Goal: Task Accomplishment & Management: Complete application form

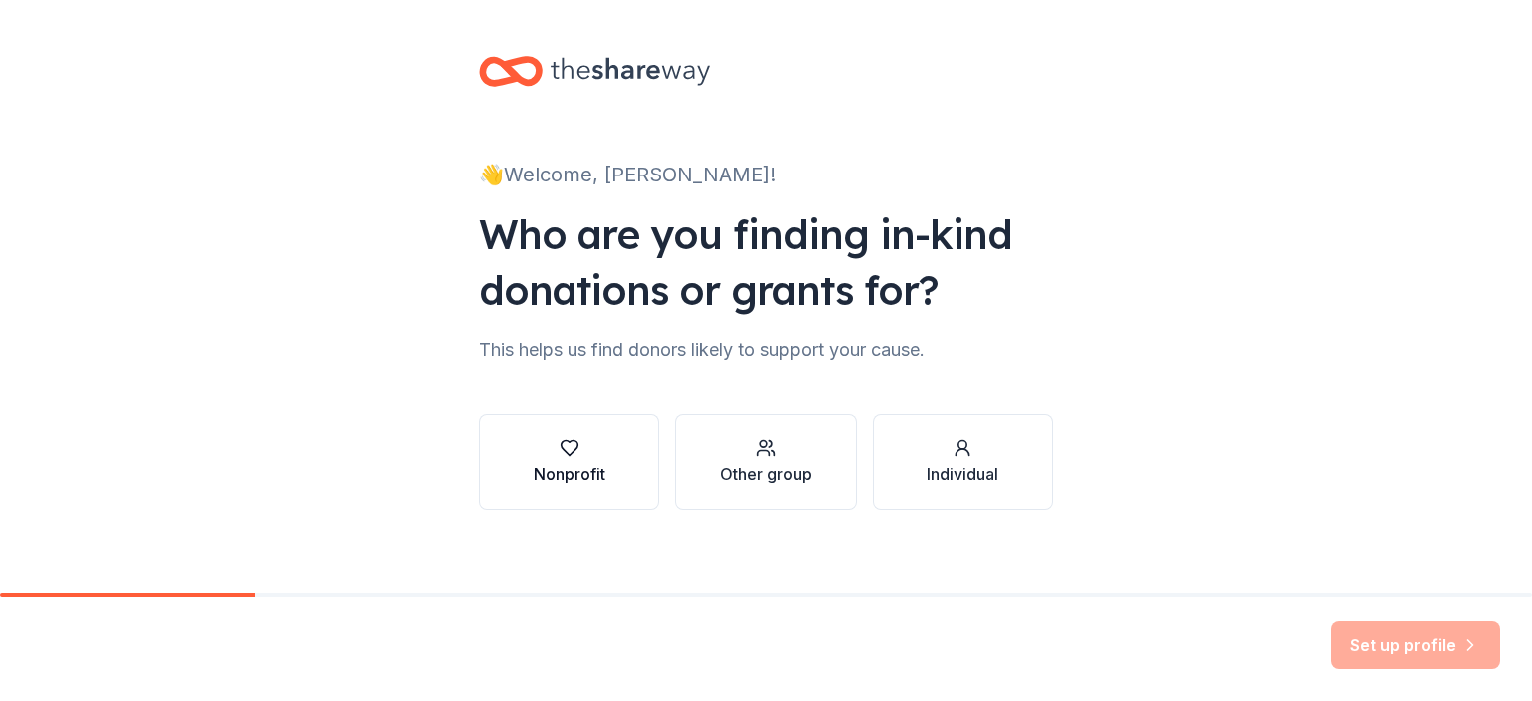
click at [538, 463] on div "Nonprofit" at bounding box center [570, 474] width 72 height 24
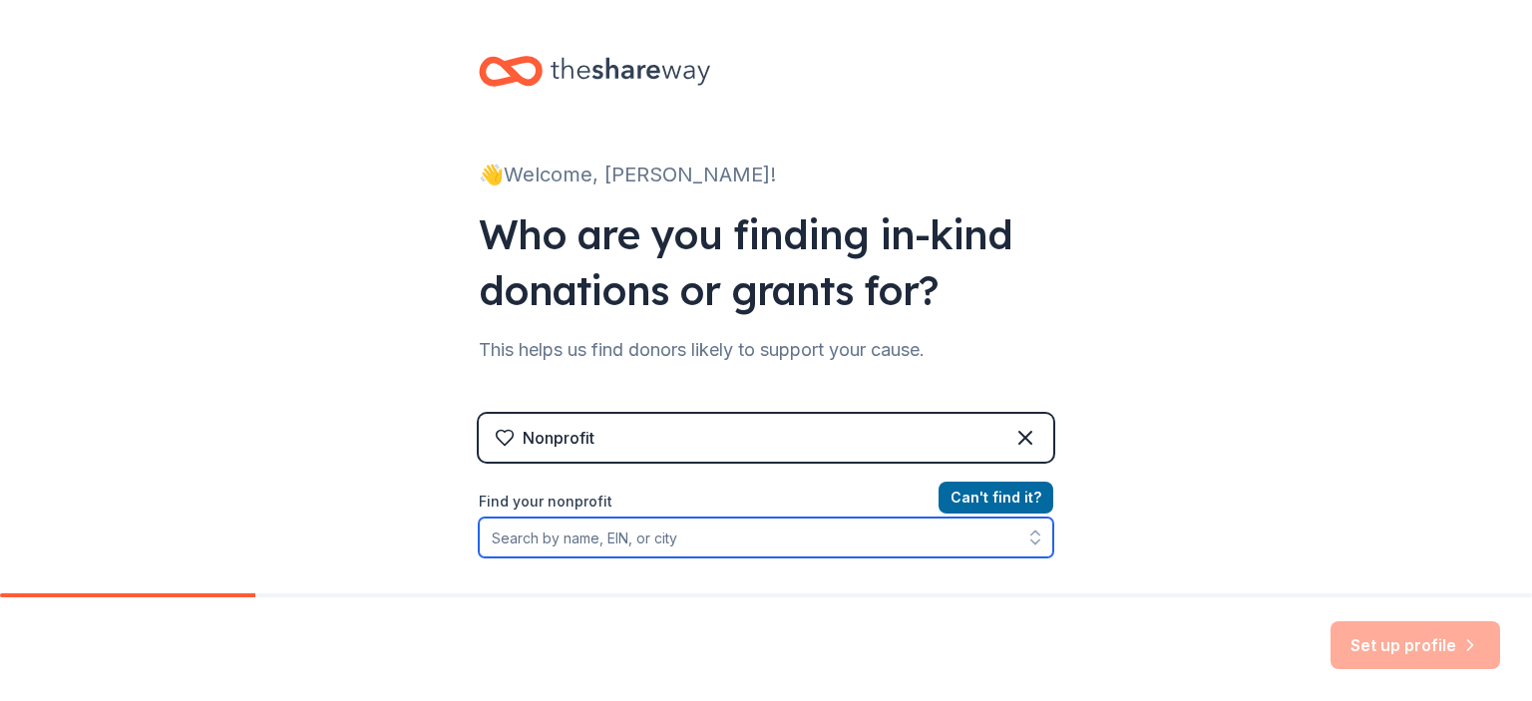
click at [584, 538] on input "Find your nonprofit" at bounding box center [766, 538] width 575 height 40
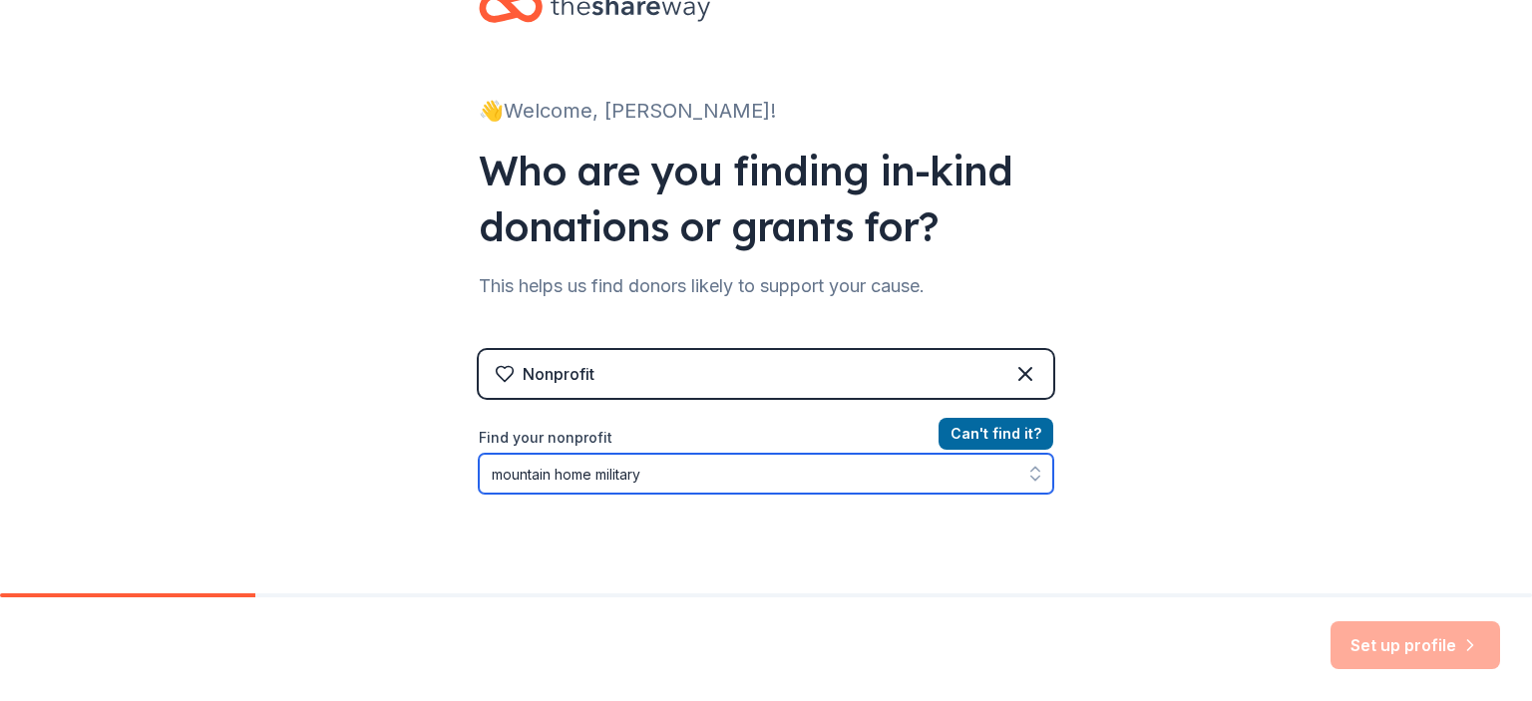
type input "mountain home military"
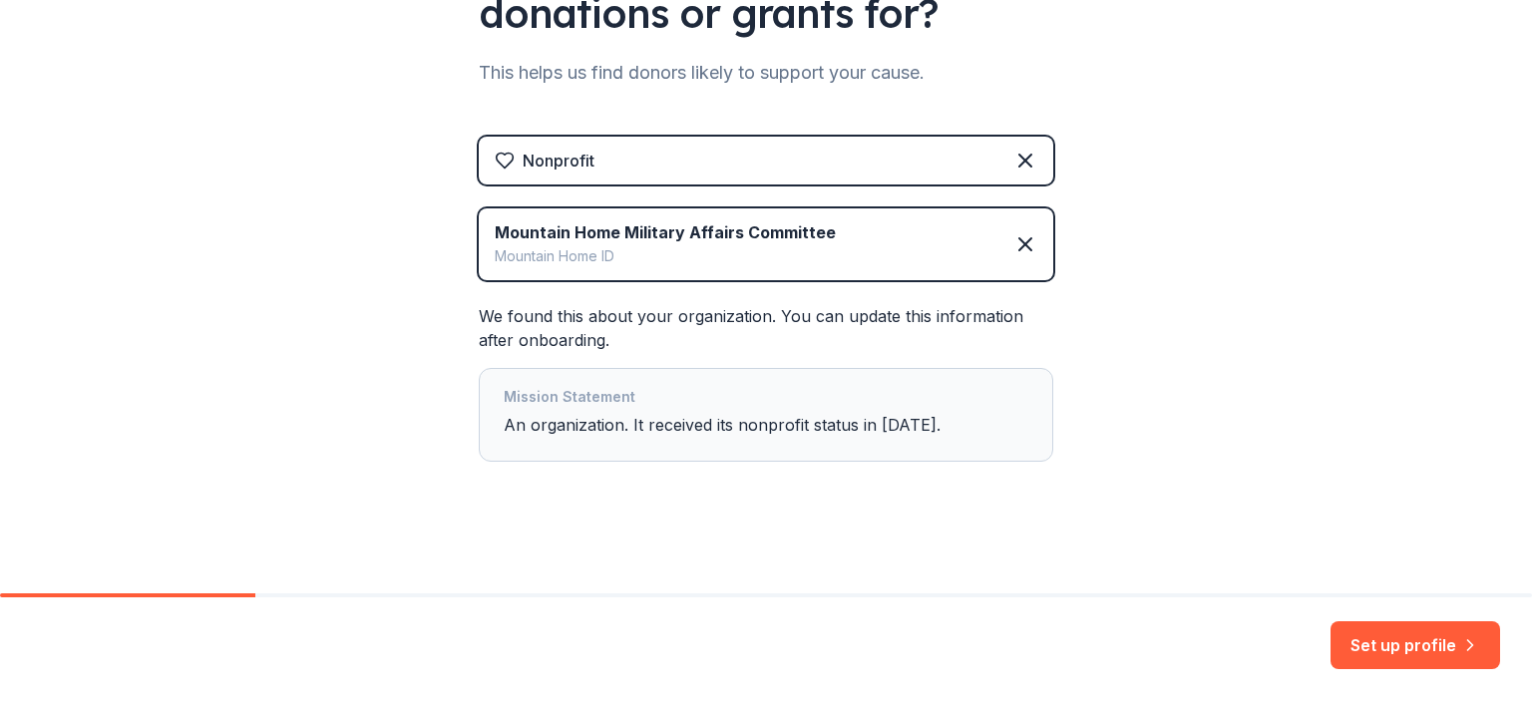
scroll to position [280, 0]
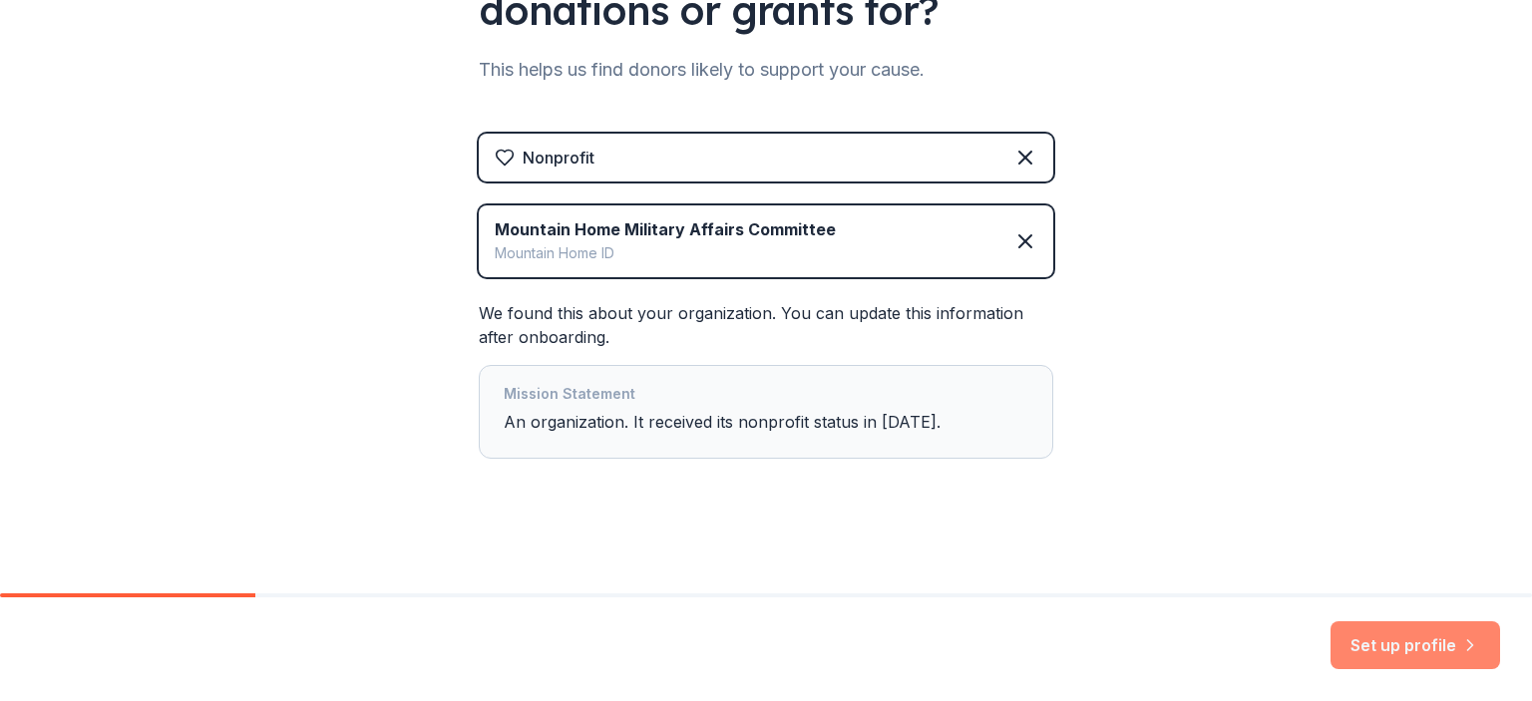
click at [1415, 641] on button "Set up profile" at bounding box center [1416, 645] width 170 height 48
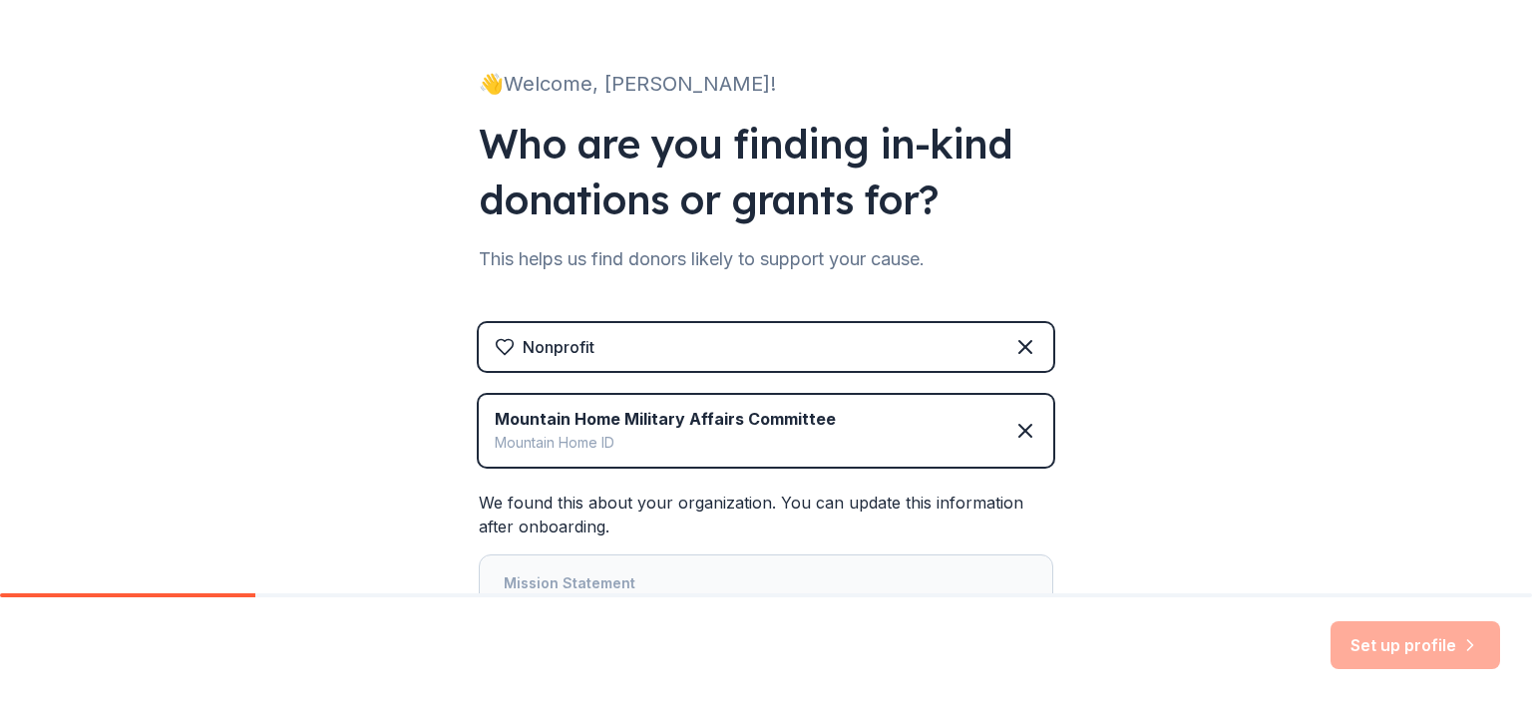
scroll to position [199, 0]
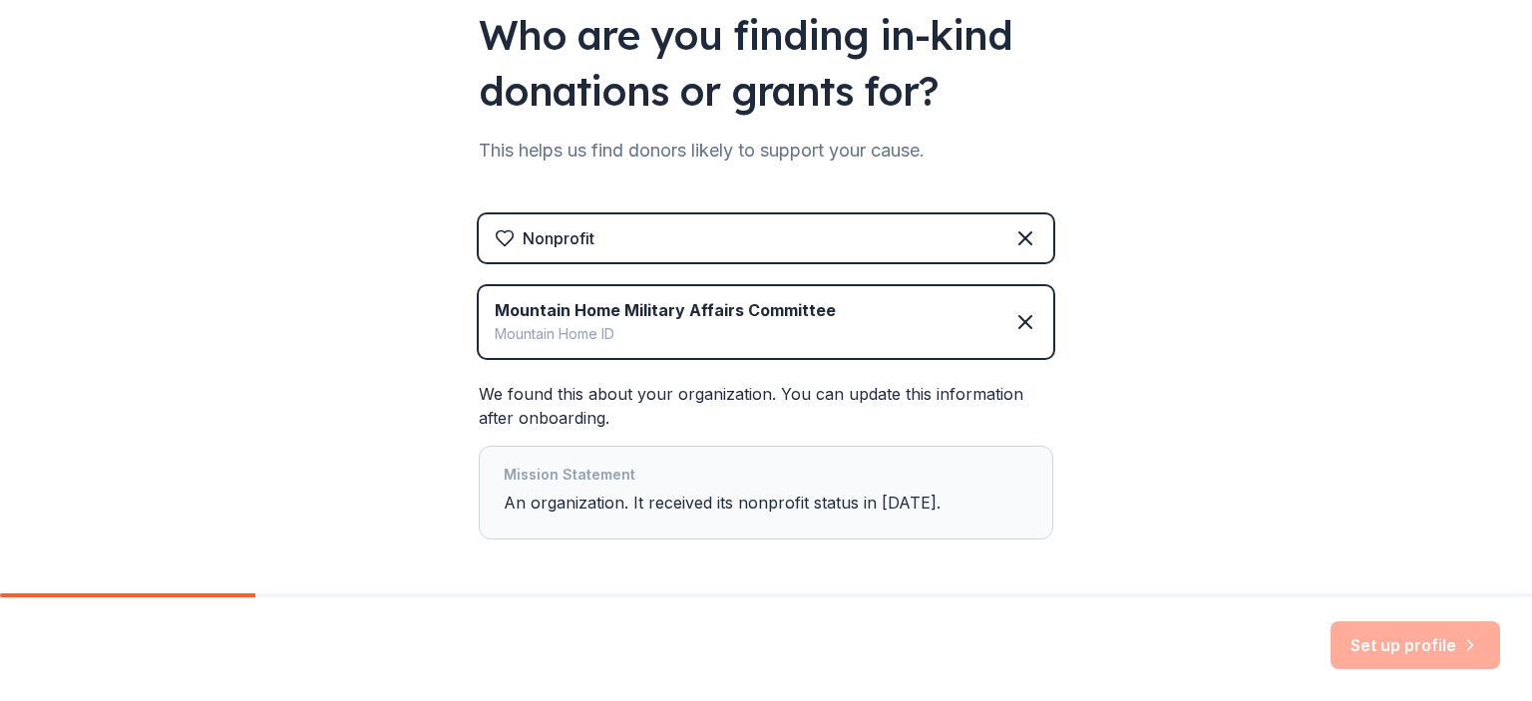
click at [734, 477] on div "Mission Statement" at bounding box center [766, 477] width 525 height 28
click at [738, 500] on div "Mission Statement An organization. It received its nonprofit status in 2024." at bounding box center [766, 493] width 525 height 60
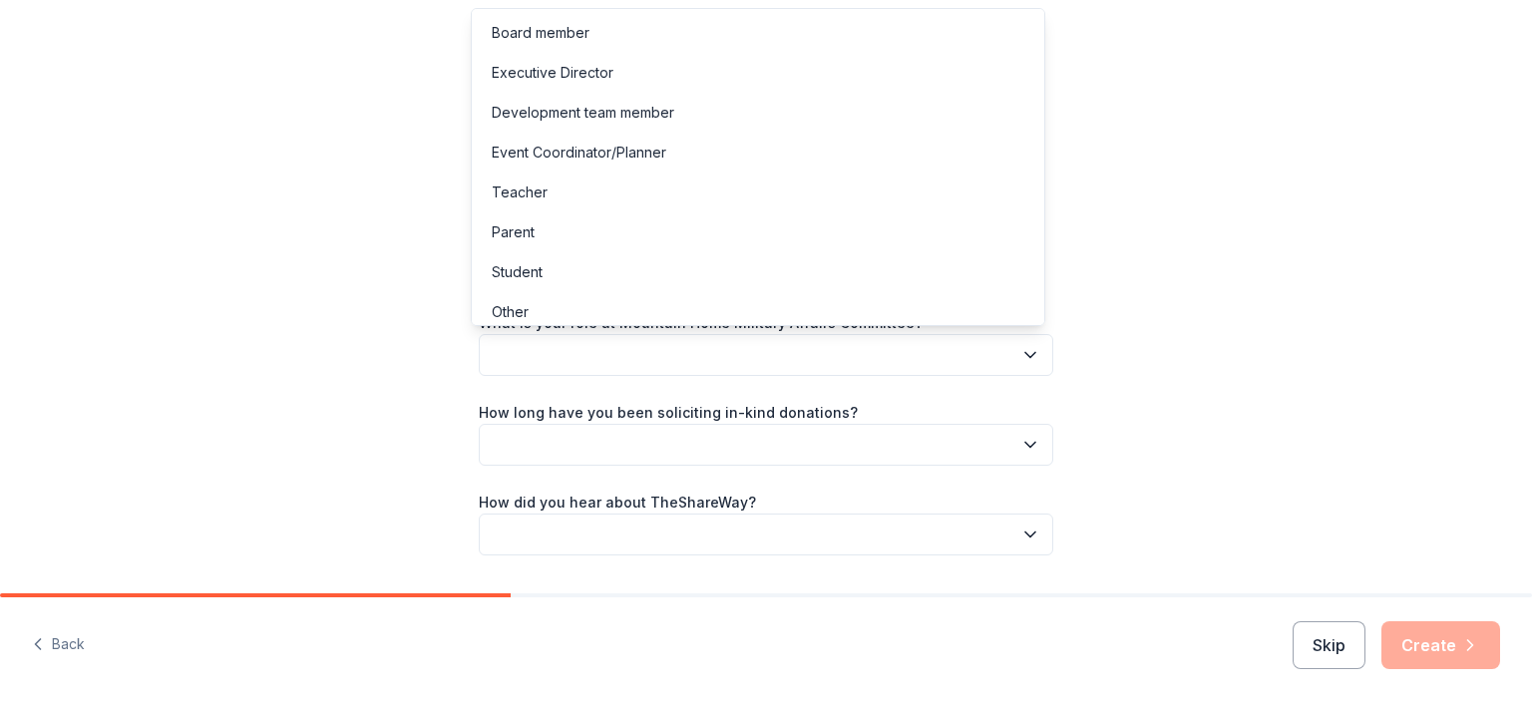
click at [1001, 343] on button "button" at bounding box center [766, 355] width 575 height 42
click at [539, 25] on div "Board member" at bounding box center [541, 33] width 98 height 24
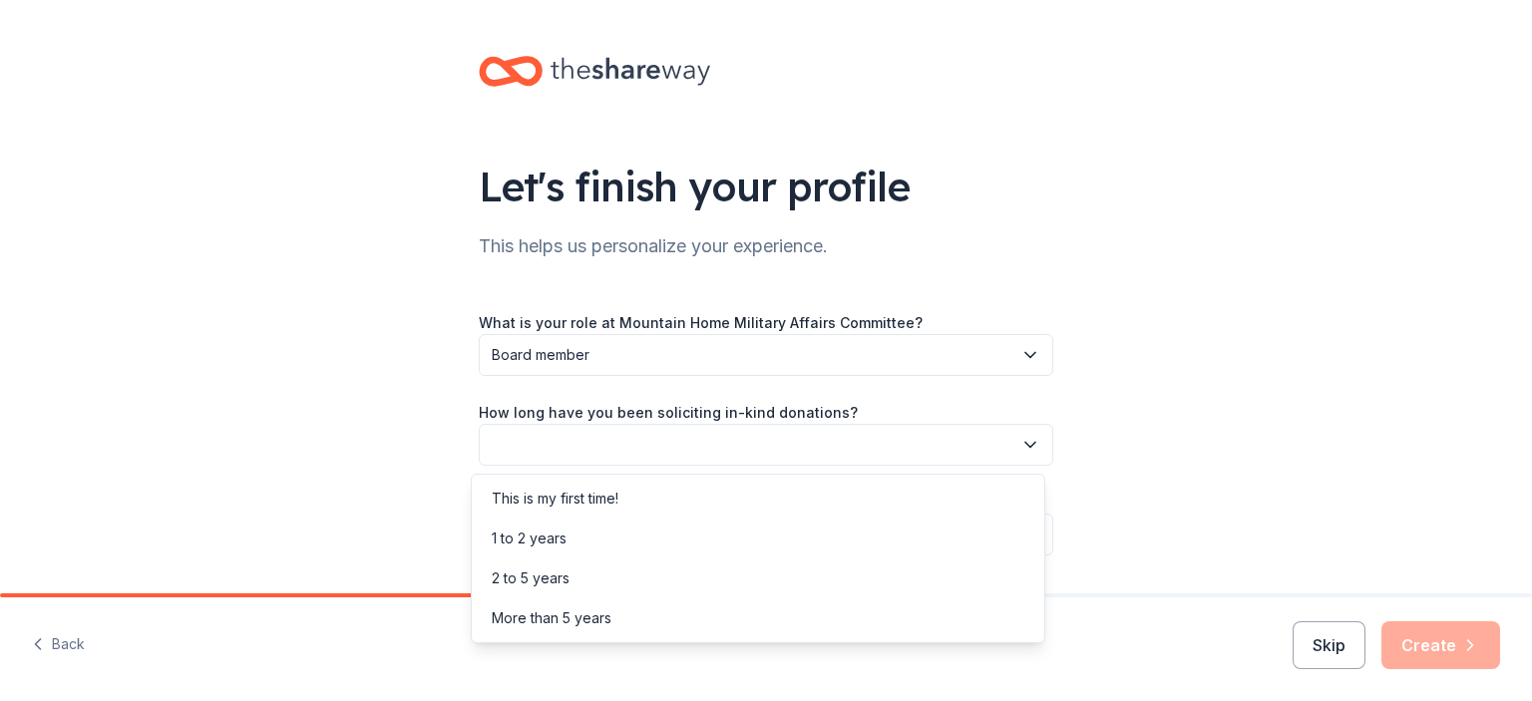
click at [626, 450] on button "button" at bounding box center [766, 445] width 575 height 42
click at [559, 537] on div "1 to 2 years" at bounding box center [529, 539] width 75 height 24
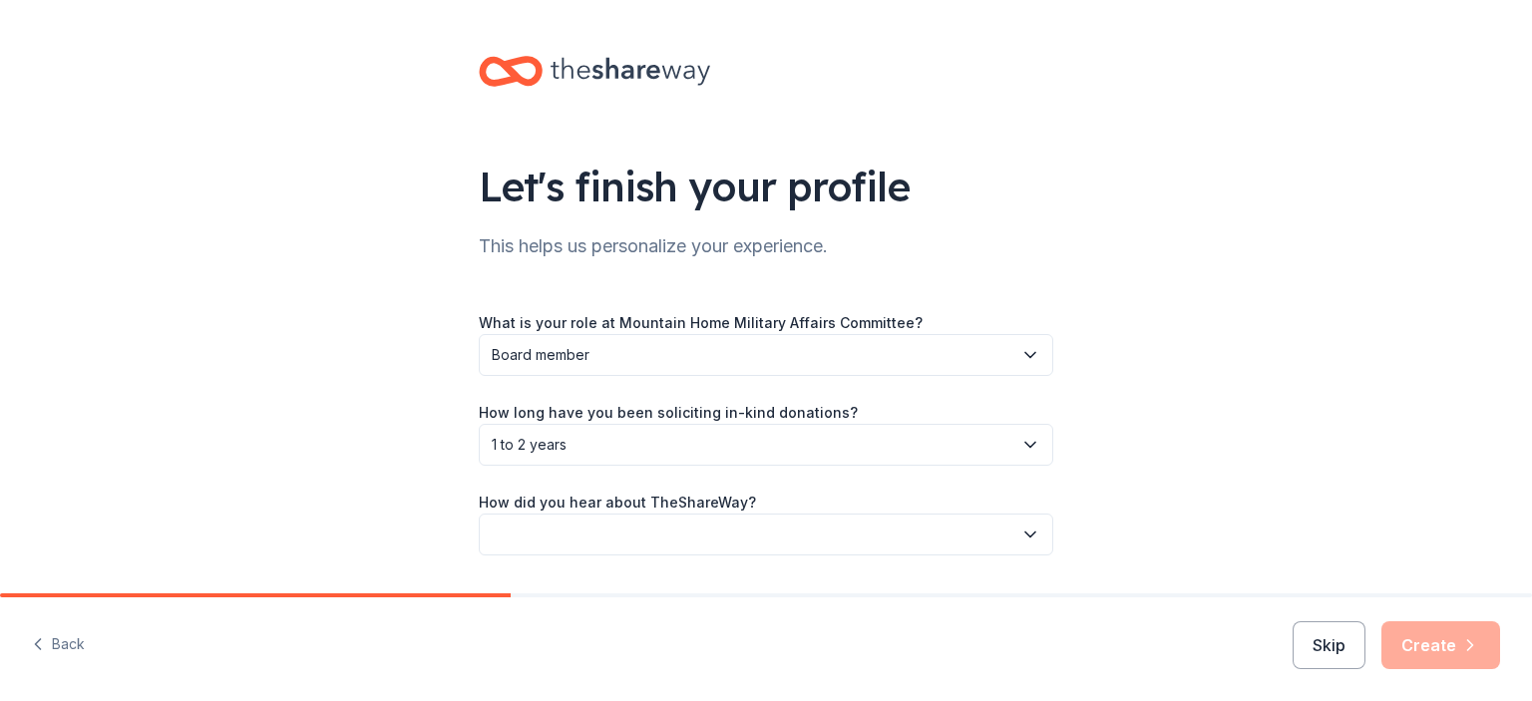
click at [590, 522] on button "button" at bounding box center [766, 535] width 575 height 42
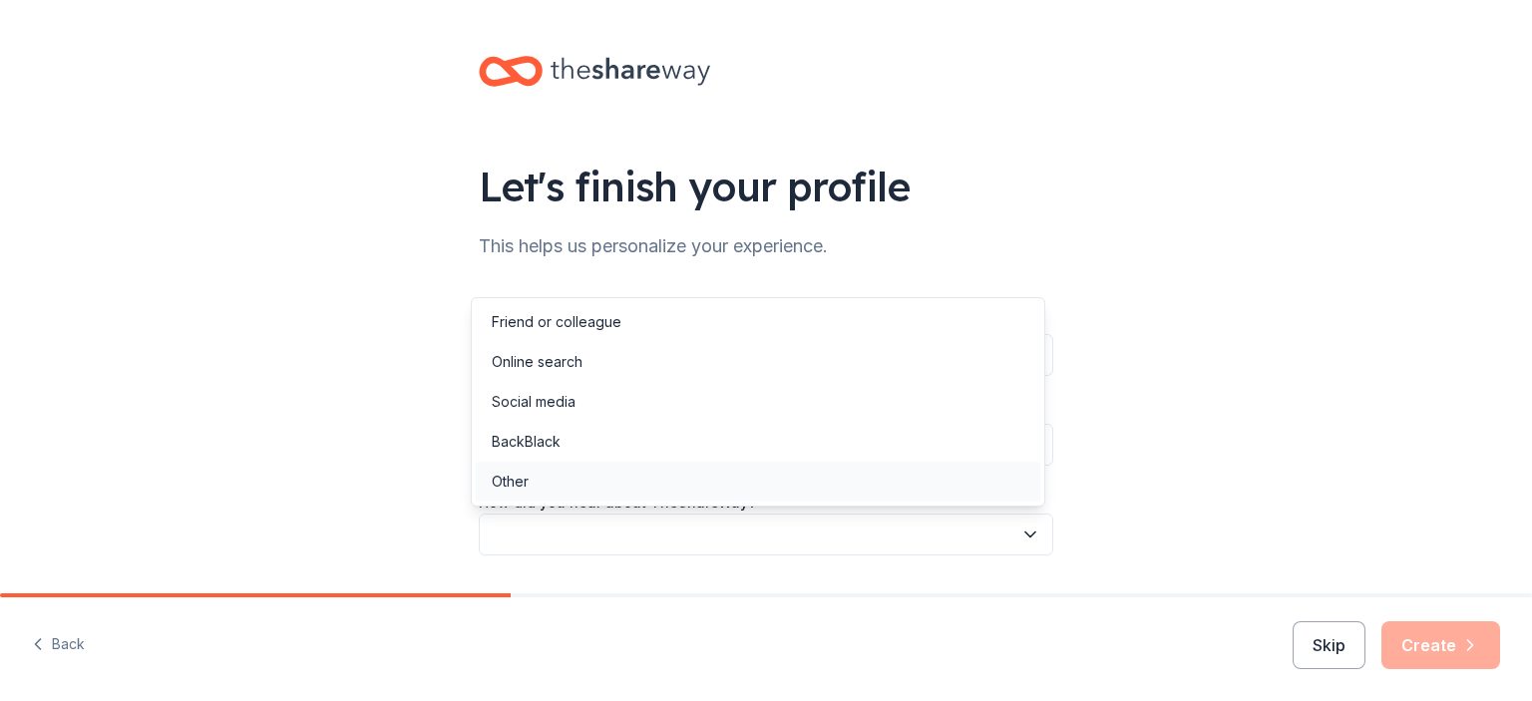
click at [555, 492] on div "Other" at bounding box center [758, 482] width 565 height 40
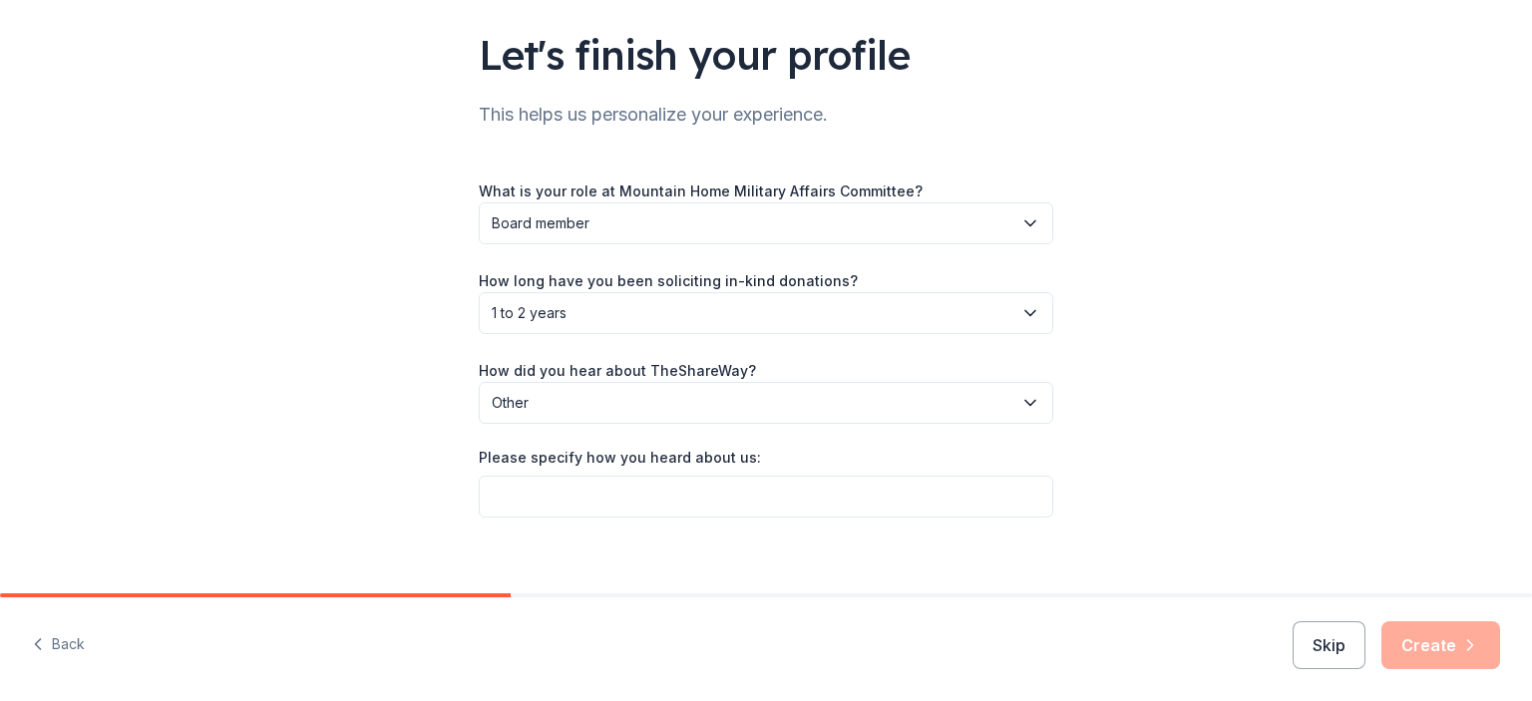
scroll to position [151, 0]
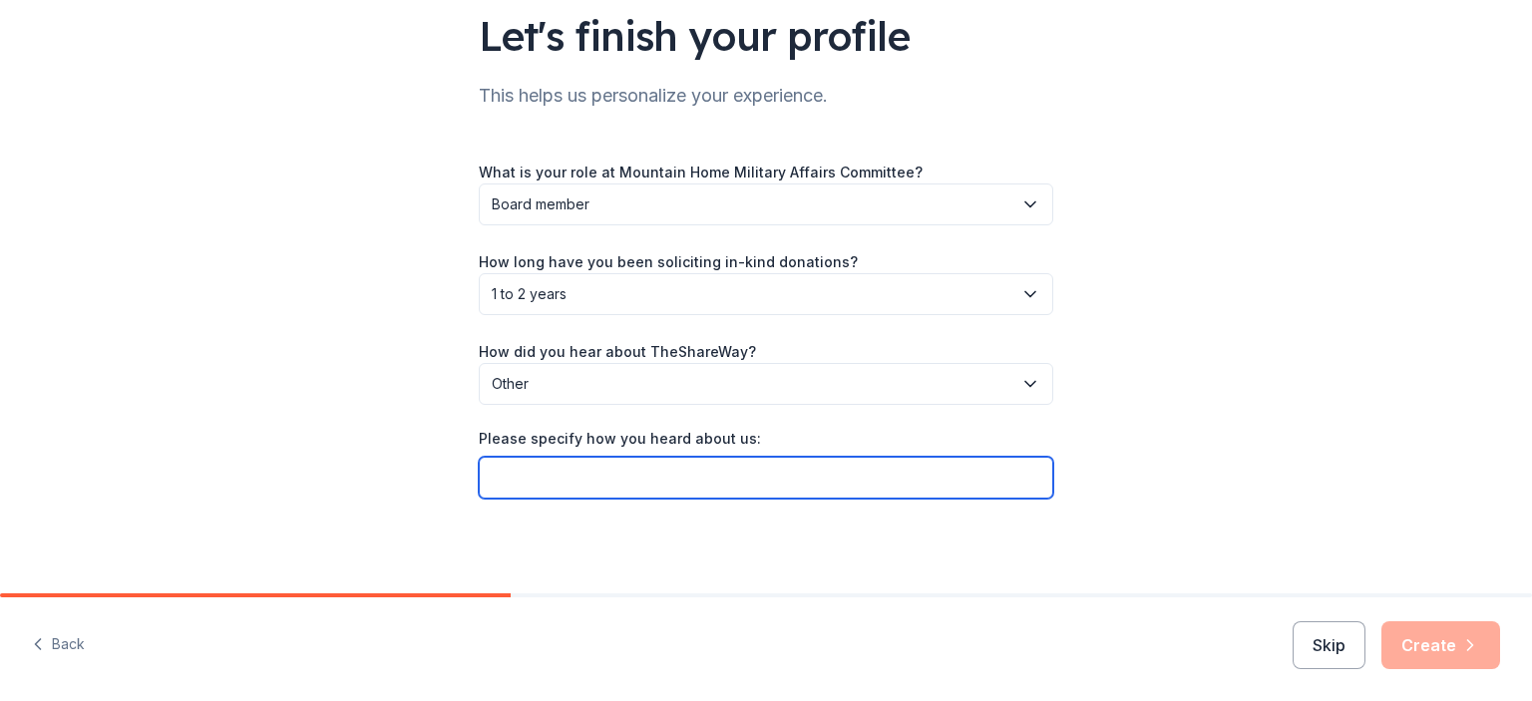
click at [552, 487] on input "Please specify how you heard about us:" at bounding box center [766, 478] width 575 height 42
type input "Other Orgs"
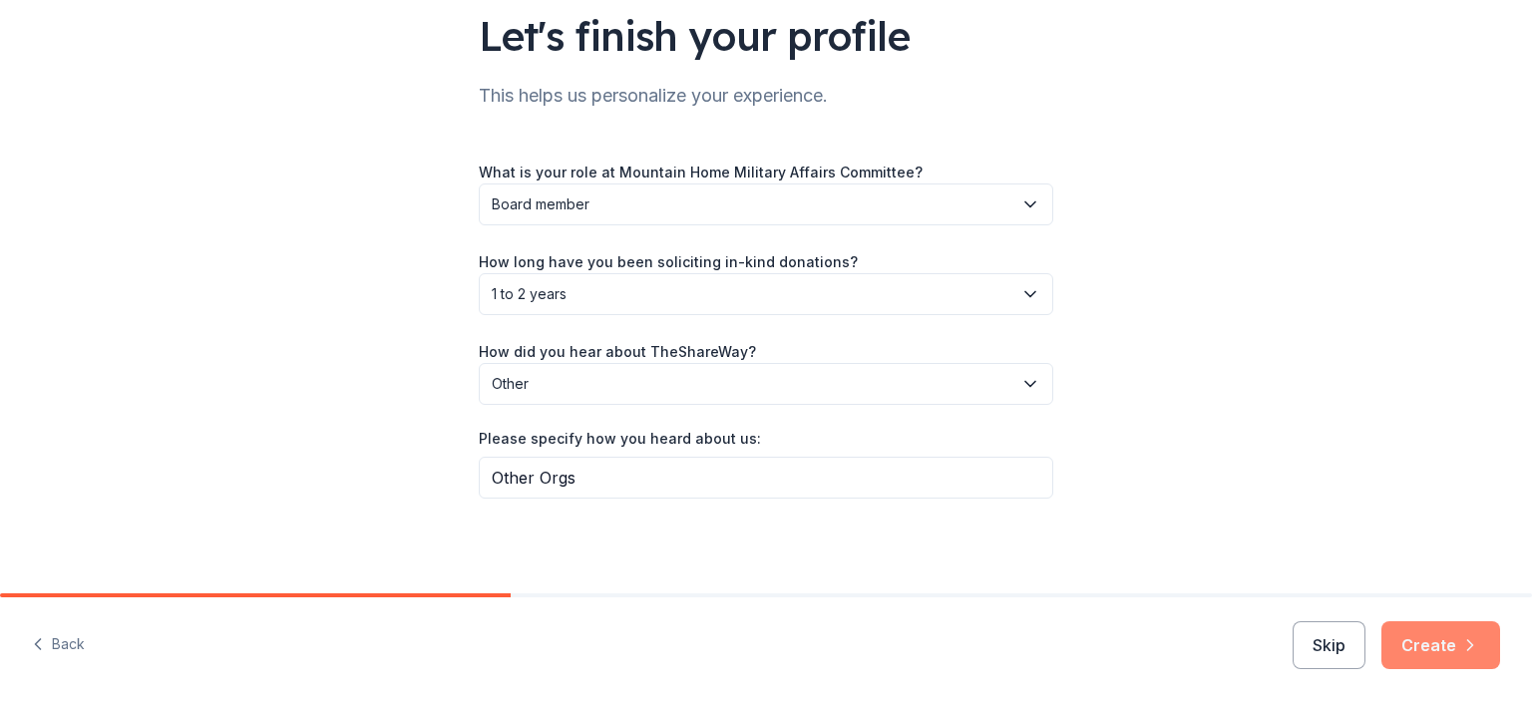
click at [1446, 650] on button "Create" at bounding box center [1441, 645] width 119 height 48
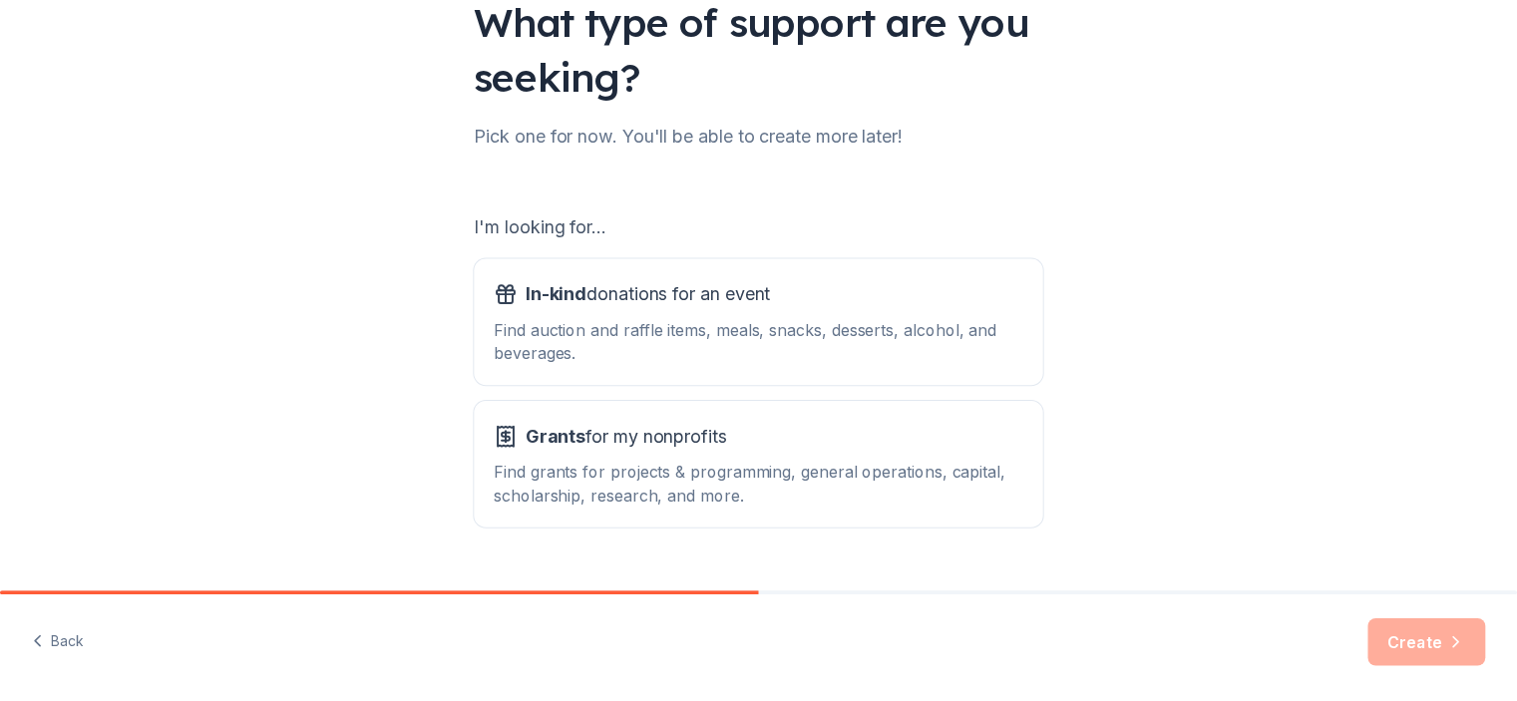
scroll to position [199, 0]
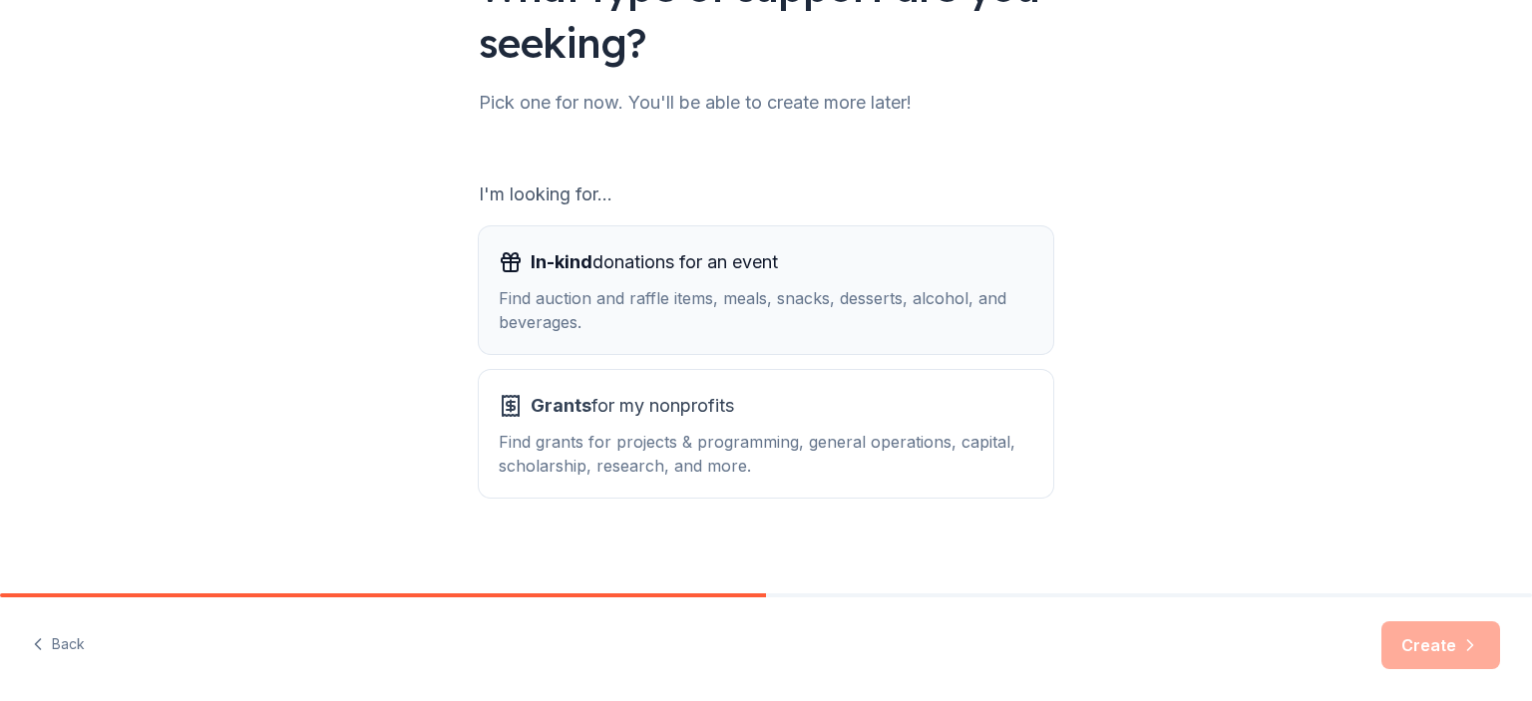
click at [554, 294] on div "Find auction and raffle items, meals, snacks, desserts, alcohol, and beverages." at bounding box center [766, 310] width 535 height 48
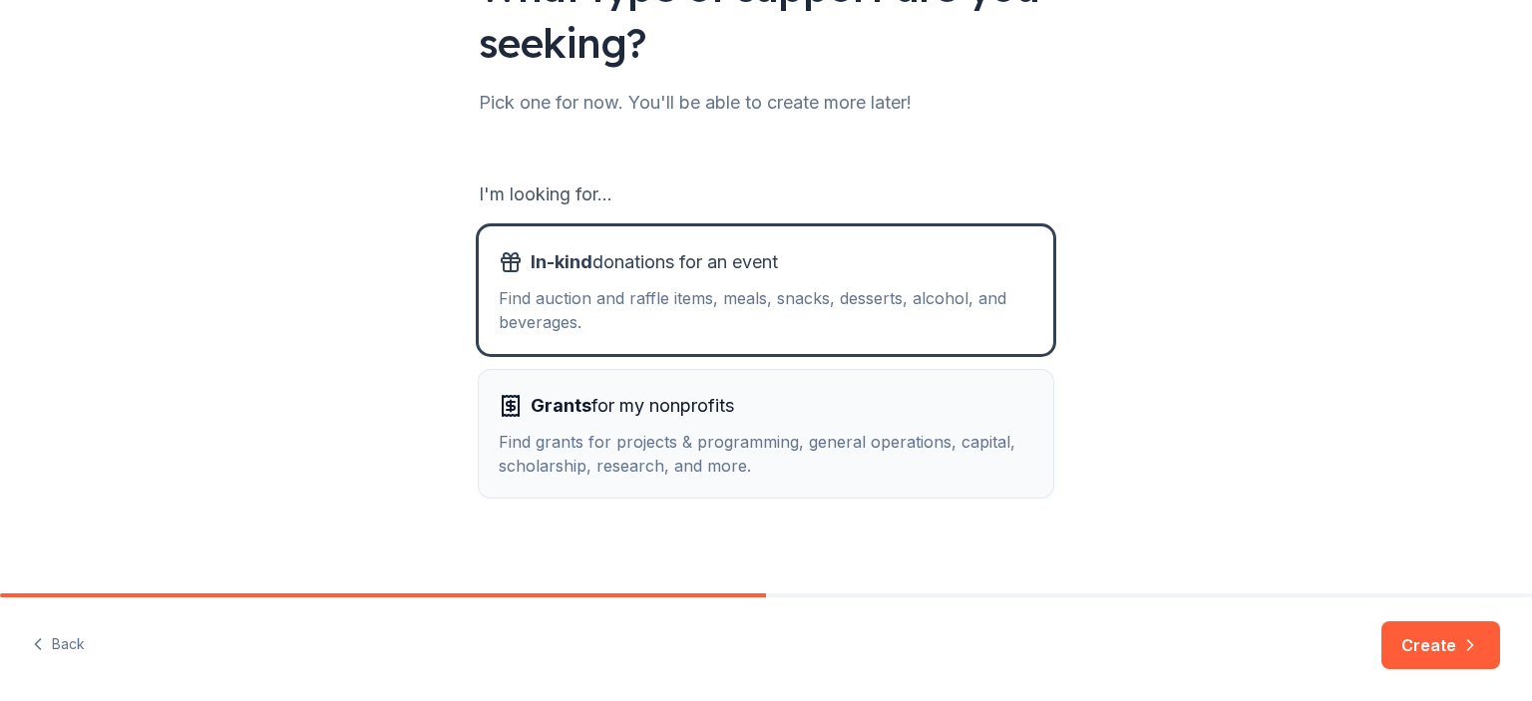
click at [567, 418] on span "Grants for my nonprofits" at bounding box center [632, 406] width 203 height 32
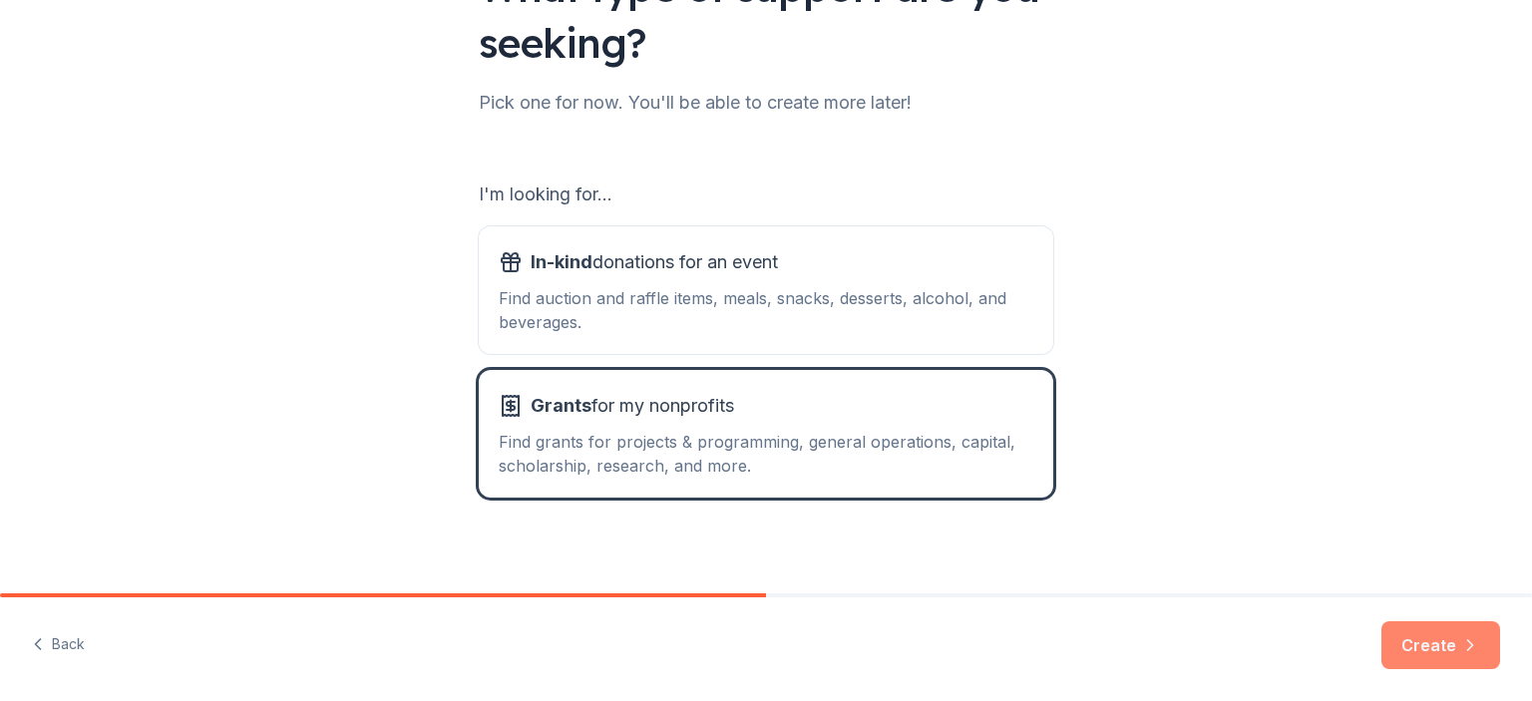
click at [1408, 642] on button "Create" at bounding box center [1441, 645] width 119 height 48
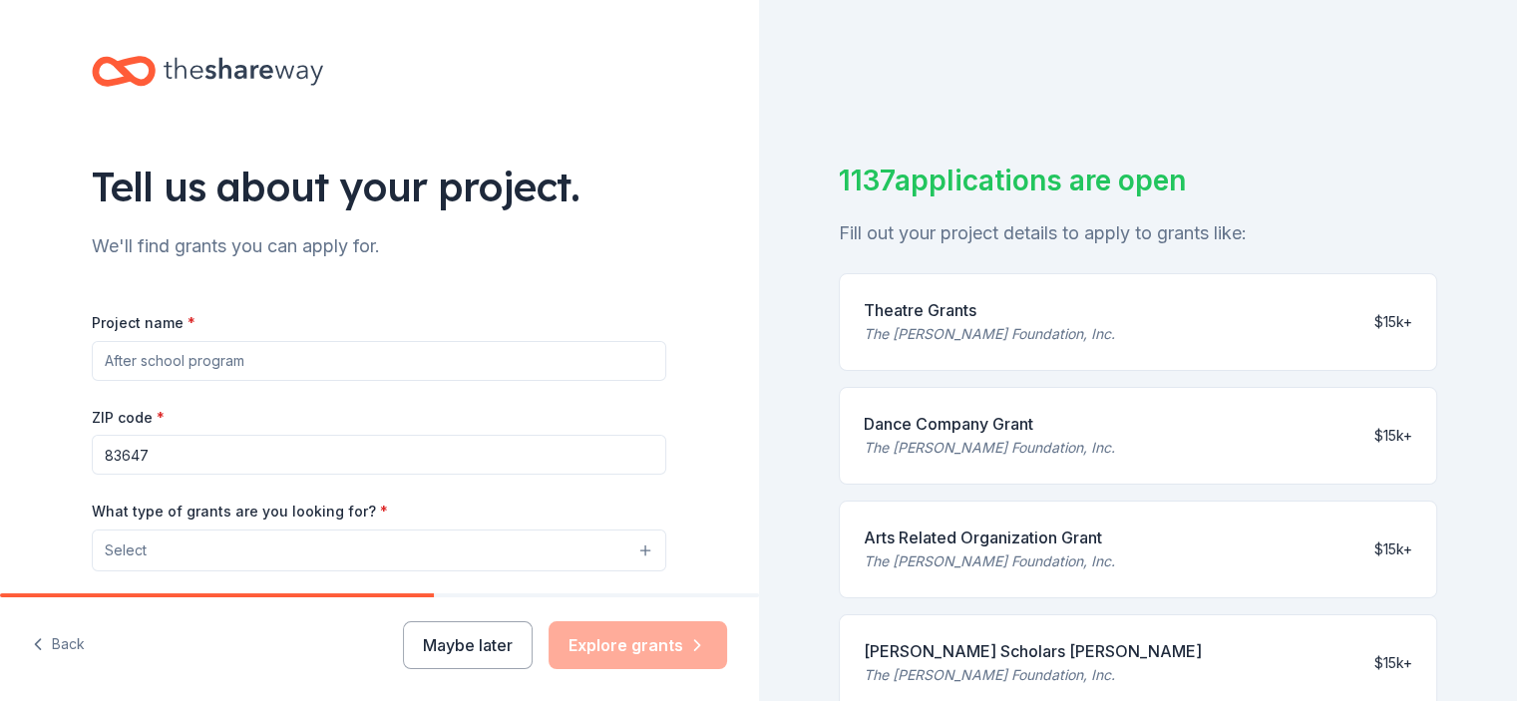
click at [227, 362] on input "Project name *" at bounding box center [379, 361] width 575 height 40
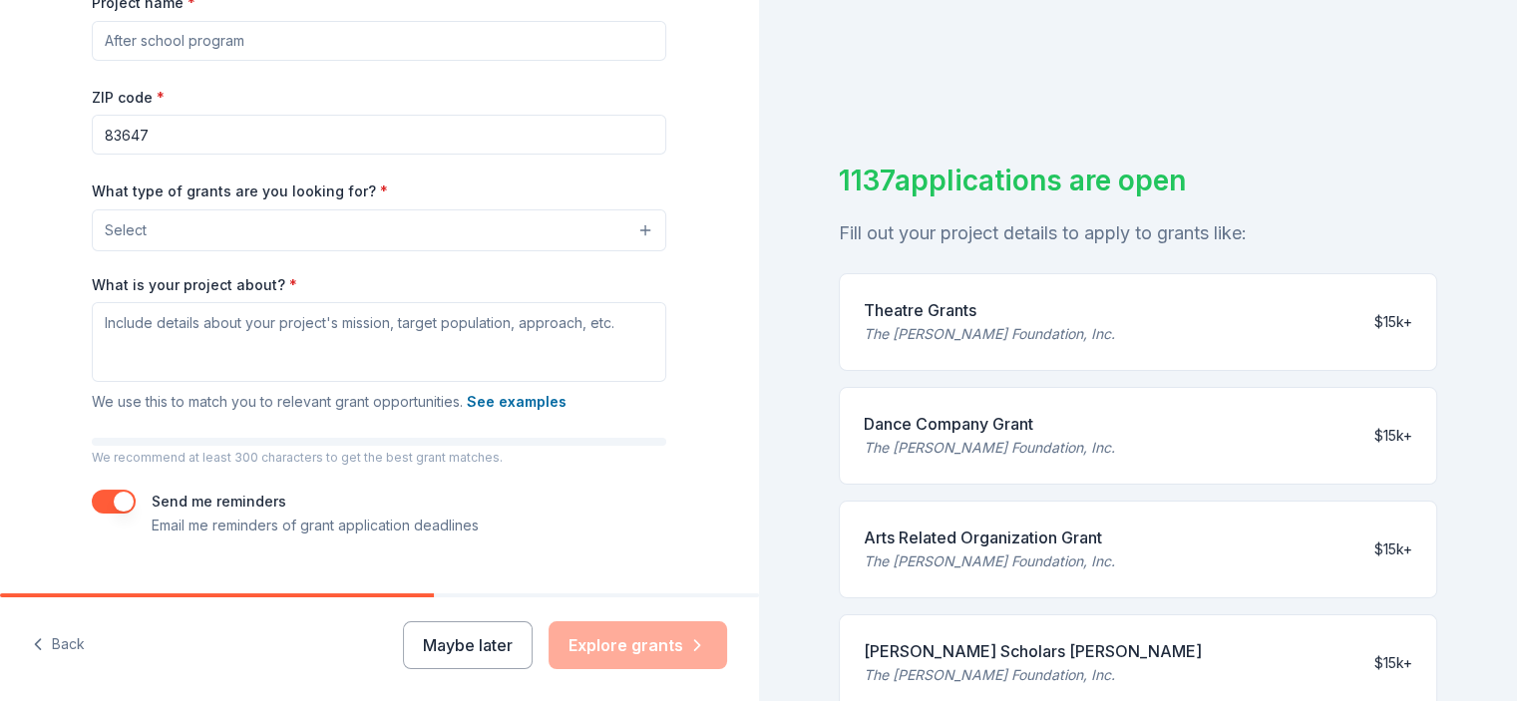
scroll to position [360, 0]
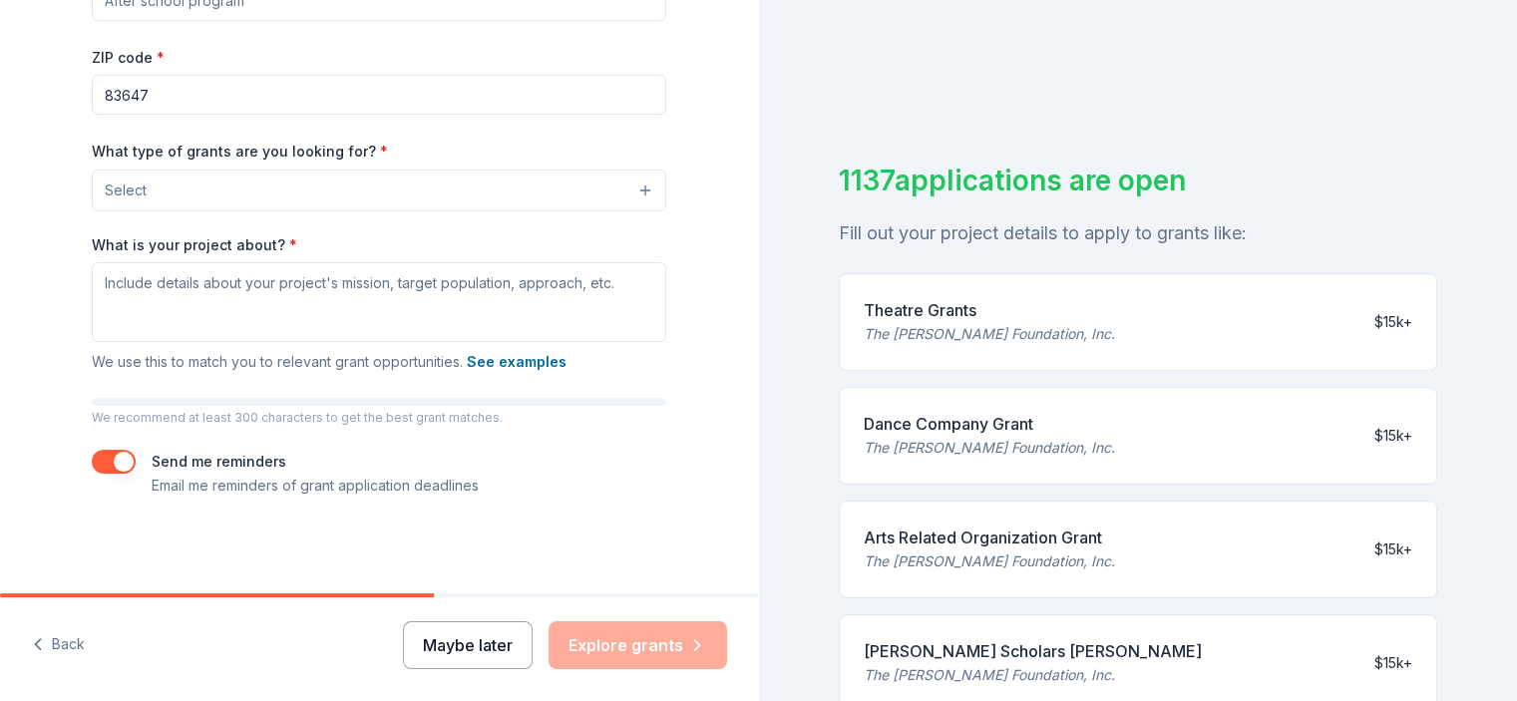
click at [457, 669] on button "Maybe later" at bounding box center [468, 645] width 130 height 48
click at [479, 643] on button "Maybe later" at bounding box center [468, 645] width 130 height 48
click at [466, 649] on button "Maybe later" at bounding box center [468, 645] width 130 height 48
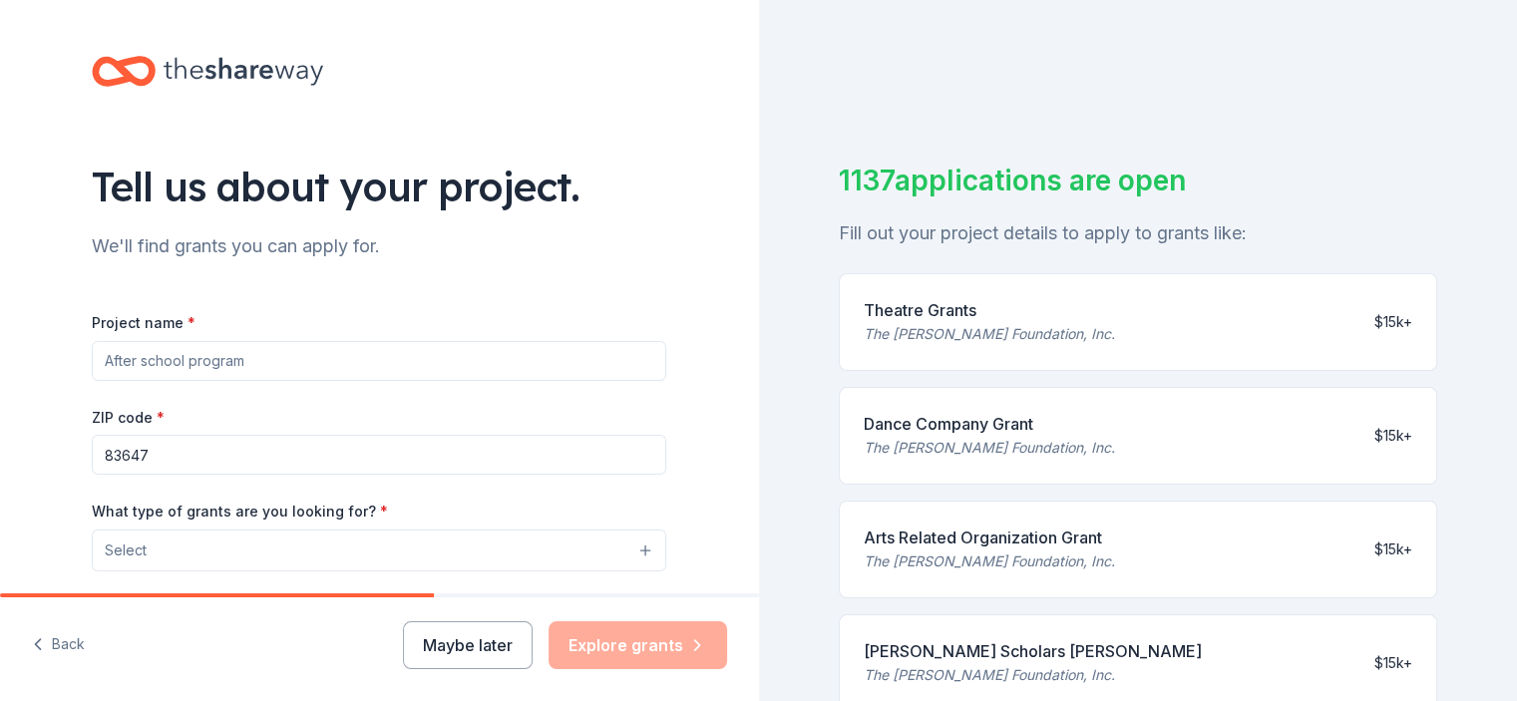
click at [168, 360] on input "Project name *" at bounding box center [379, 361] width 575 height 40
type input "5 to Thrive Initiative"
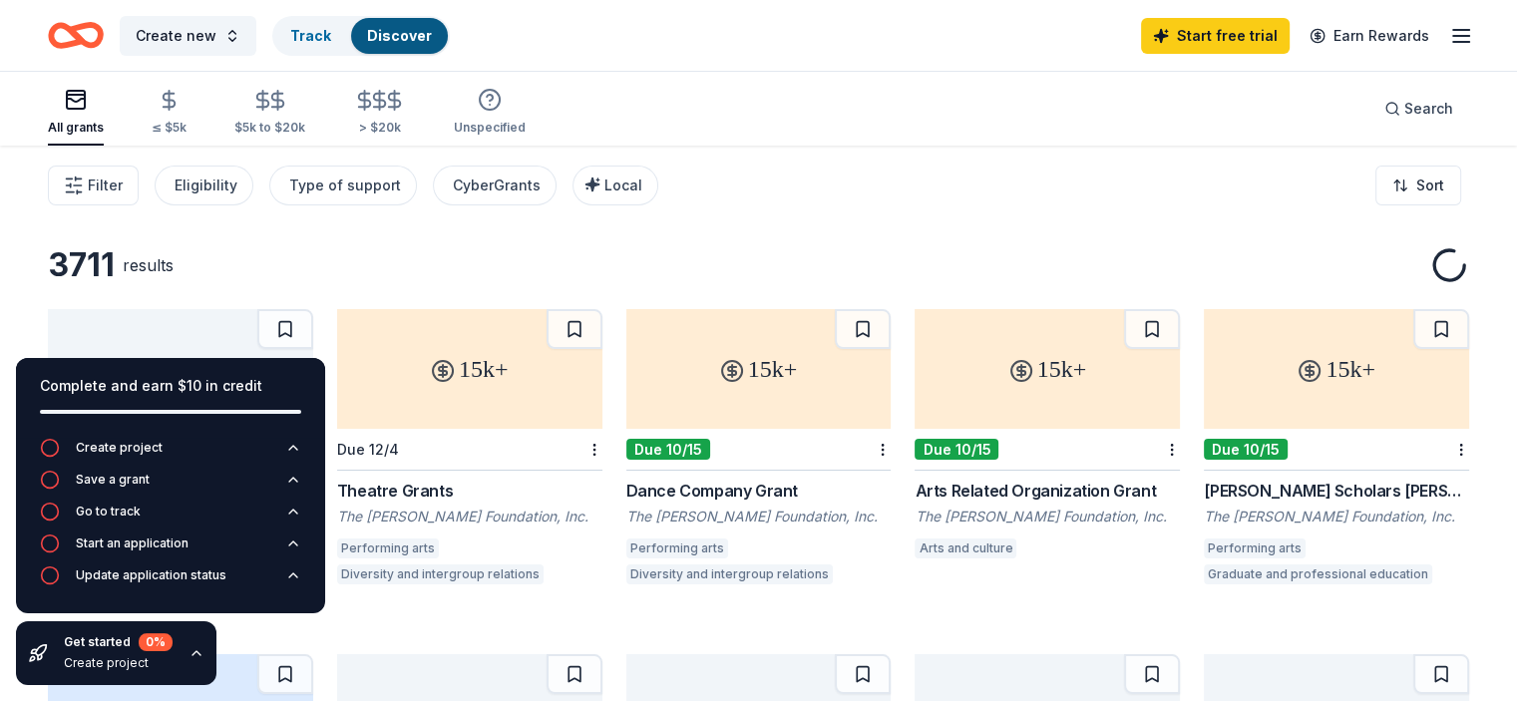
scroll to position [199, 0]
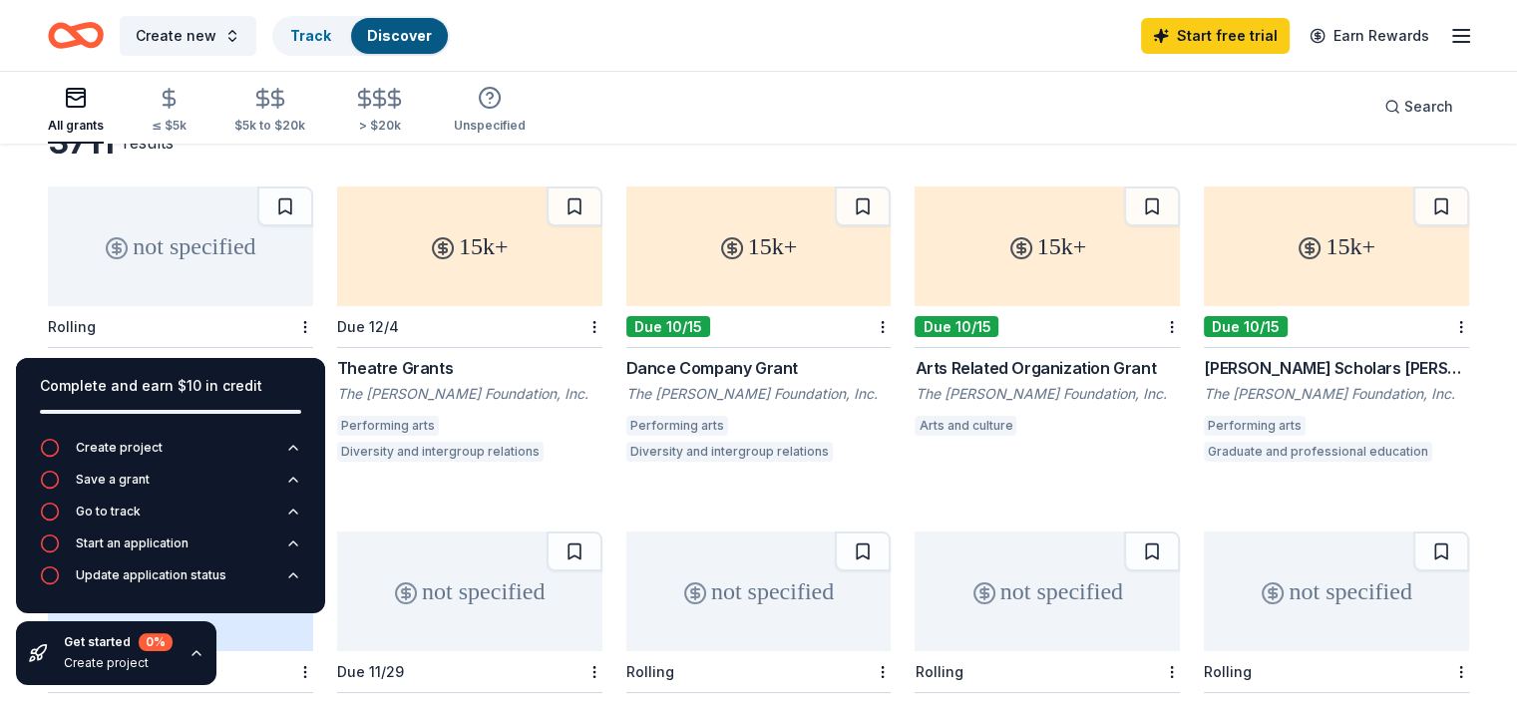
scroll to position [0, 0]
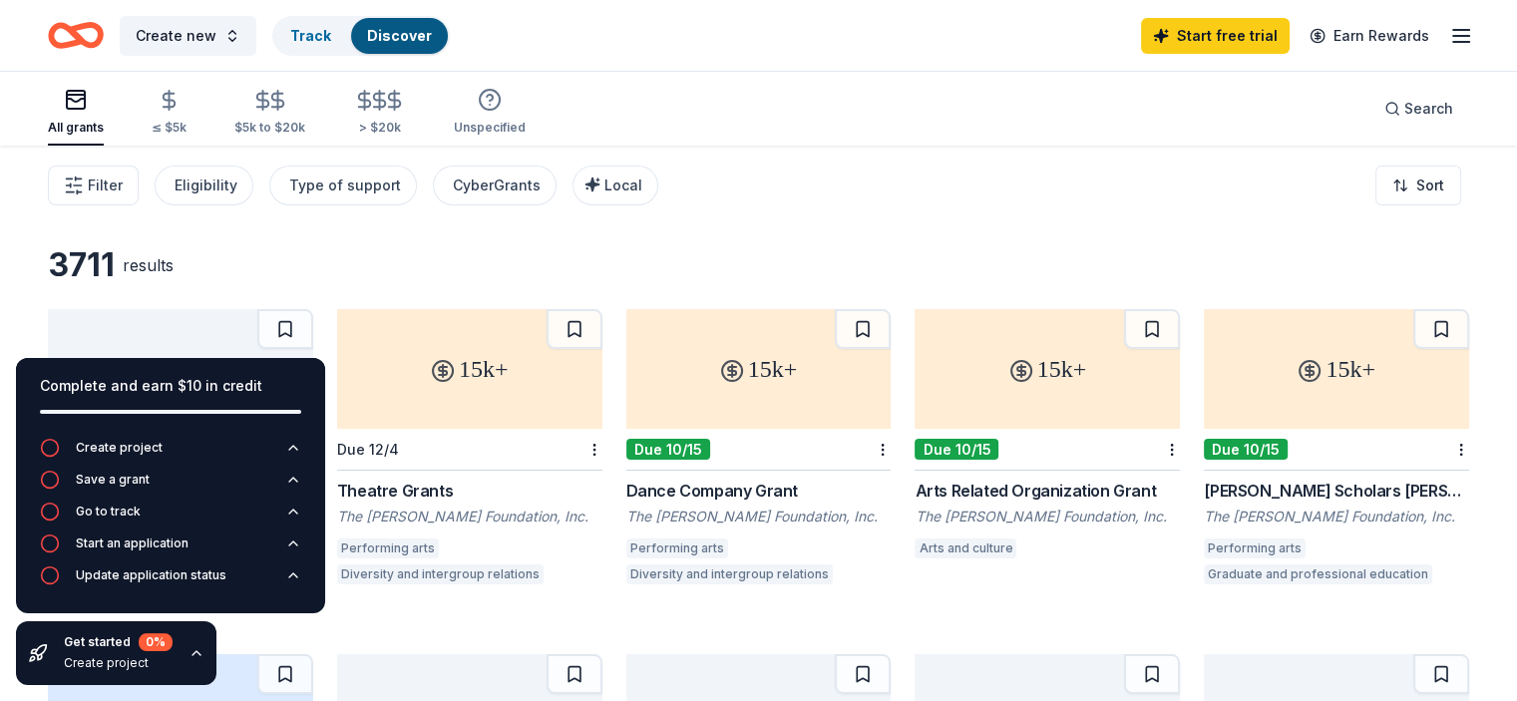
click at [100, 36] on icon "Home" at bounding box center [76, 35] width 56 height 47
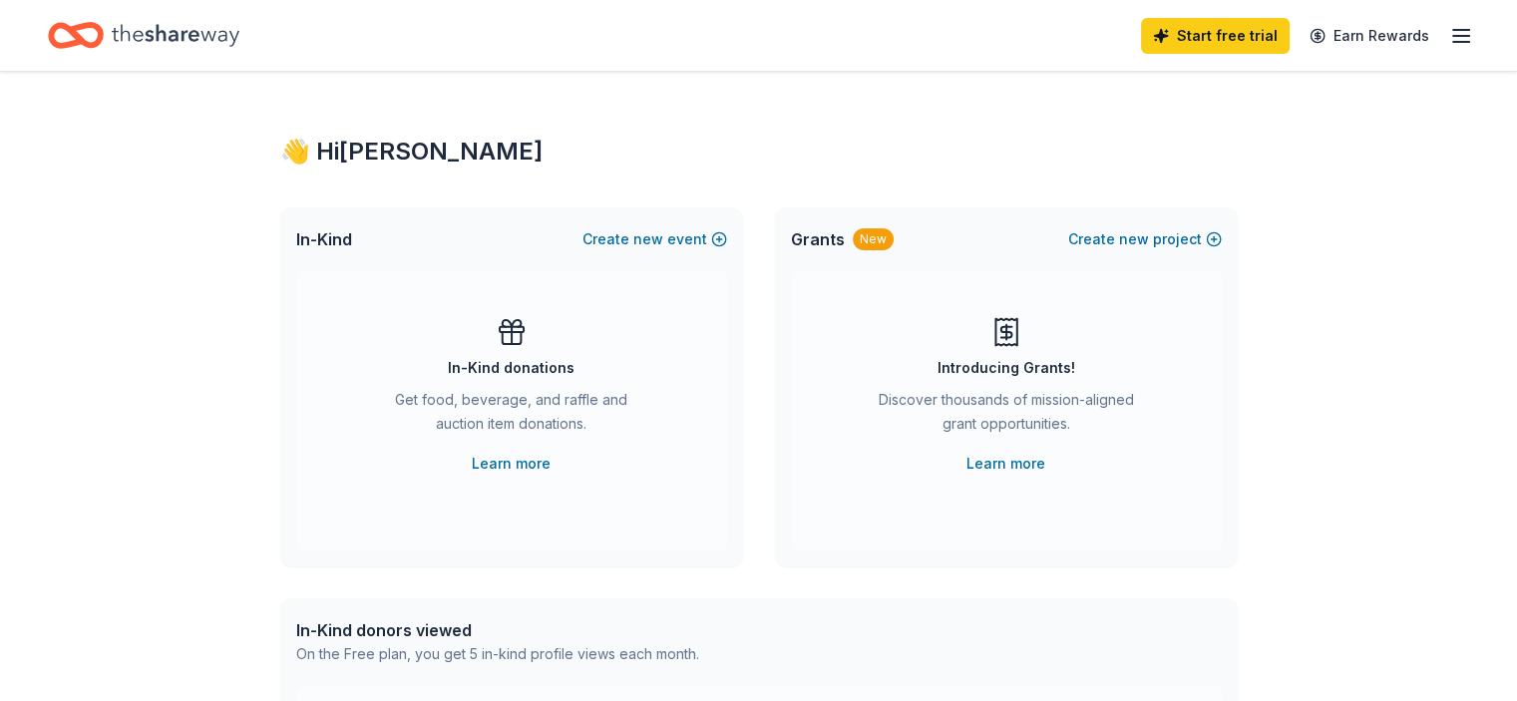
click at [579, 406] on div "Get food, beverage, and raffle and auction item donations." at bounding box center [511, 416] width 271 height 56
click at [545, 465] on link "Learn more" at bounding box center [511, 464] width 79 height 24
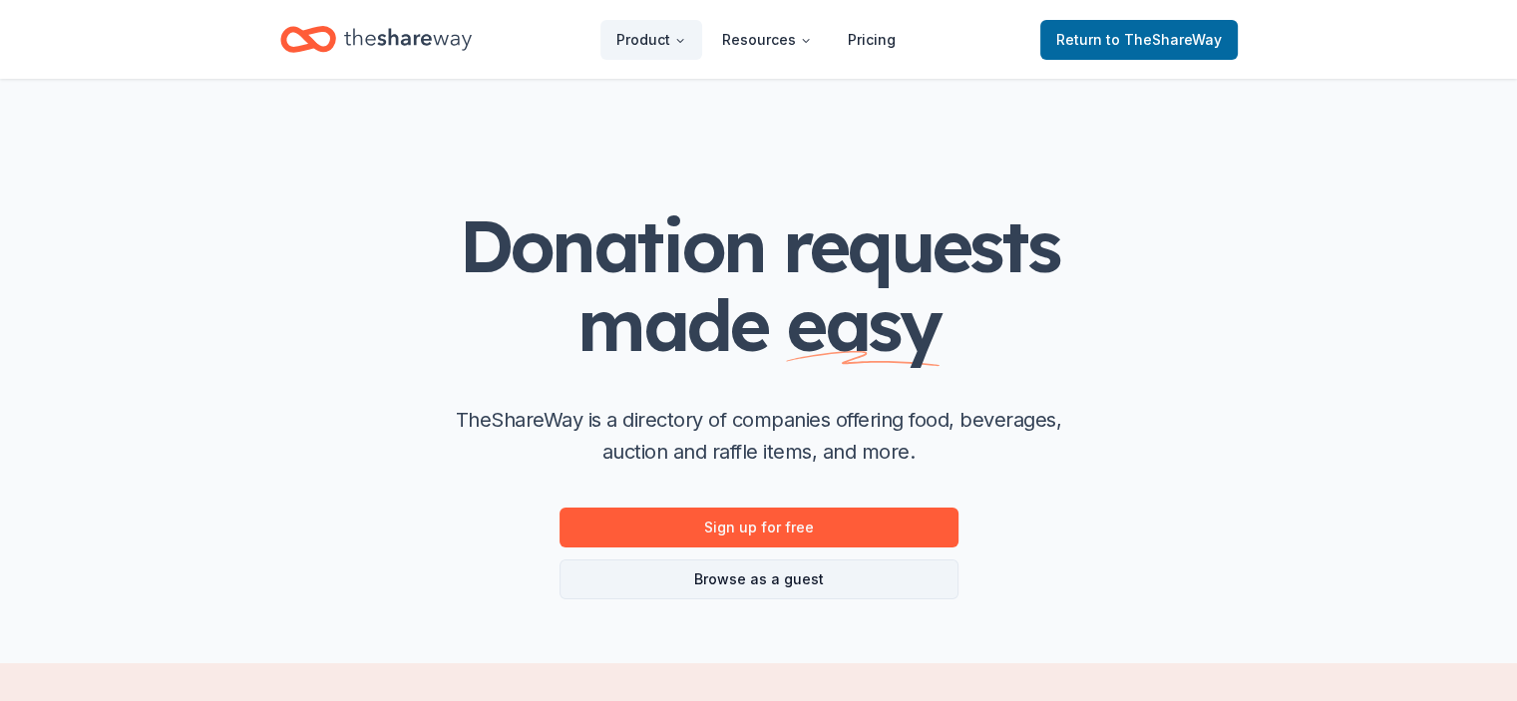
click at [766, 574] on link "Browse as a guest" at bounding box center [759, 580] width 399 height 40
click at [772, 582] on link "Browse as a guest" at bounding box center [759, 580] width 399 height 40
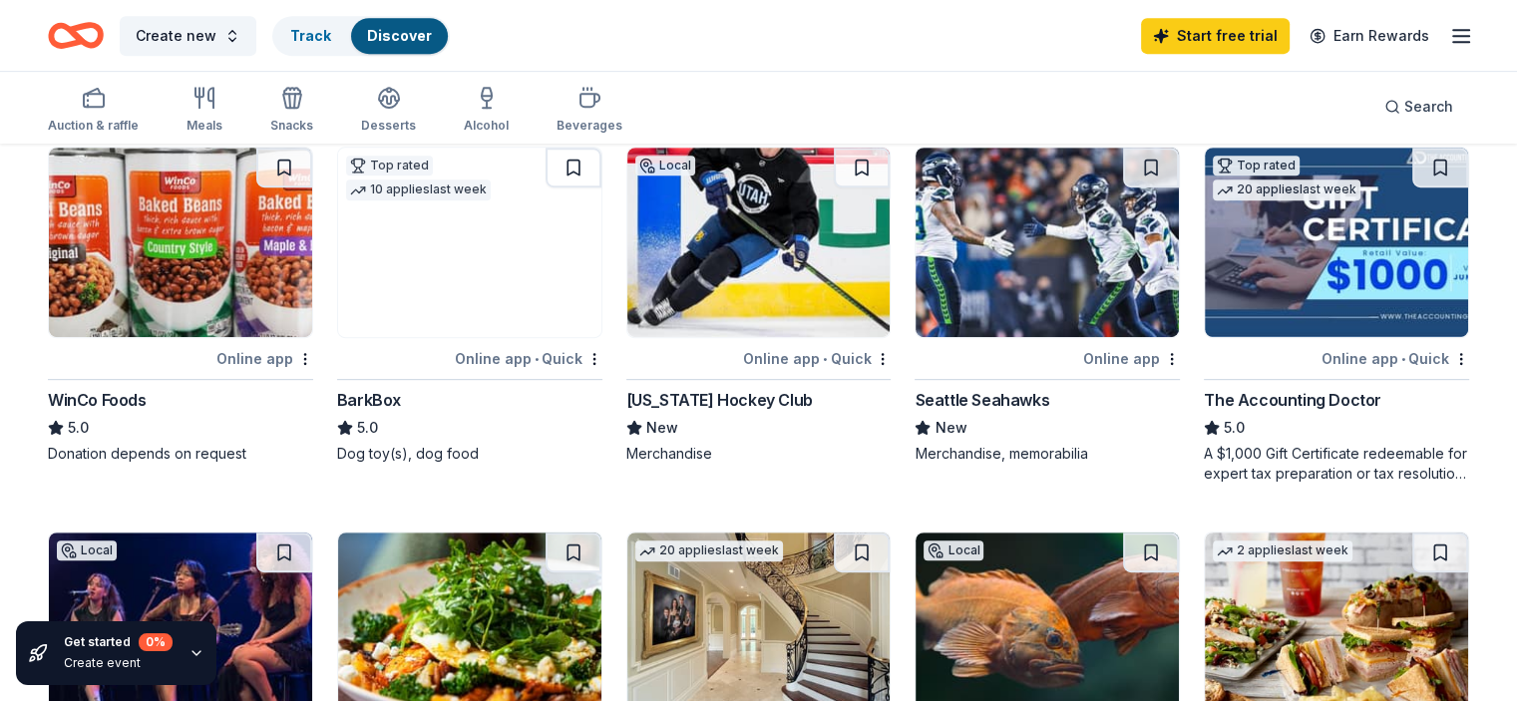
scroll to position [898, 0]
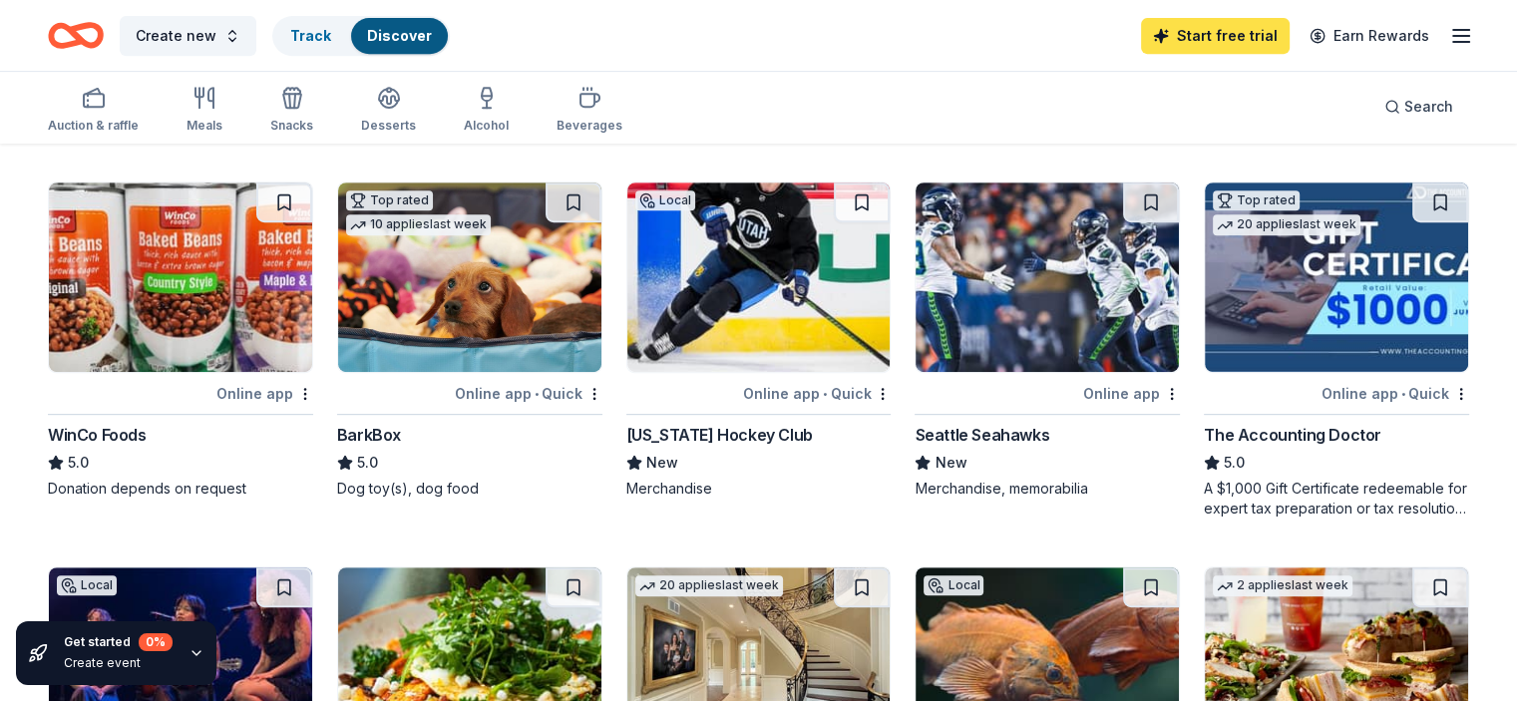
click at [1189, 39] on link "Start free trial" at bounding box center [1215, 36] width 149 height 36
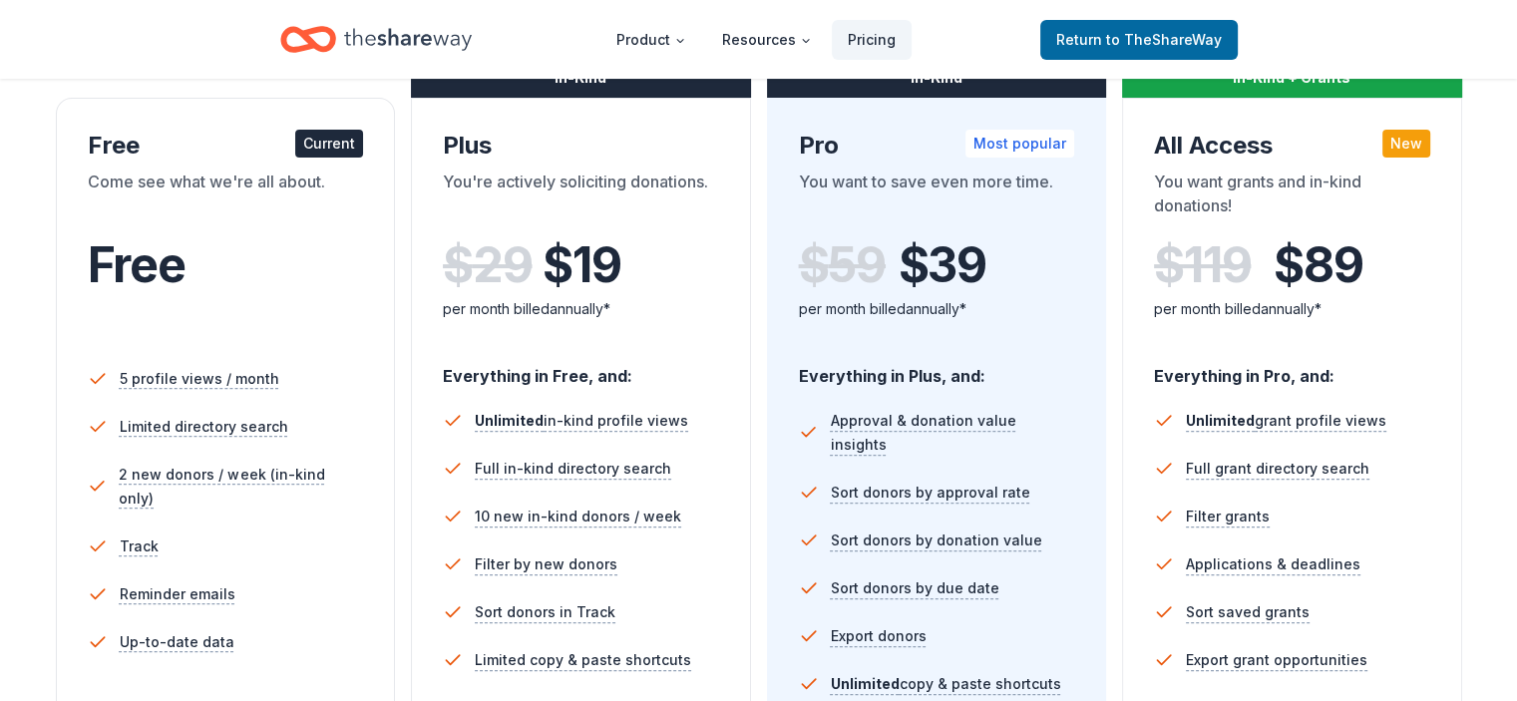
scroll to position [299, 0]
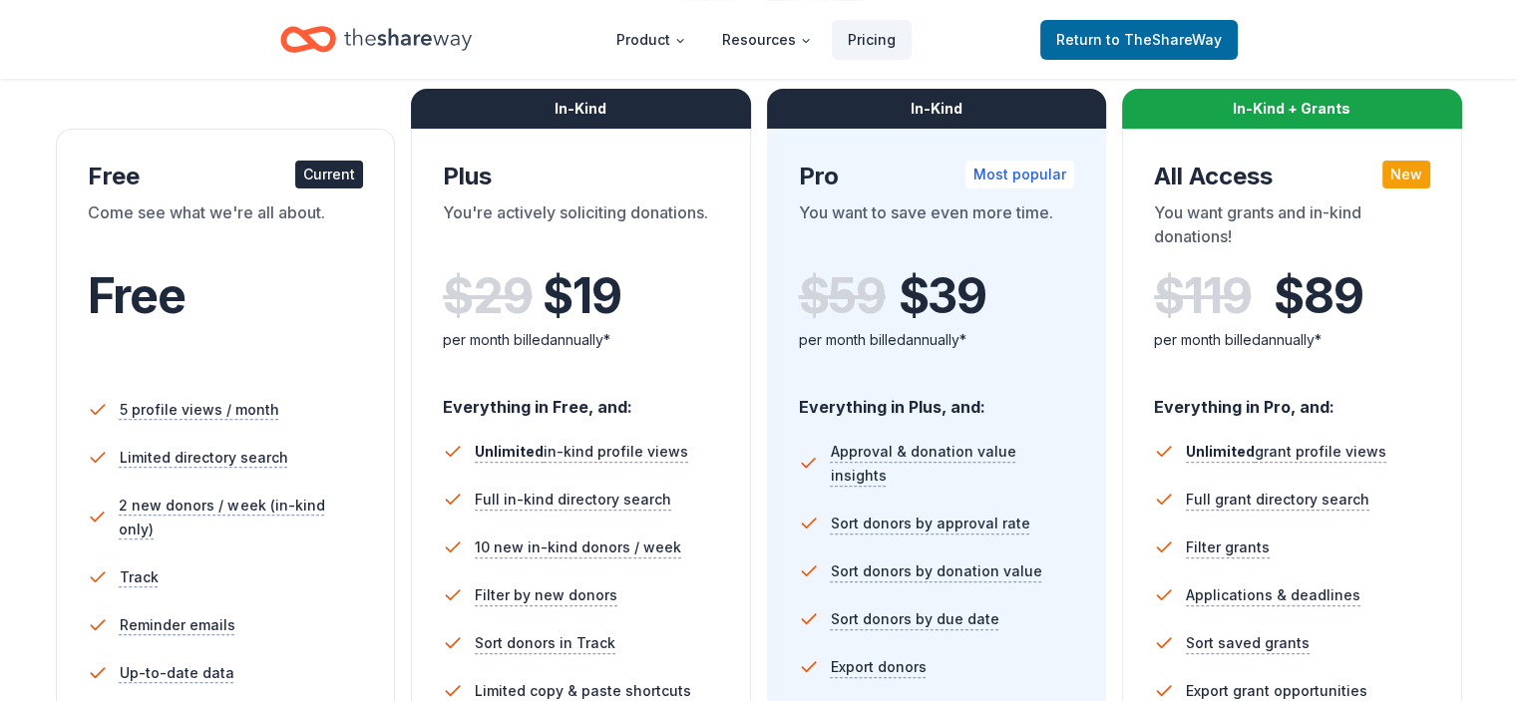
click at [364, 226] on div "Come see what we're all about." at bounding box center [226, 228] width 276 height 56
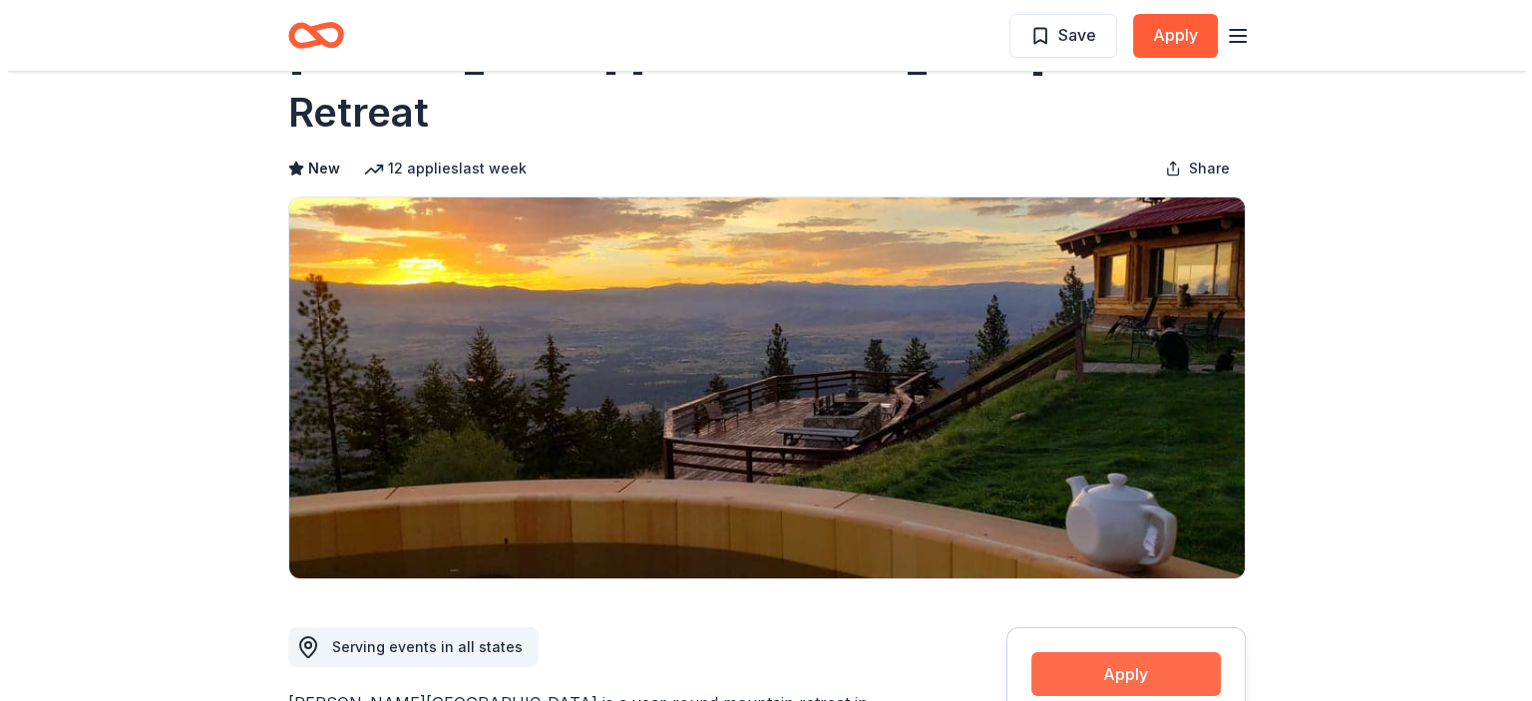
scroll to position [299, 0]
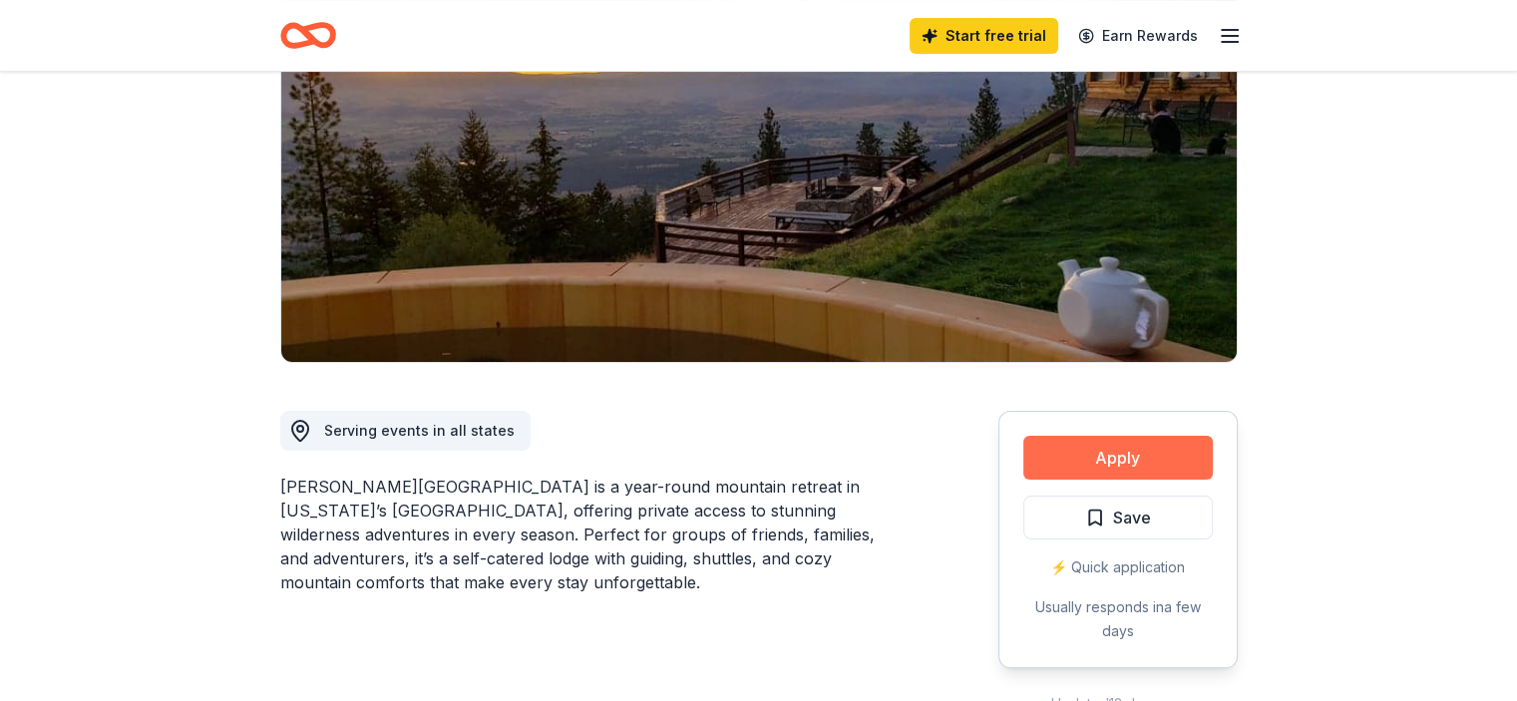
click at [1106, 436] on button "Apply" at bounding box center [1118, 458] width 190 height 44
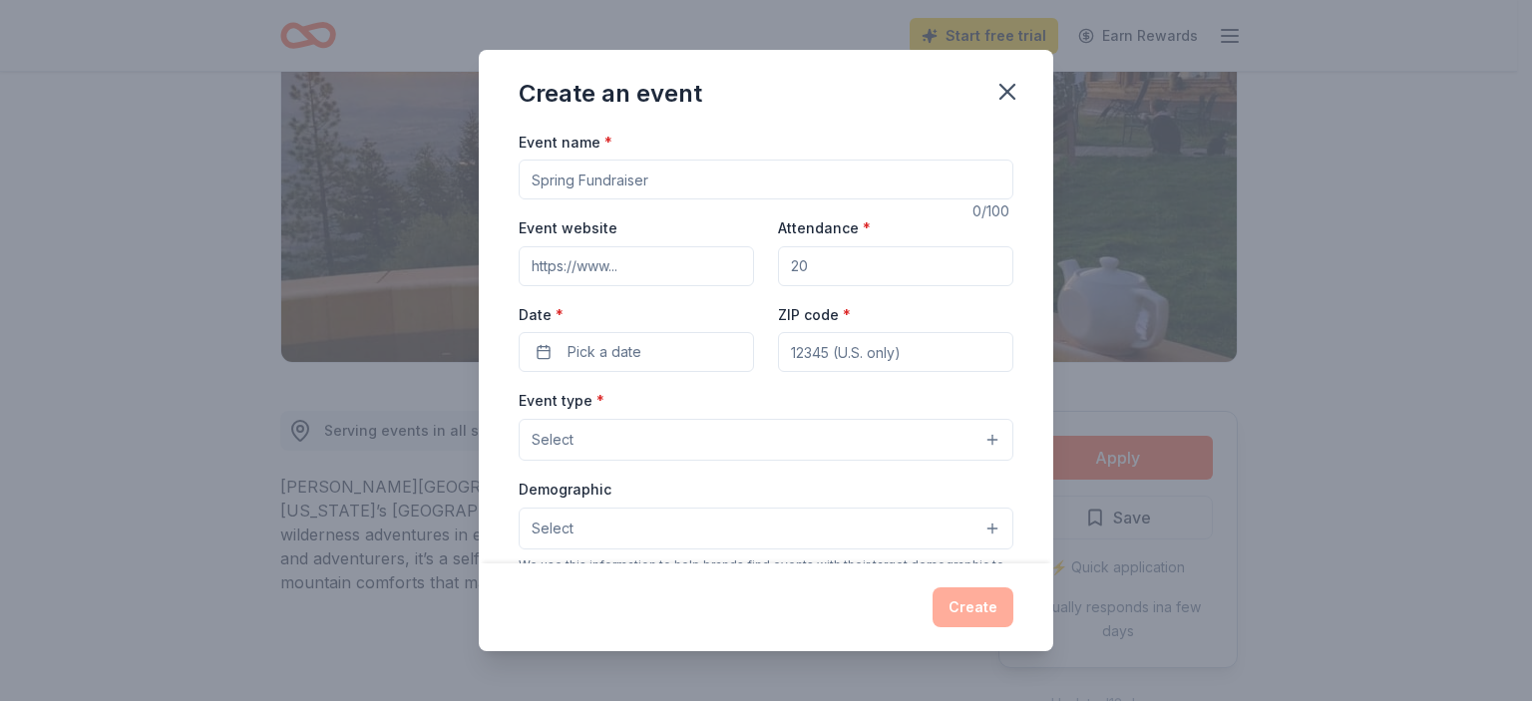
click at [593, 175] on input "Event name *" at bounding box center [766, 180] width 495 height 40
click at [741, 177] on input "Mountain Home Military Affairs Annual Bowling Tournament" at bounding box center [766, 180] width 495 height 40
type input "Mountain Home Military Affairs Committee Annual Bowling Tournament"
click at [613, 271] on input "Event website" at bounding box center [636, 266] width 235 height 40
click at [564, 253] on input "Event website" at bounding box center [636, 266] width 235 height 40
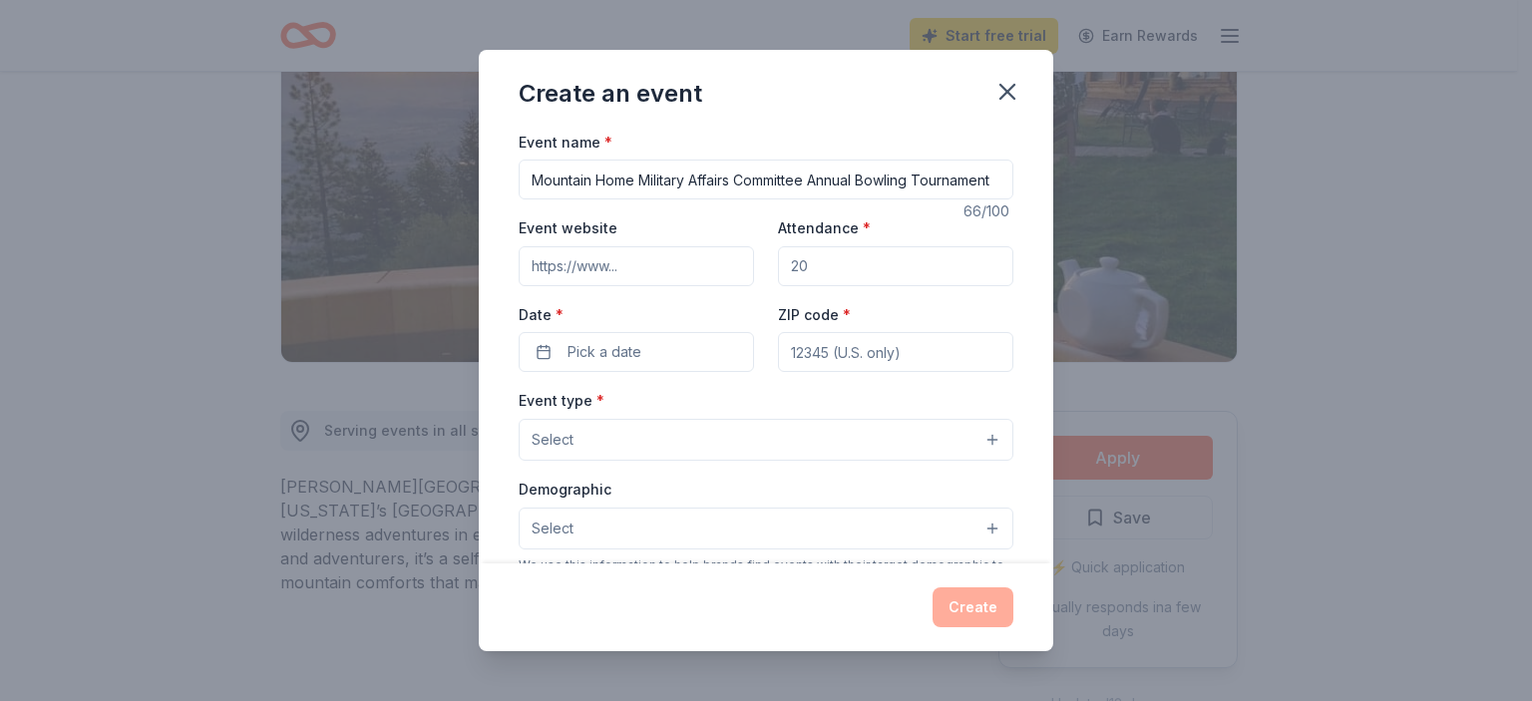
paste input "https://mountainhomemac.org/"
type input "https://mountainhomemac.org/"
click at [817, 260] on input "Attendance *" at bounding box center [895, 266] width 235 height 40
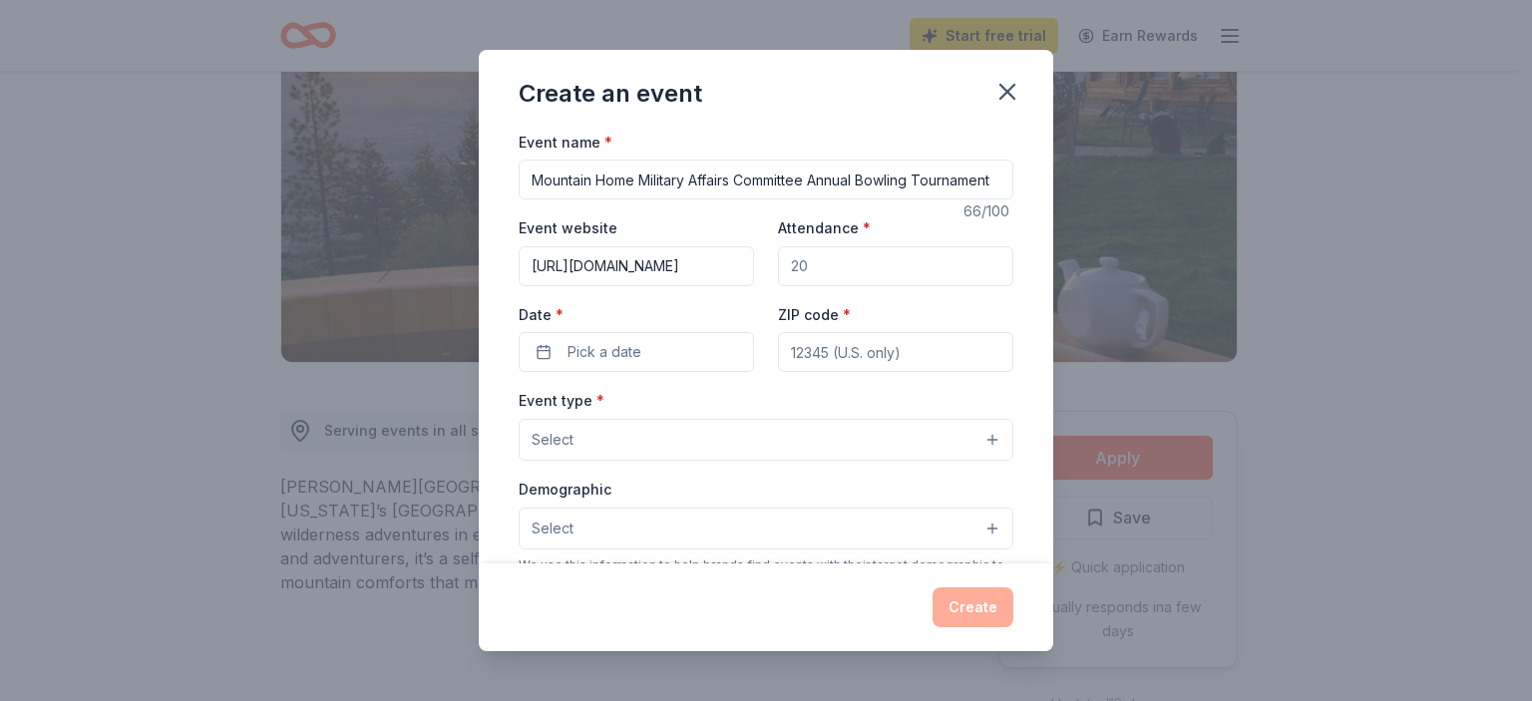
click at [812, 262] on input "Attendance *" at bounding box center [895, 266] width 235 height 40
type input "200"
click at [572, 355] on span "Pick a date" at bounding box center [605, 352] width 74 height 24
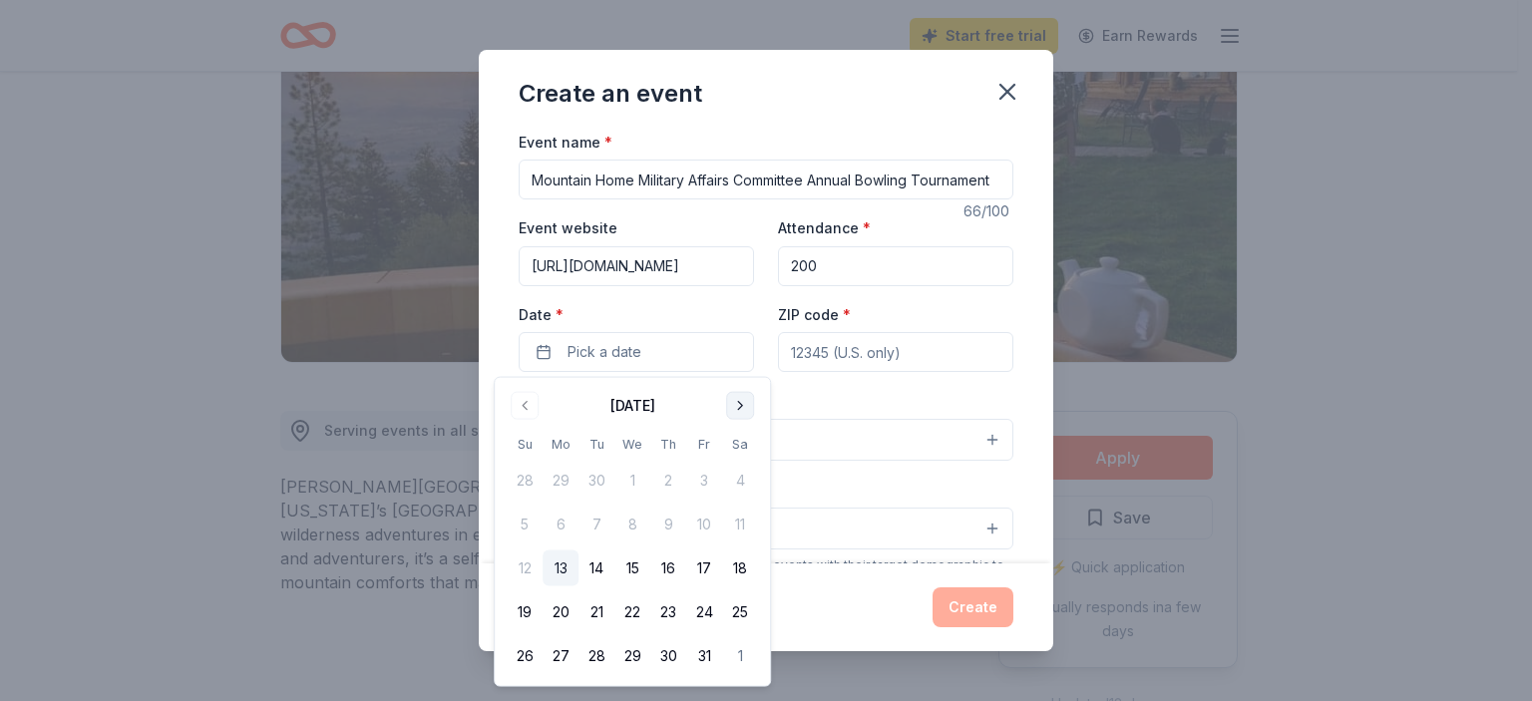
click at [733, 404] on button "Go to next month" at bounding box center [740, 406] width 28 height 28
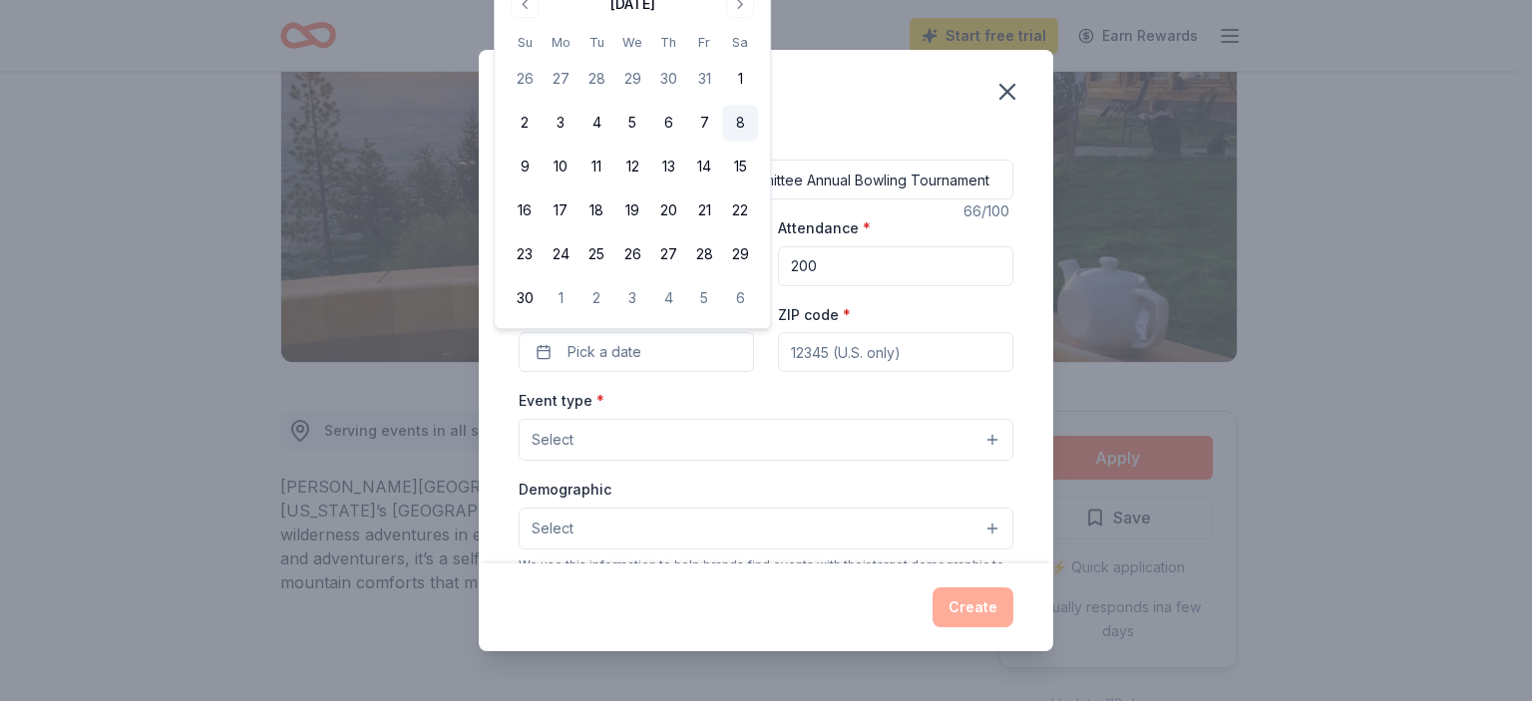
click at [736, 125] on button "8" at bounding box center [740, 123] width 36 height 36
click at [821, 352] on input "ZIP code *" at bounding box center [895, 352] width 235 height 40
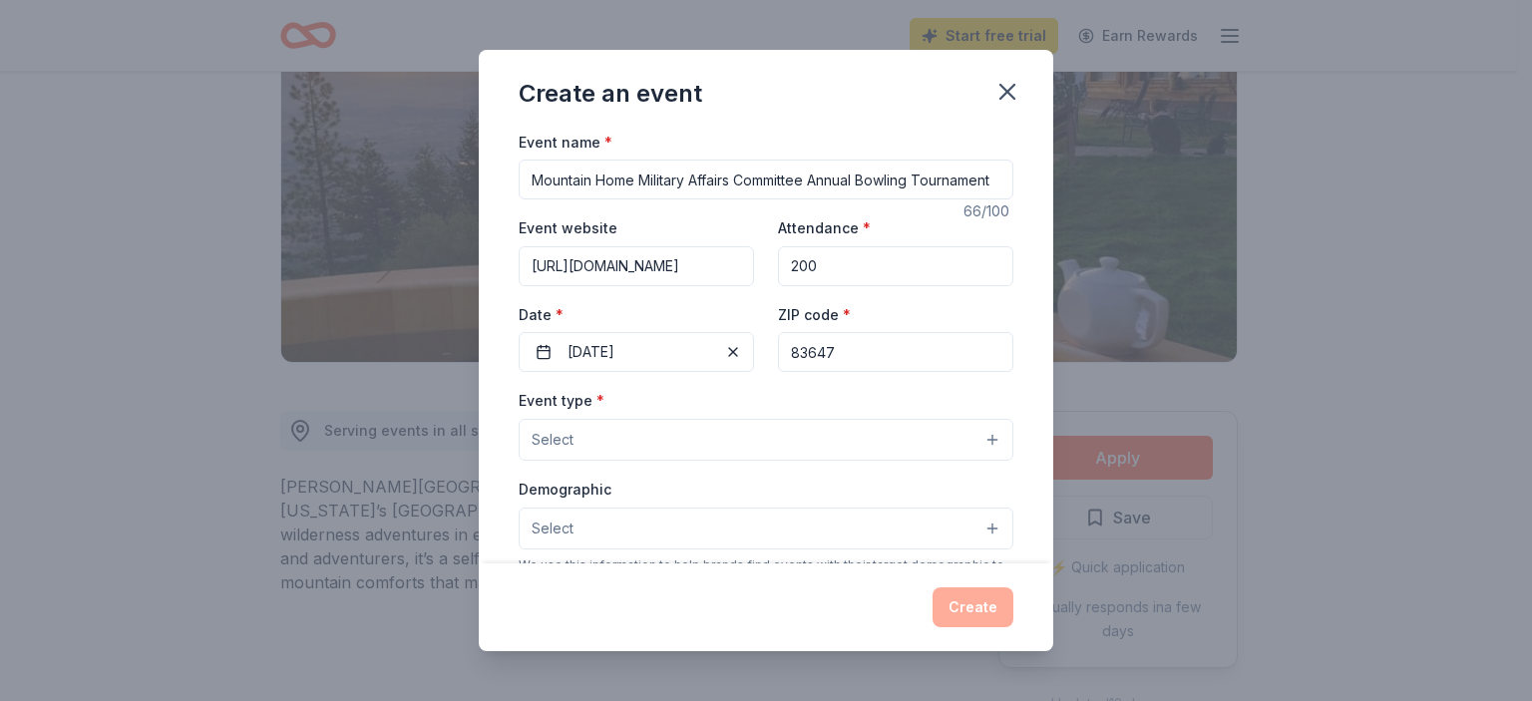
type input "83647"
click at [660, 446] on button "Select" at bounding box center [766, 440] width 495 height 42
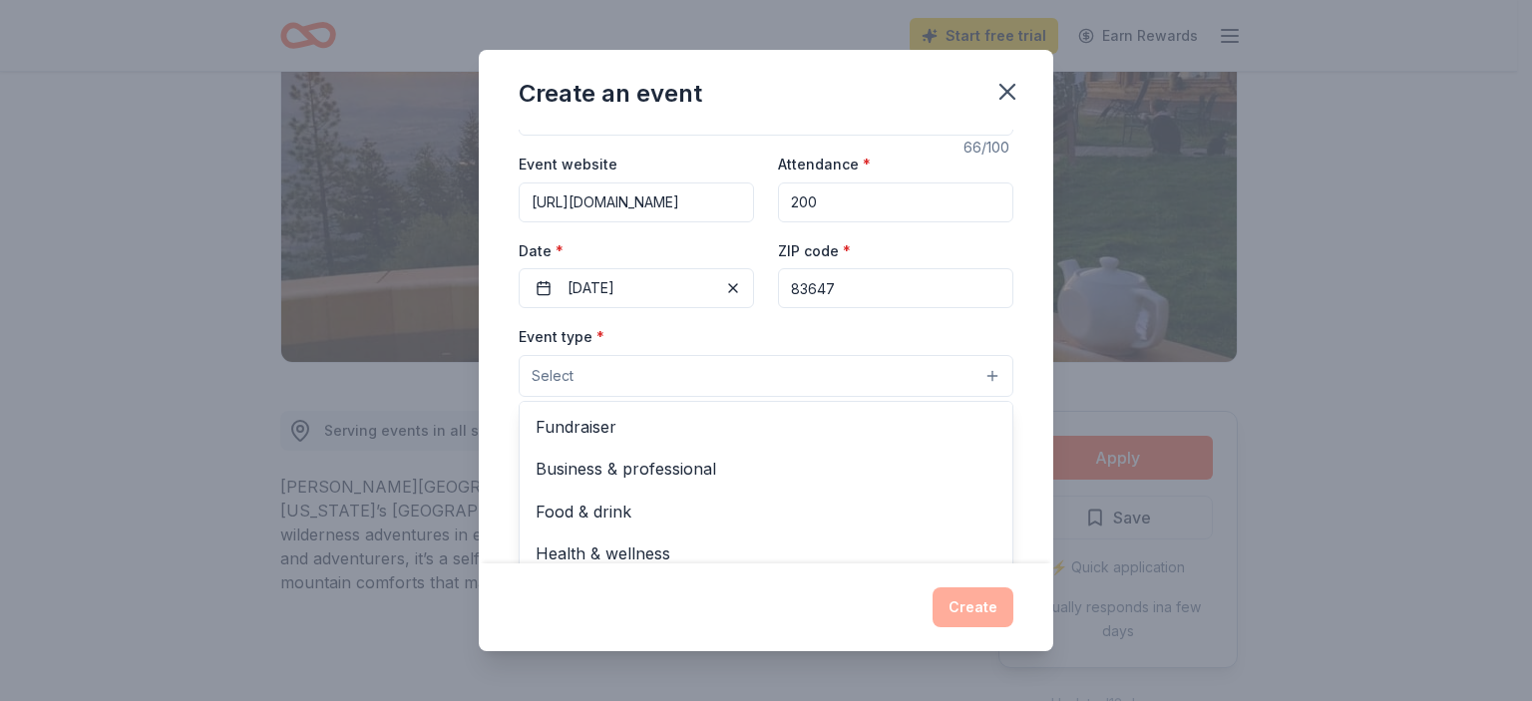
scroll to position [100, 0]
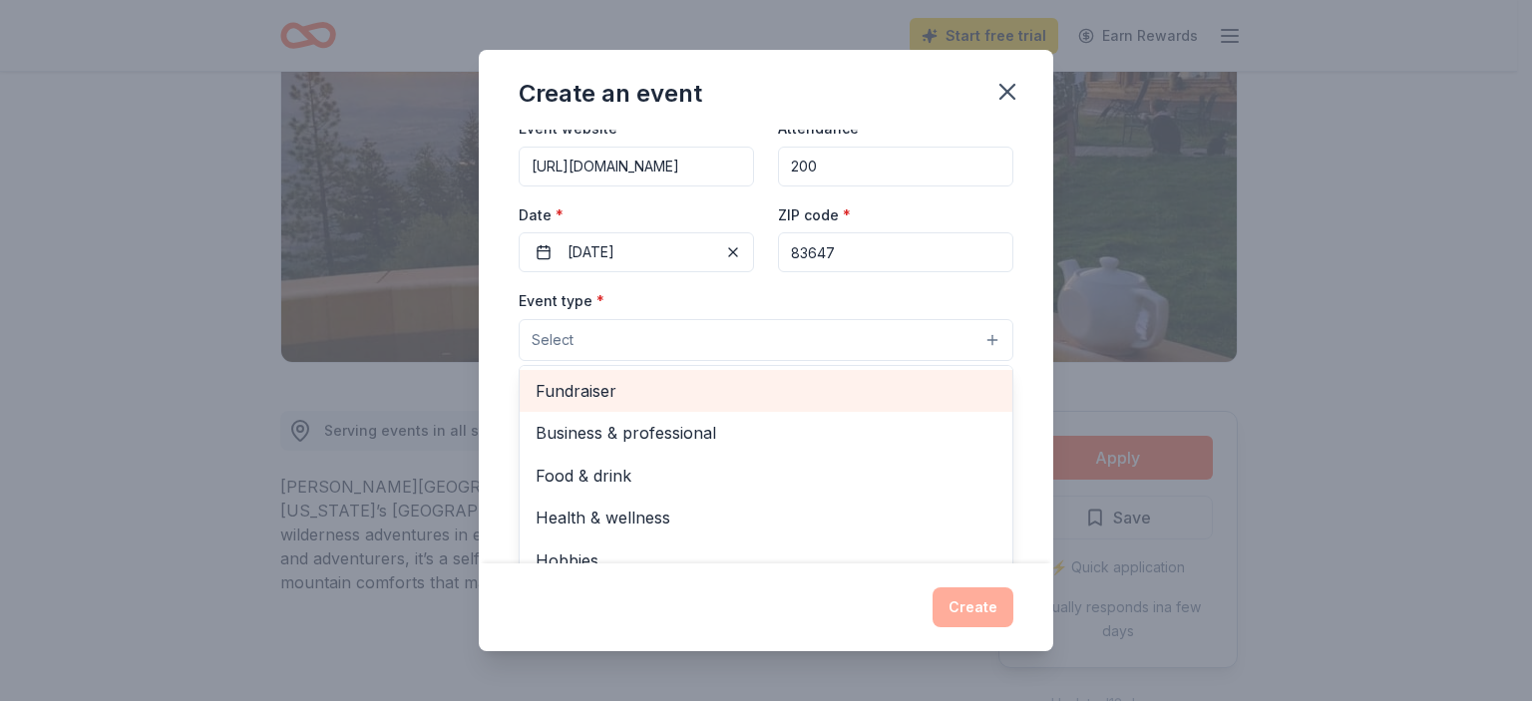
click at [605, 397] on span "Fundraiser" at bounding box center [766, 391] width 461 height 26
click at [688, 388] on span "Business & professional" at bounding box center [766, 393] width 461 height 26
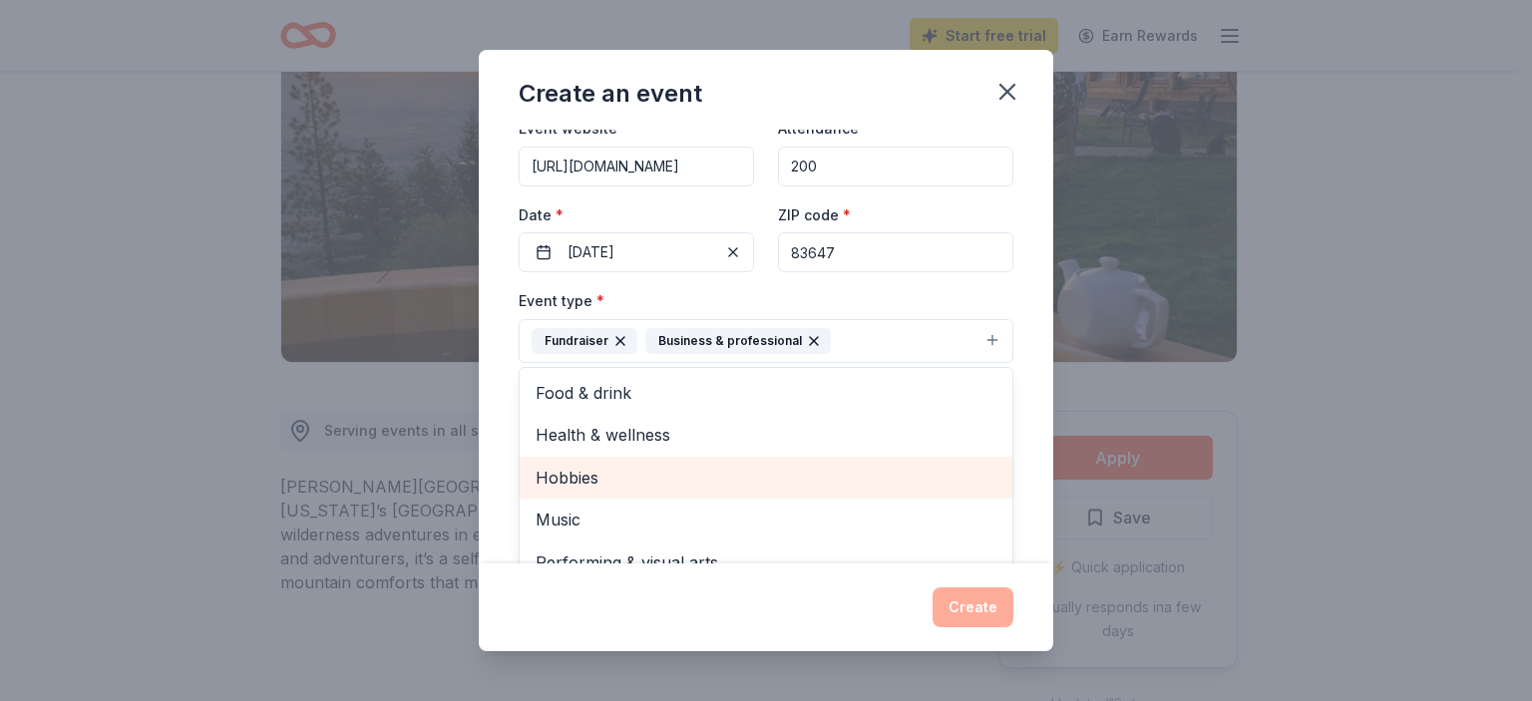
click at [640, 485] on span "Hobbies" at bounding box center [766, 478] width 461 height 26
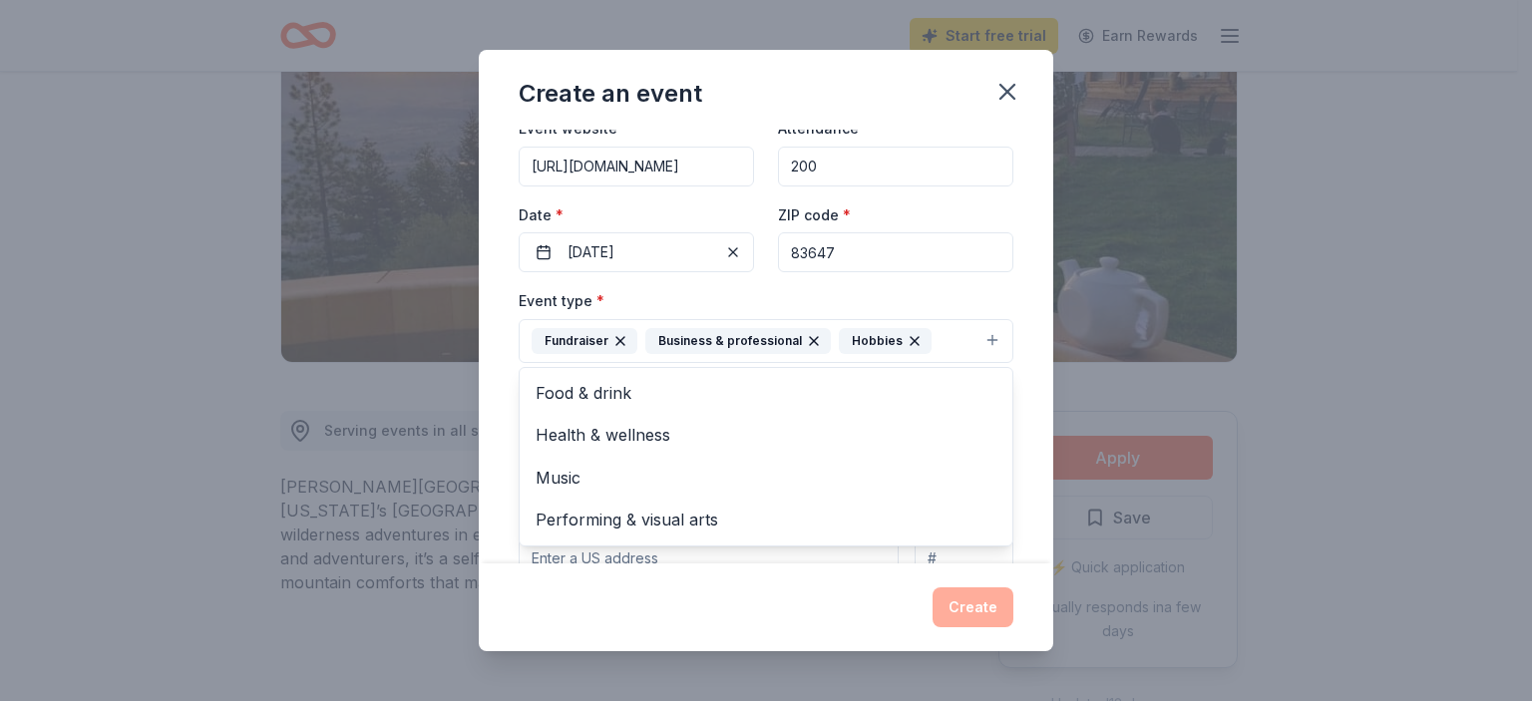
click at [703, 290] on div "Event type * Fundraiser Business & professional Hobbies Food & drink Health & w…" at bounding box center [766, 325] width 495 height 75
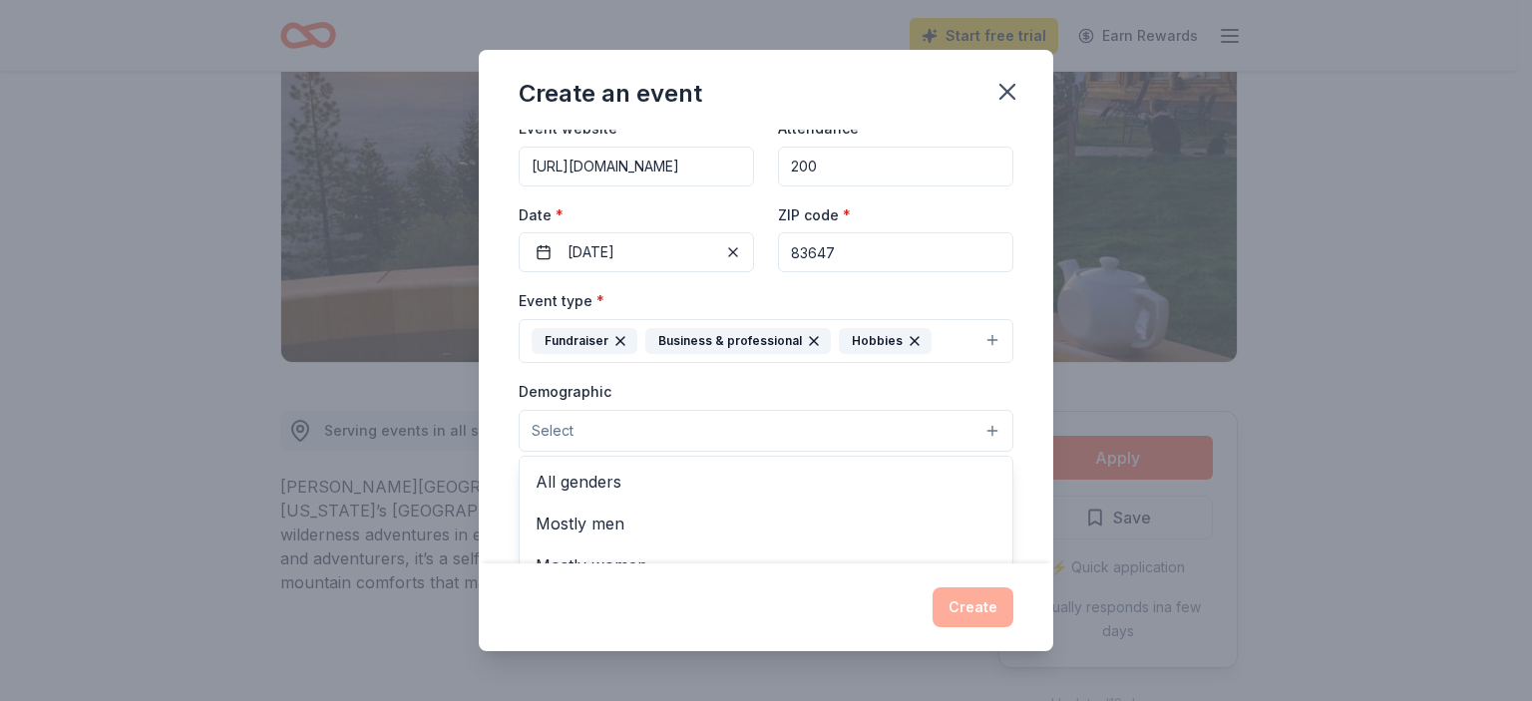
click at [618, 431] on button "Select" at bounding box center [766, 431] width 495 height 42
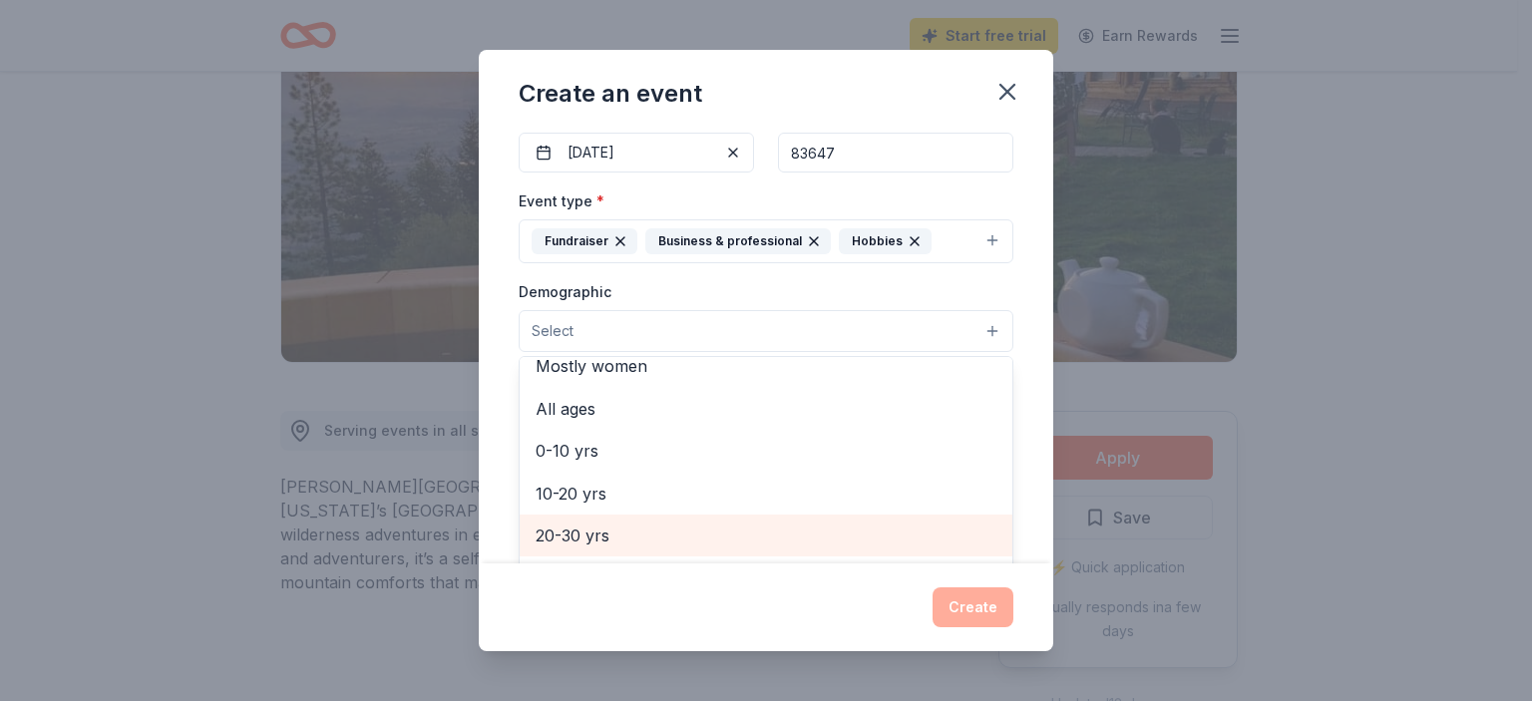
scroll to position [0, 0]
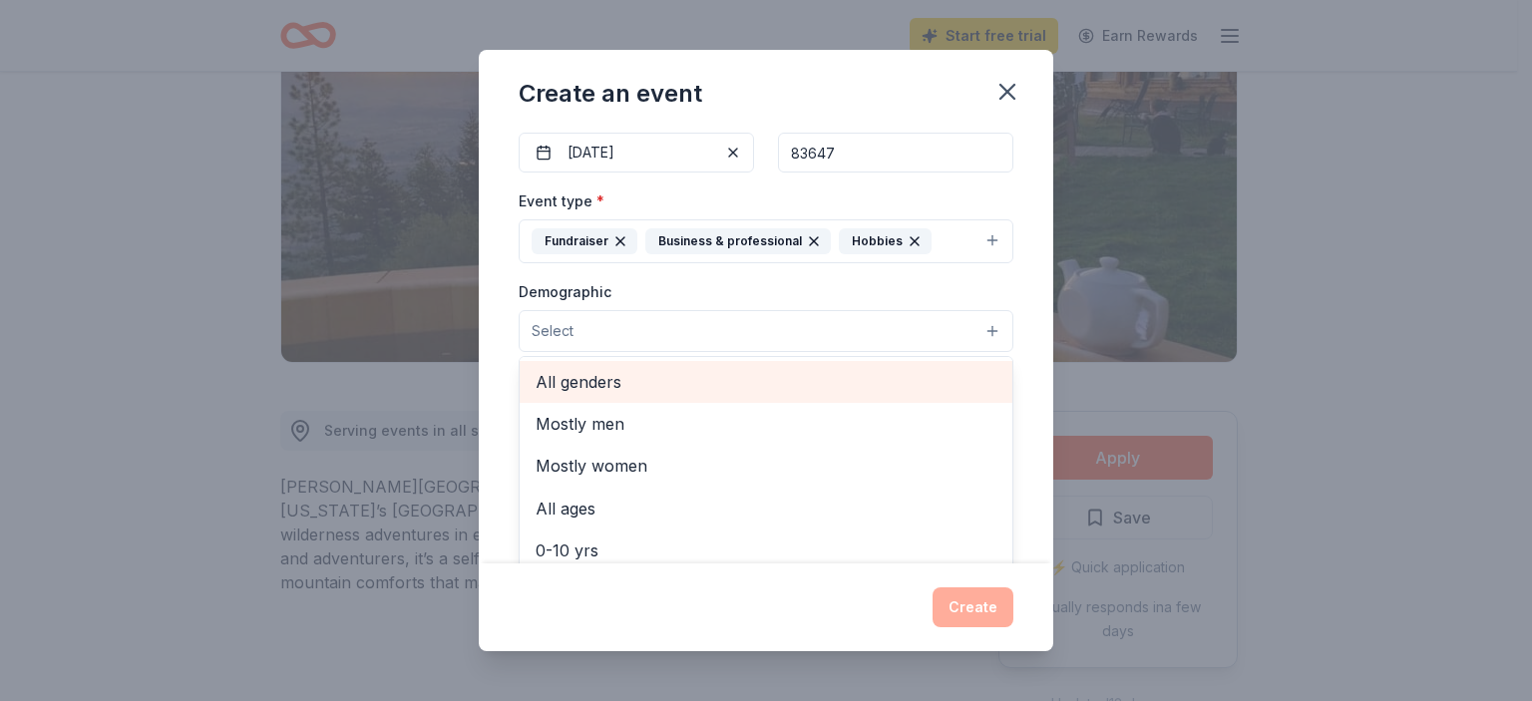
click at [605, 379] on span "All genders" at bounding box center [766, 382] width 461 height 26
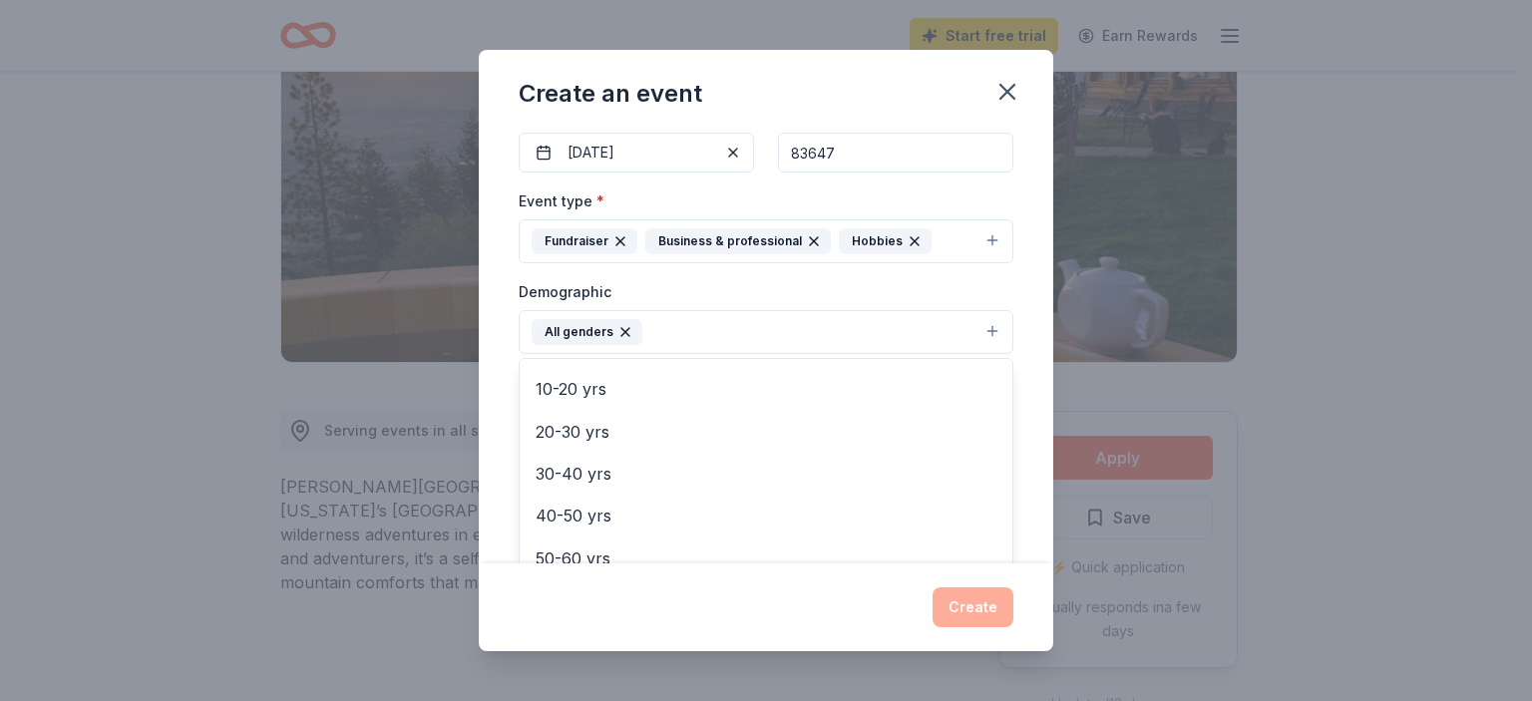
scroll to position [199, 0]
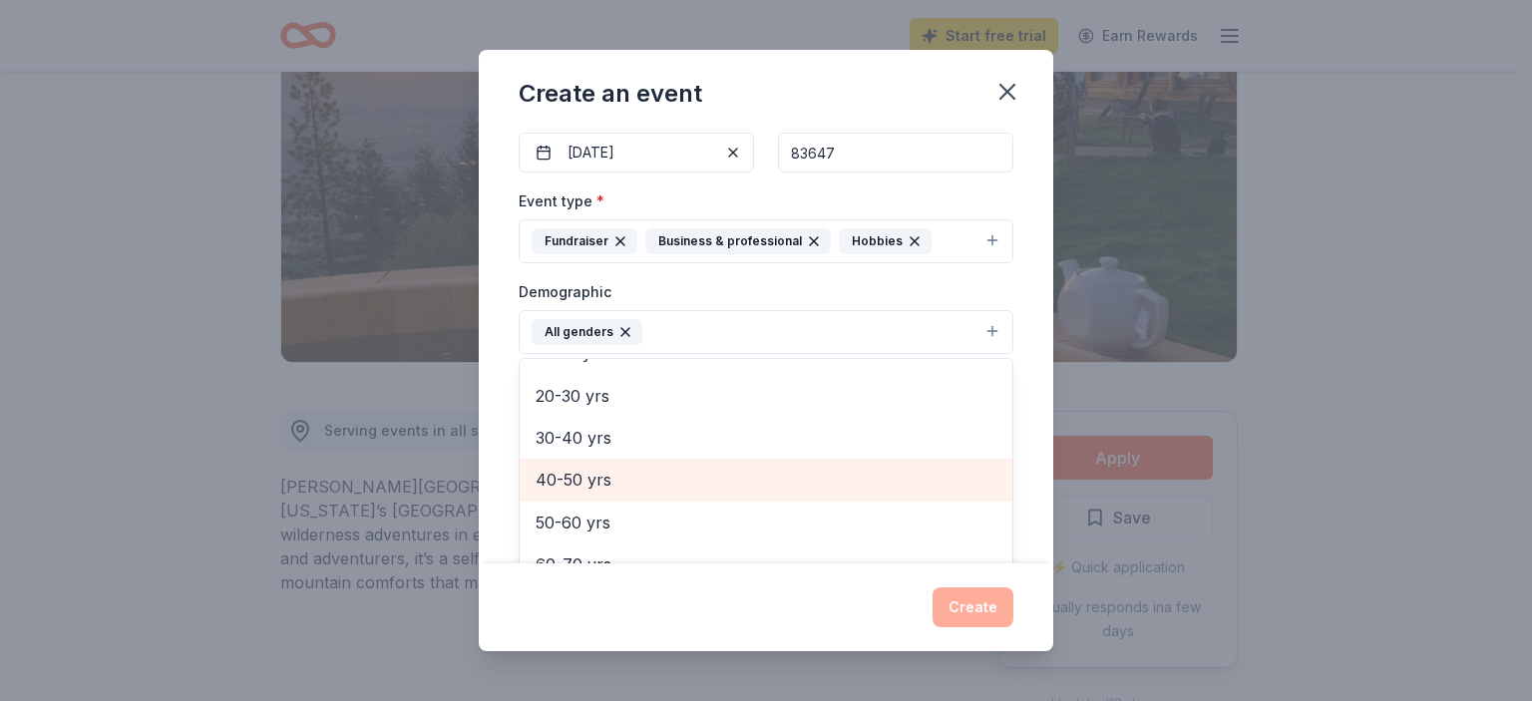
click at [577, 487] on span "40-50 yrs" at bounding box center [766, 480] width 461 height 26
click at [585, 477] on span "50-60 yrs" at bounding box center [766, 480] width 461 height 26
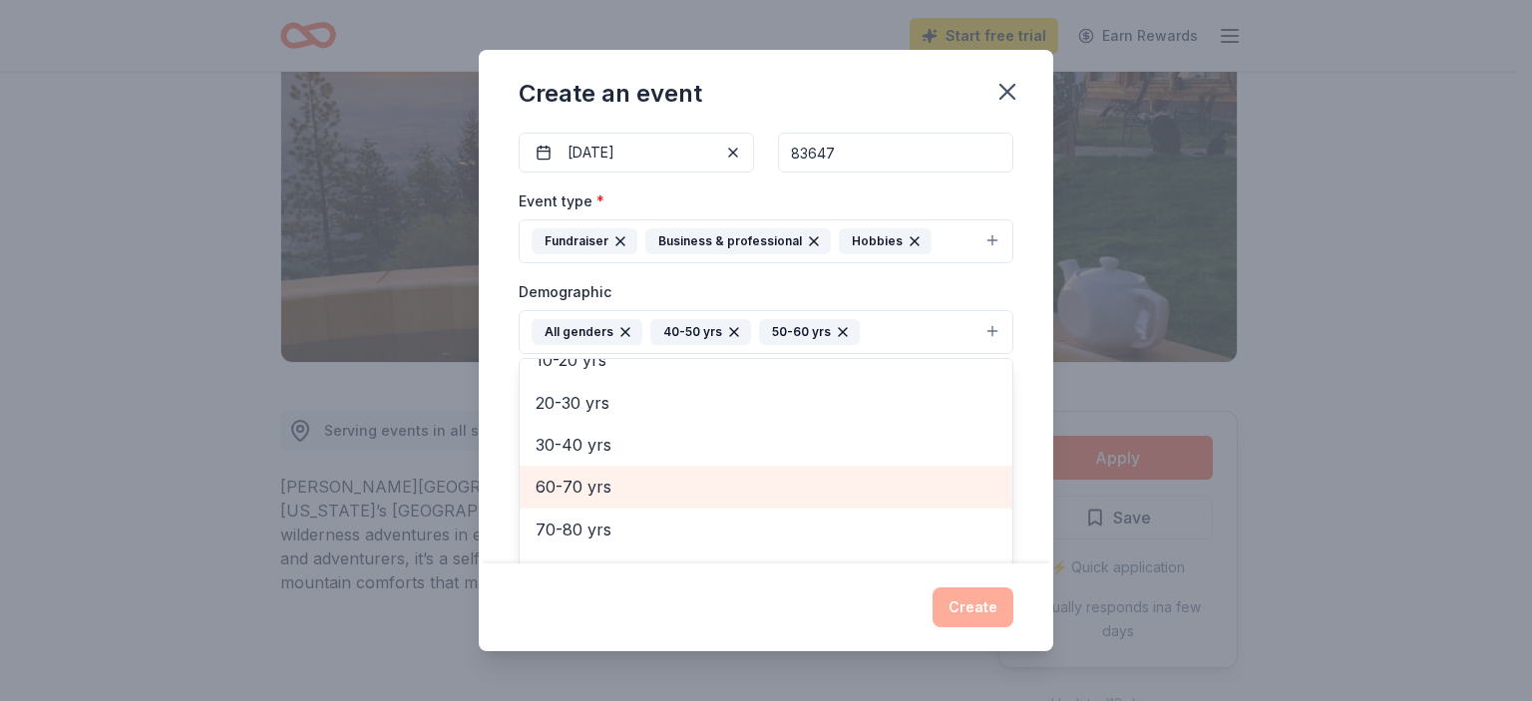
click at [587, 481] on span "60-70 yrs" at bounding box center [766, 487] width 461 height 26
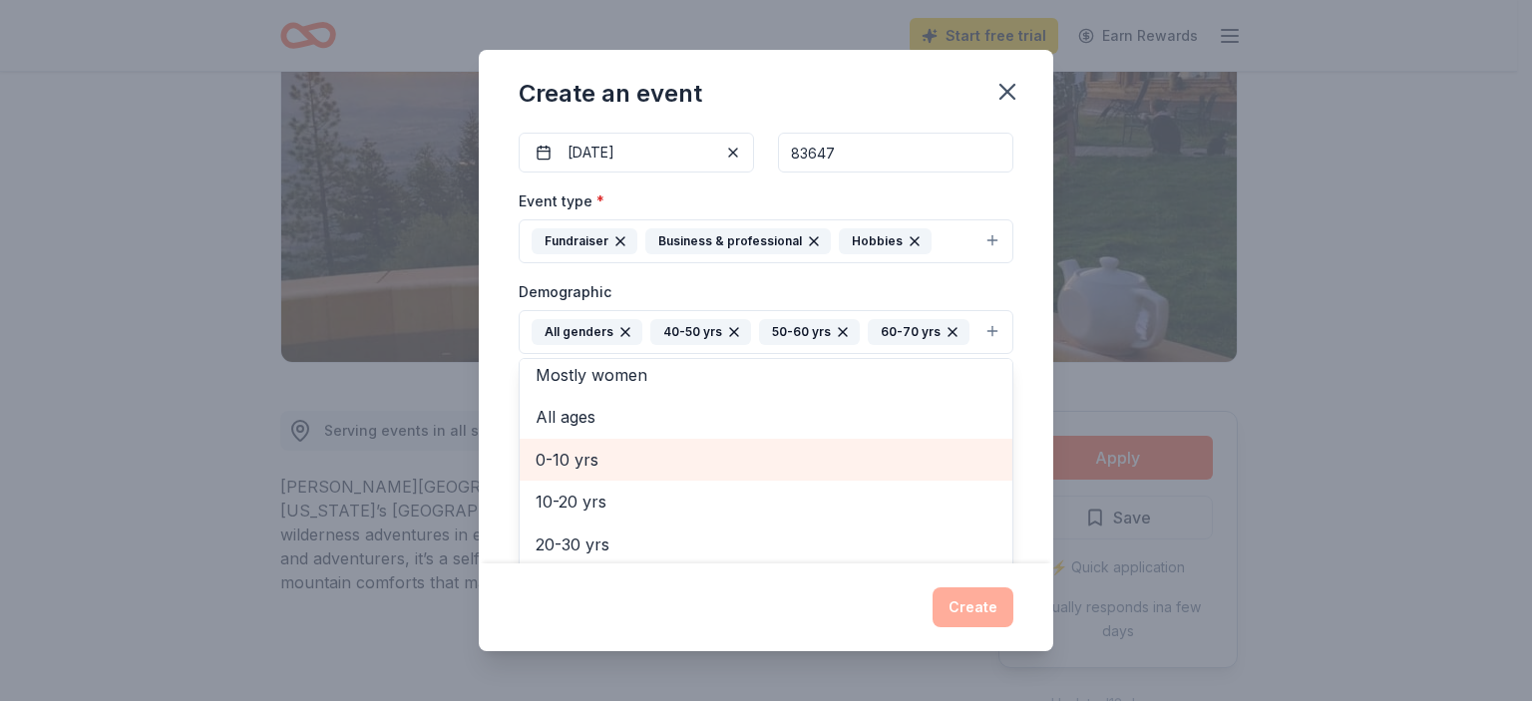
scroll to position [151, 0]
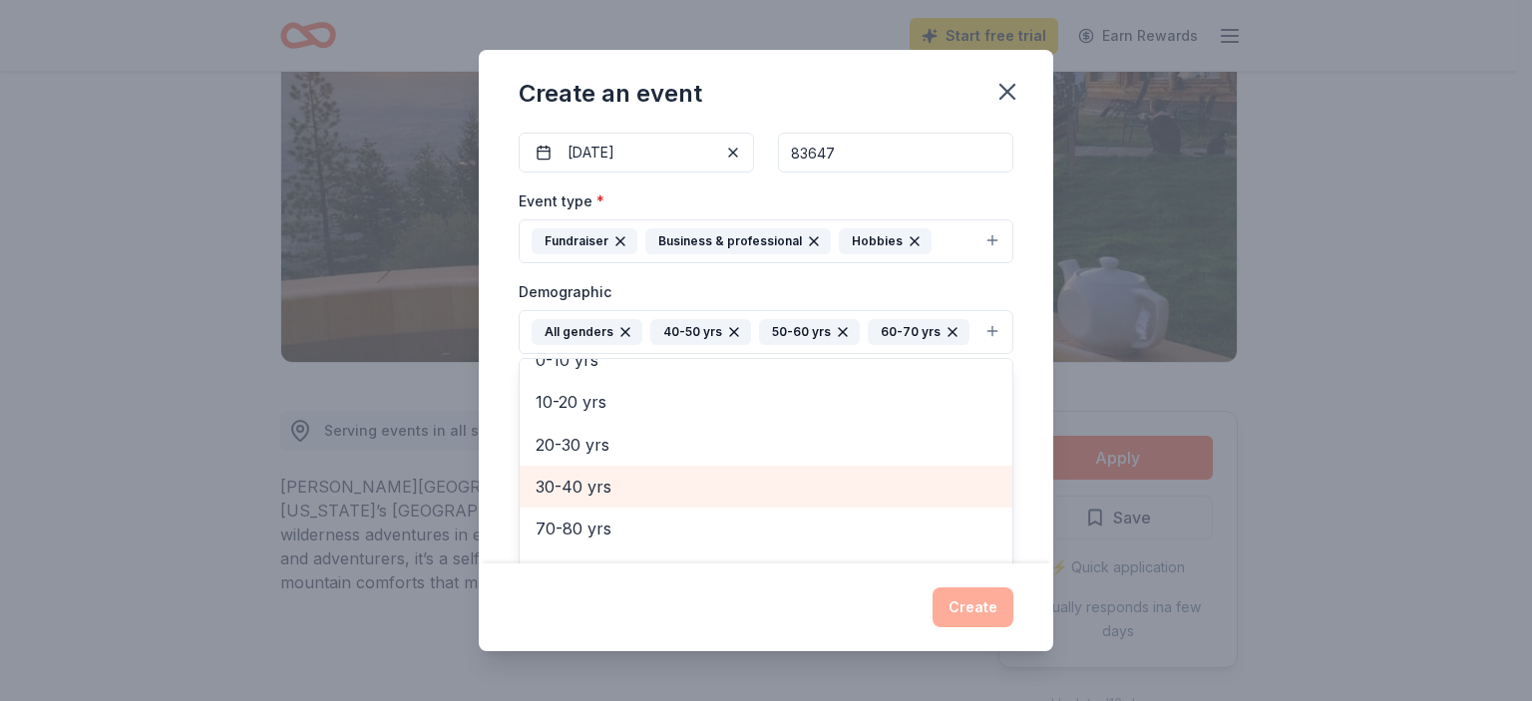
click at [618, 480] on span "30-40 yrs" at bounding box center [766, 487] width 461 height 26
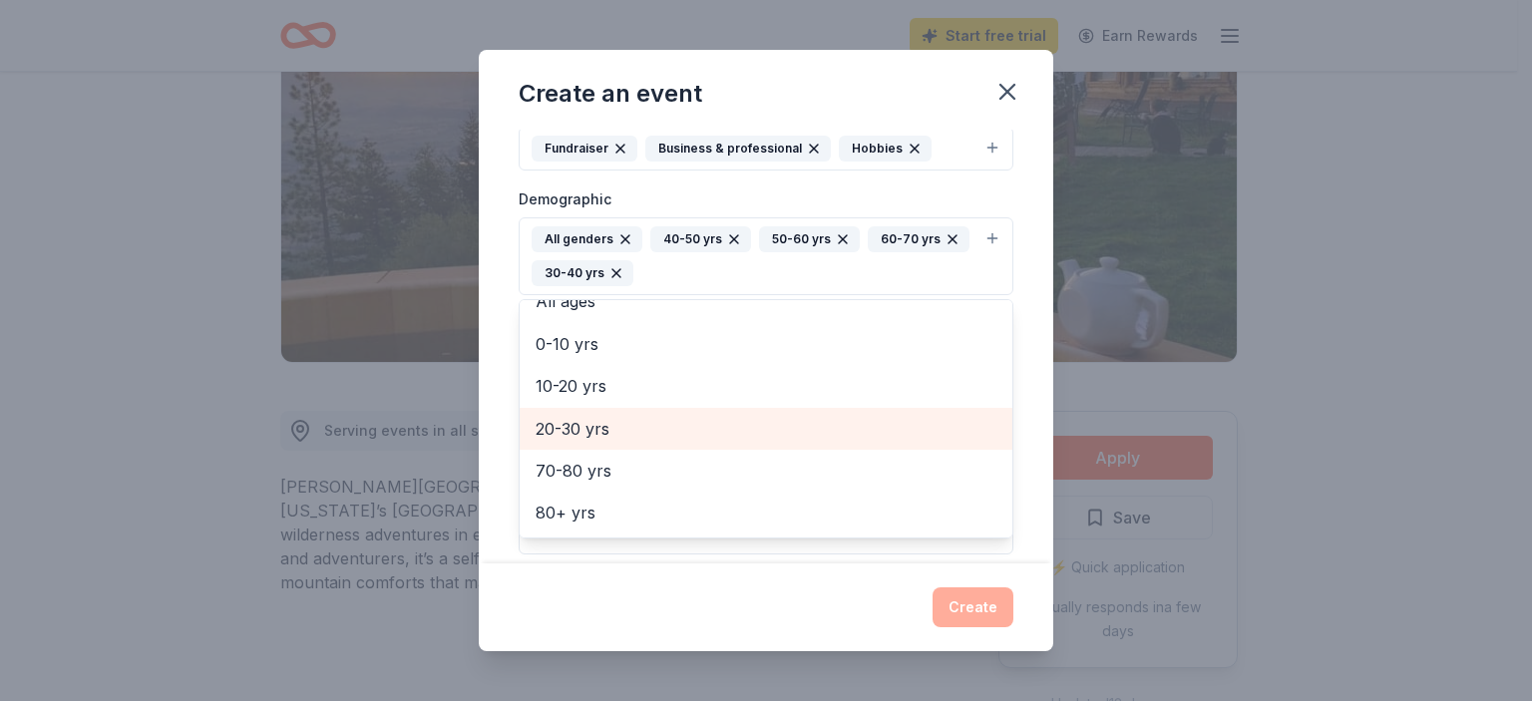
scroll to position [399, 0]
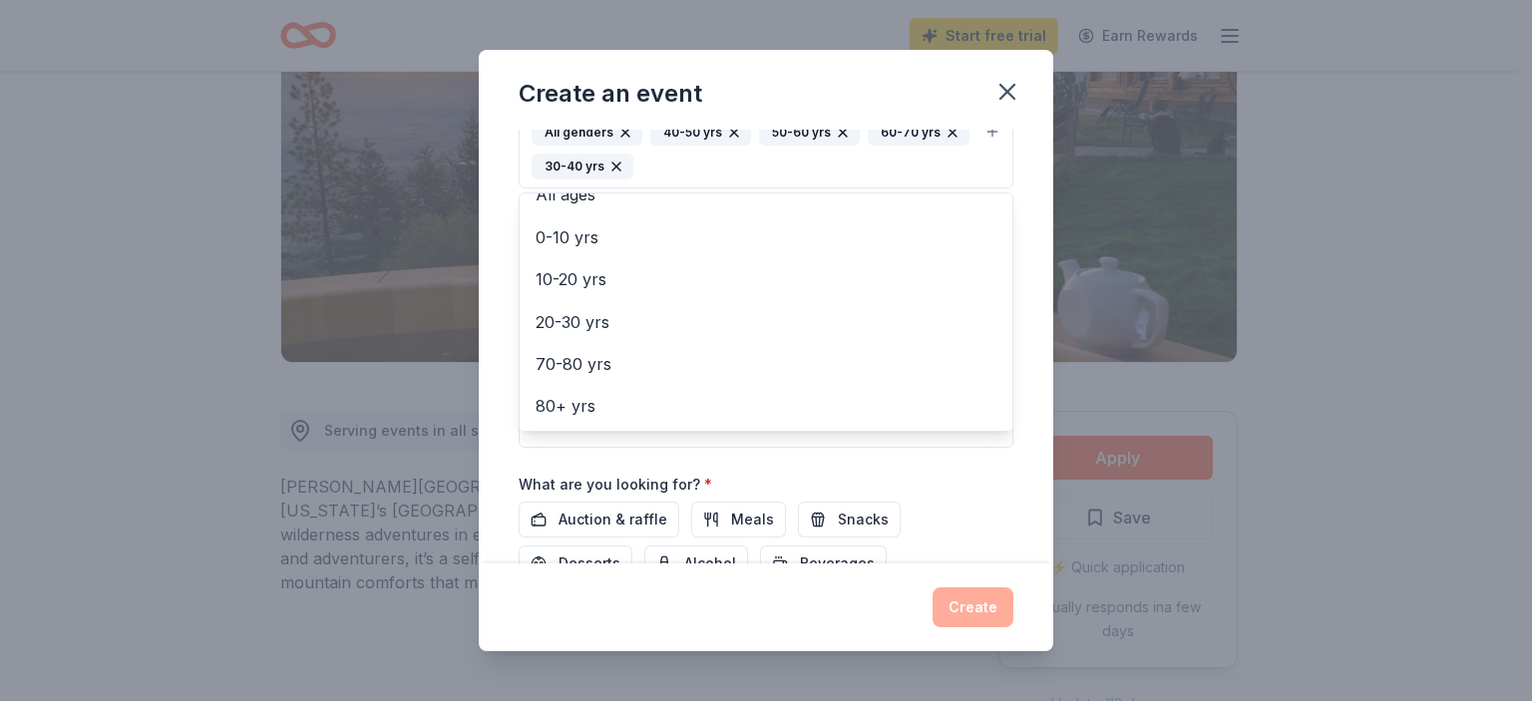
click at [502, 306] on div "Event name * Mountain Home Military Affairs Committee Annual Bowling Tournament…" at bounding box center [766, 347] width 575 height 435
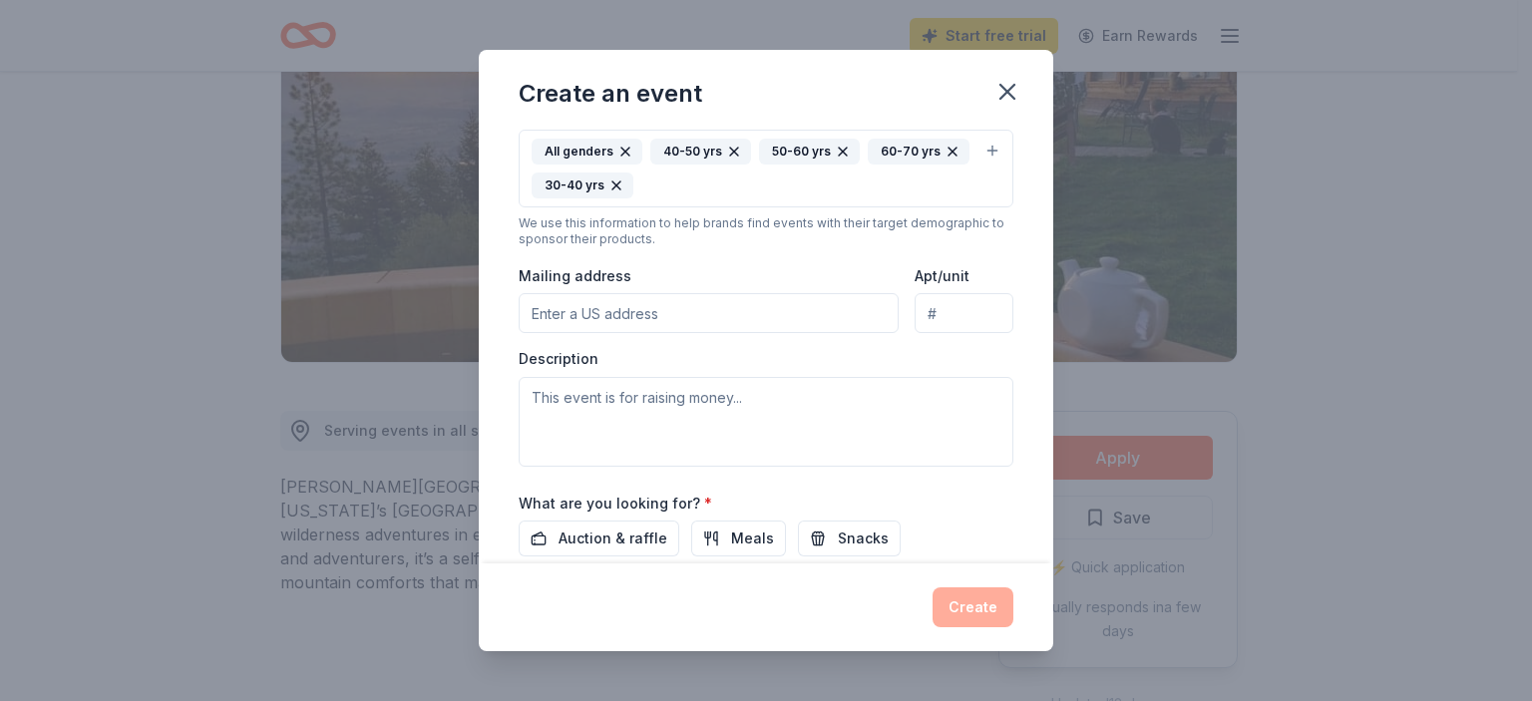
click at [622, 308] on input "Mailing address" at bounding box center [709, 313] width 380 height 40
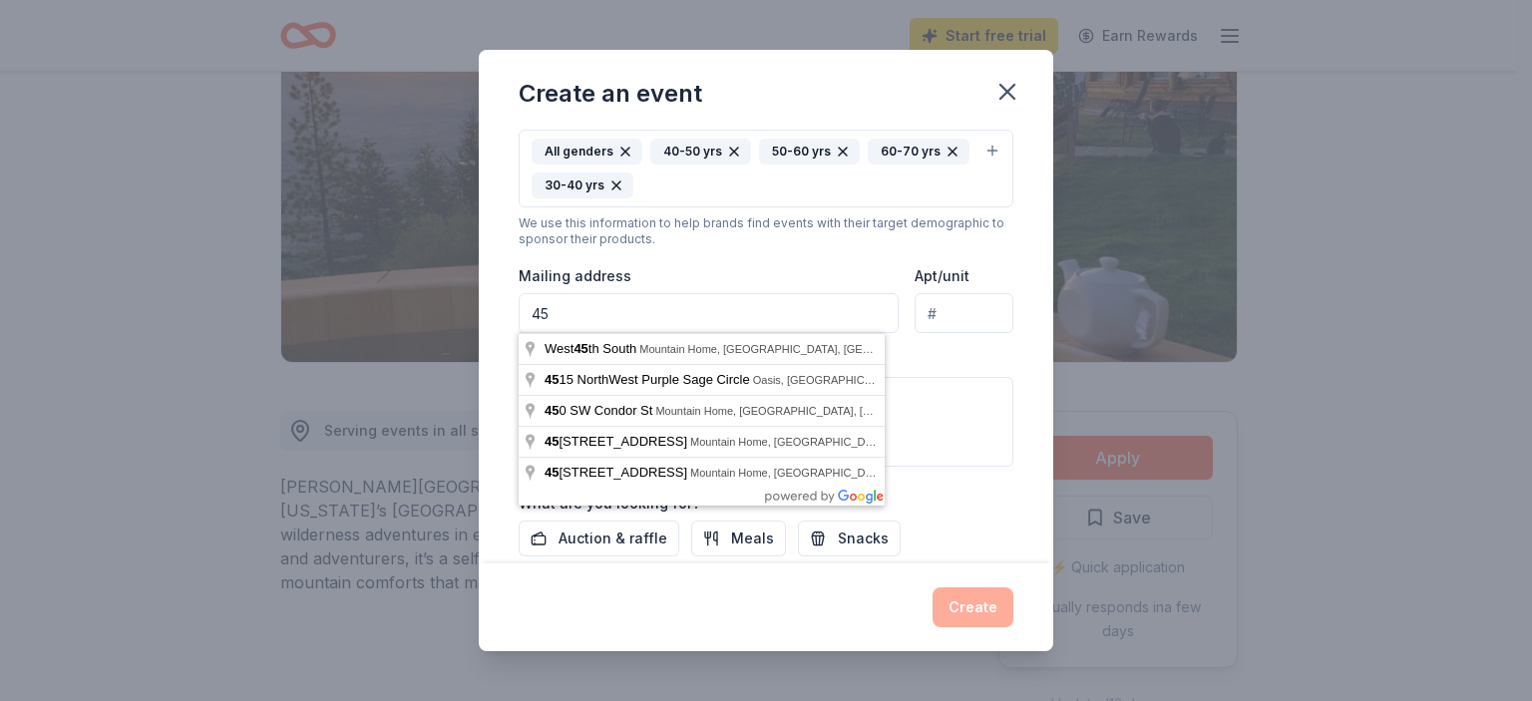
type input "4"
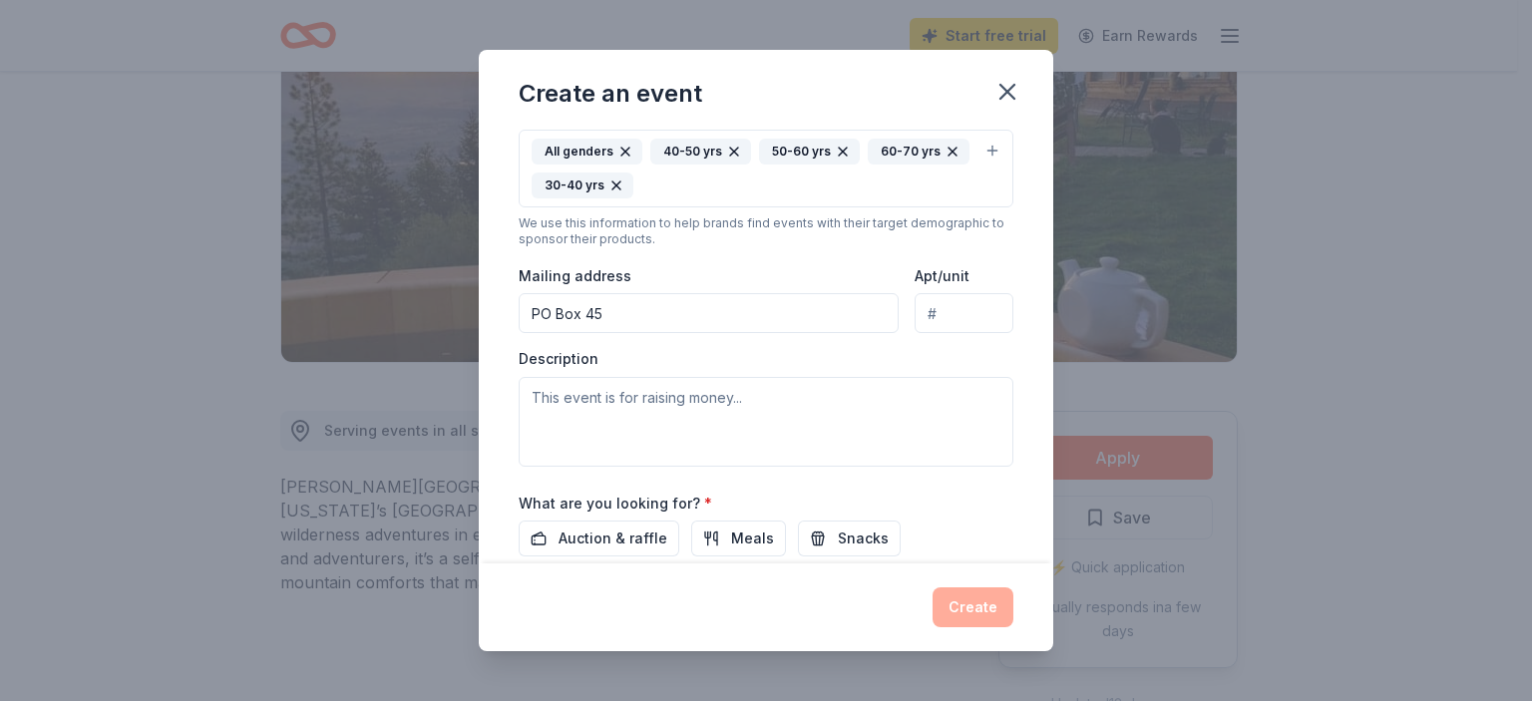
click at [684, 269] on div "Mailing address PO Box 45" at bounding box center [709, 298] width 380 height 71
click at [636, 312] on input "PO Box 45" at bounding box center [709, 313] width 380 height 40
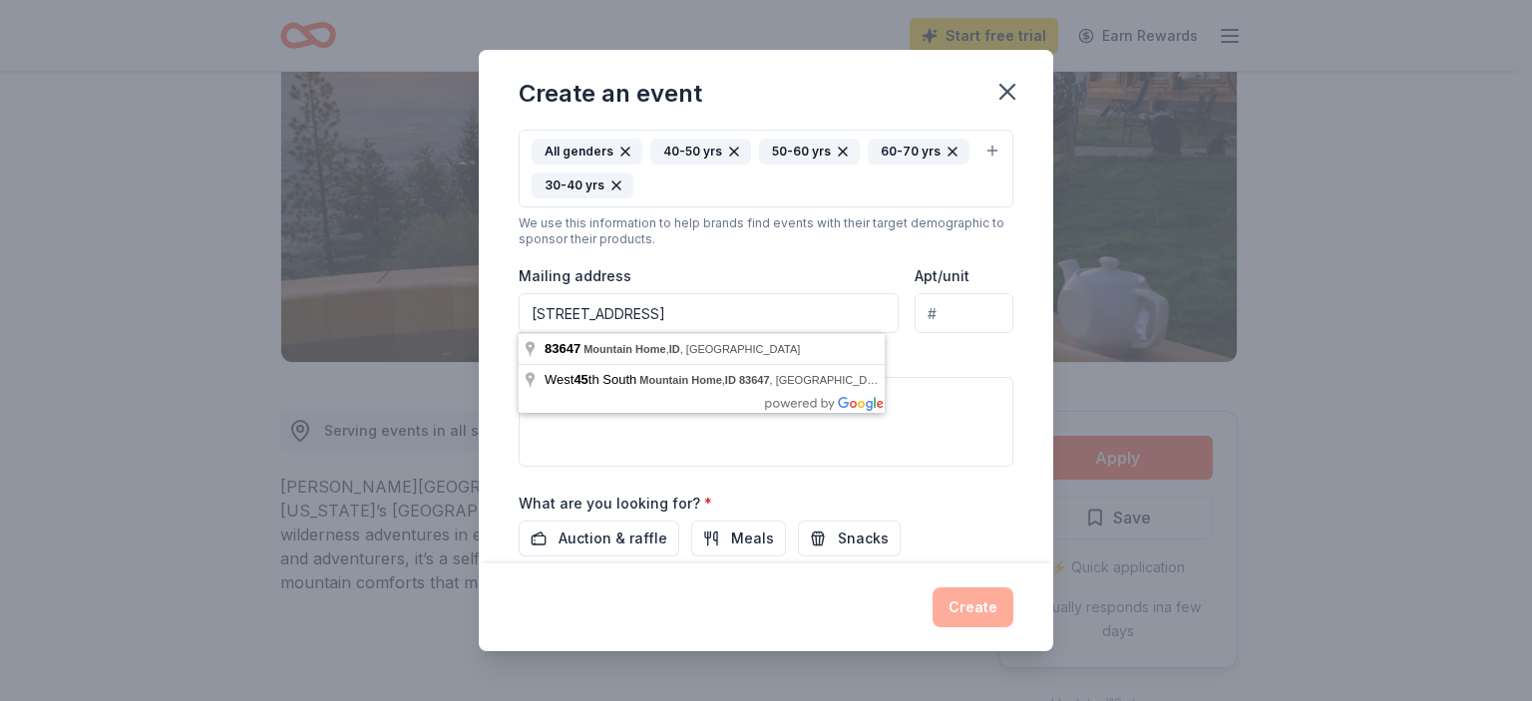
type input "PO Box 45, Mountain Home, ID 83647"
click at [728, 247] on div "Event type * Fundraiser Business & professional Hobbies Demographic All genders…" at bounding box center [766, 237] width 495 height 458
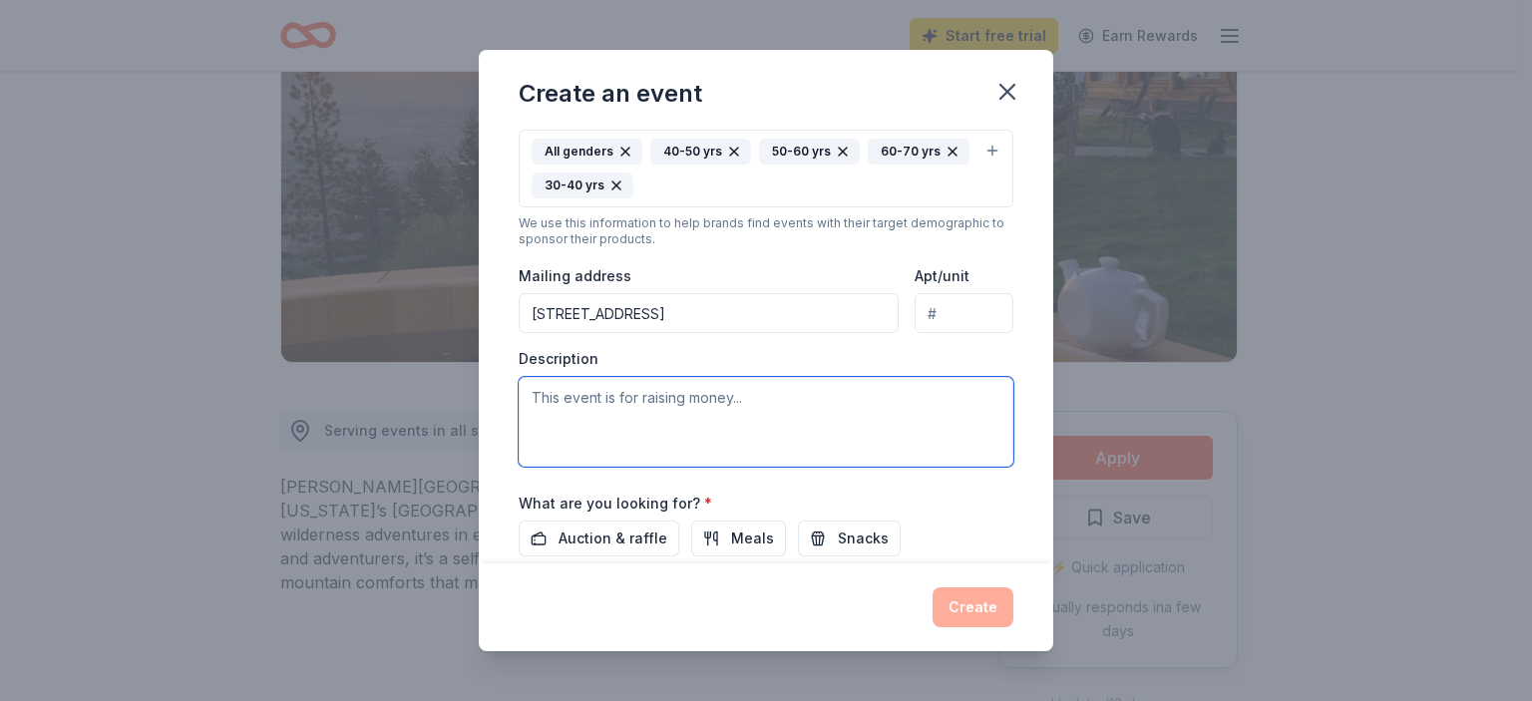
click at [663, 395] on textarea at bounding box center [766, 422] width 495 height 90
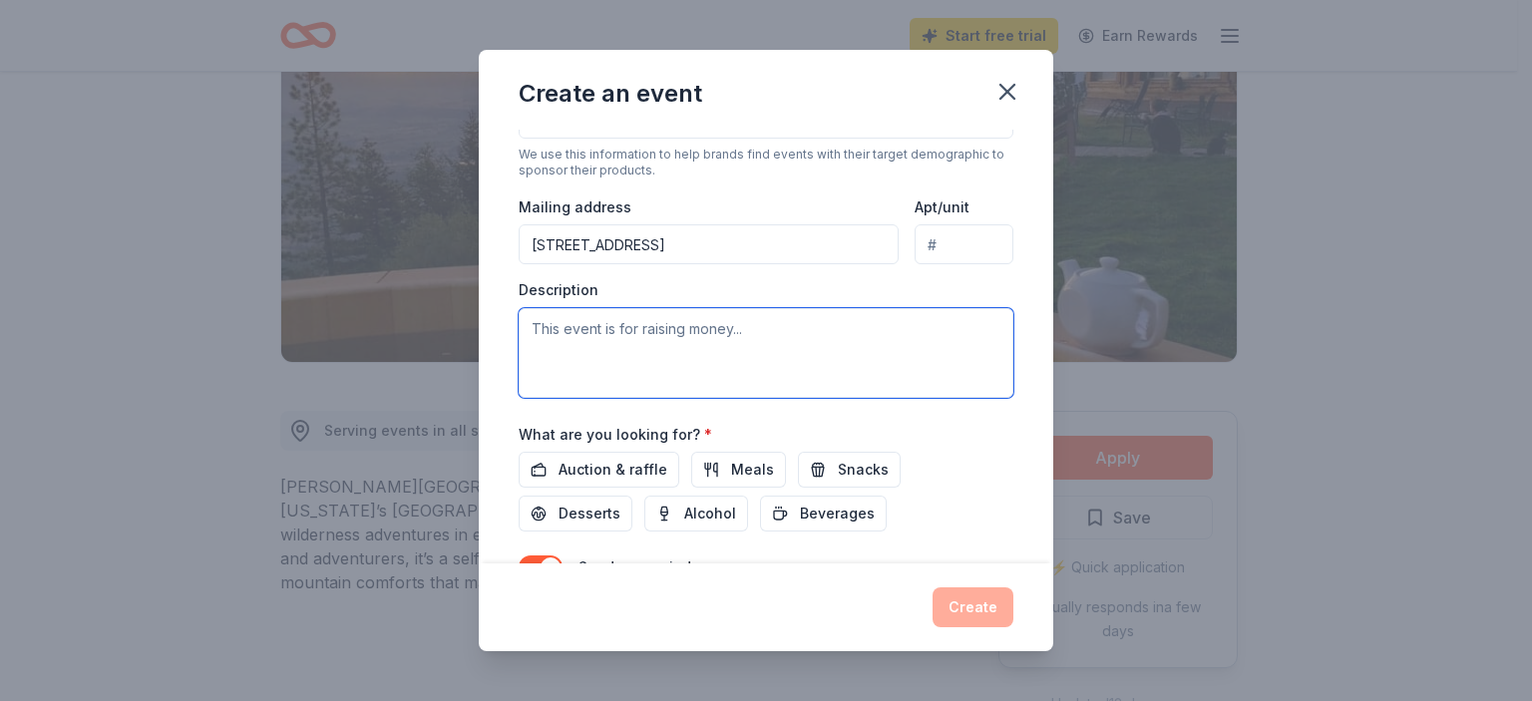
scroll to position [480, 0]
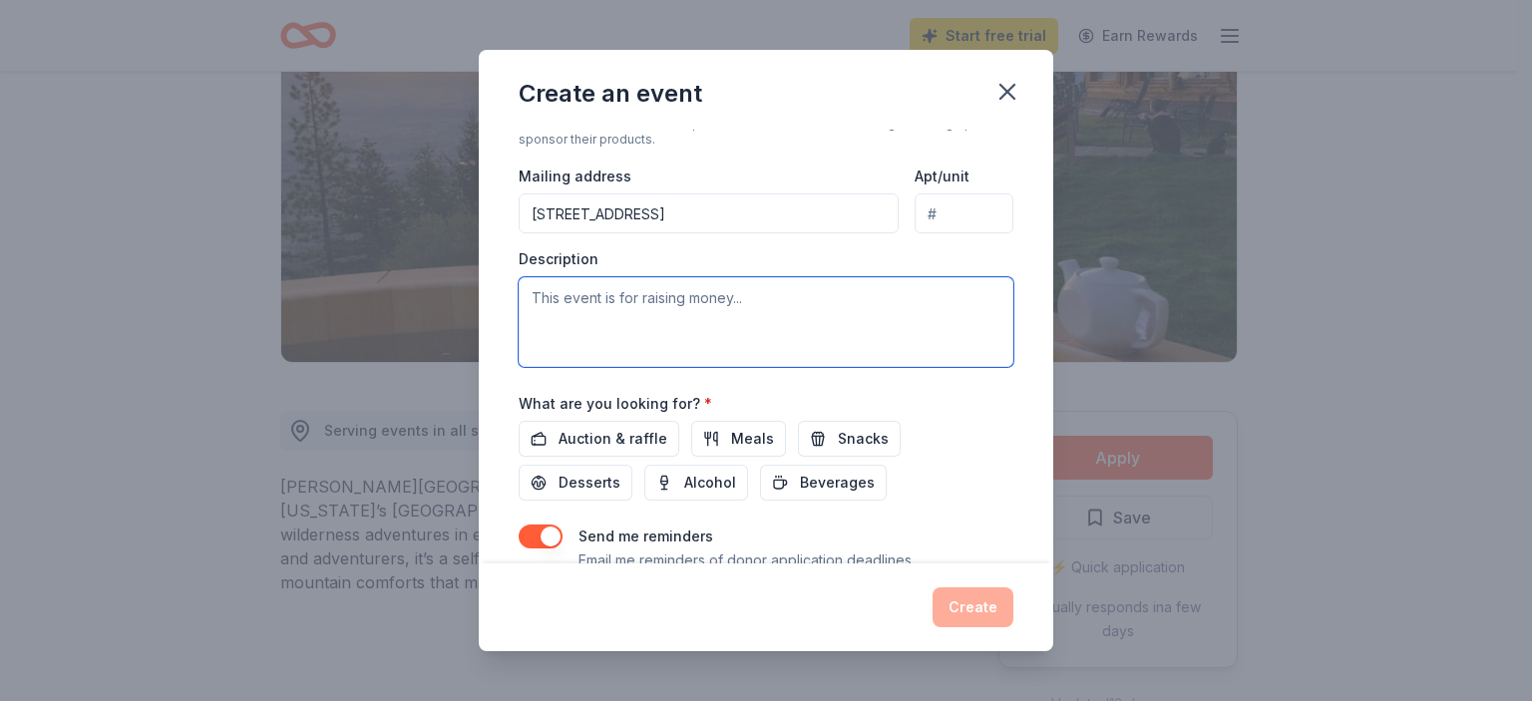
paste textarea "Your contribution to the Mountain Home Military Affairs Committee will directly…"
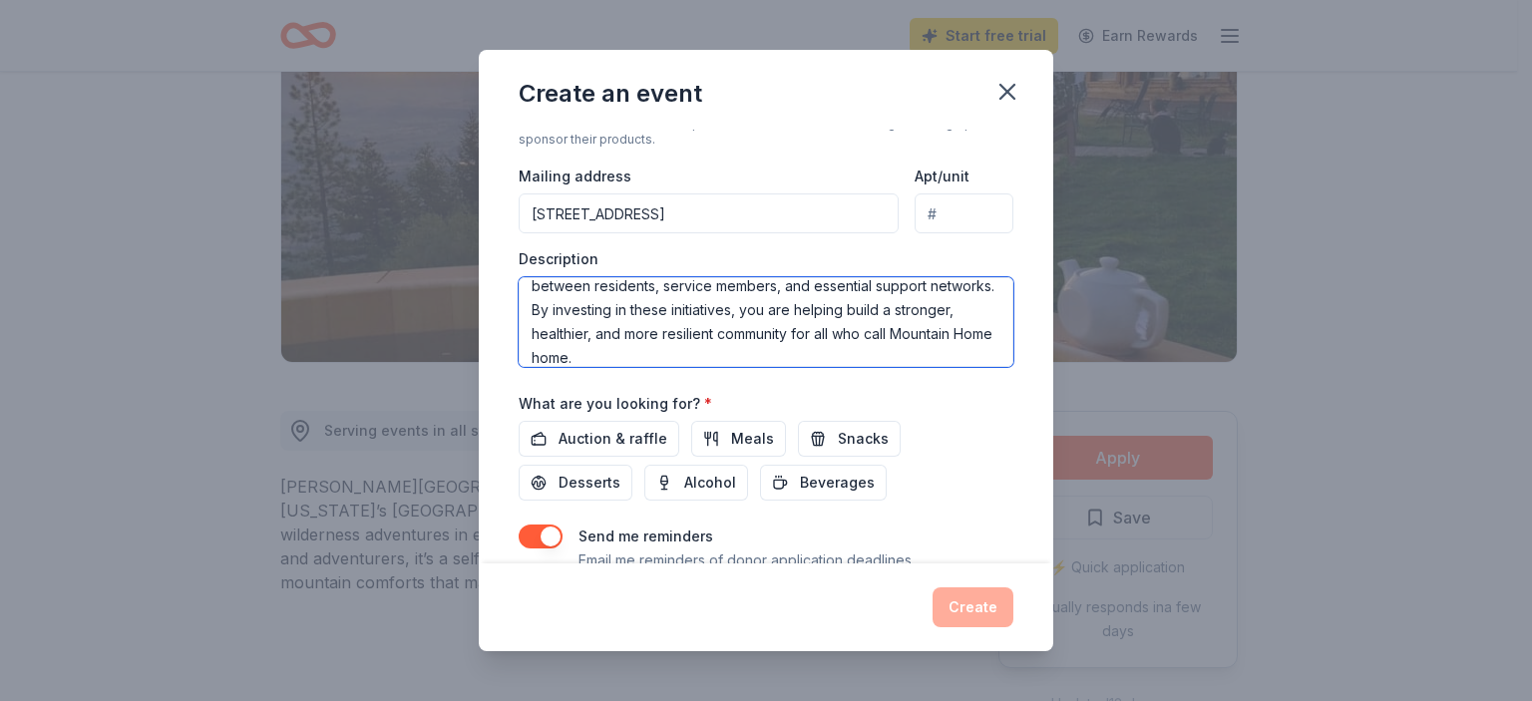
scroll to position [0, 0]
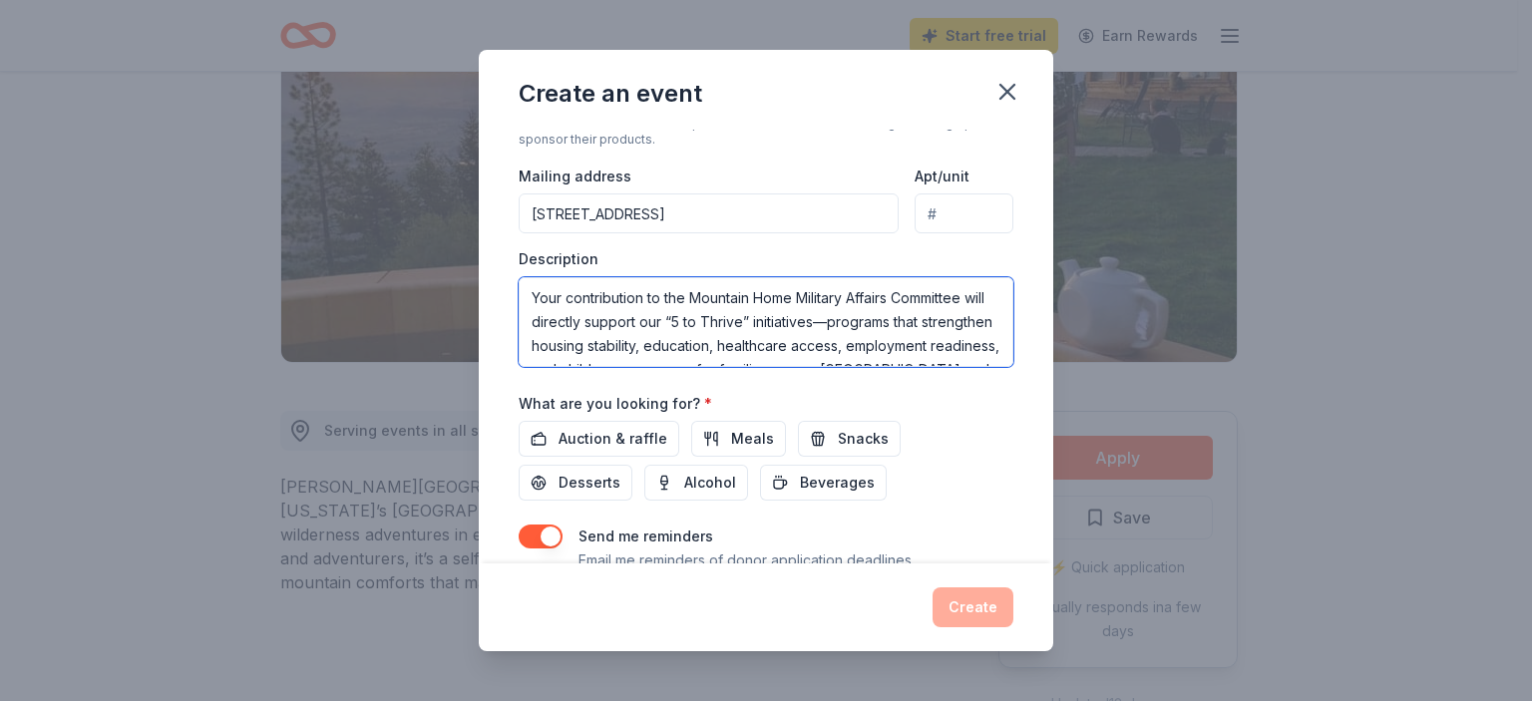
click at [851, 314] on textarea "Your contribution to the Mountain Home Military Affairs Committee will directly…" at bounding box center [766, 322] width 495 height 90
click at [839, 343] on textarea "Your contribution to the Mountain Home Military Affairs Committee will directly…" at bounding box center [766, 322] width 495 height 90
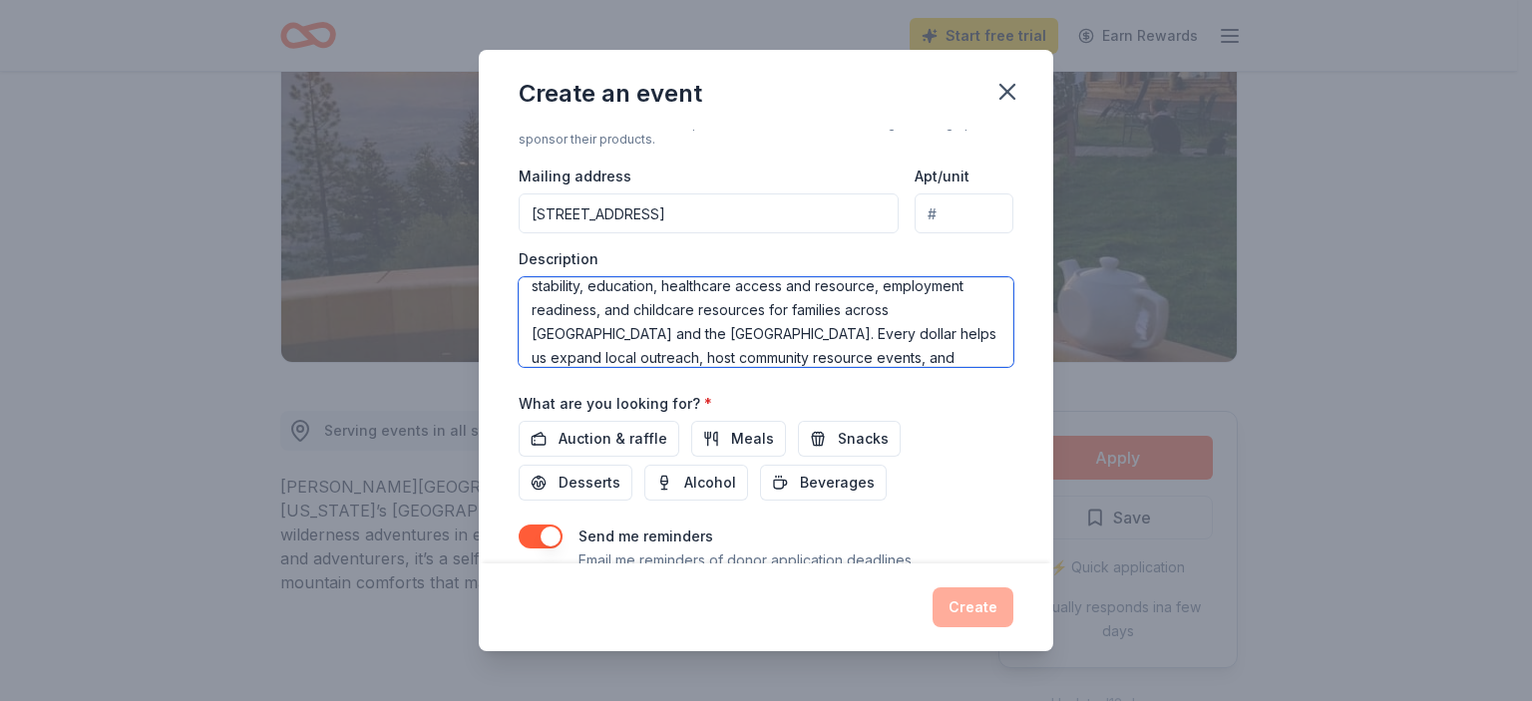
scroll to position [59, 0]
drag, startPoint x: 735, startPoint y: 330, endPoint x: 578, endPoint y: 330, distance: 157.6
click at [578, 330] on textarea "Your contribution to the Mountain Home Military Affairs Committee will directly…" at bounding box center [766, 322] width 495 height 90
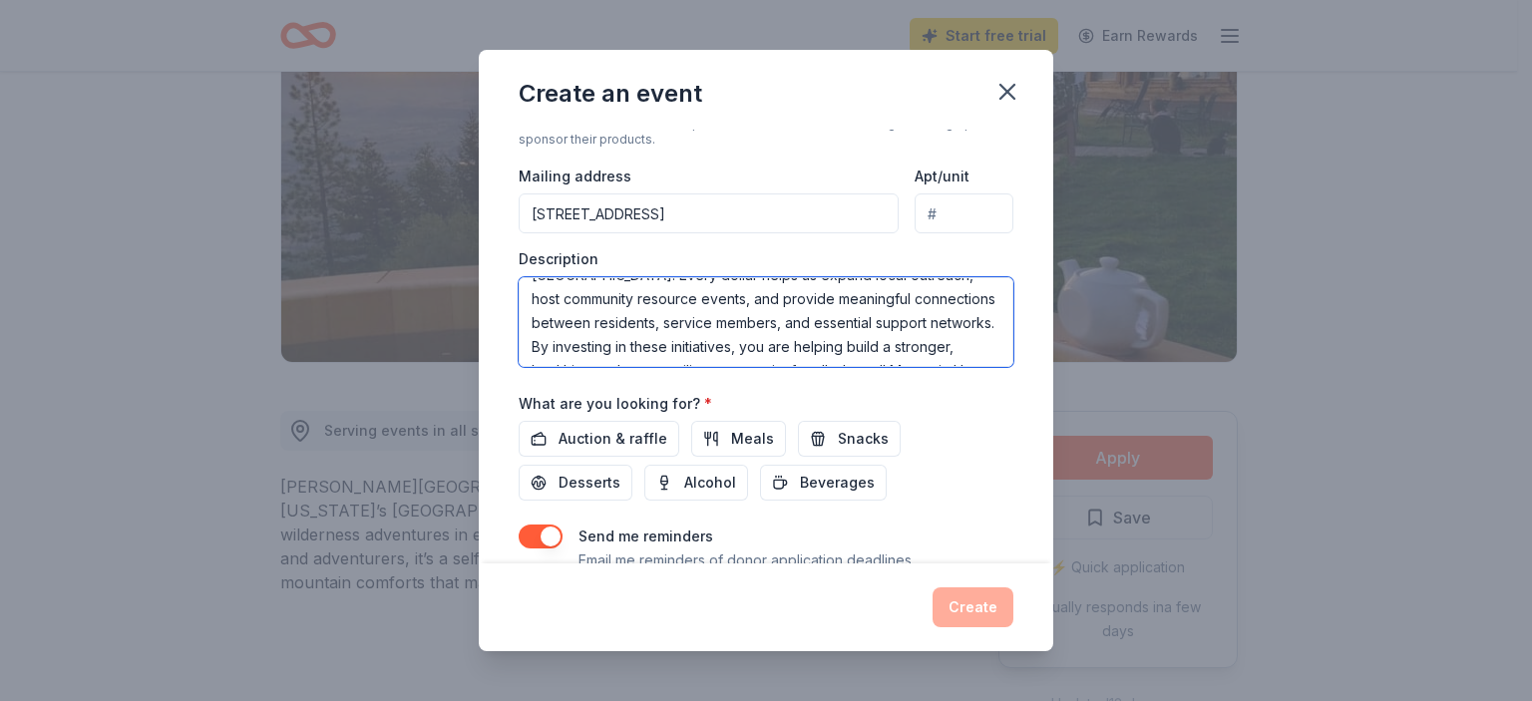
click at [772, 321] on textarea "Your contribution to the Mountain Home Military Affairs Committee will directly…" at bounding box center [766, 322] width 495 height 90
drag, startPoint x: 591, startPoint y: 324, endPoint x: 703, endPoint y: 322, distance: 112.7
click at [703, 322] on textarea "Your contribution to the Mountain Home Military Affairs Committee will directly…" at bounding box center [766, 322] width 495 height 90
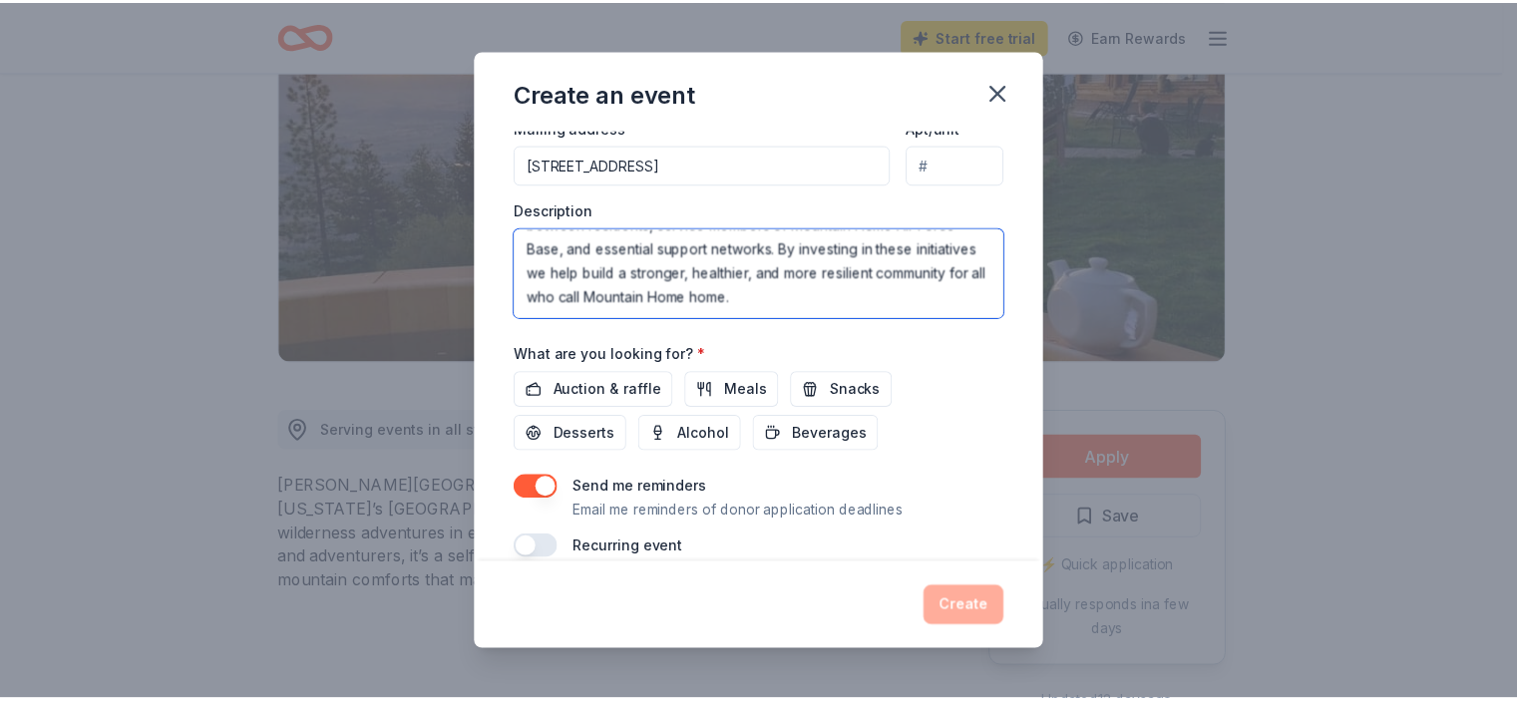
scroll to position [555, 0]
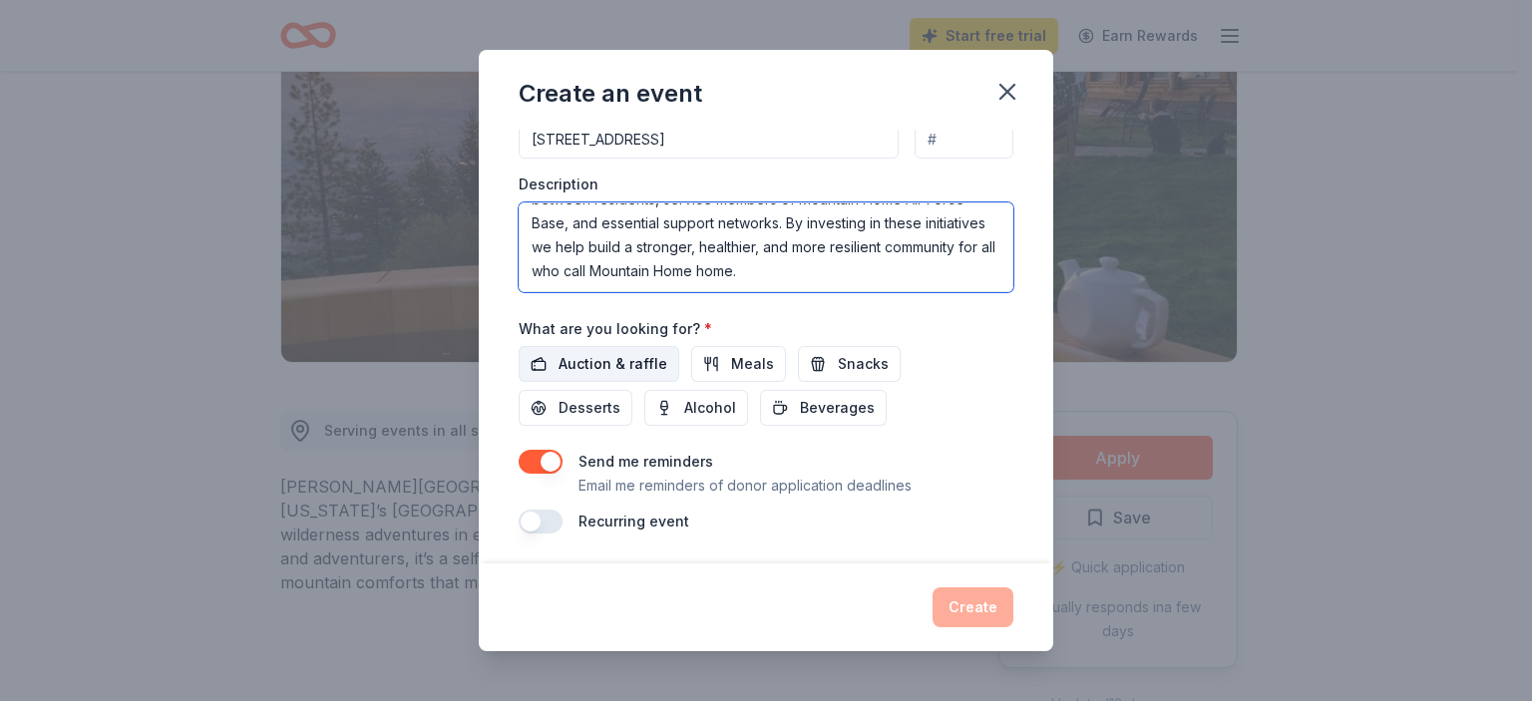
type textarea "Your contribution to the Mountain Home Military Affairs Committee will directly…"
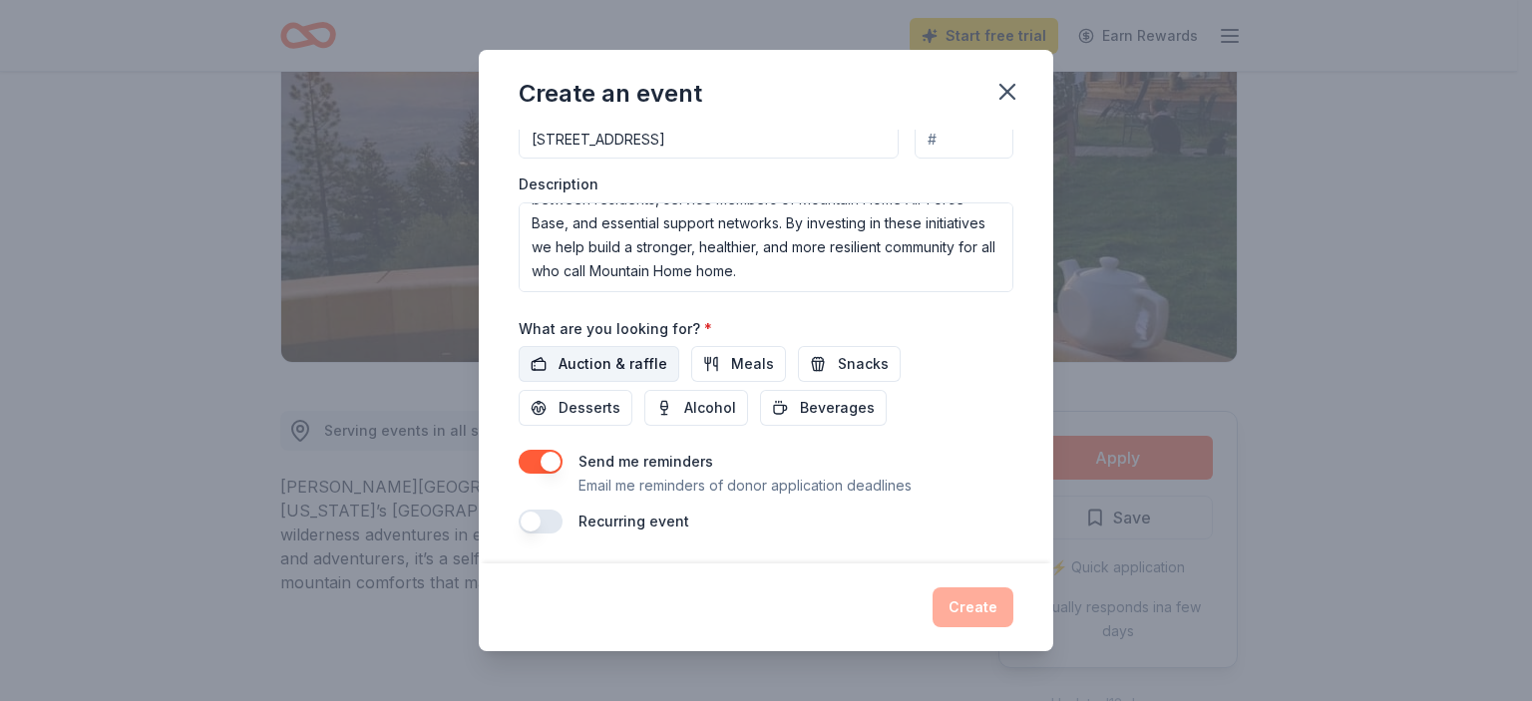
click at [630, 361] on span "Auction & raffle" at bounding box center [613, 364] width 109 height 24
click at [977, 603] on button "Create" at bounding box center [973, 608] width 81 height 40
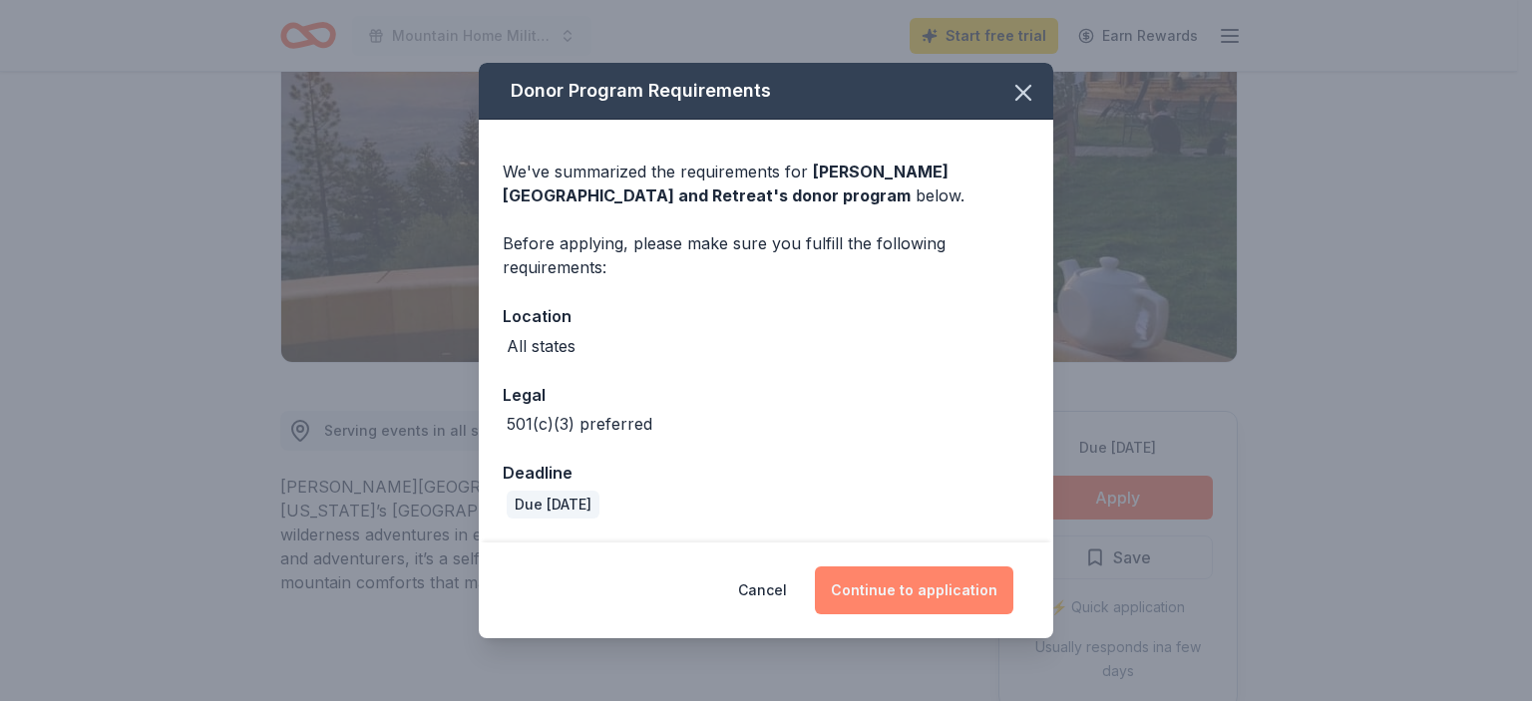
click at [952, 592] on button "Continue to application" at bounding box center [914, 591] width 198 height 48
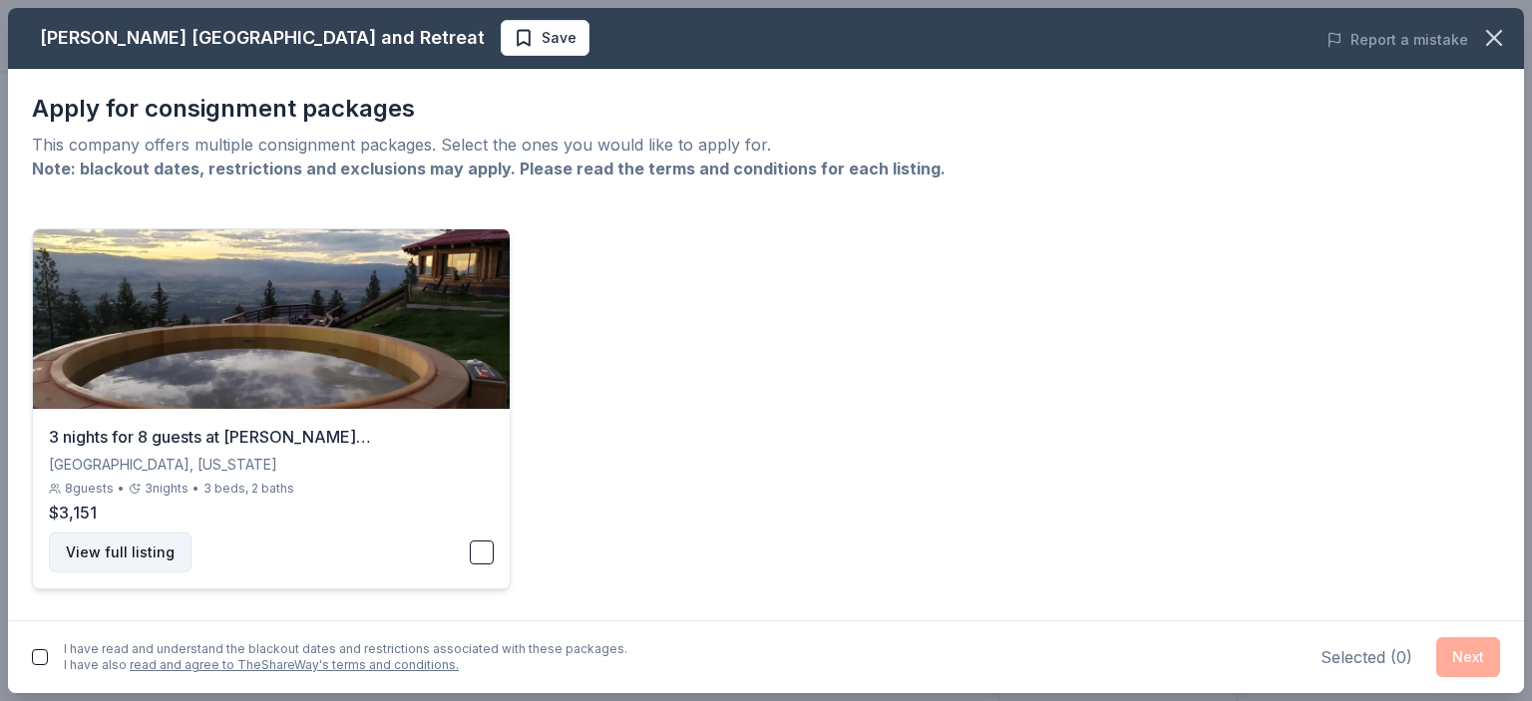
click at [147, 550] on button "View full listing" at bounding box center [120, 553] width 143 height 40
click at [1484, 45] on icon "button" at bounding box center [1494, 38] width 28 height 28
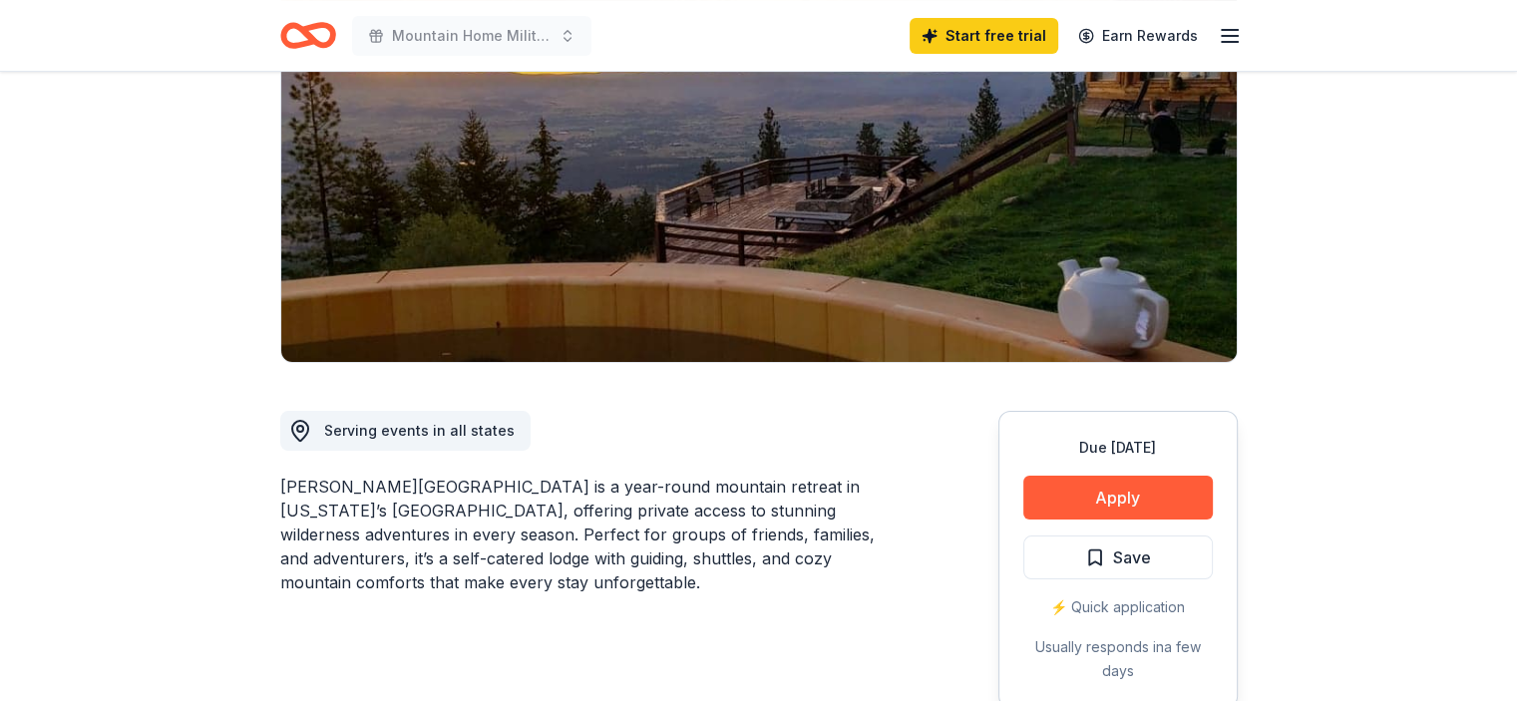
click at [314, 31] on icon "Home" at bounding box center [308, 35] width 56 height 47
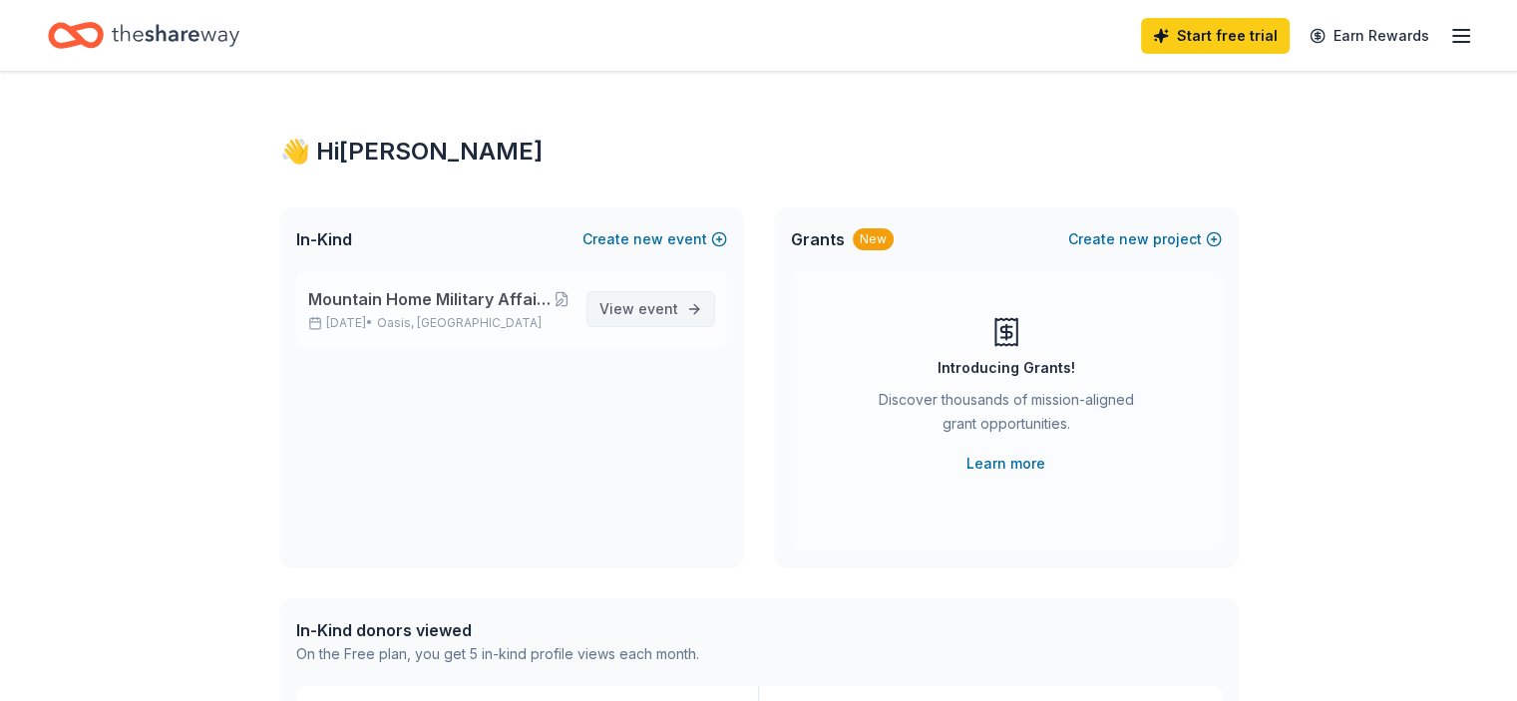
click at [652, 317] on span "View event" at bounding box center [638, 309] width 79 height 24
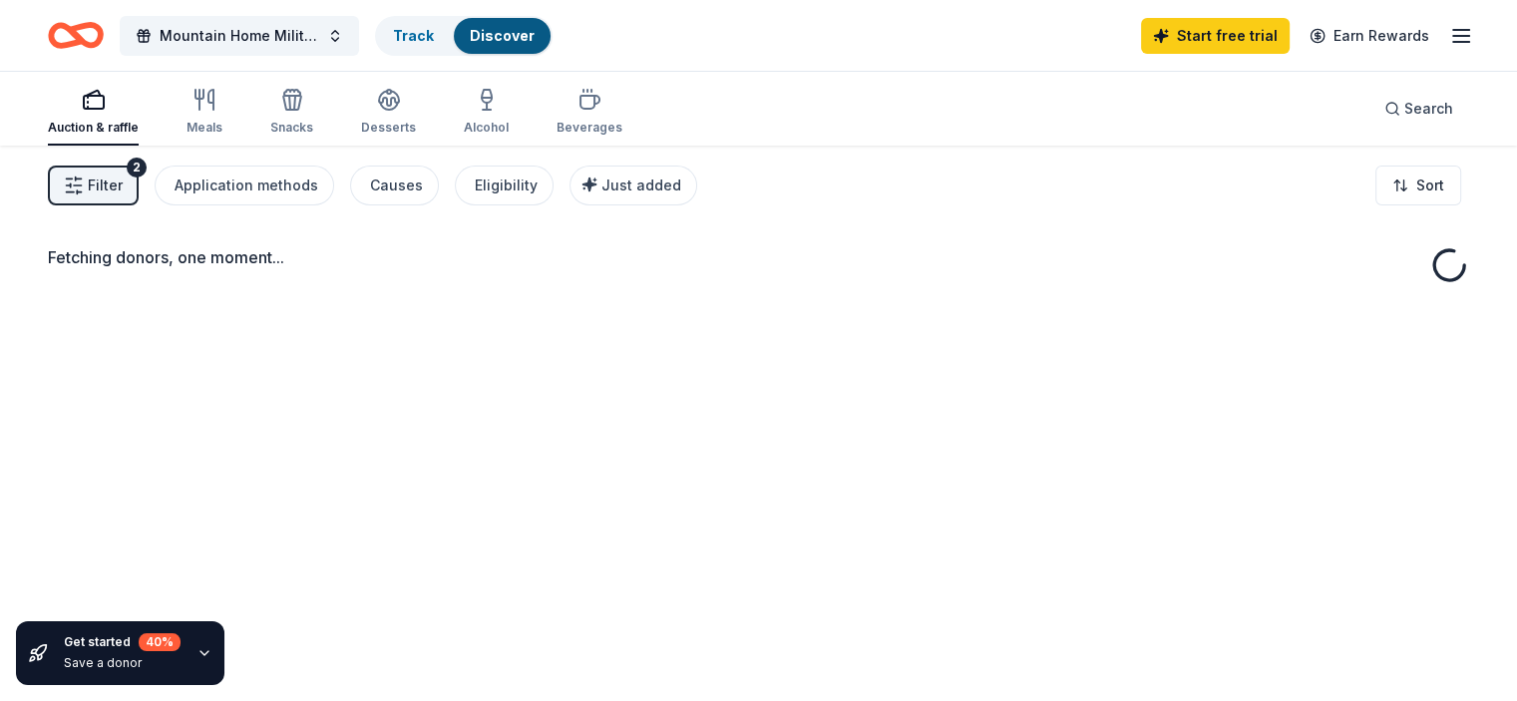
click at [106, 98] on icon "button" at bounding box center [94, 100] width 24 height 24
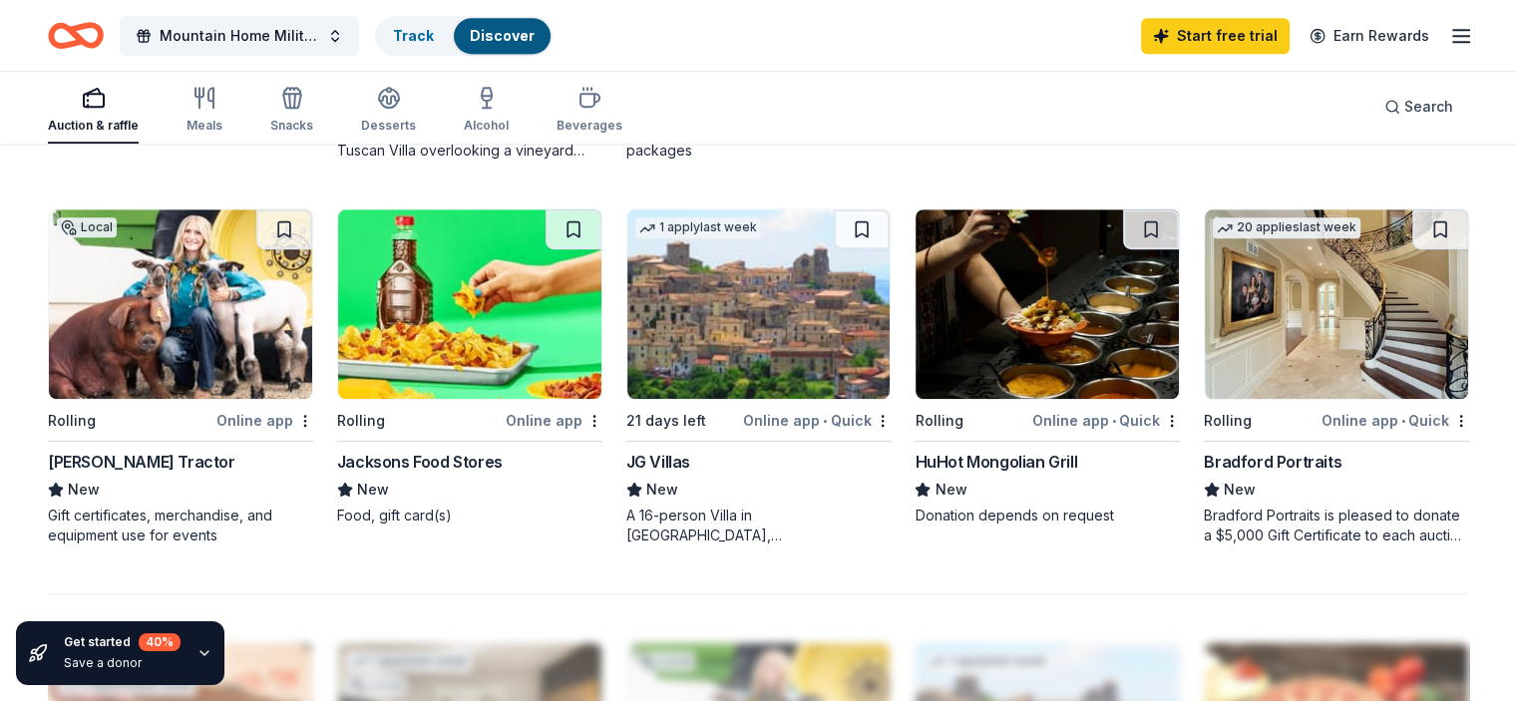
scroll to position [1297, 0]
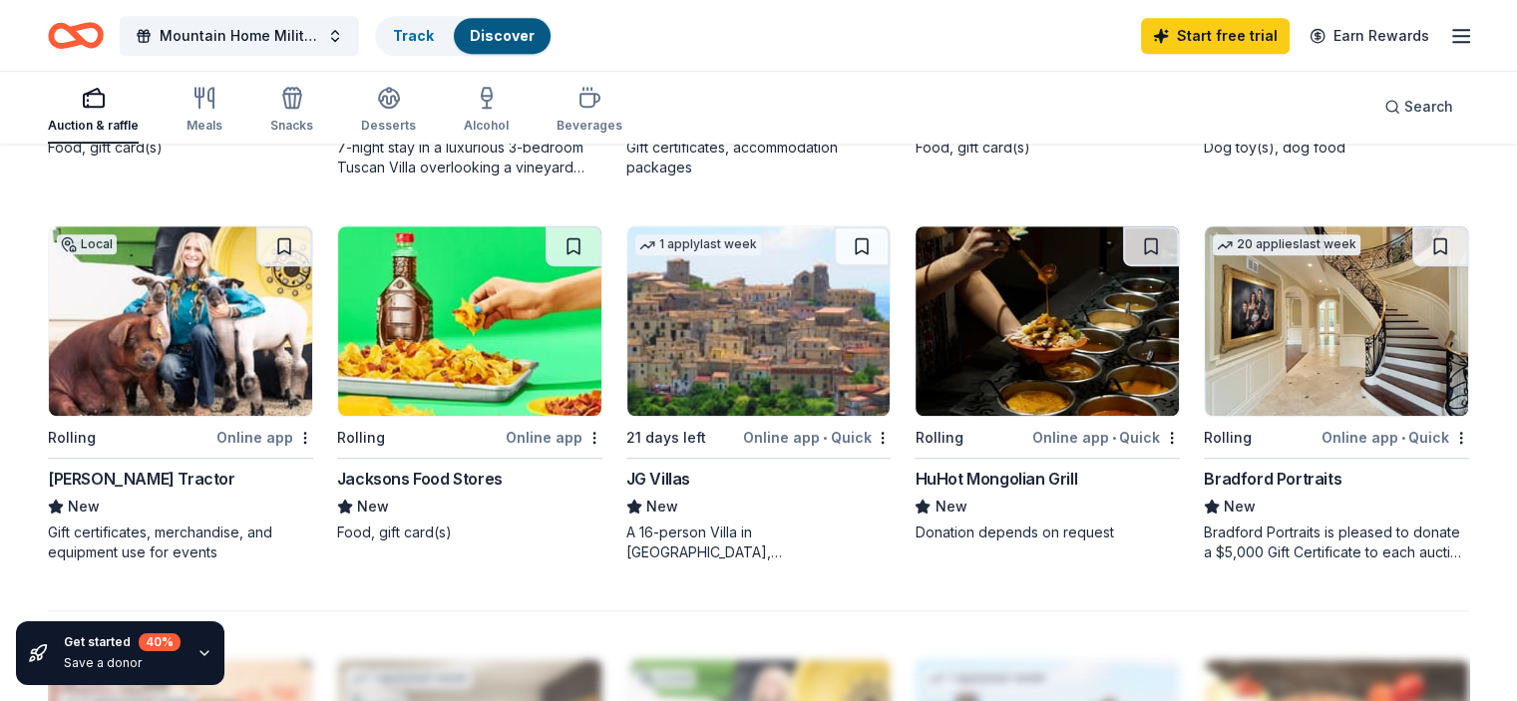
click at [435, 482] on div "Jacksons Food Stores" at bounding box center [420, 479] width 166 height 24
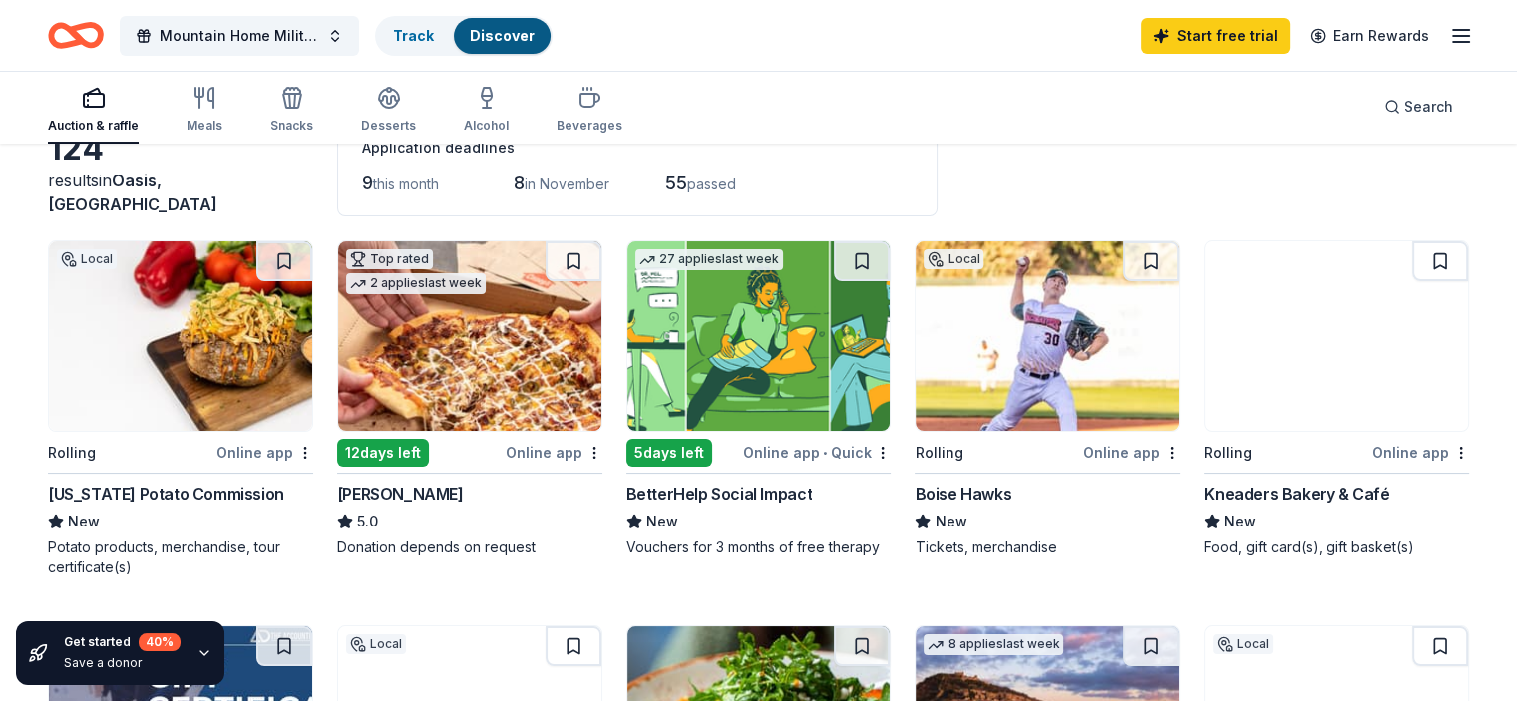
scroll to position [0, 0]
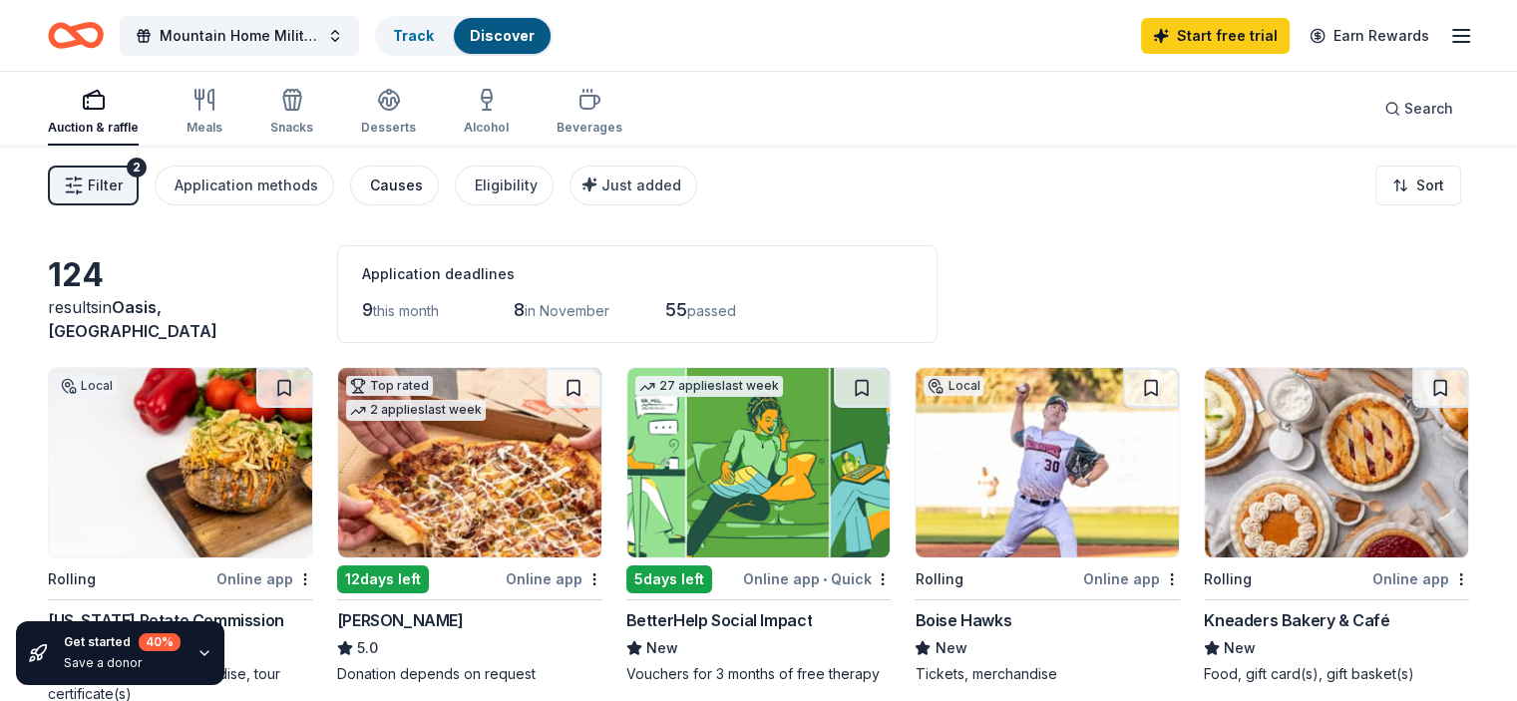
click at [421, 190] on div "Causes" at bounding box center [396, 186] width 53 height 24
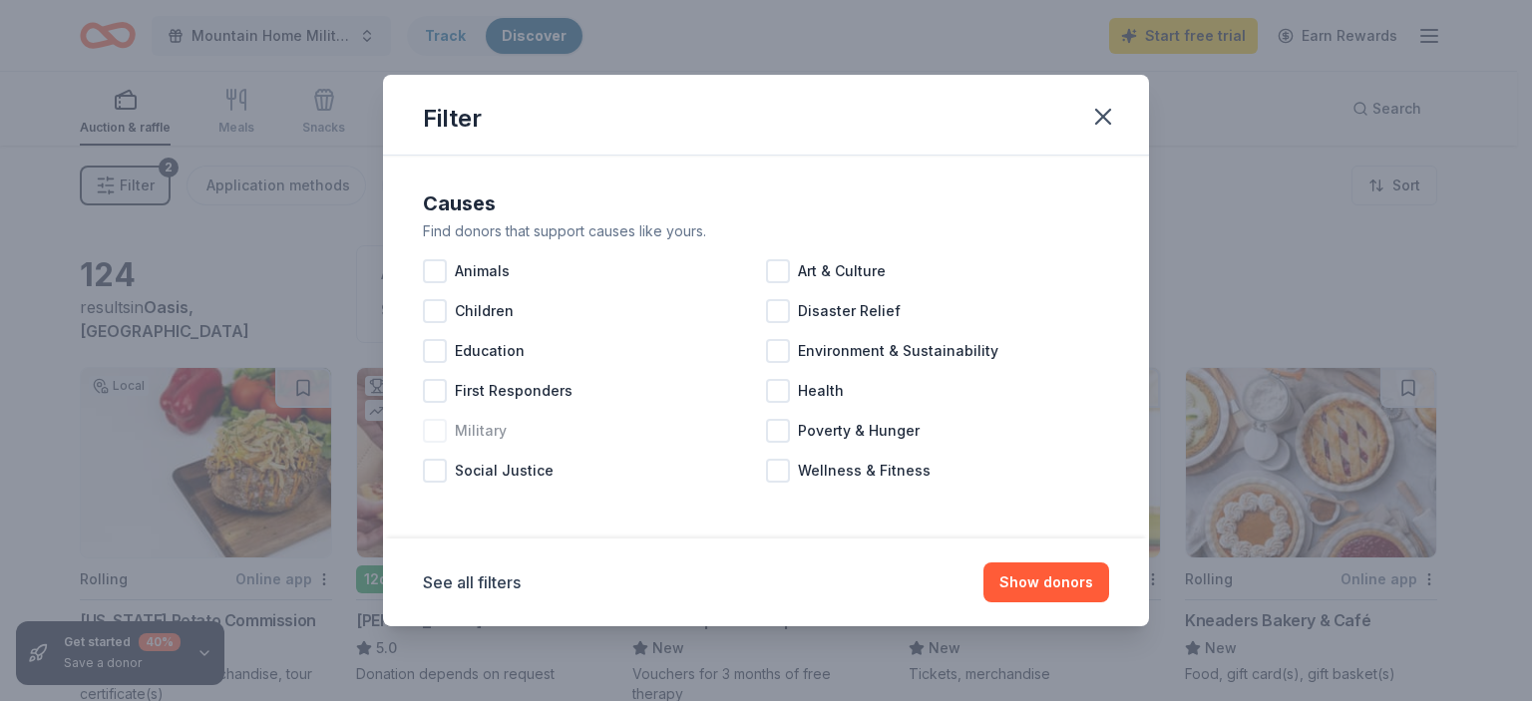
click at [437, 431] on div at bounding box center [435, 431] width 24 height 24
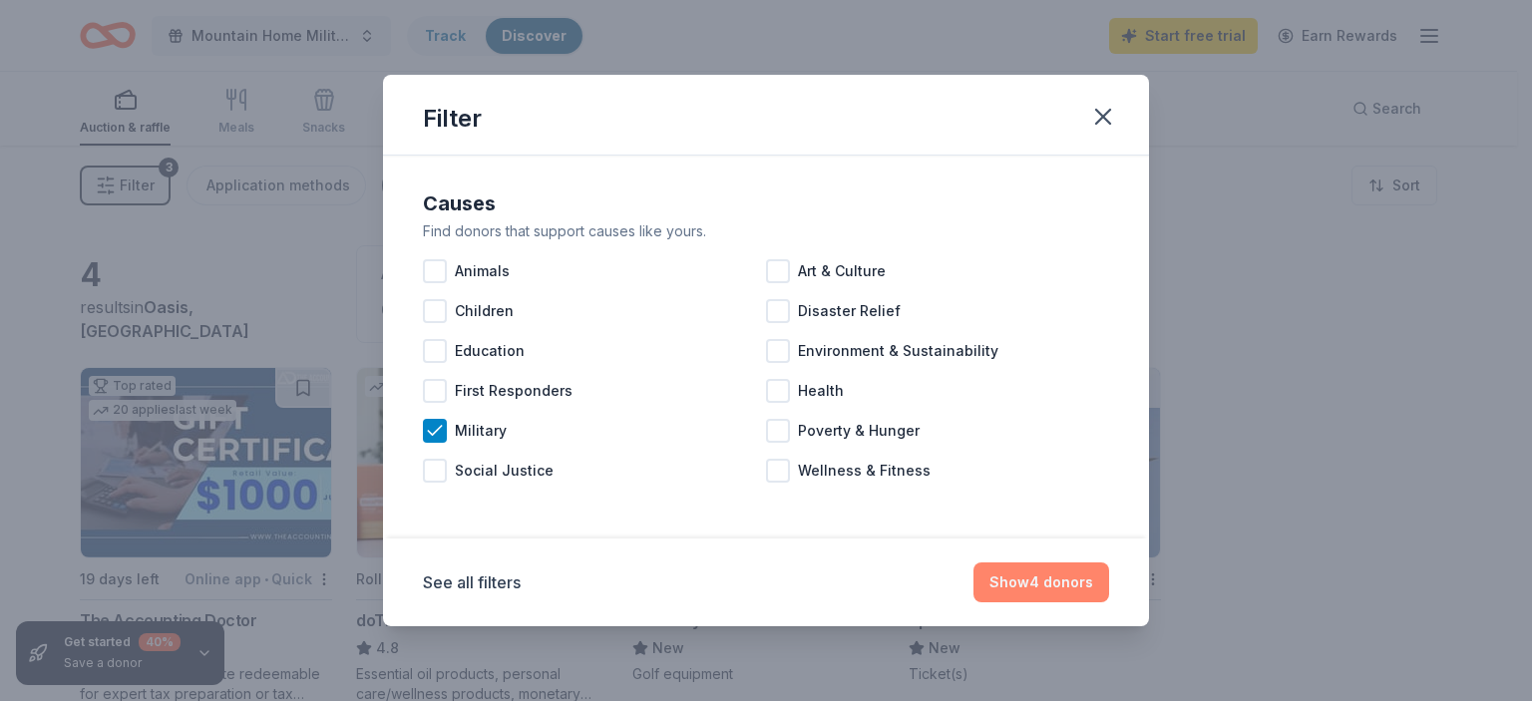
click at [1038, 579] on button "Show 4 donors" at bounding box center [1042, 583] width 136 height 40
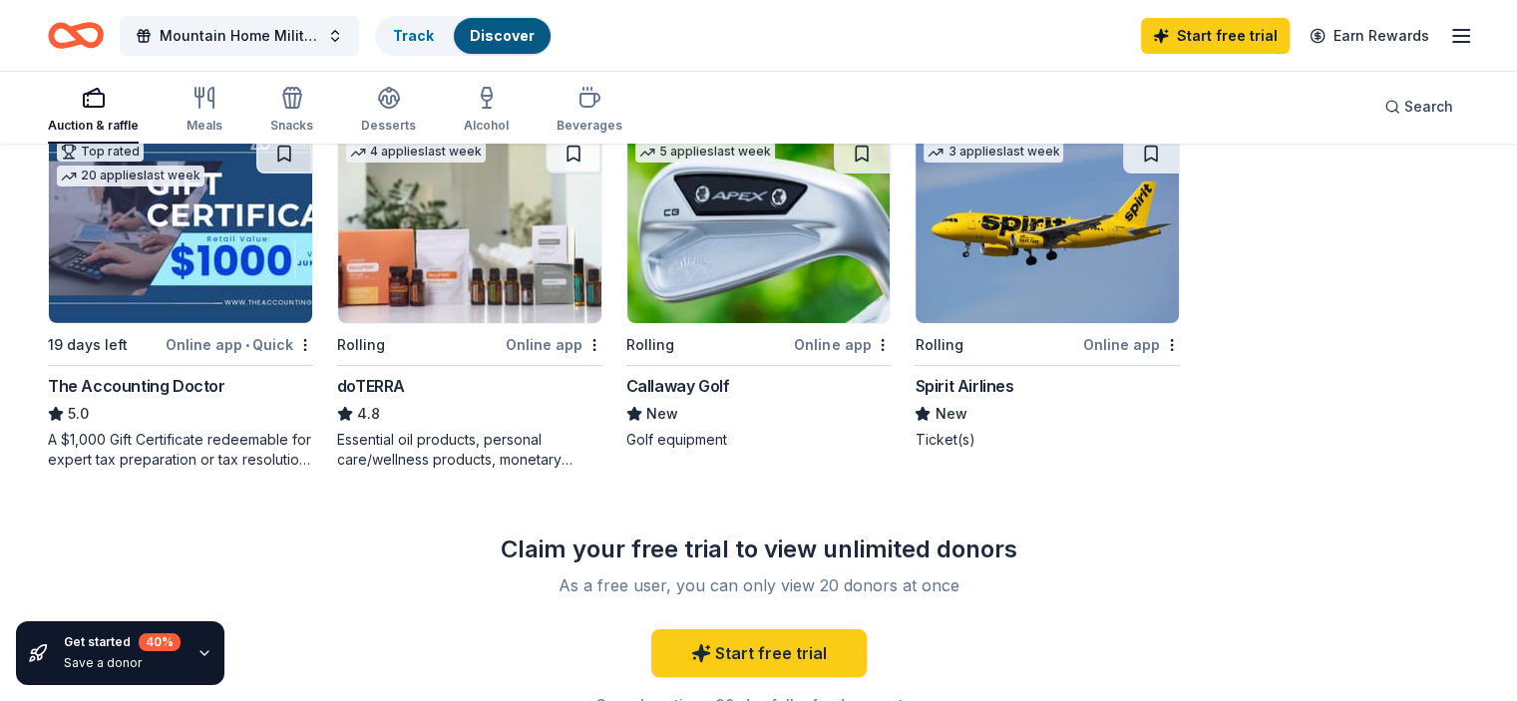
scroll to position [199, 0]
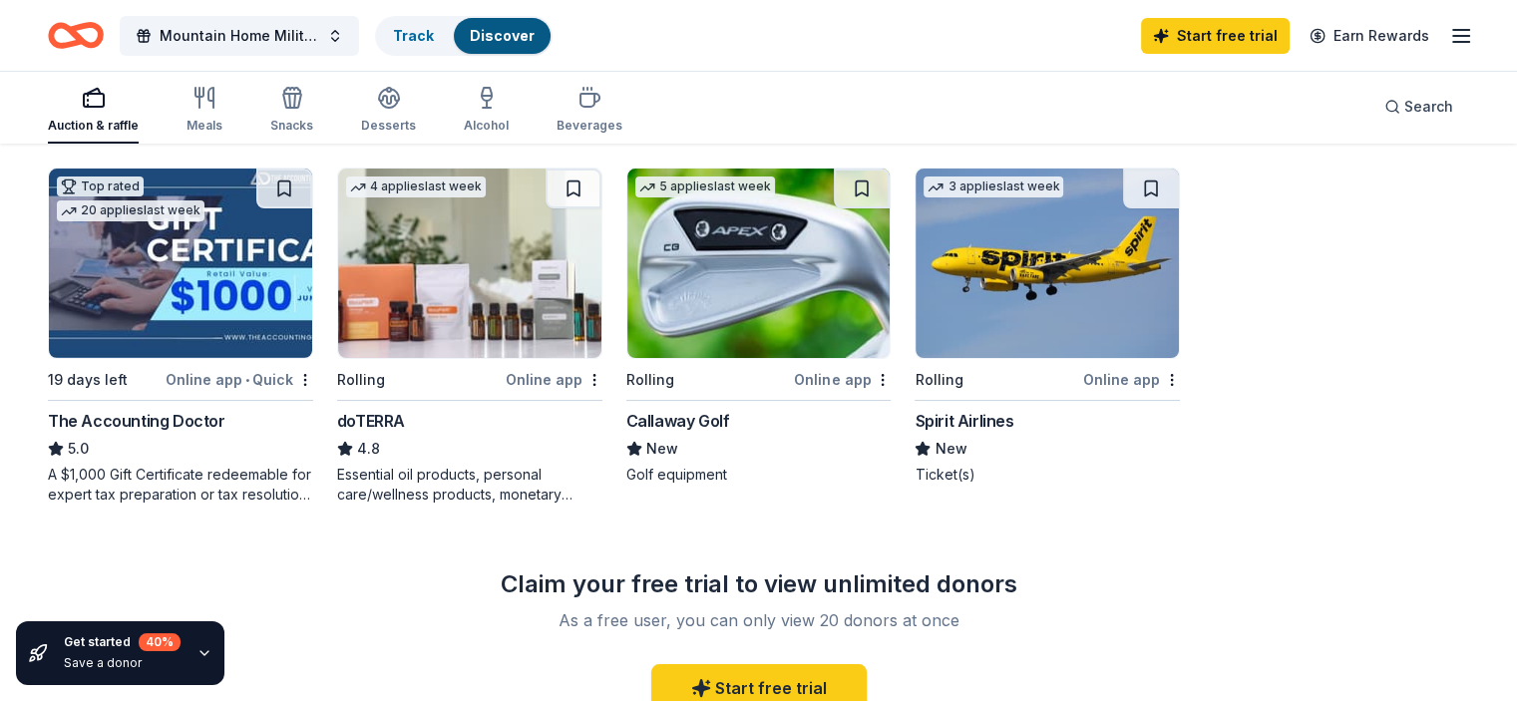
click at [405, 419] on div "doTERRA" at bounding box center [371, 421] width 68 height 24
click at [1020, 329] on img at bounding box center [1047, 264] width 263 height 190
click at [705, 391] on div "5 applies last week Rolling Online app Callaway Golf New Golf equipment" at bounding box center [758, 326] width 265 height 317
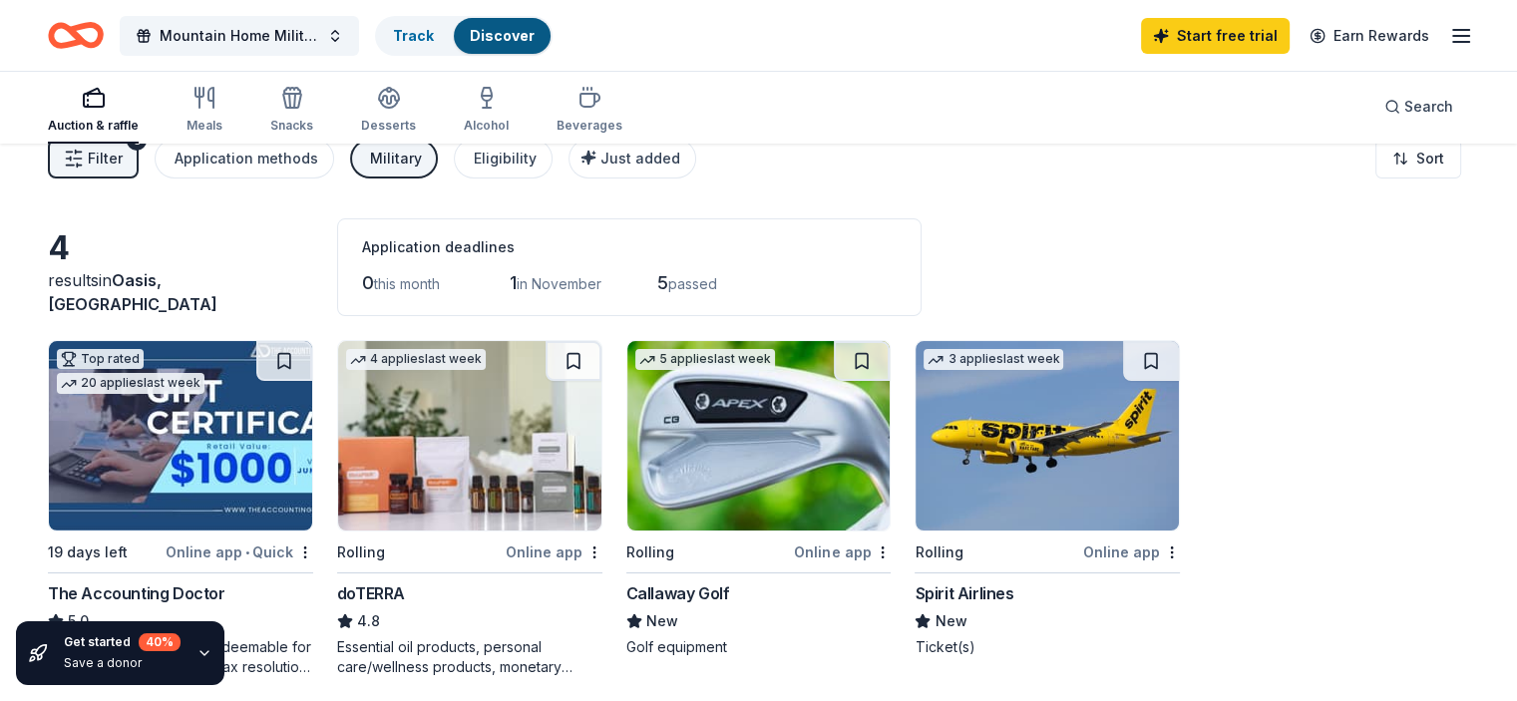
scroll to position [0, 0]
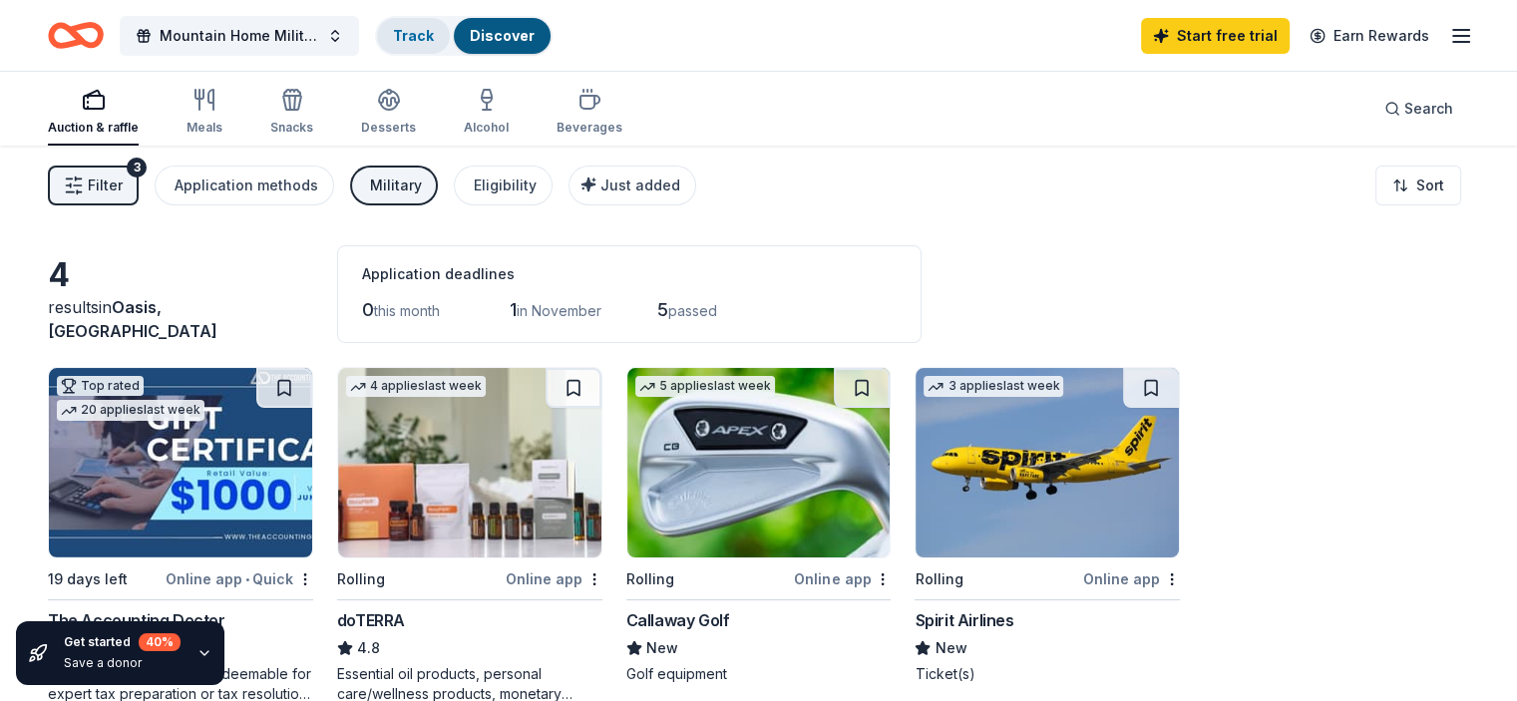
click at [434, 34] on link "Track" at bounding box center [413, 35] width 41 height 17
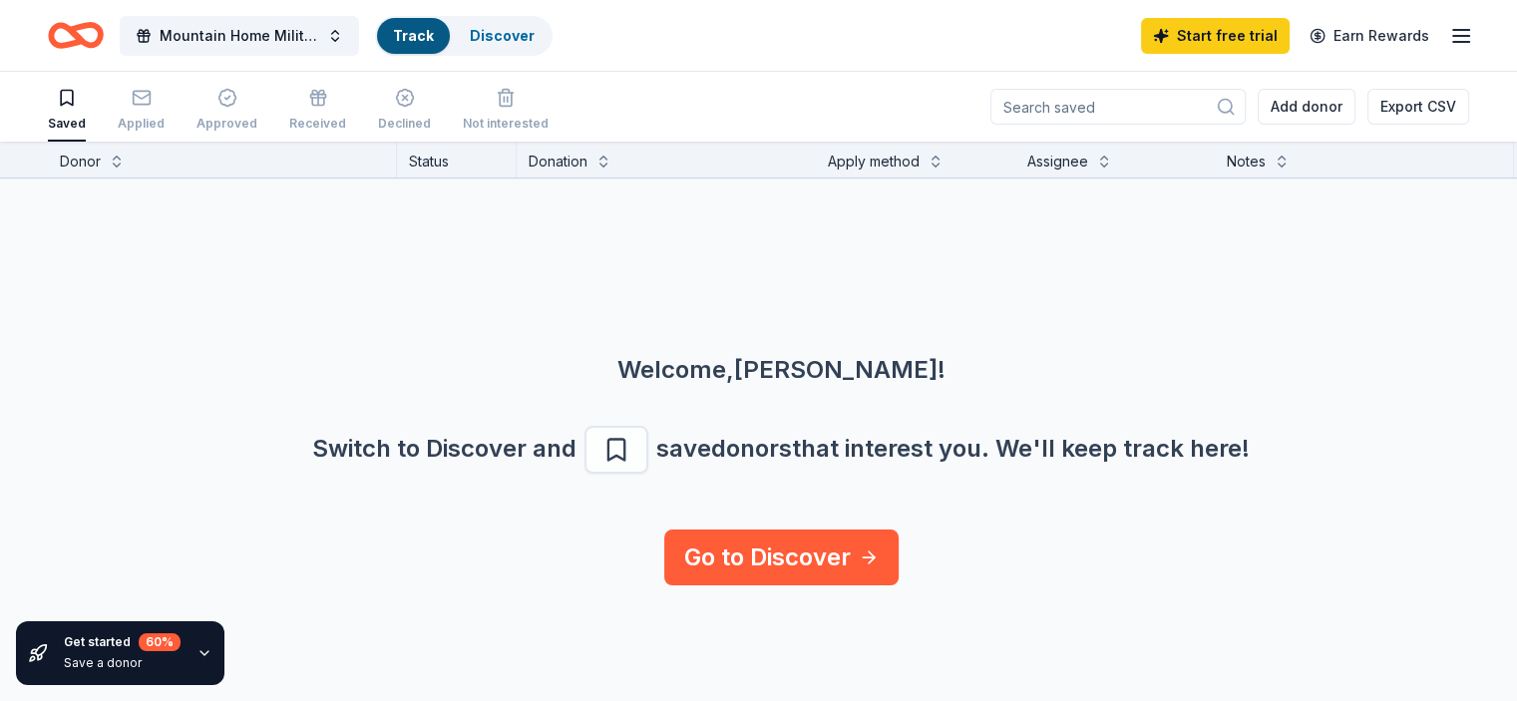
click at [1449, 38] on icon "button" at bounding box center [1461, 36] width 24 height 24
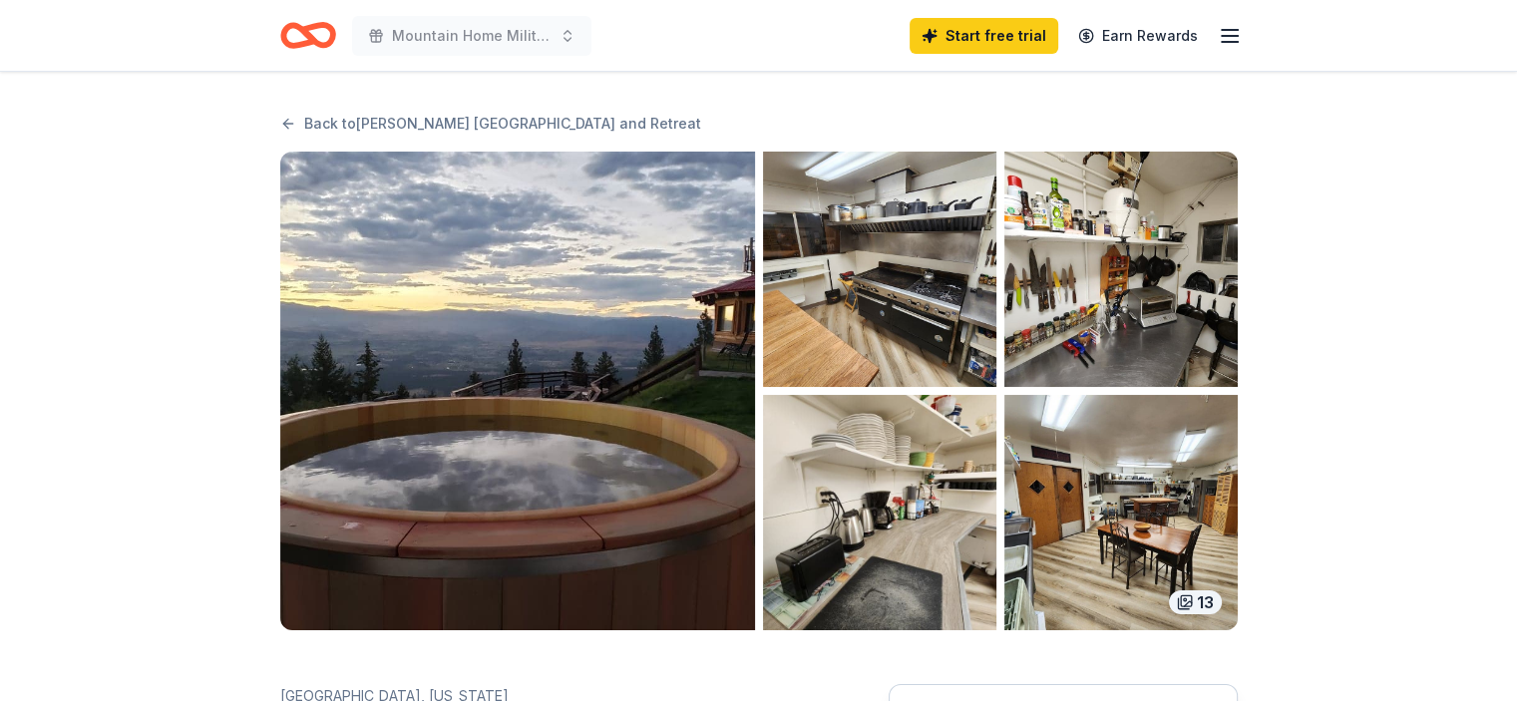
click at [1070, 514] on img "button" at bounding box center [1120, 512] width 233 height 235
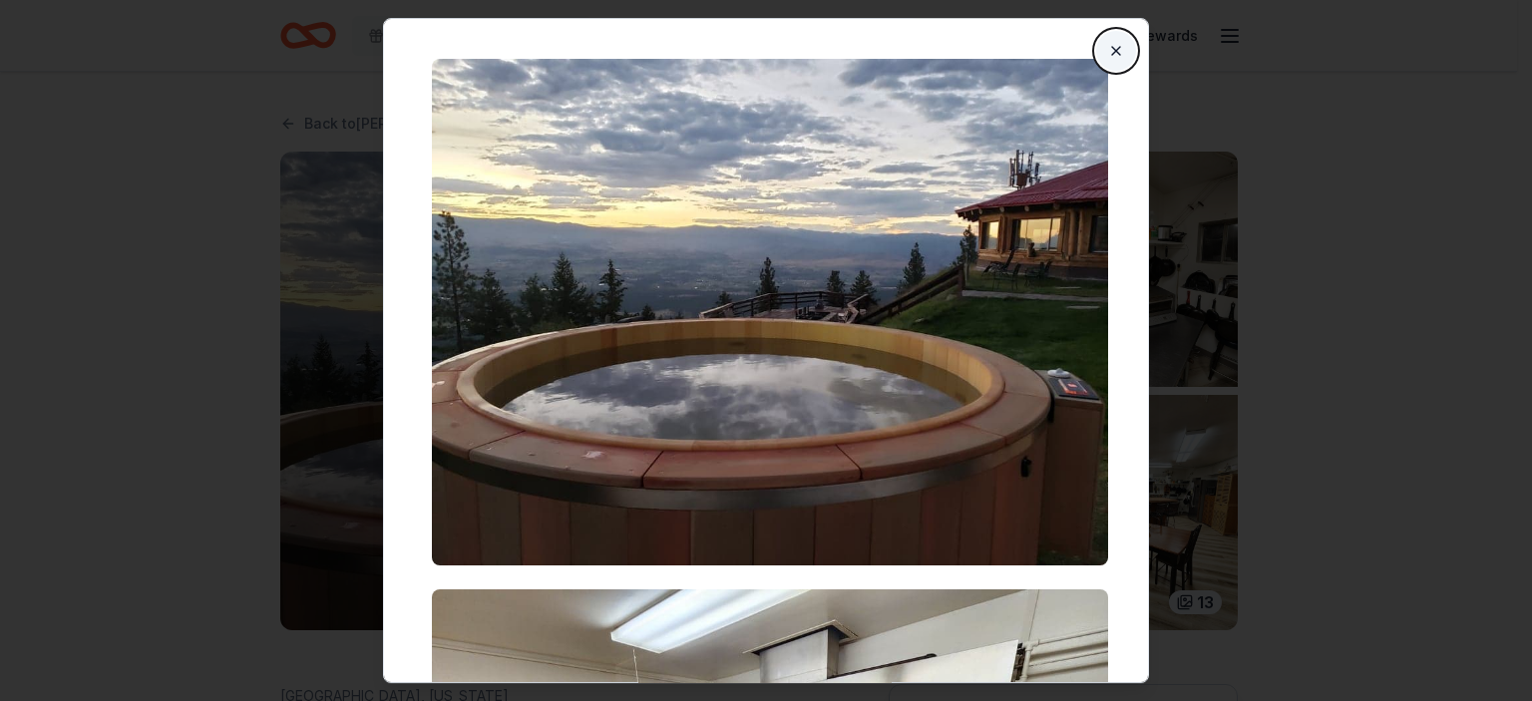
click at [1111, 48] on button "Close" at bounding box center [1116, 51] width 40 height 40
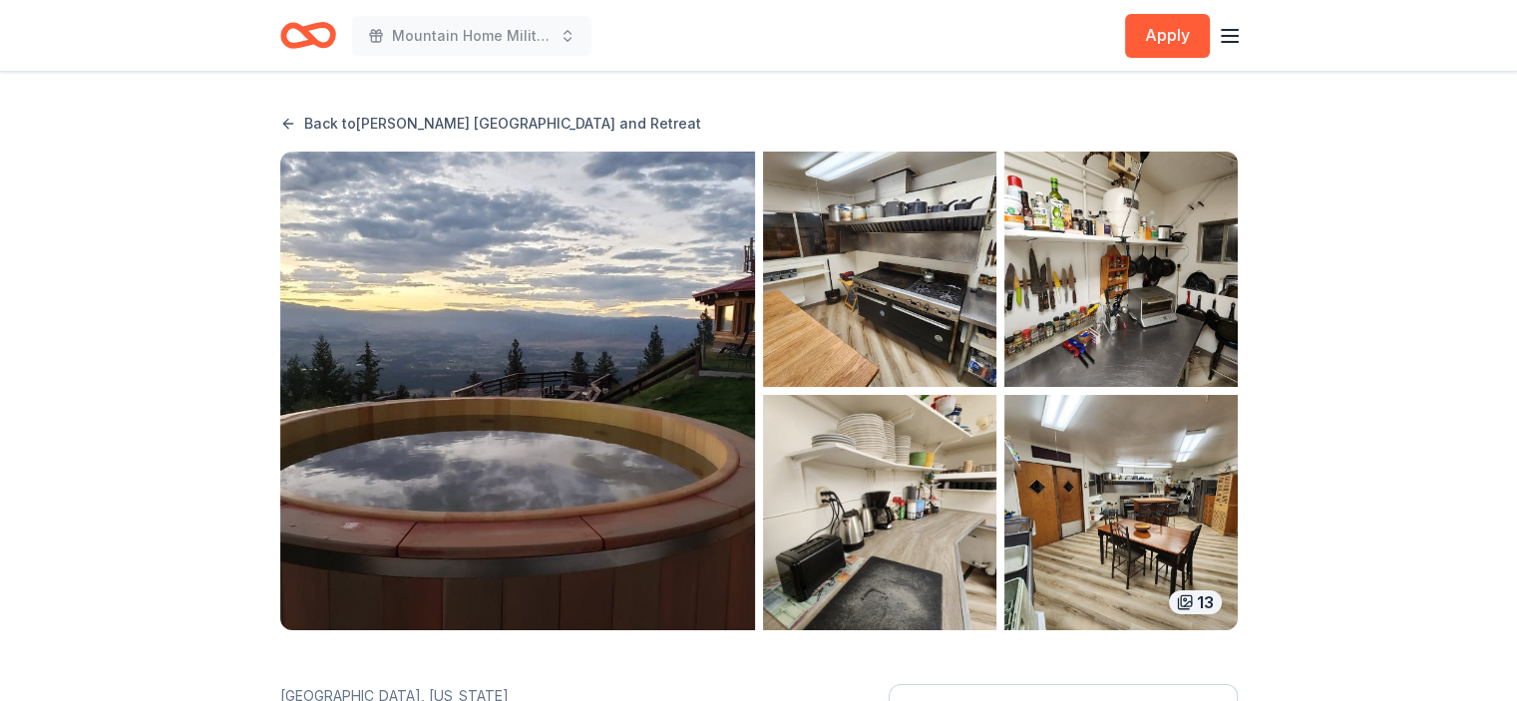
click at [289, 123] on link "Back to [PERSON_NAME][GEOGRAPHIC_DATA] and Retreat" at bounding box center [490, 124] width 421 height 24
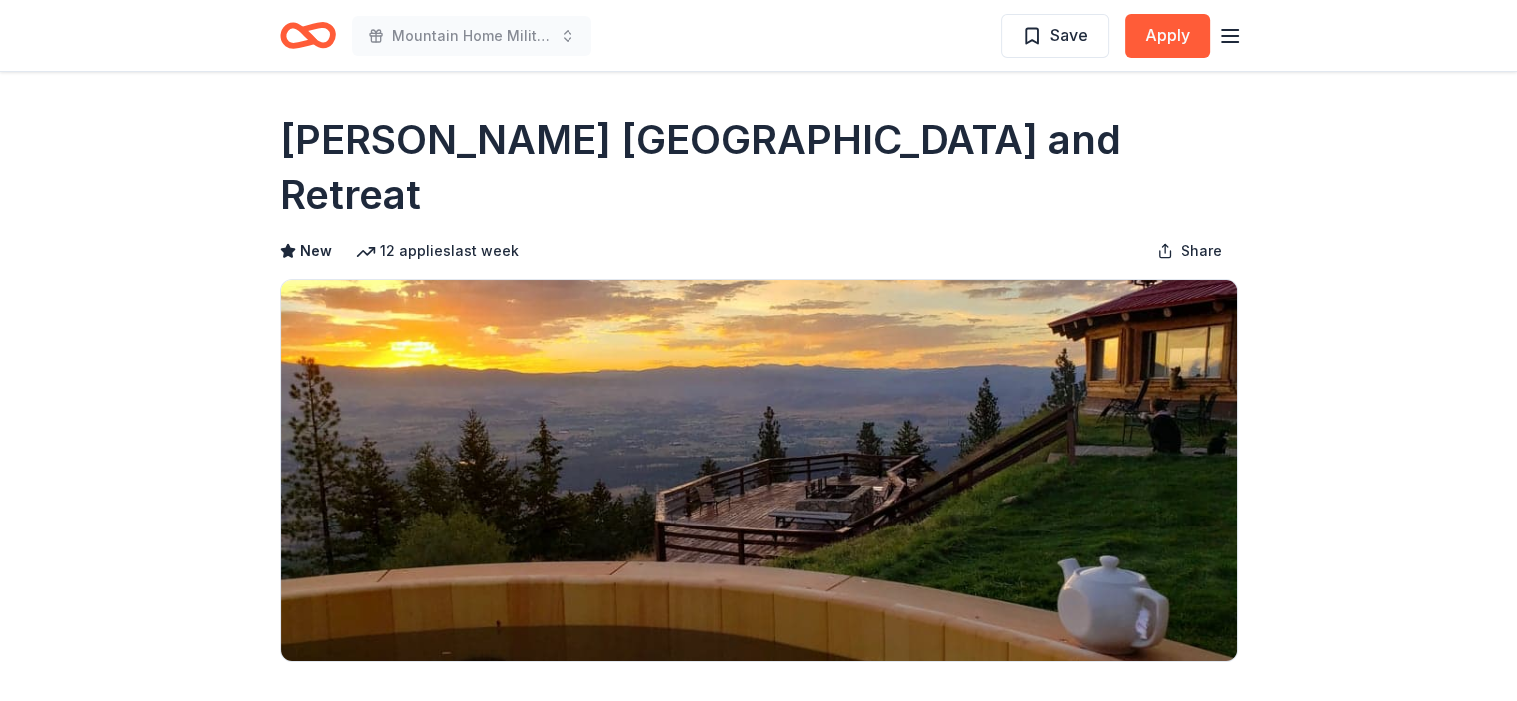
click at [303, 37] on icon "Home" at bounding box center [308, 35] width 56 height 47
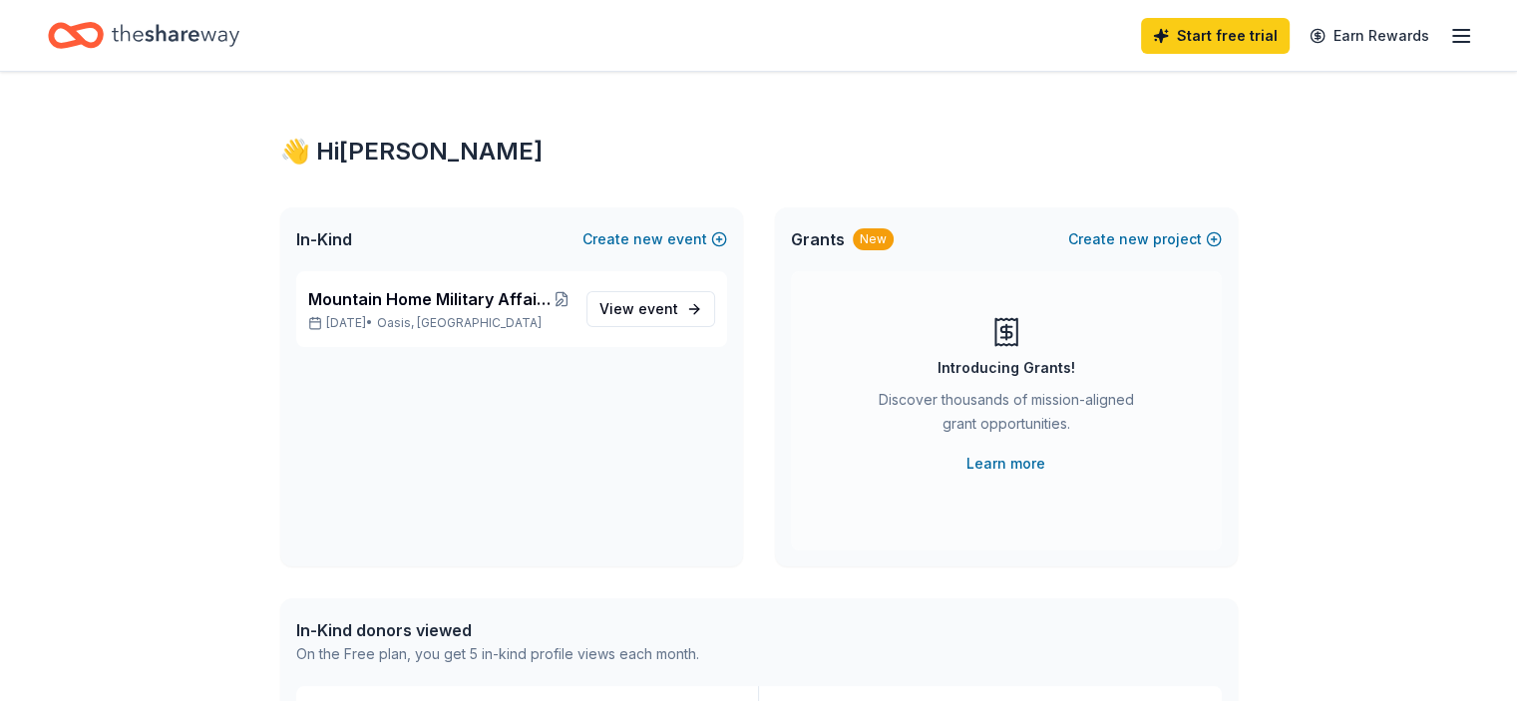
click at [199, 31] on icon "Home" at bounding box center [176, 35] width 128 height 41
click at [104, 38] on icon "Home" at bounding box center [76, 35] width 56 height 47
click at [995, 458] on link "Learn more" at bounding box center [1006, 464] width 79 height 24
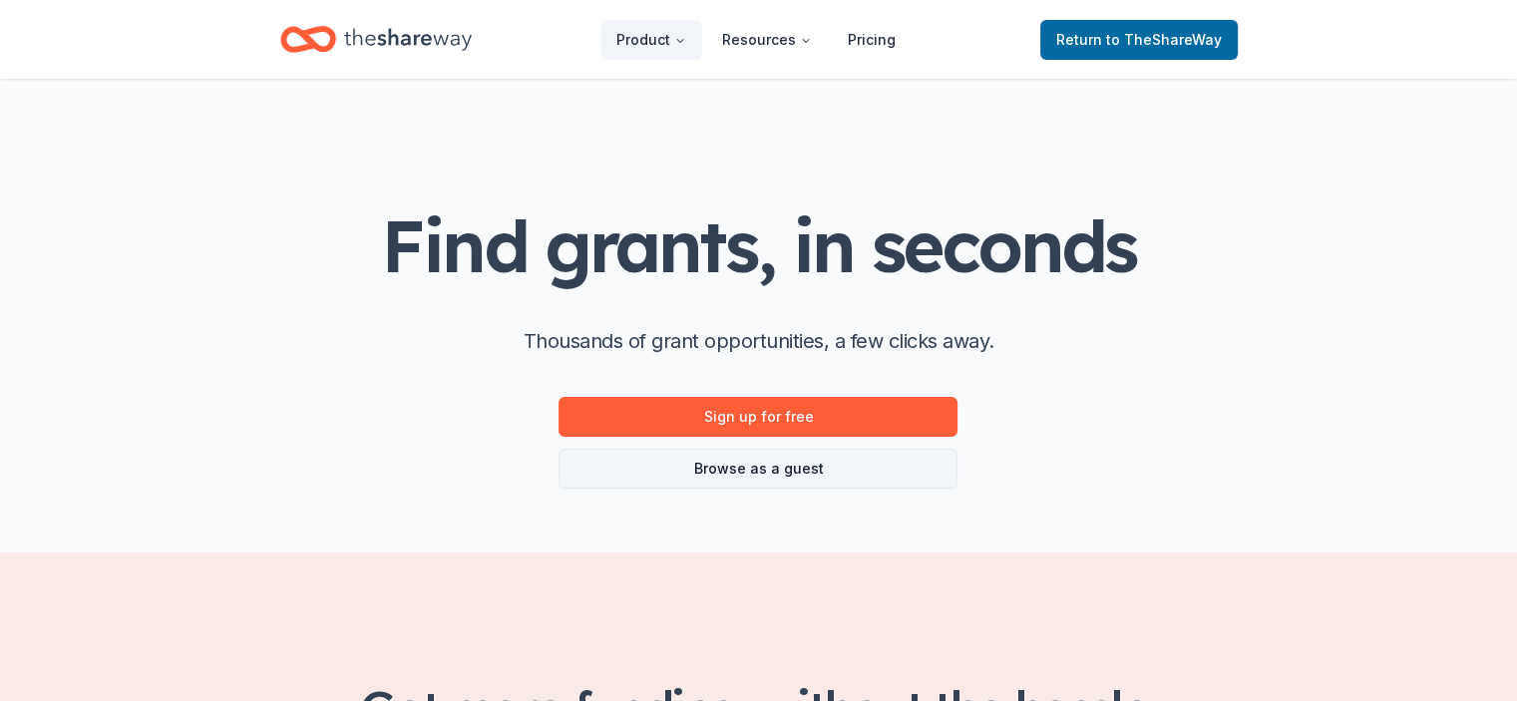
click at [785, 473] on link "Browse as a guest" at bounding box center [758, 469] width 399 height 40
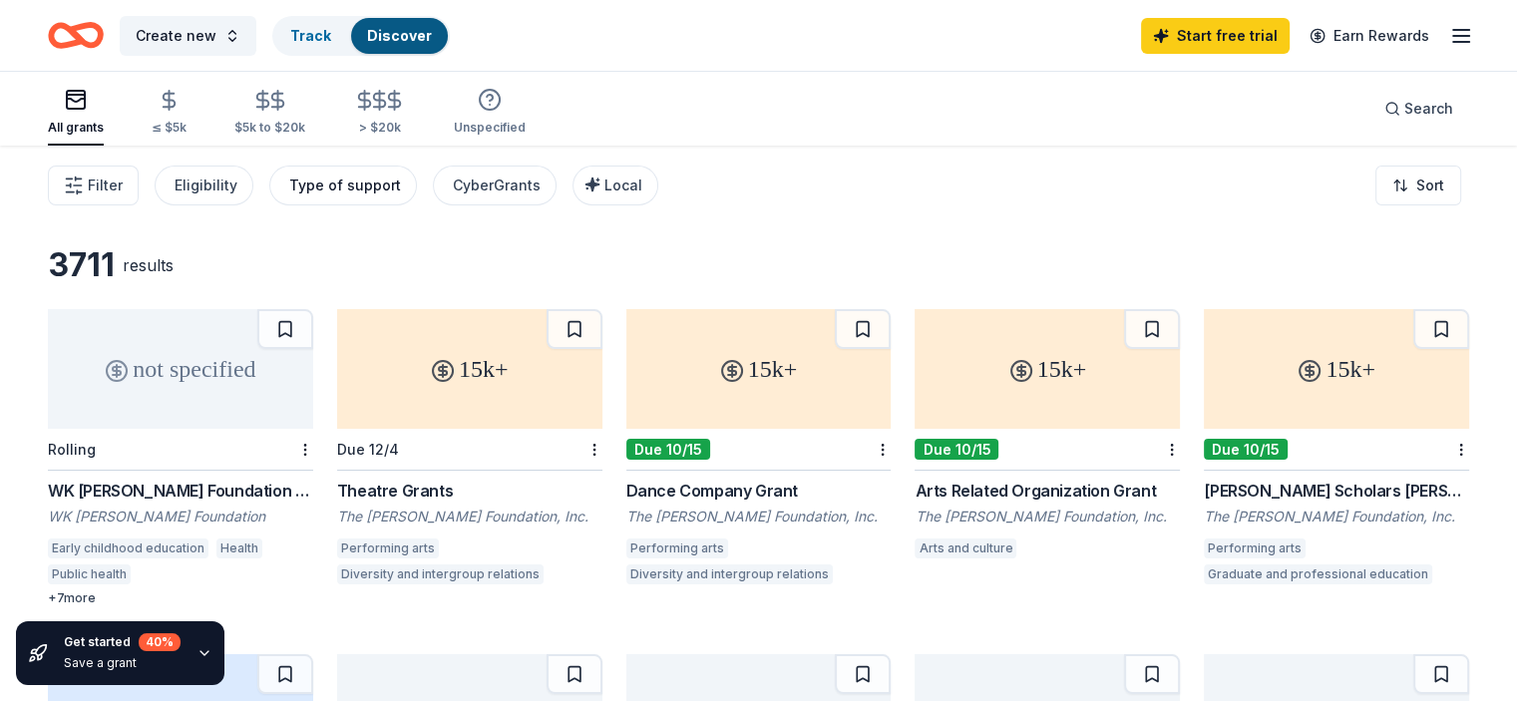
click at [387, 189] on div "Type of support" at bounding box center [345, 186] width 112 height 24
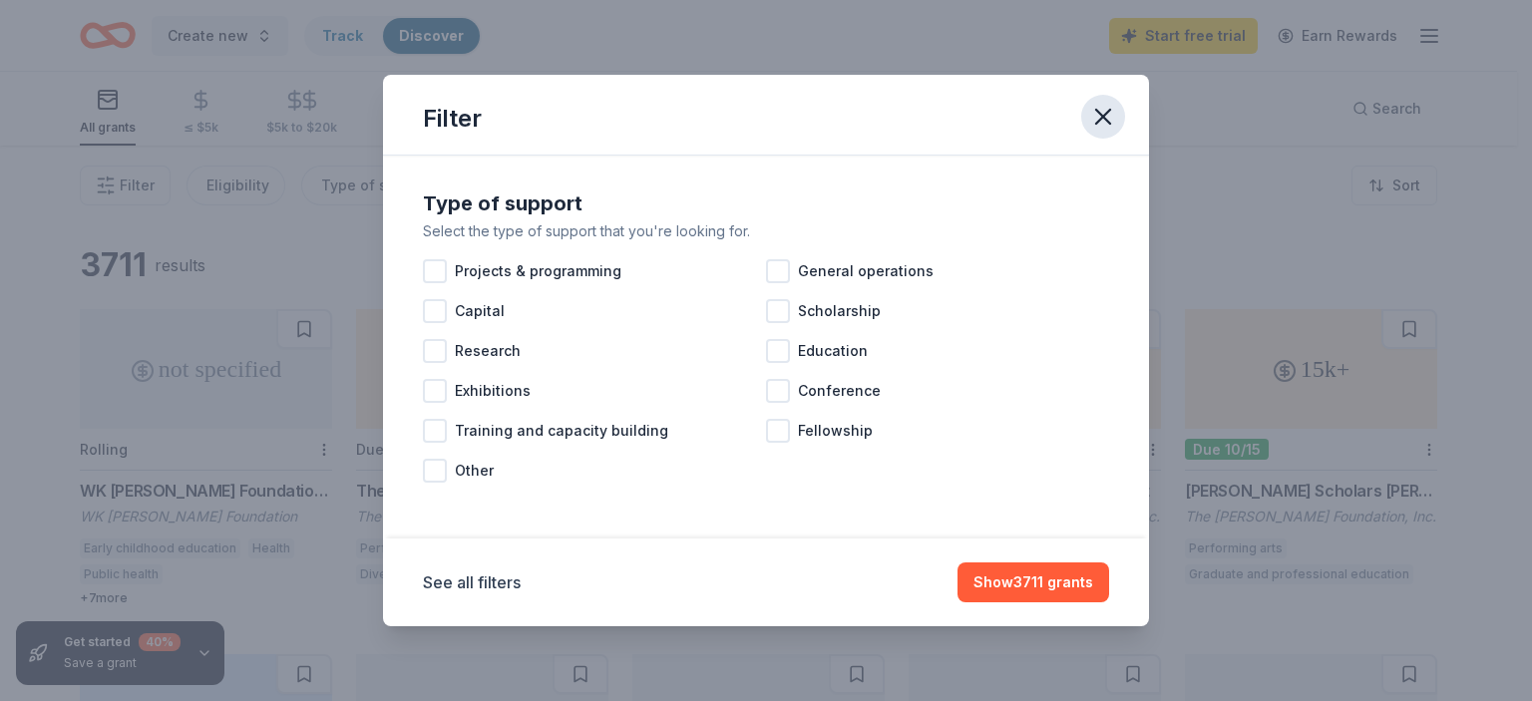
click at [1099, 119] on icon "button" at bounding box center [1103, 117] width 14 height 14
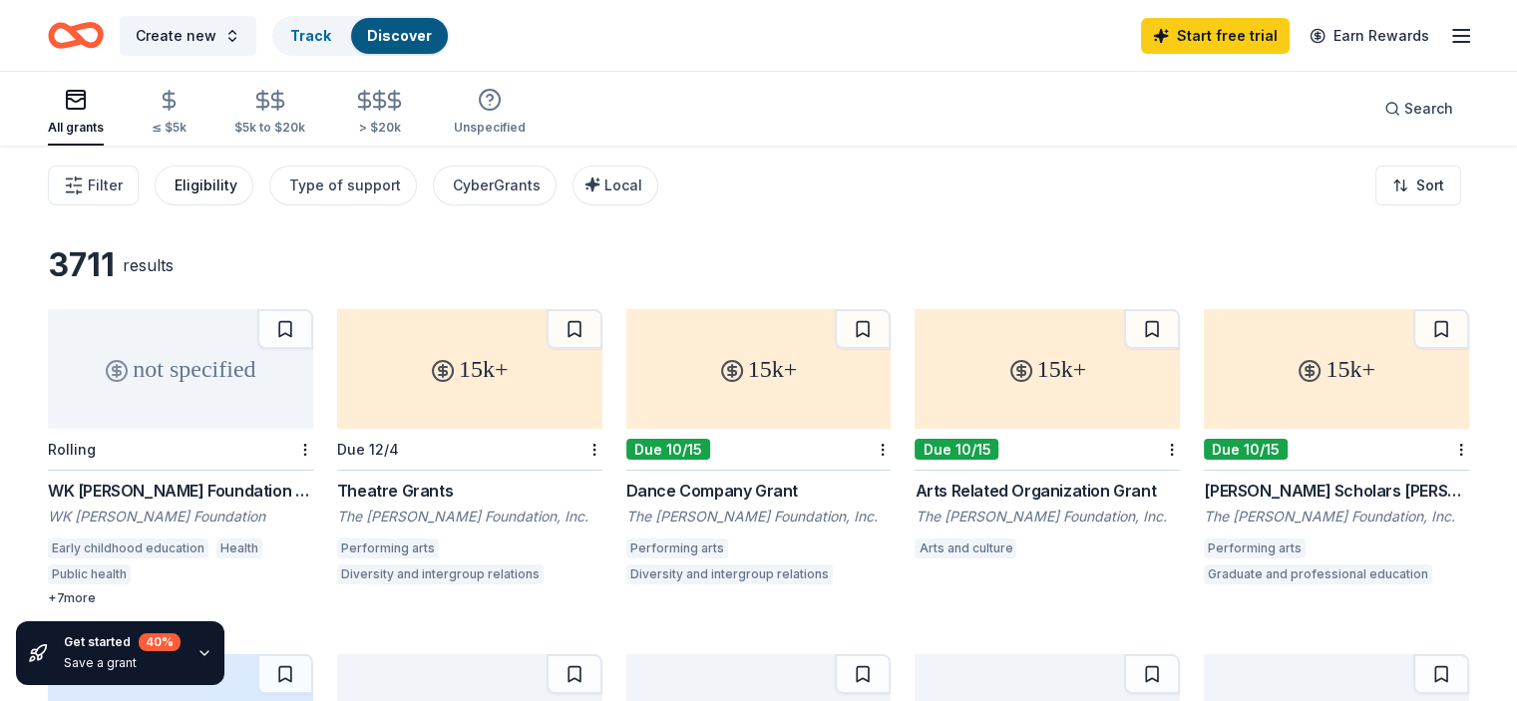
click at [207, 188] on div "Eligibility" at bounding box center [206, 186] width 63 height 24
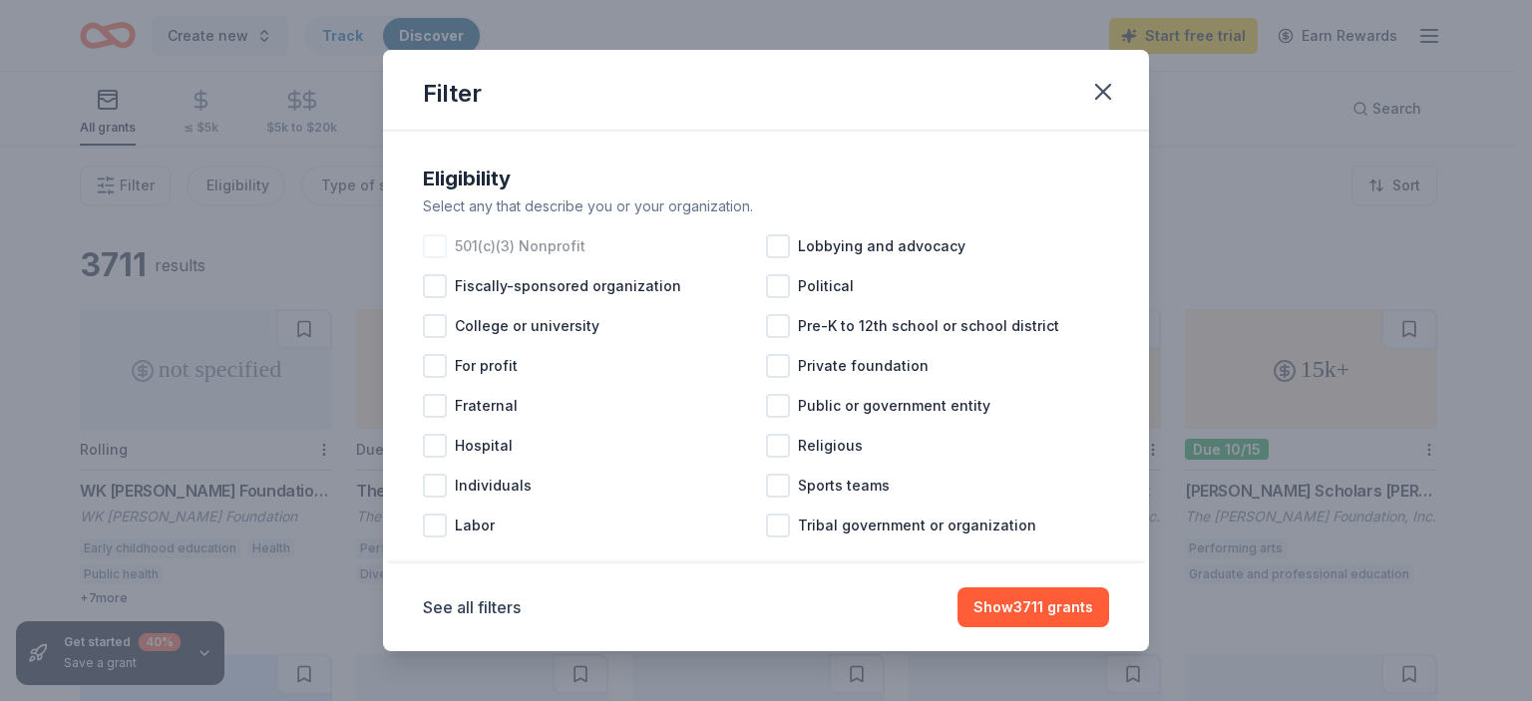
click at [435, 247] on div at bounding box center [435, 246] width 24 height 24
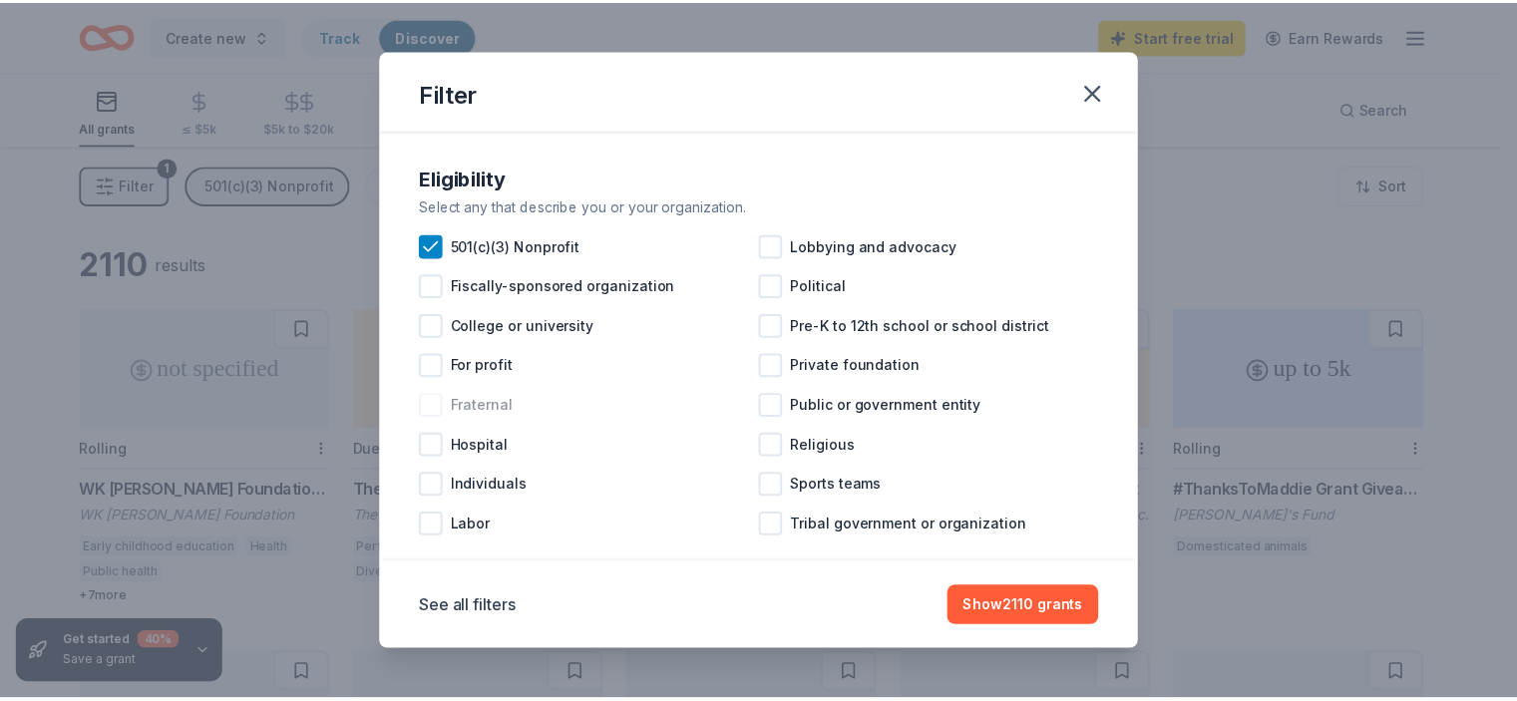
scroll to position [28, 0]
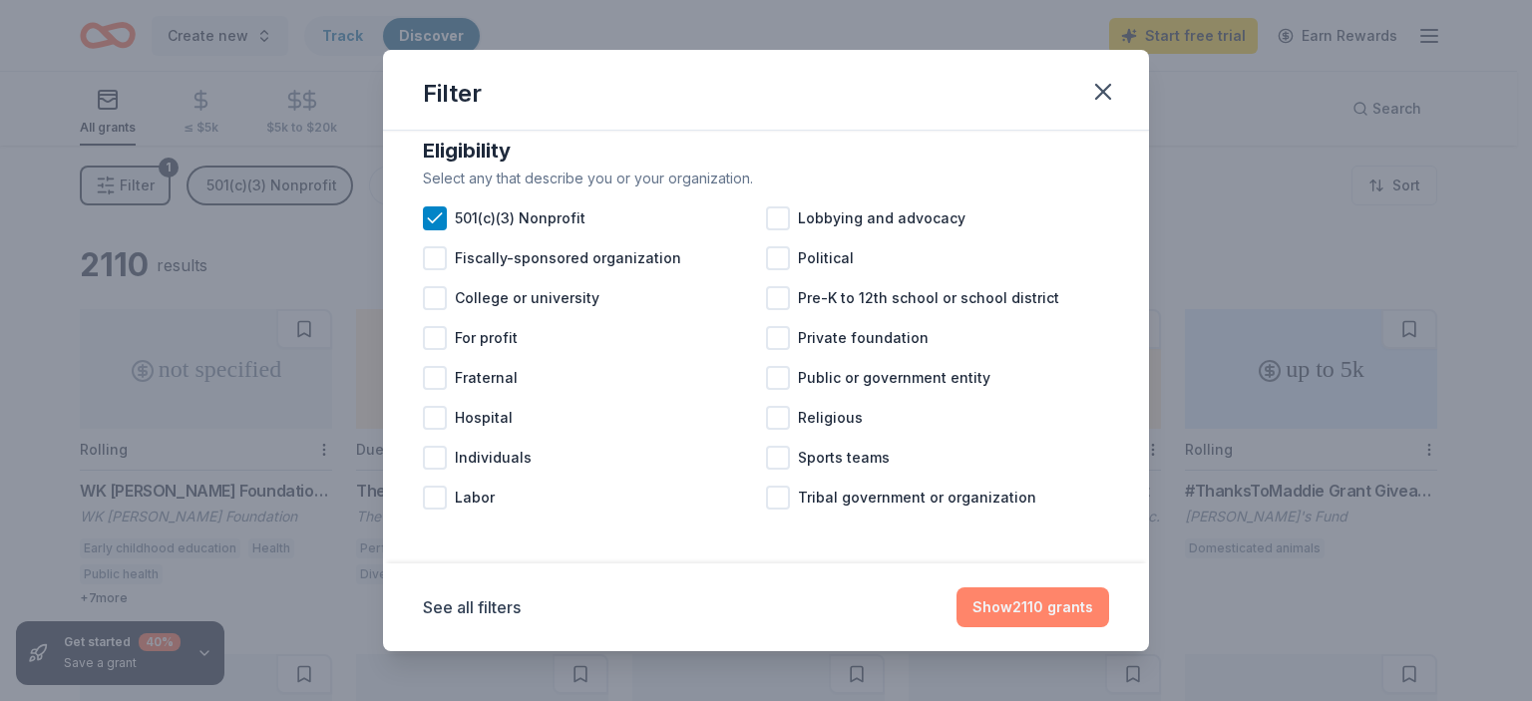
click at [1005, 613] on button "Show 2110 grants" at bounding box center [1033, 608] width 153 height 40
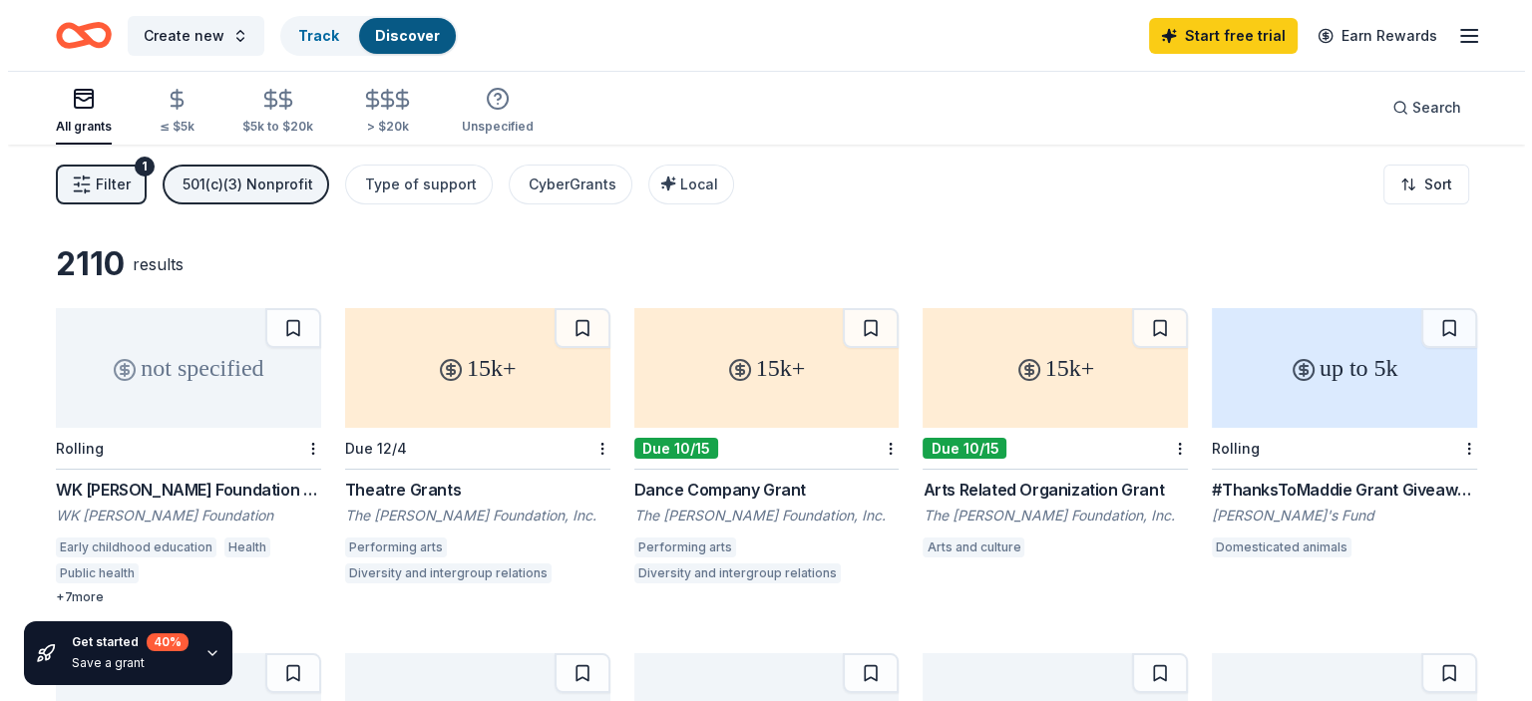
scroll to position [0, 0]
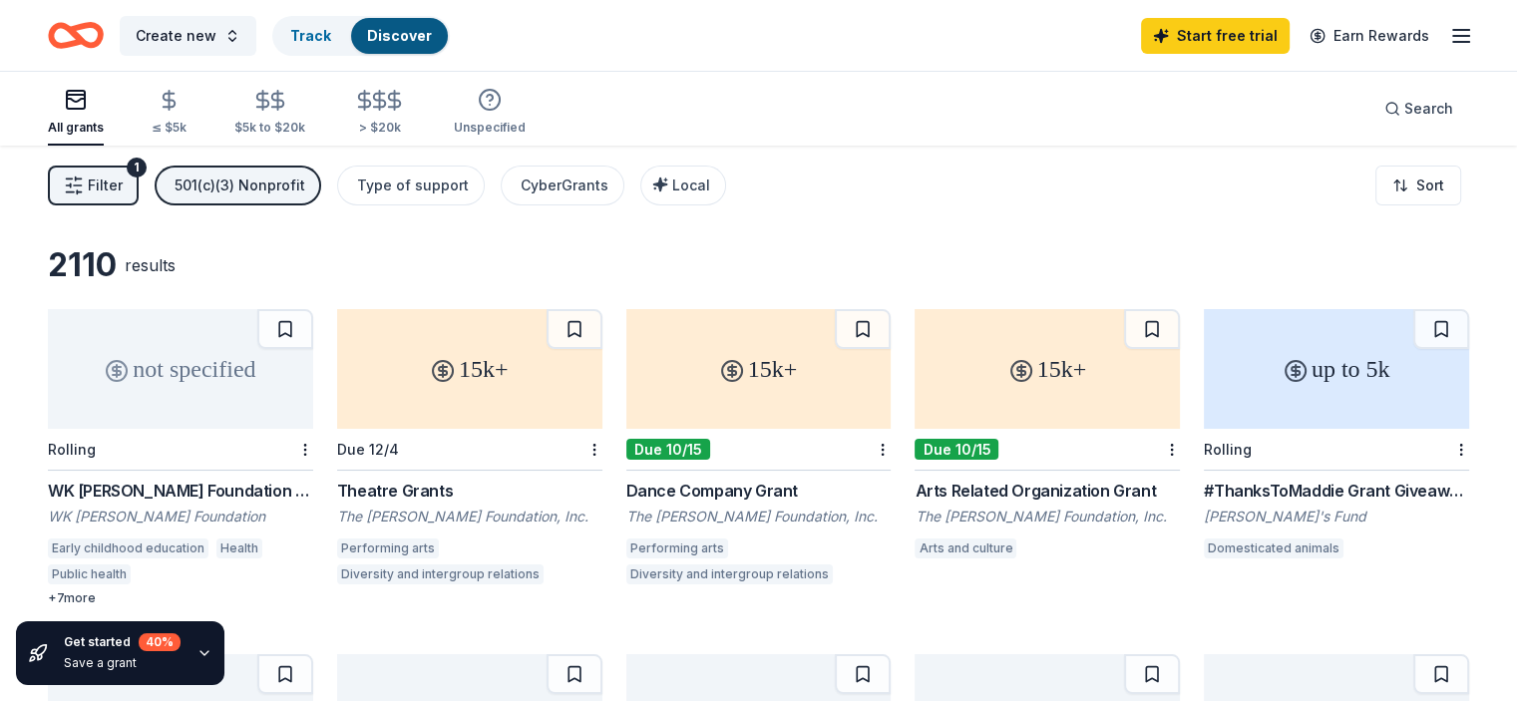
click at [84, 183] on icon "button" at bounding box center [74, 186] width 20 height 20
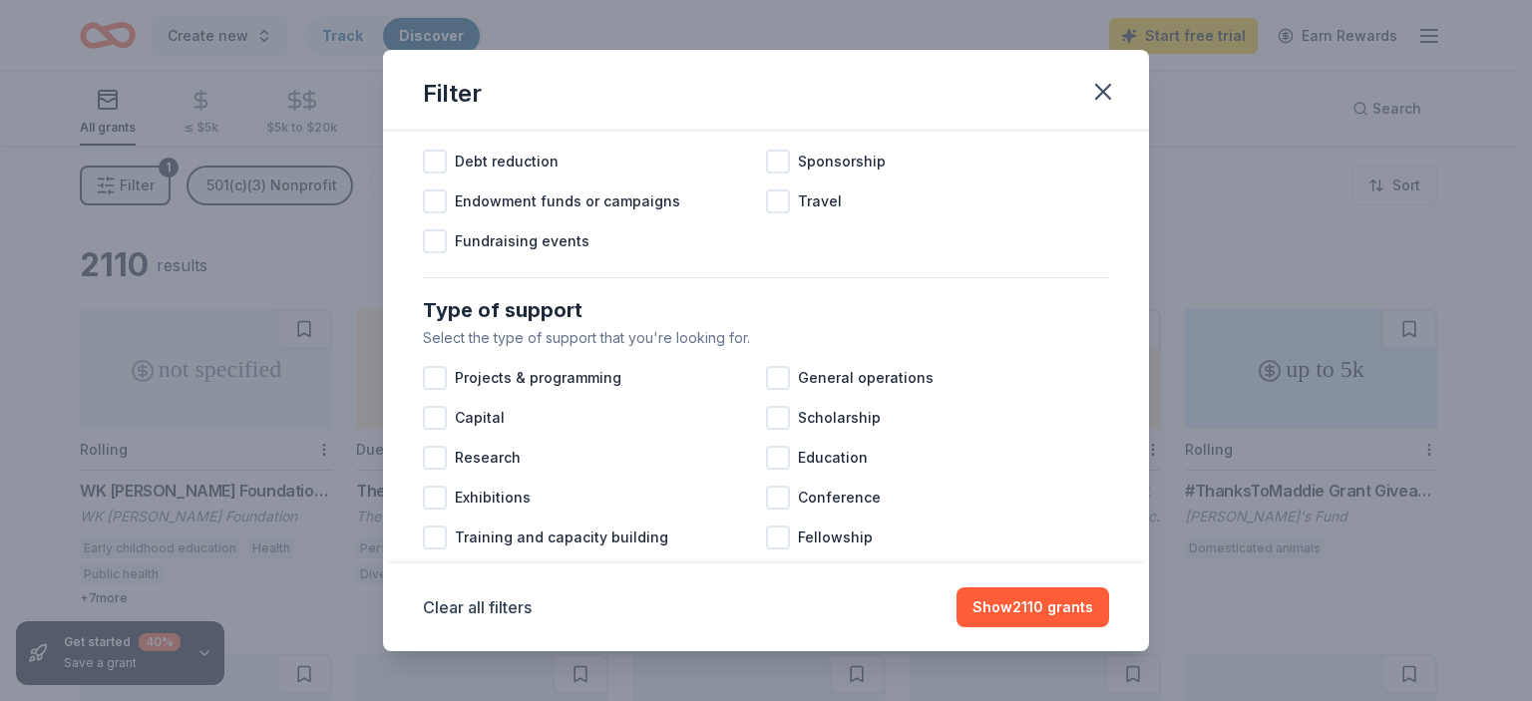
scroll to position [698, 0]
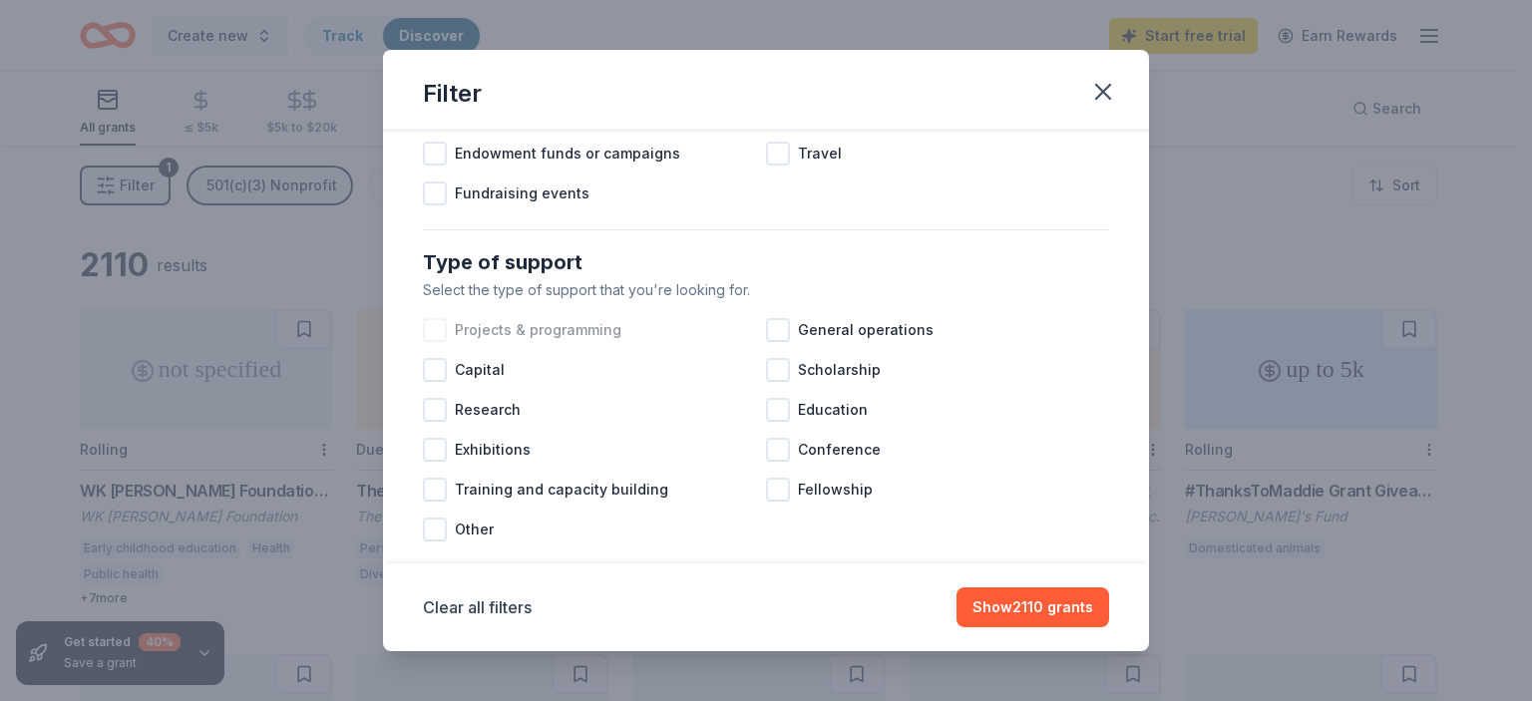
click at [436, 342] on div at bounding box center [435, 330] width 24 height 24
click at [439, 502] on div at bounding box center [435, 490] width 24 height 24
click at [769, 342] on div at bounding box center [778, 330] width 24 height 24
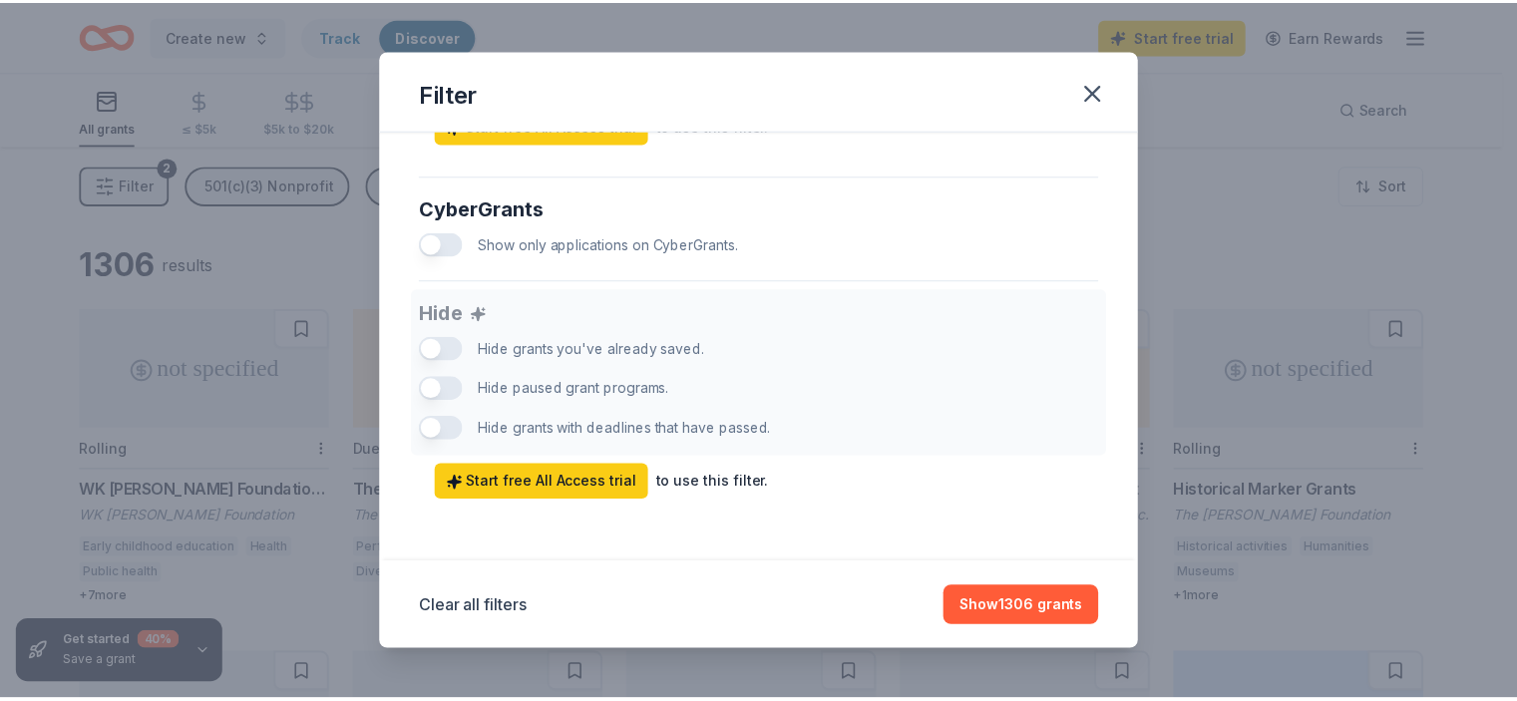
scroll to position [1280, 0]
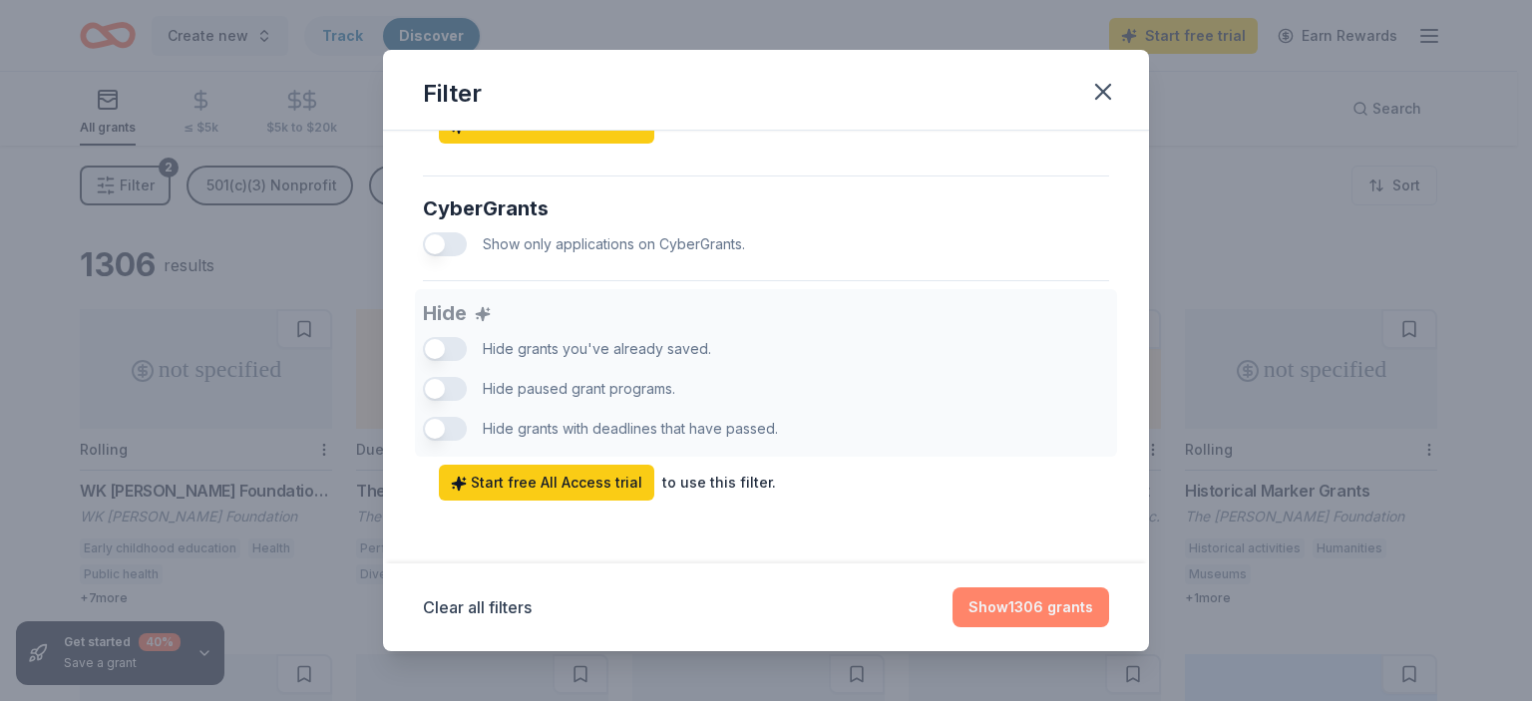
click at [1014, 594] on button "Show 1306 grants" at bounding box center [1031, 608] width 157 height 40
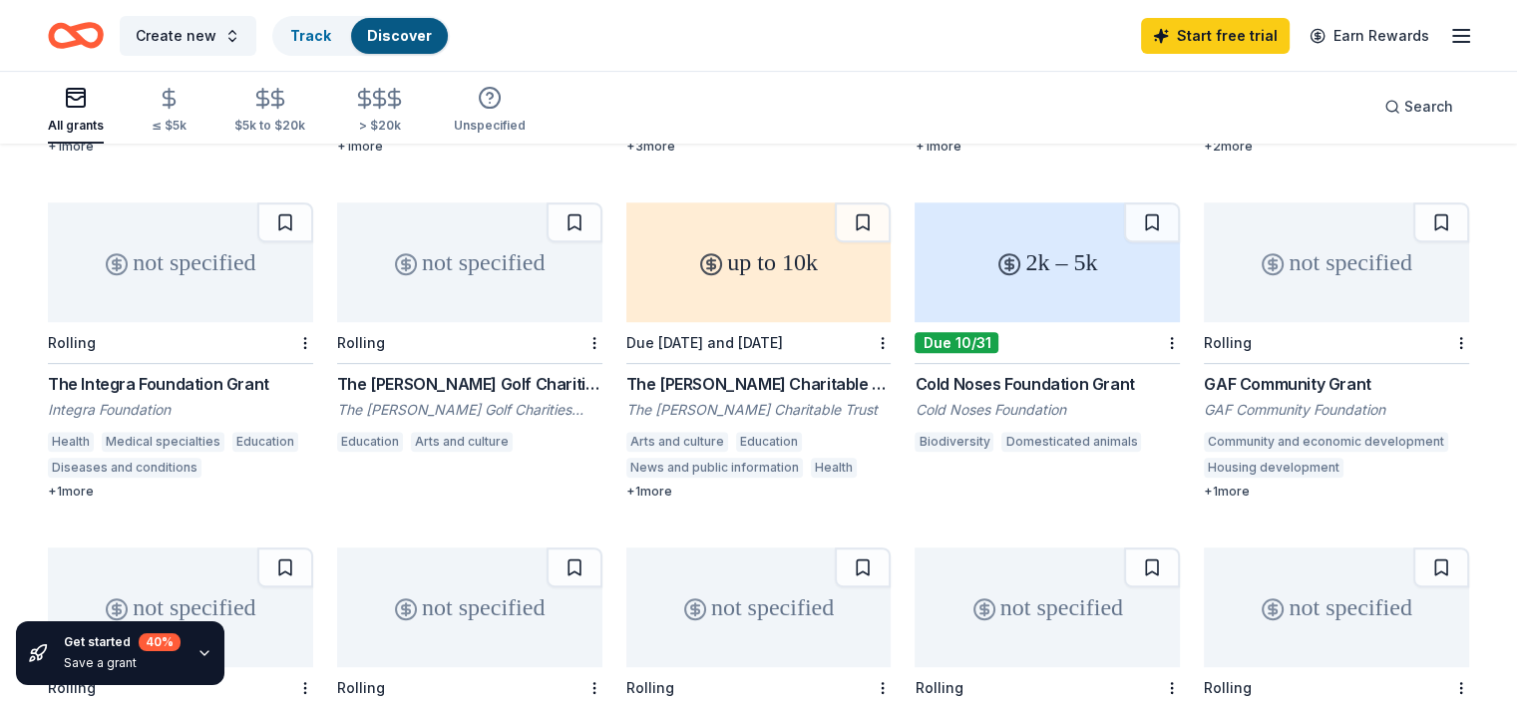
scroll to position [798, 0]
click at [1252, 390] on div "GAF Community Grant" at bounding box center [1336, 383] width 265 height 24
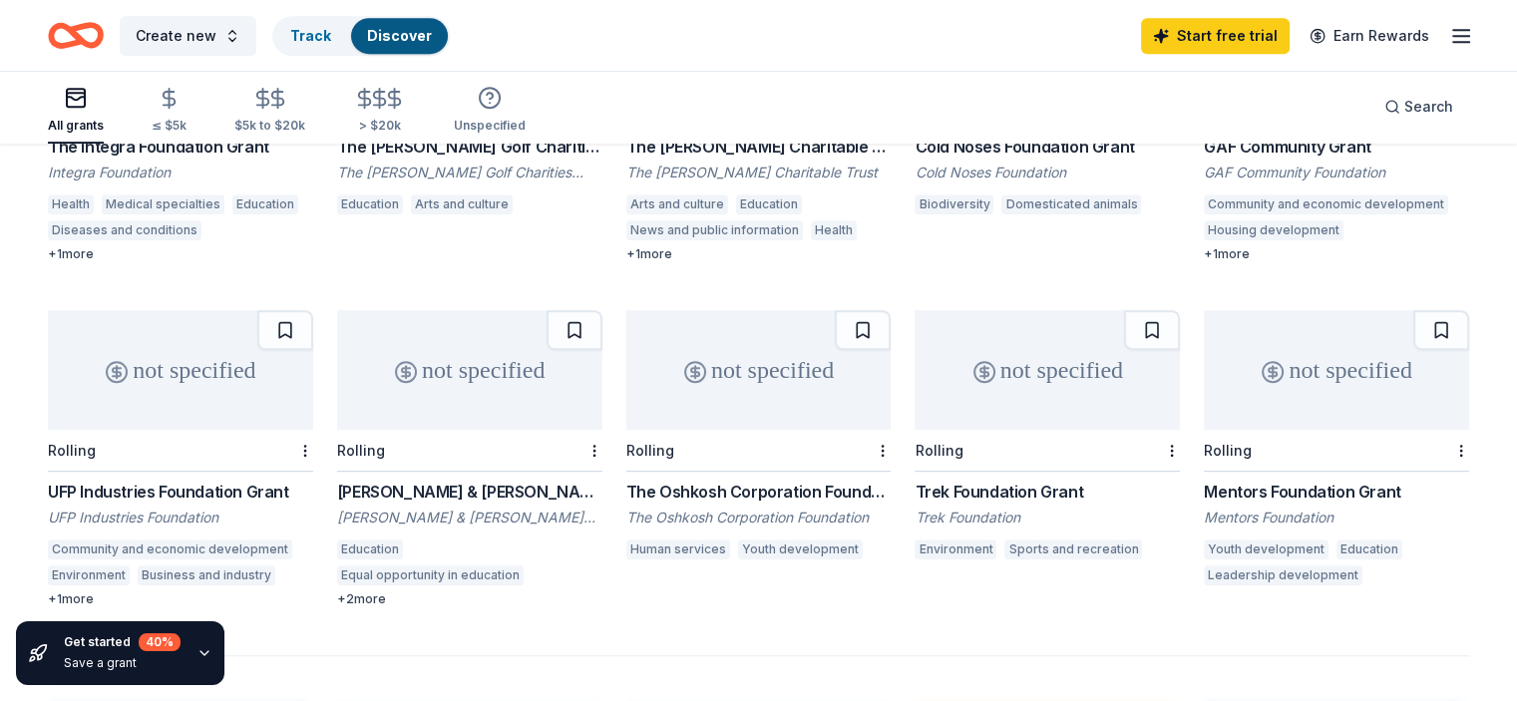
scroll to position [1097, 0]
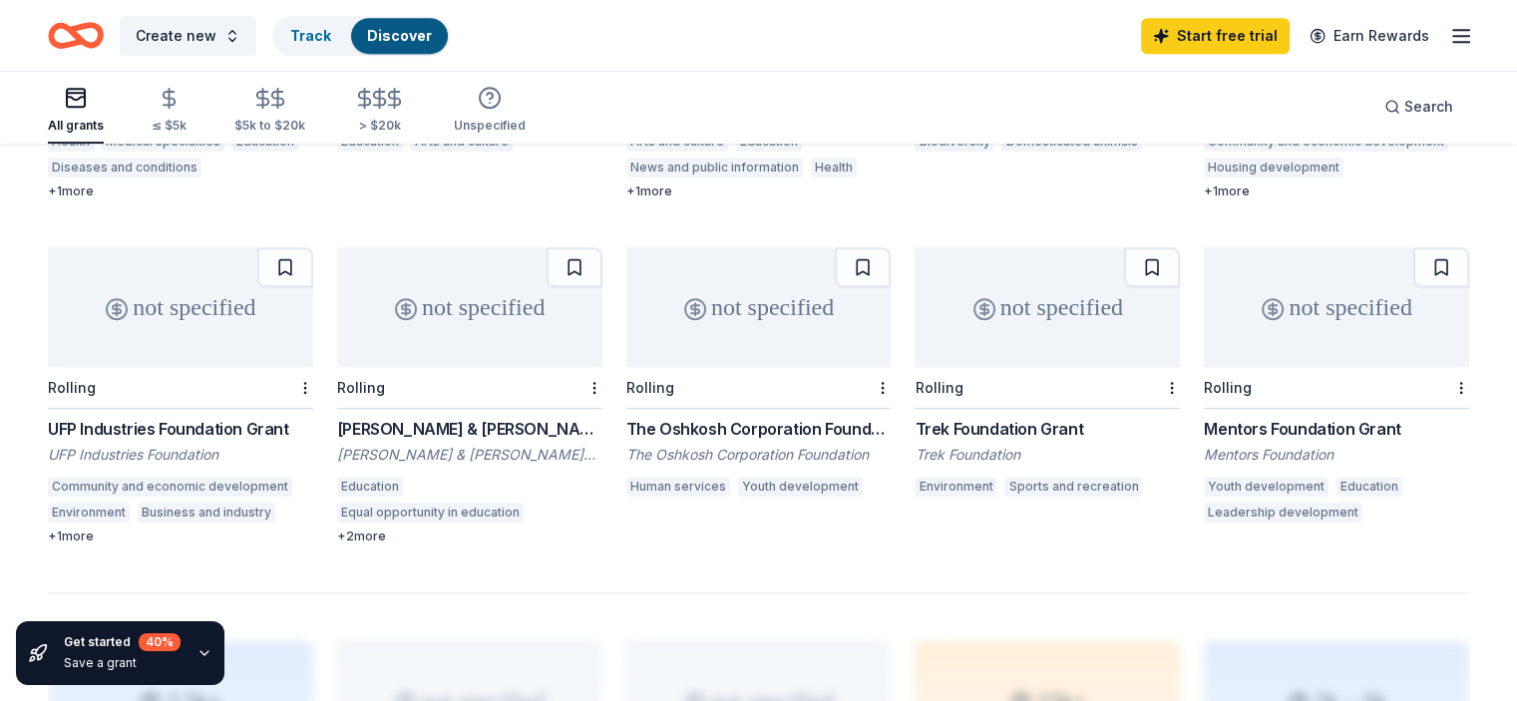
click at [193, 431] on div "UFP Industries Foundation Grant" at bounding box center [180, 429] width 265 height 24
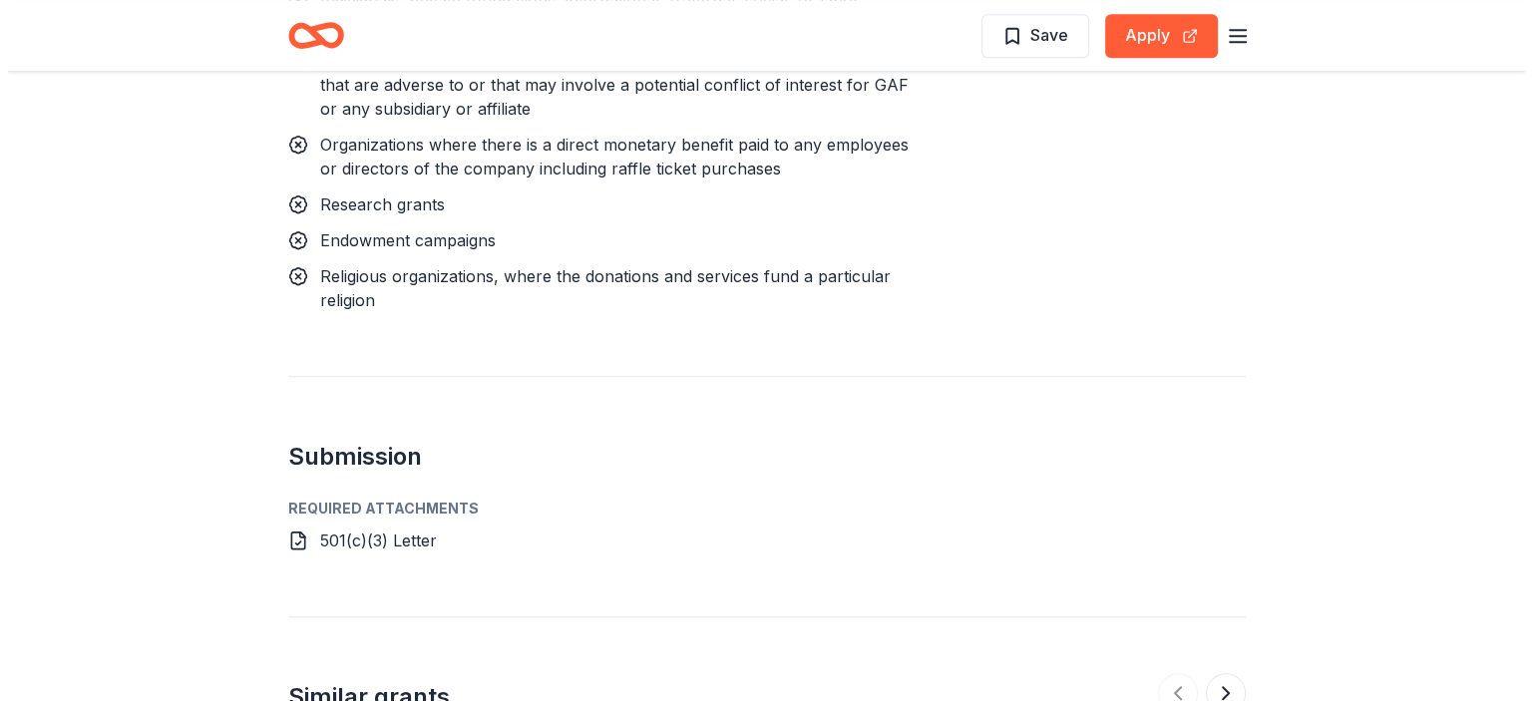
scroll to position [1104, 0]
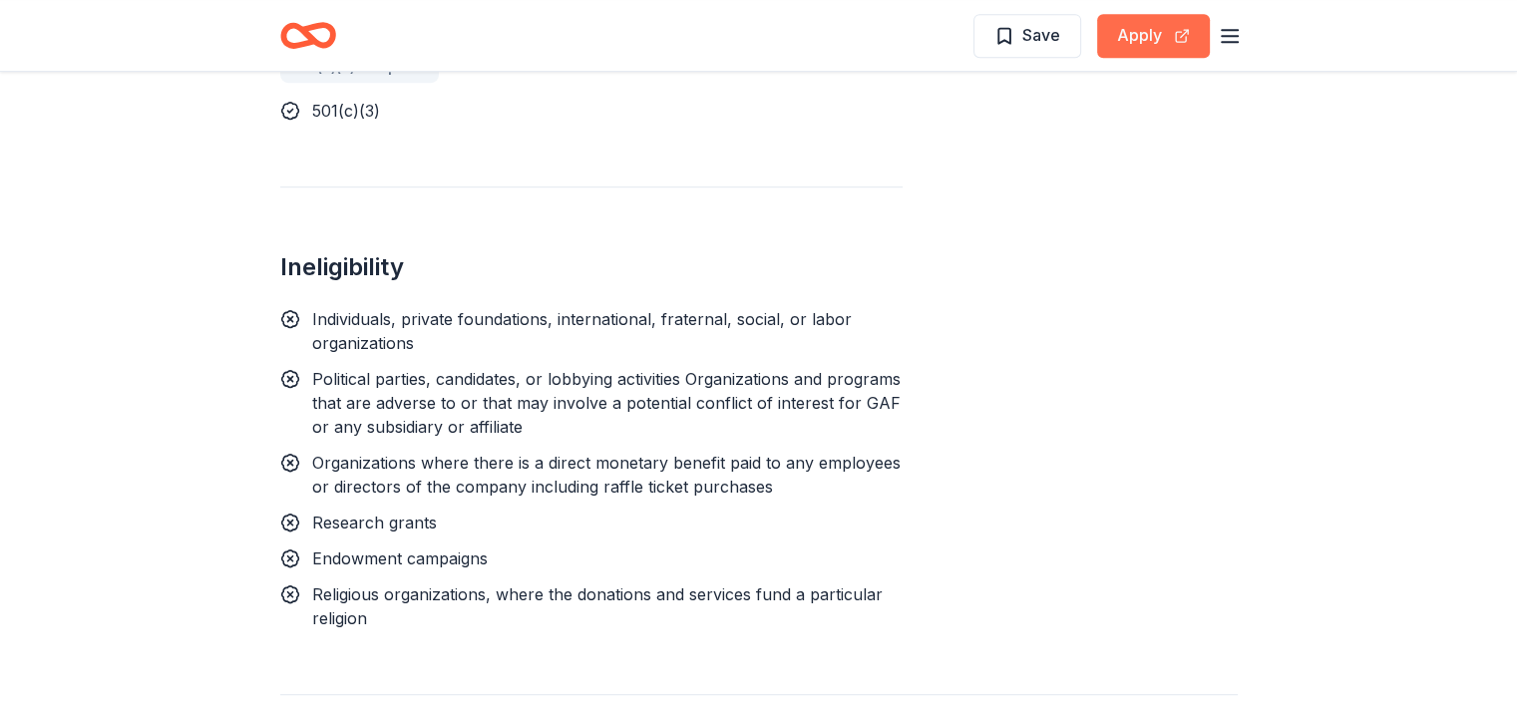
click at [1139, 36] on button "Apply" at bounding box center [1153, 36] width 113 height 44
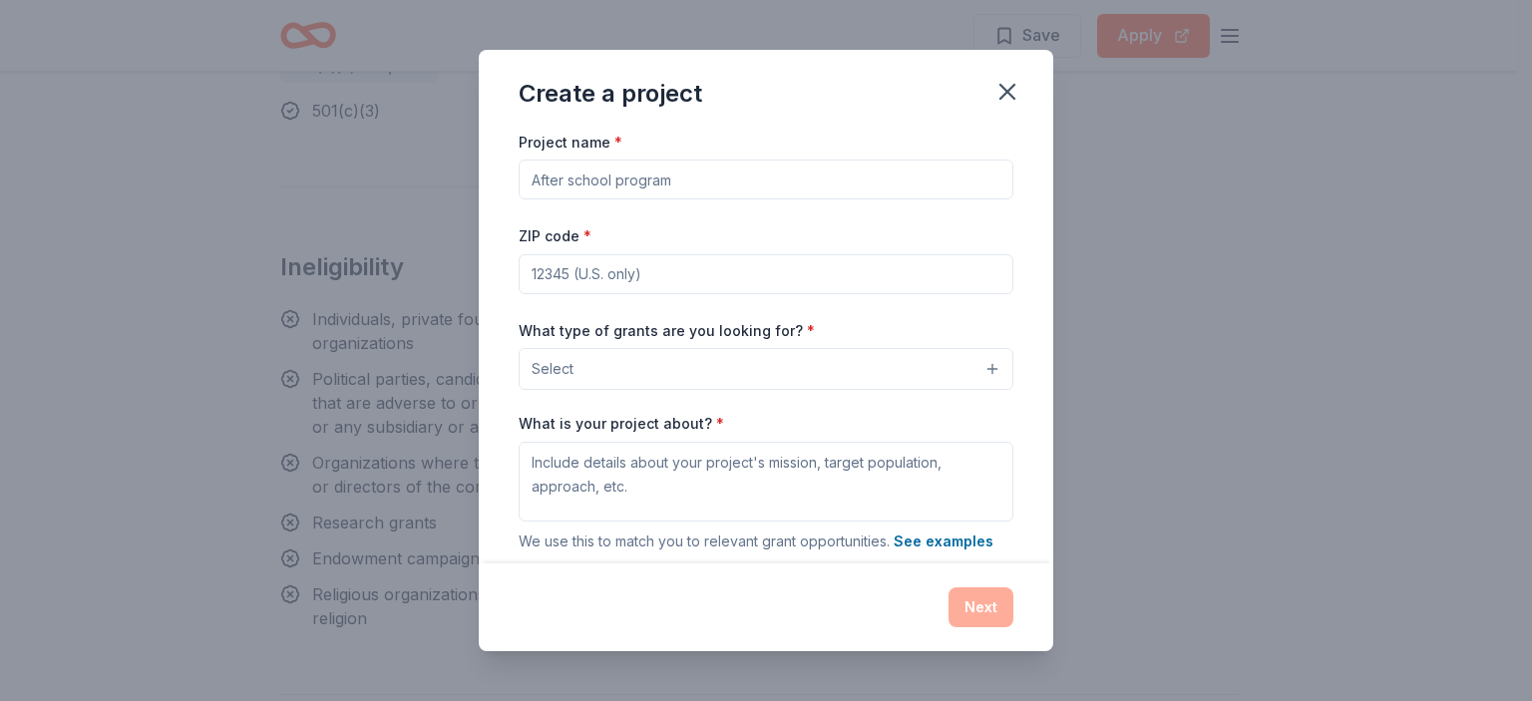
click at [982, 366] on button "Select" at bounding box center [766, 369] width 495 height 42
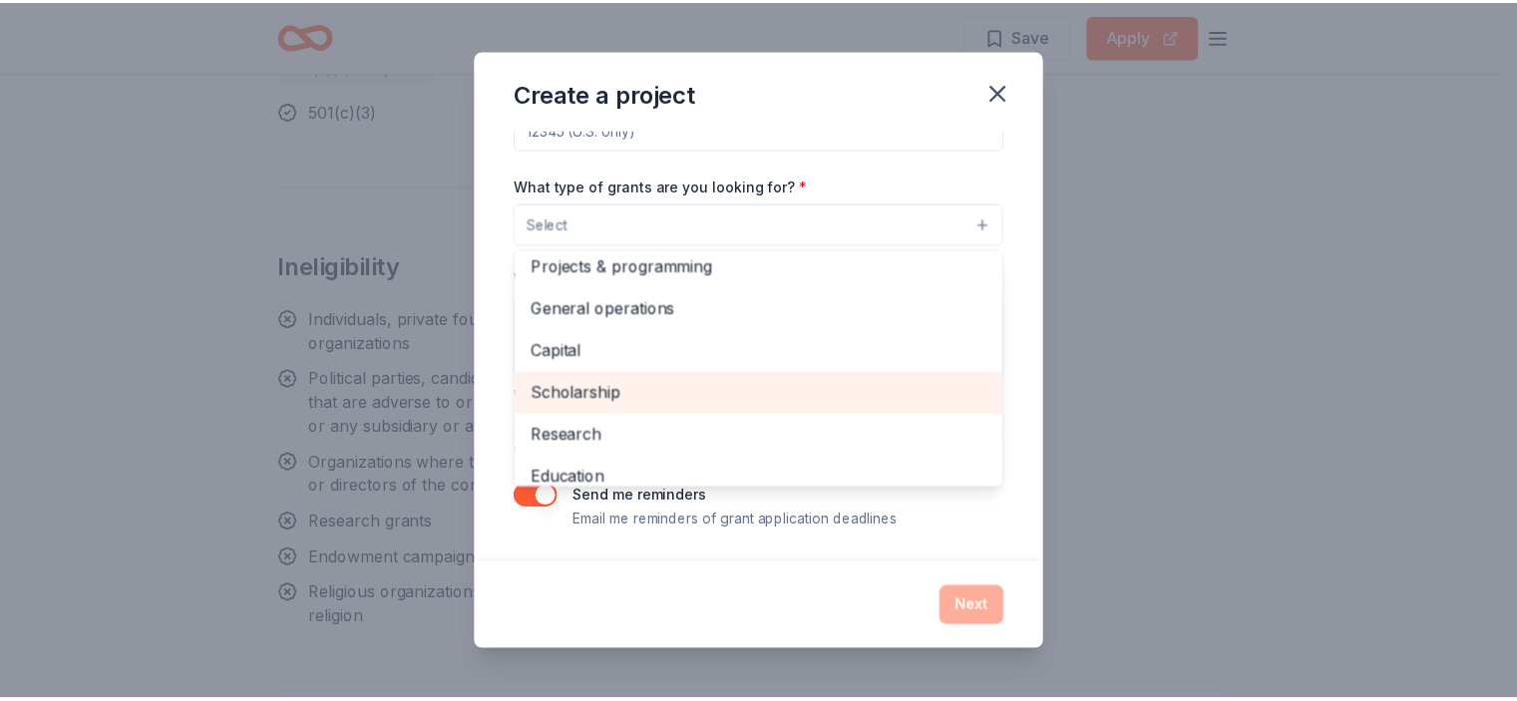
scroll to position [0, 0]
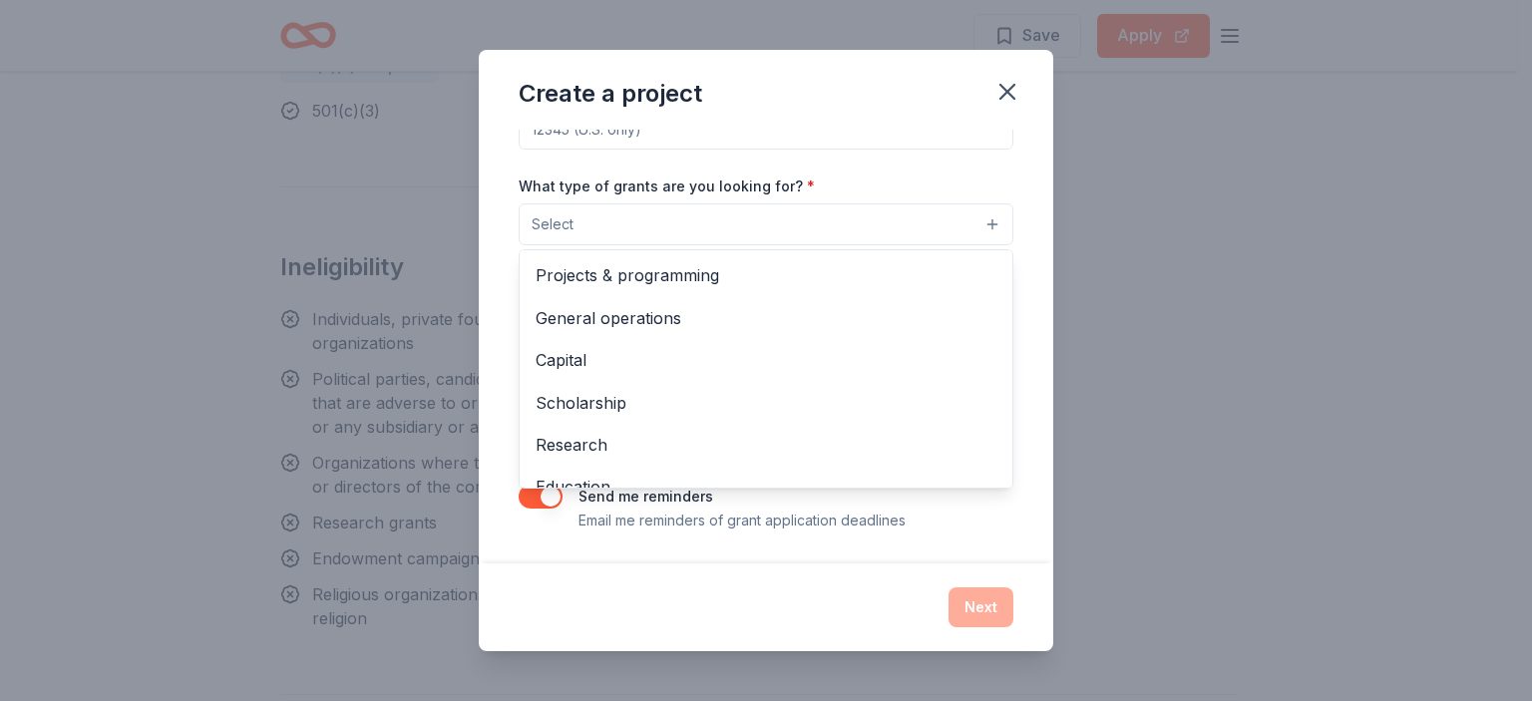
click at [1004, 95] on div "Create a project Project name * ZIP code * What type of grants are you looking …" at bounding box center [766, 351] width 575 height 602
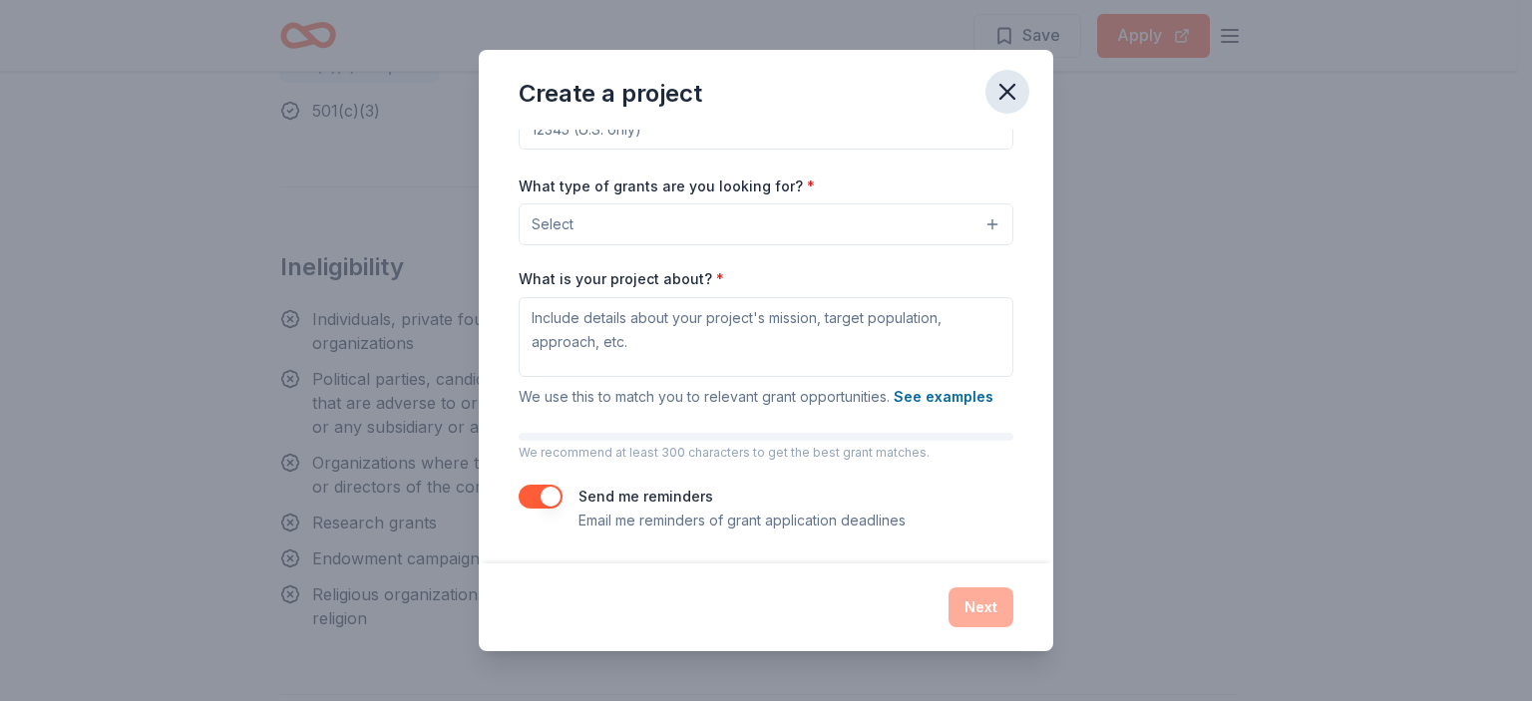
click at [1013, 89] on icon "button" at bounding box center [1007, 92] width 28 height 28
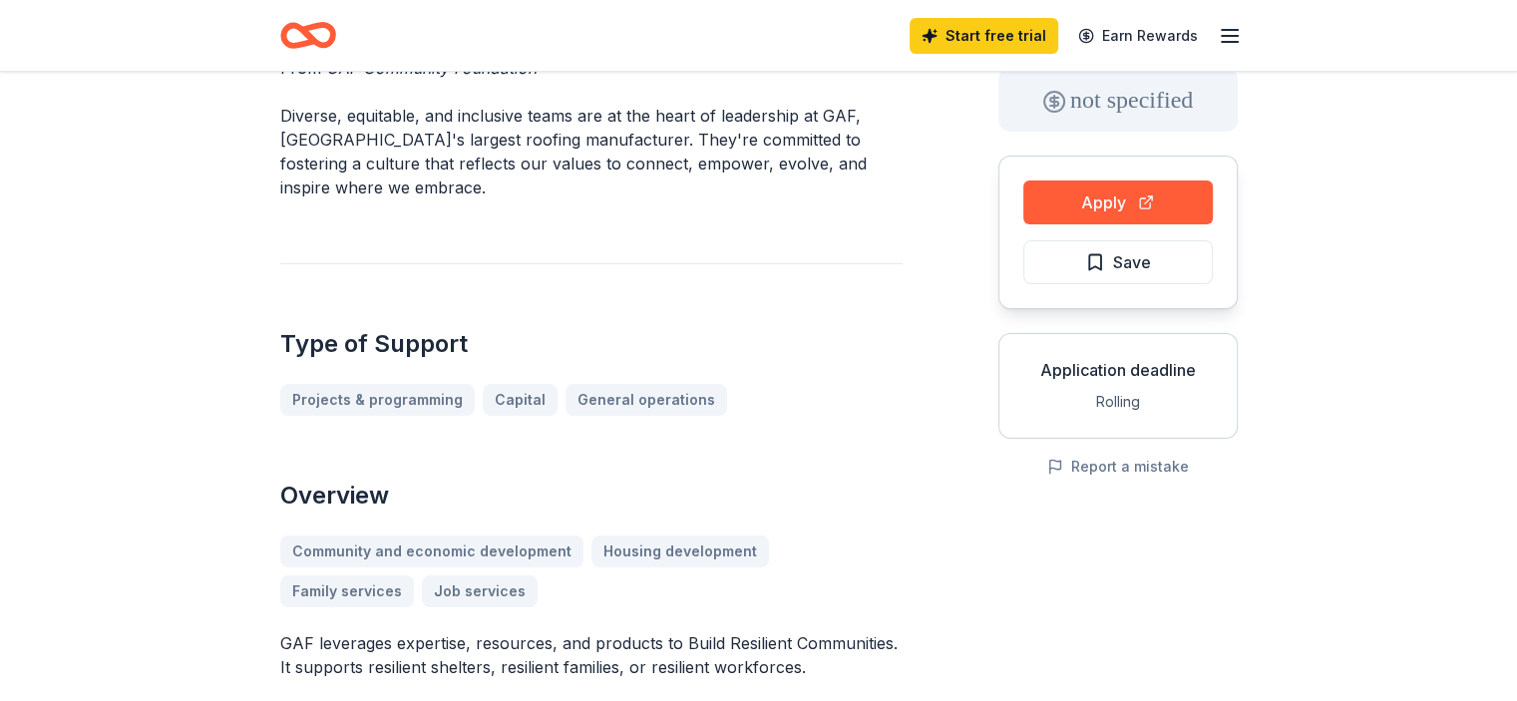
scroll to position [107, 0]
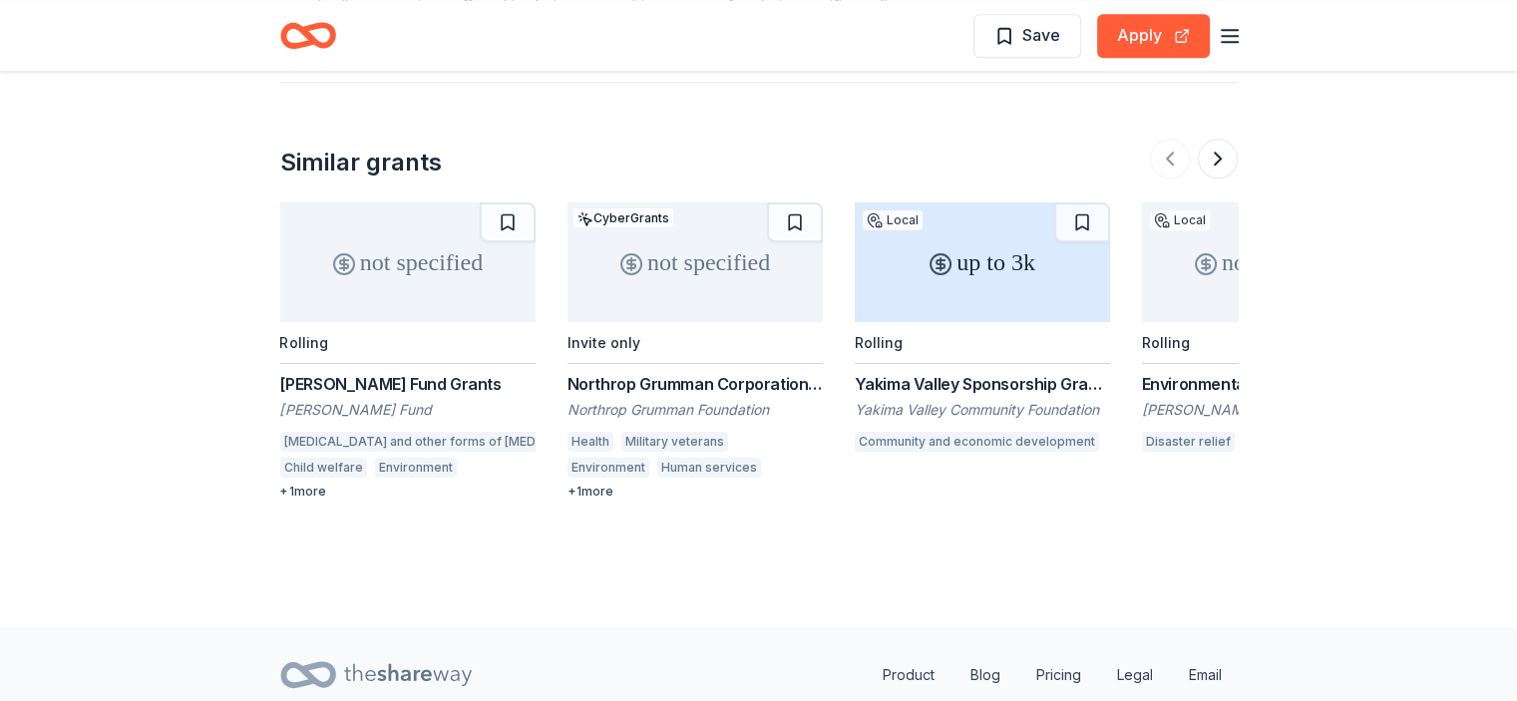
scroll to position [2194, 0]
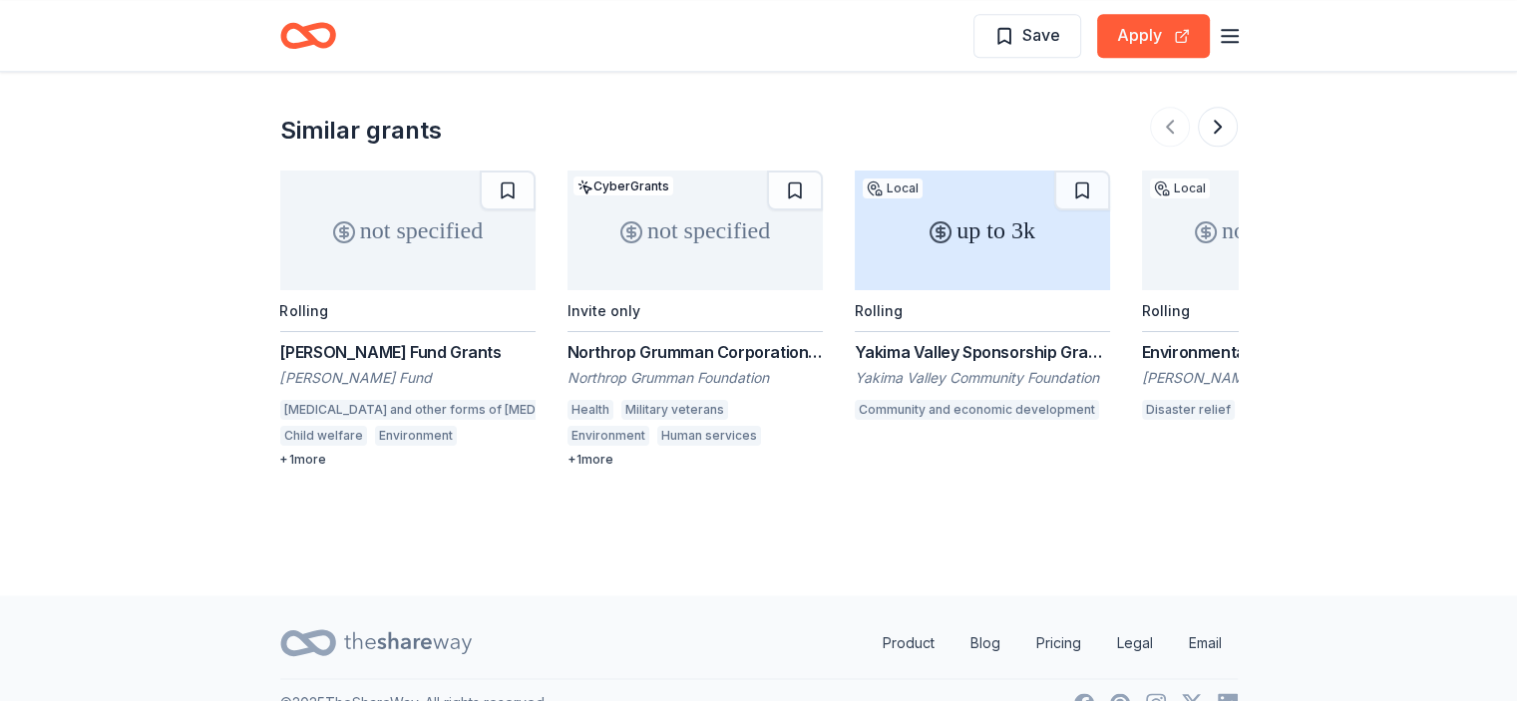
click at [674, 410] on div "Military veterans" at bounding box center [674, 410] width 107 height 20
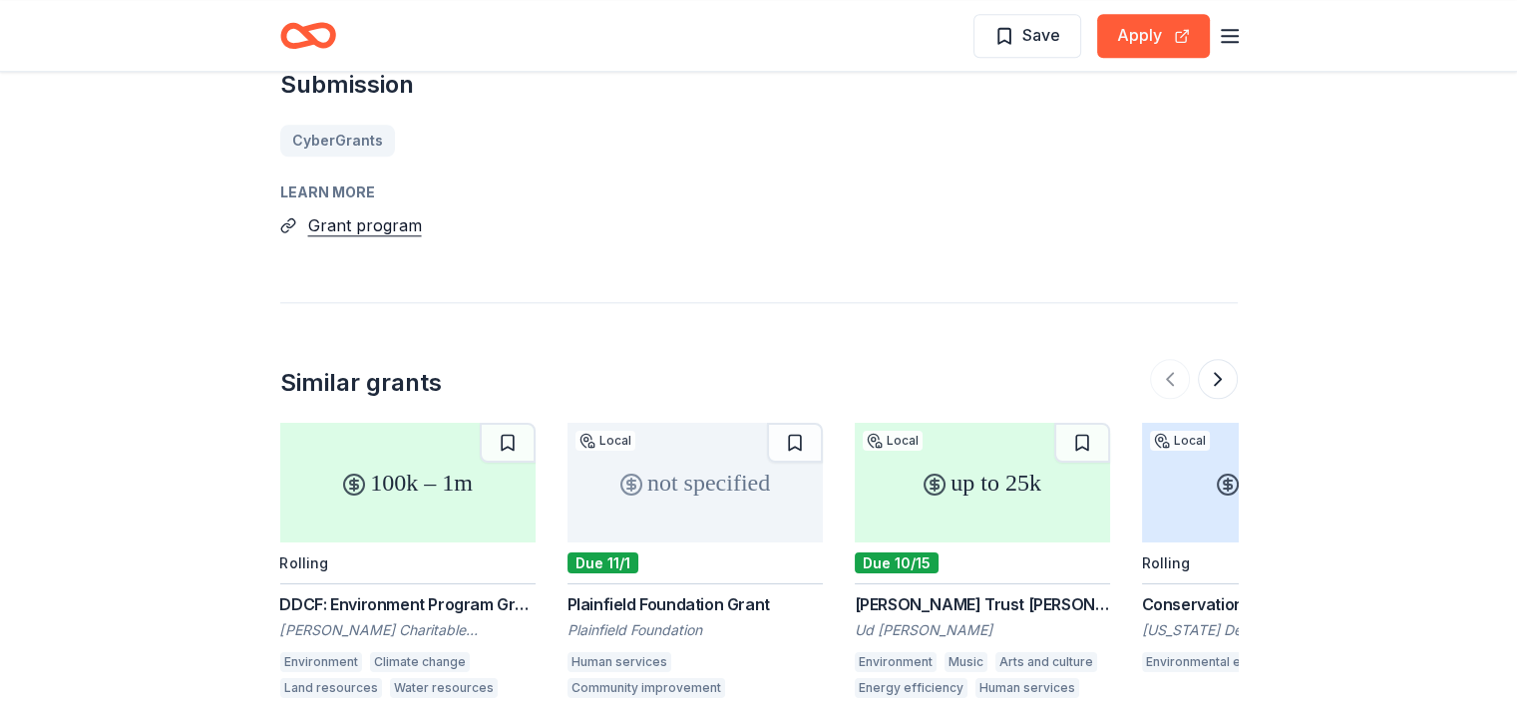
scroll to position [2294, 0]
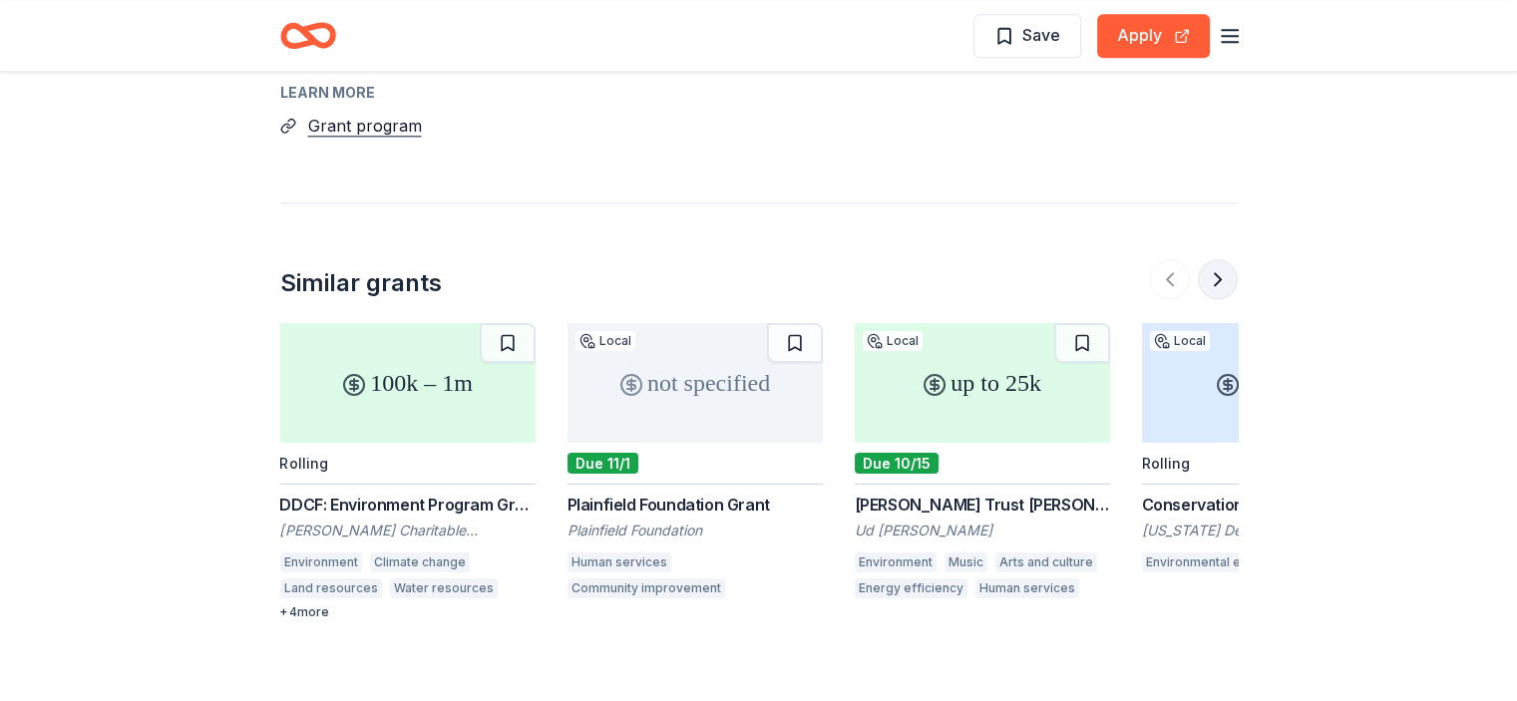
click at [1231, 282] on button at bounding box center [1218, 279] width 40 height 40
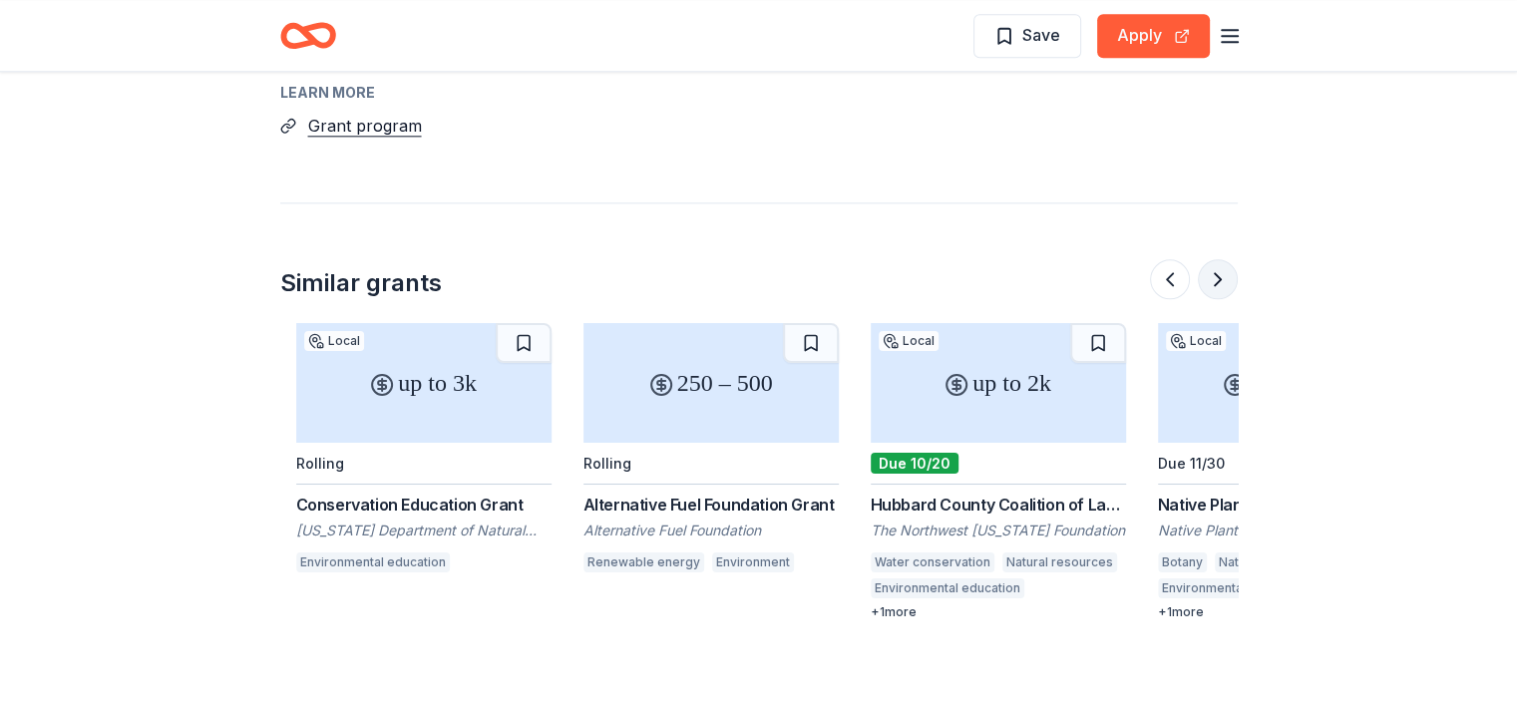
scroll to position [0, 862]
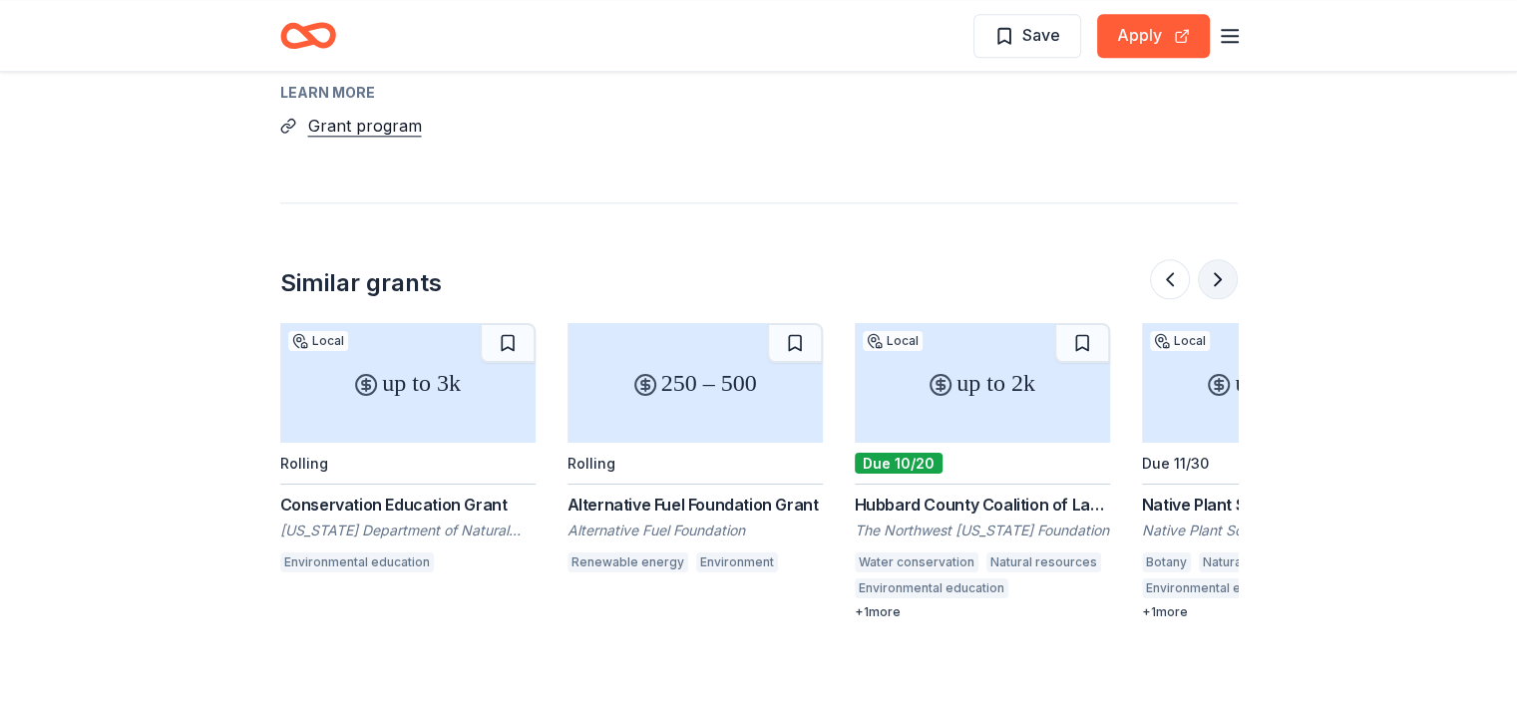
click at [1231, 282] on button at bounding box center [1218, 279] width 40 height 40
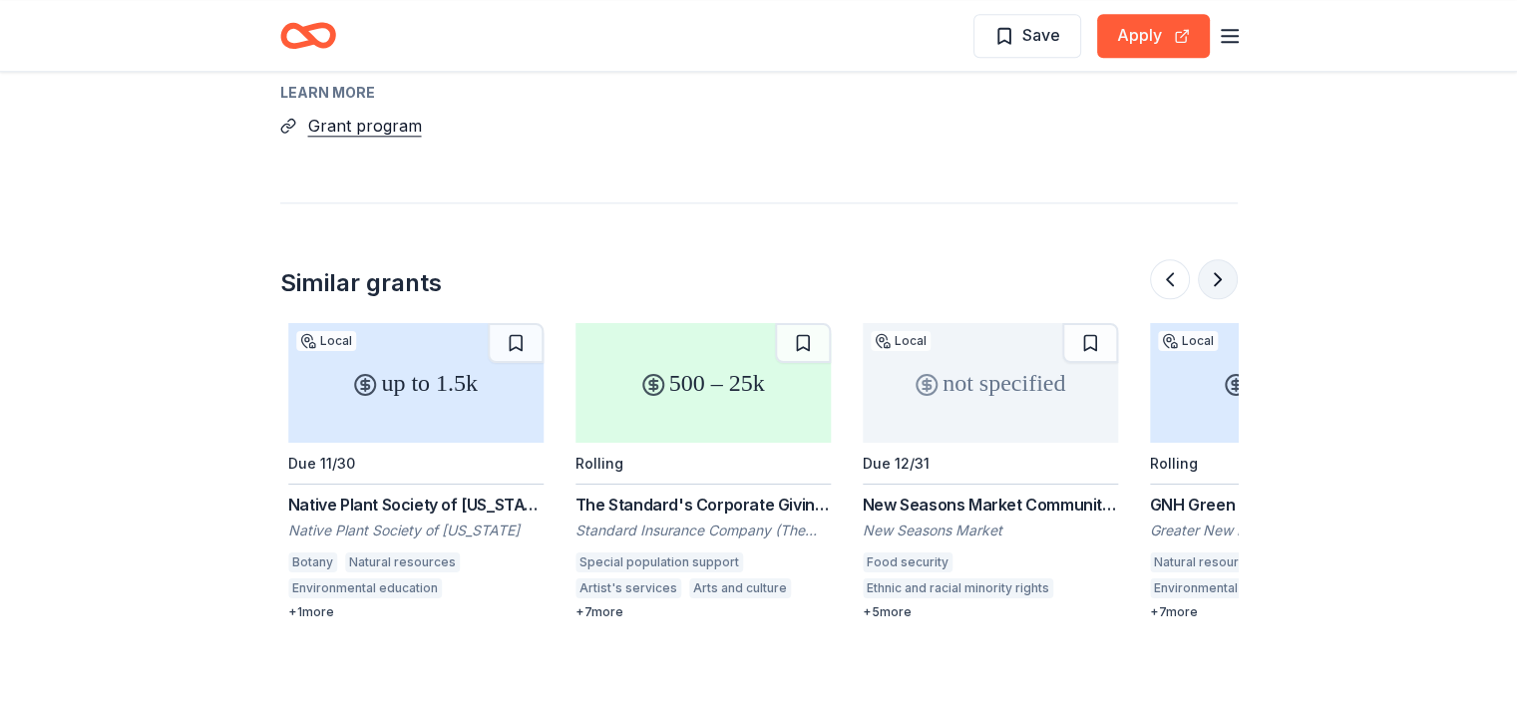
scroll to position [0, 1724]
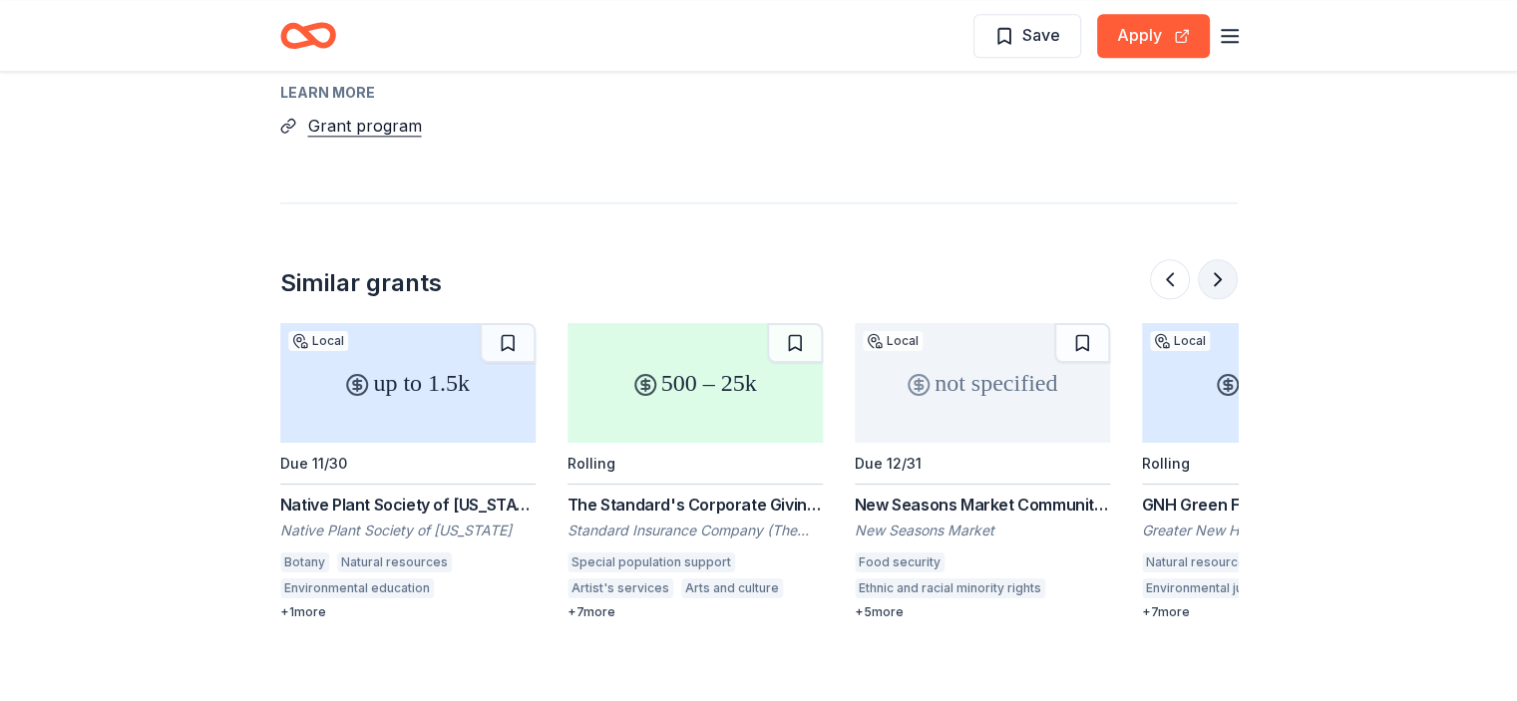
click at [1231, 282] on button at bounding box center [1218, 279] width 40 height 40
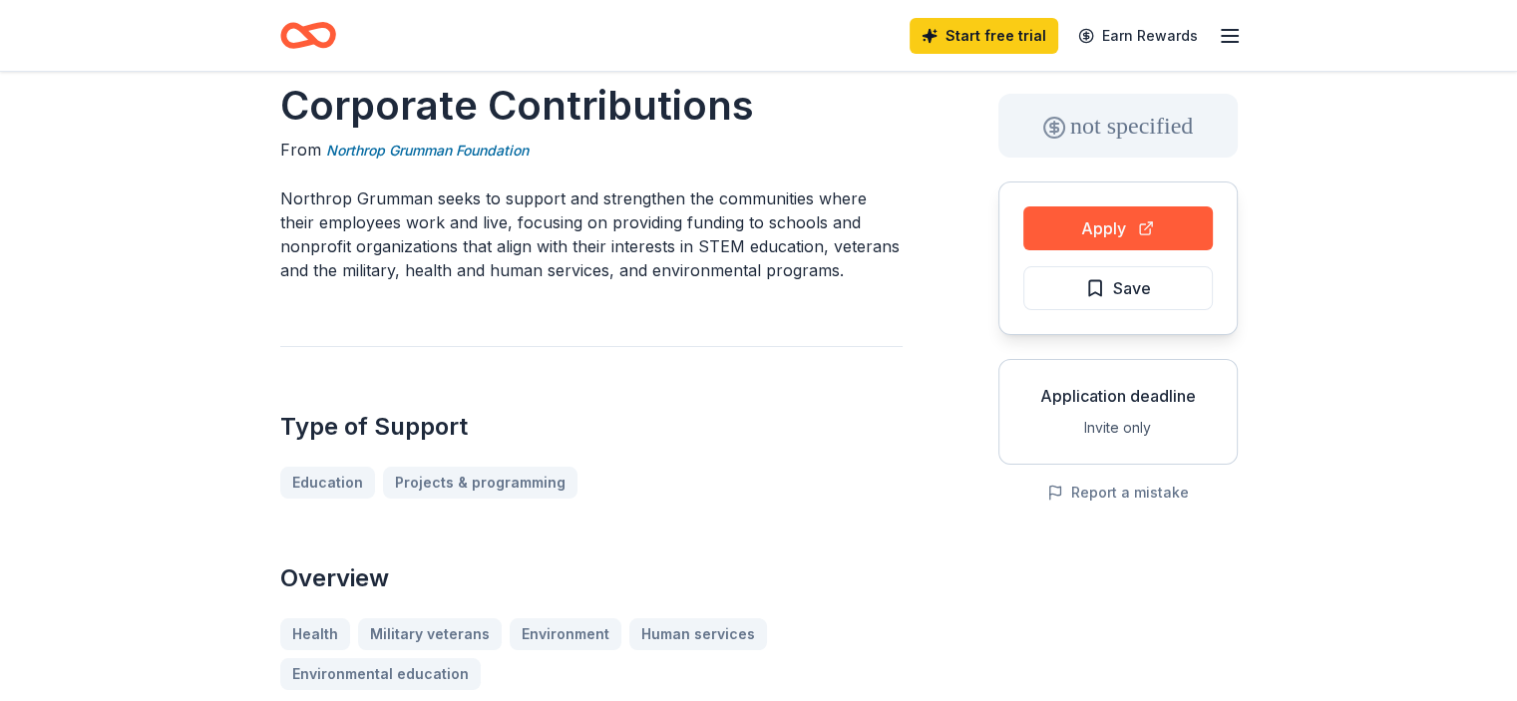
scroll to position [0, 0]
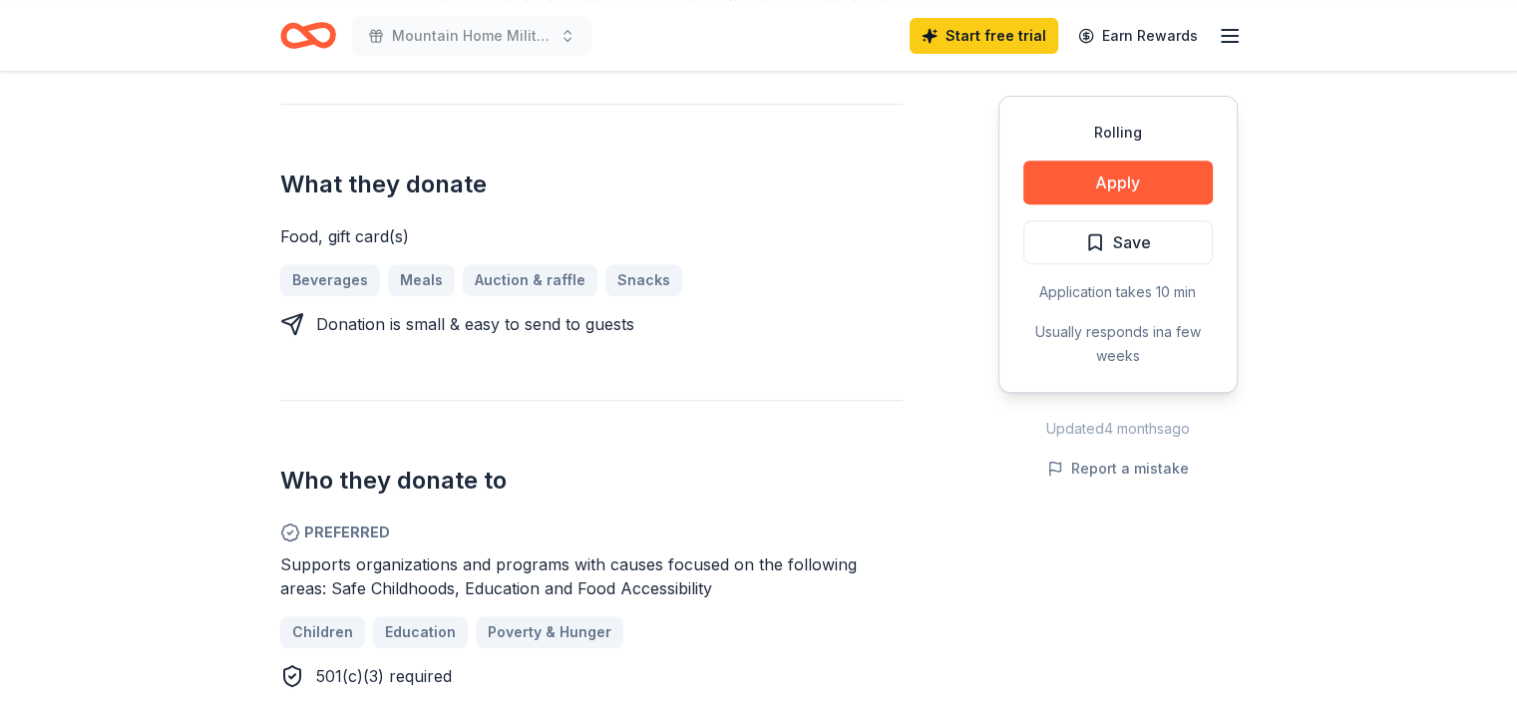
scroll to position [798, 0]
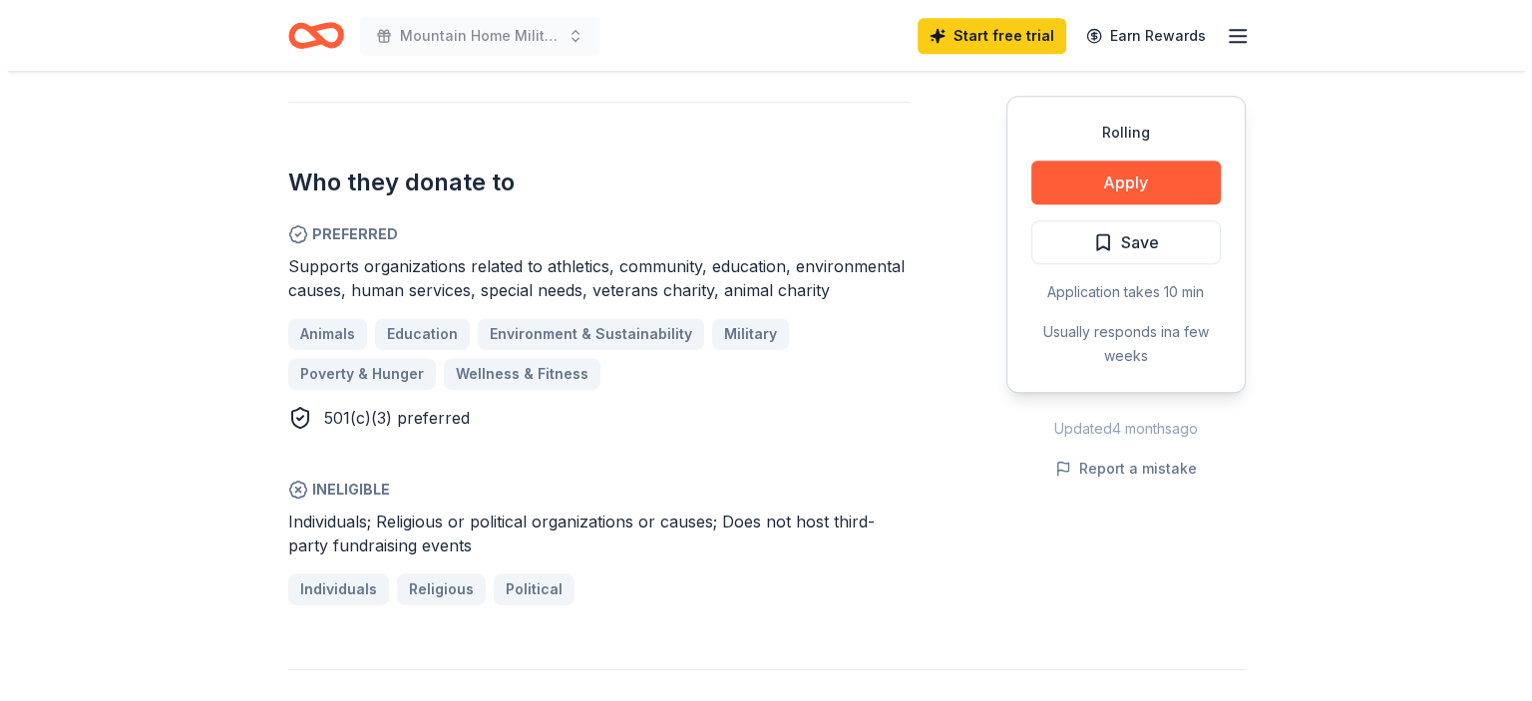
scroll to position [997, 0]
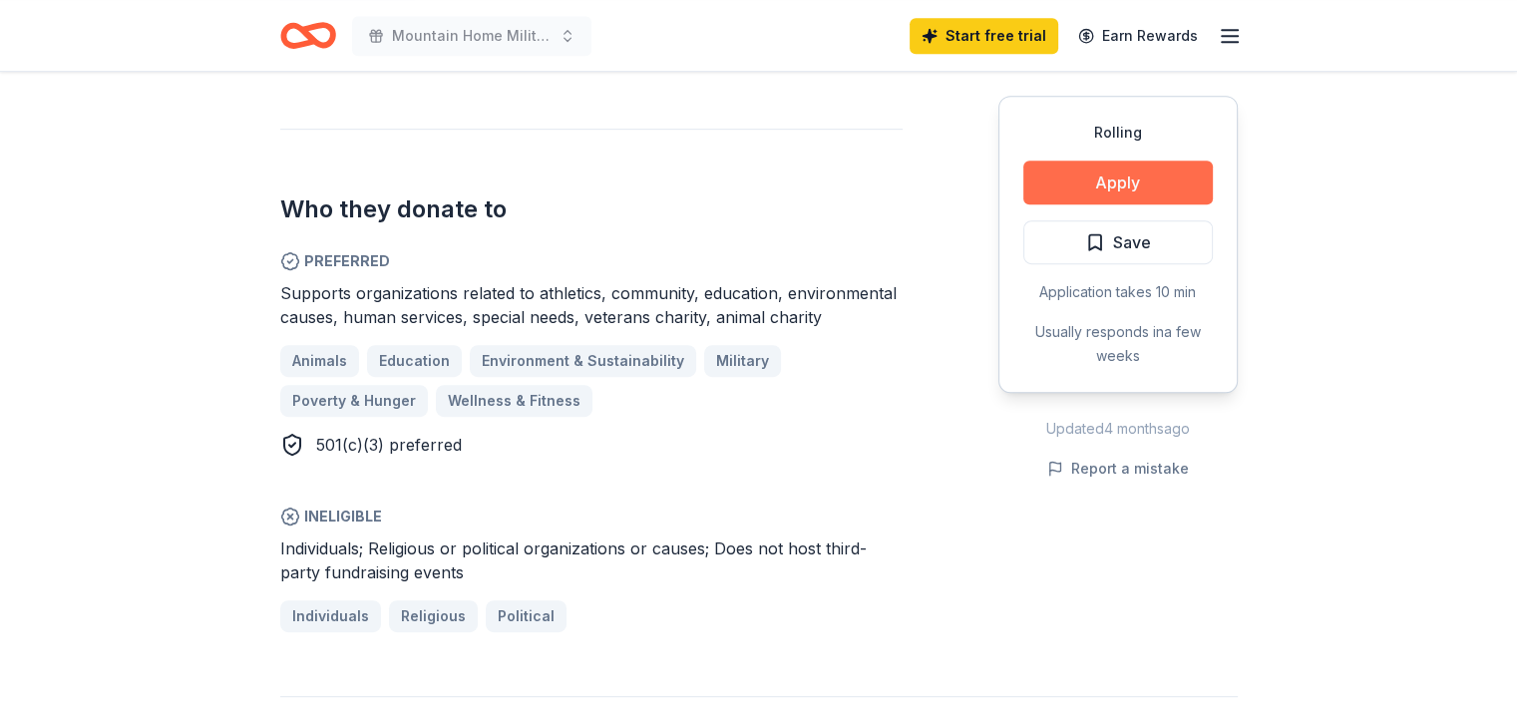
click at [1066, 180] on button "Apply" at bounding box center [1118, 183] width 190 height 44
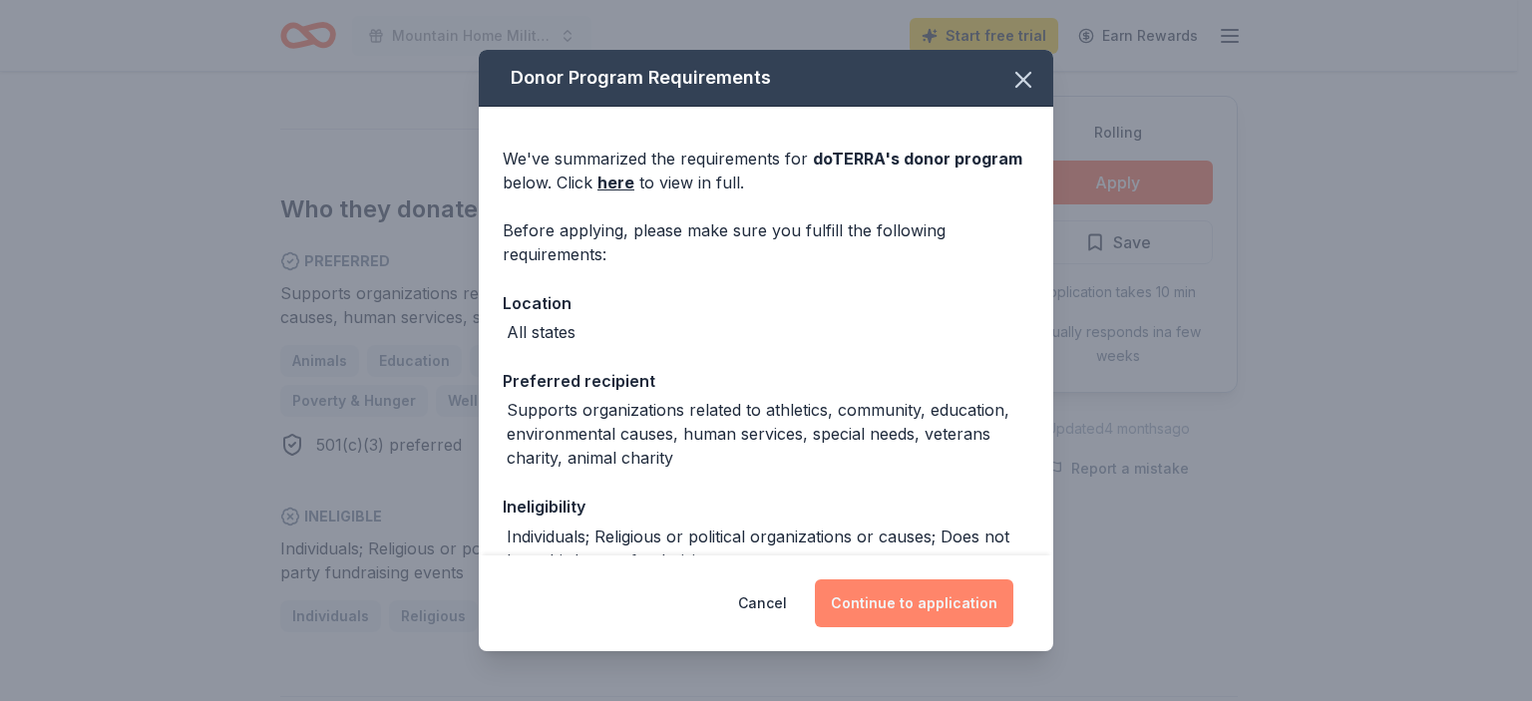
click at [901, 604] on button "Continue to application" at bounding box center [914, 604] width 198 height 48
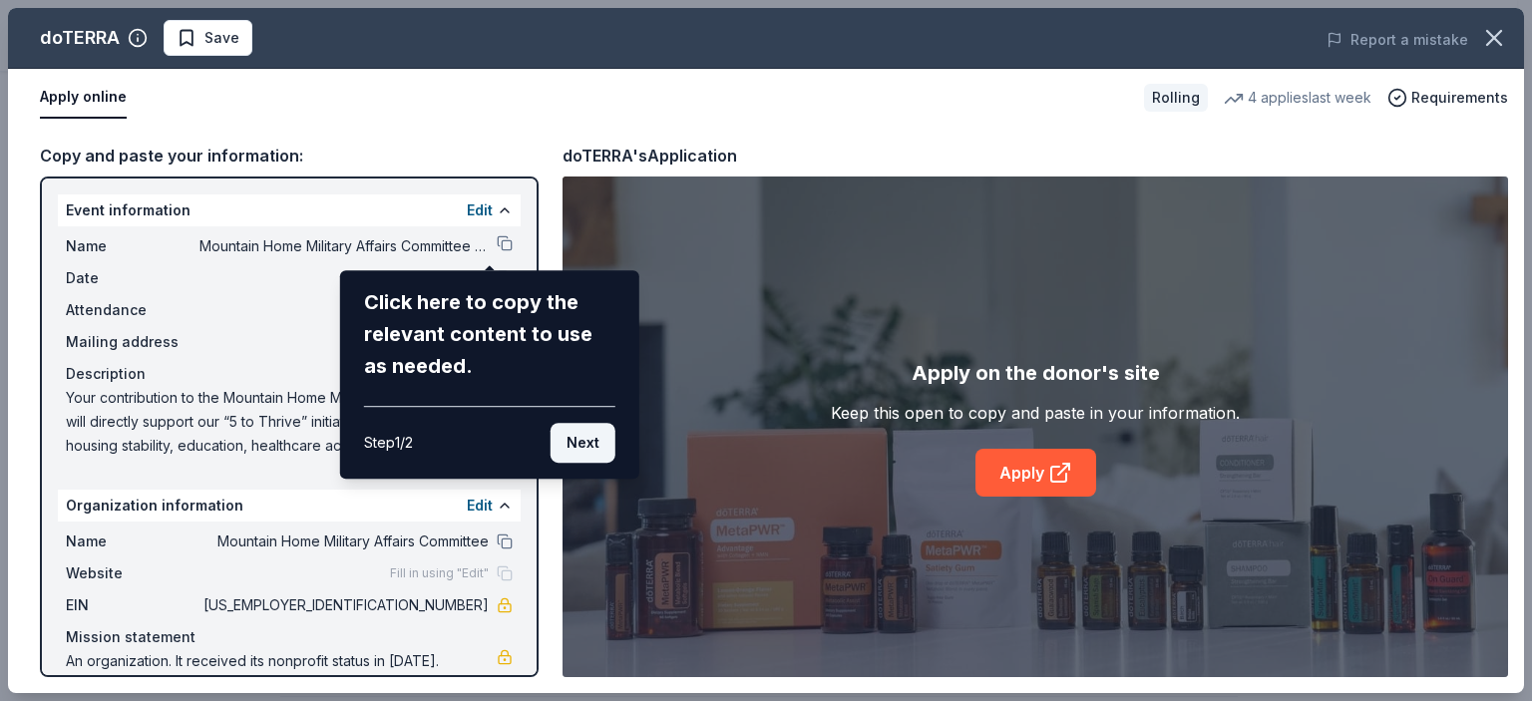
click at [580, 446] on button "Next" at bounding box center [583, 443] width 65 height 40
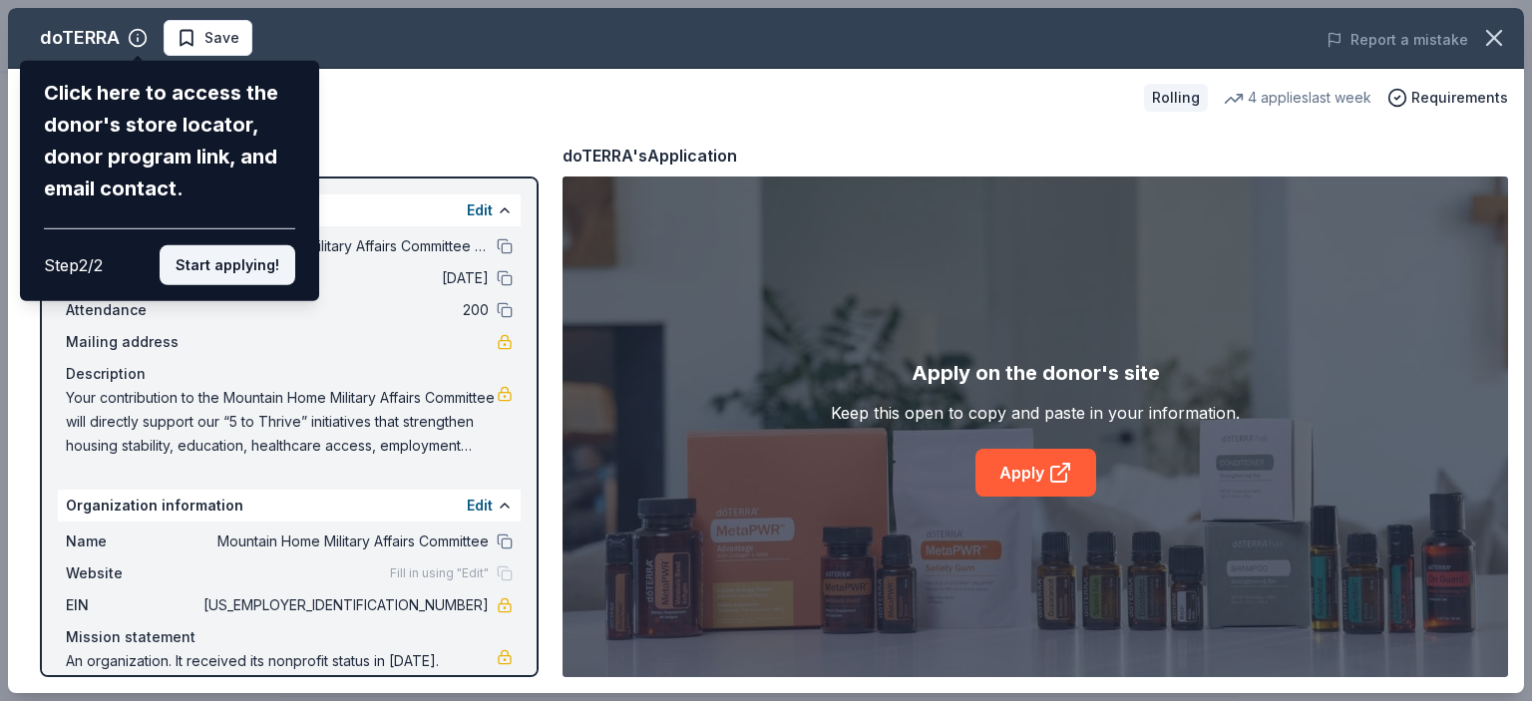
click at [220, 265] on button "Start applying!" at bounding box center [228, 265] width 136 height 40
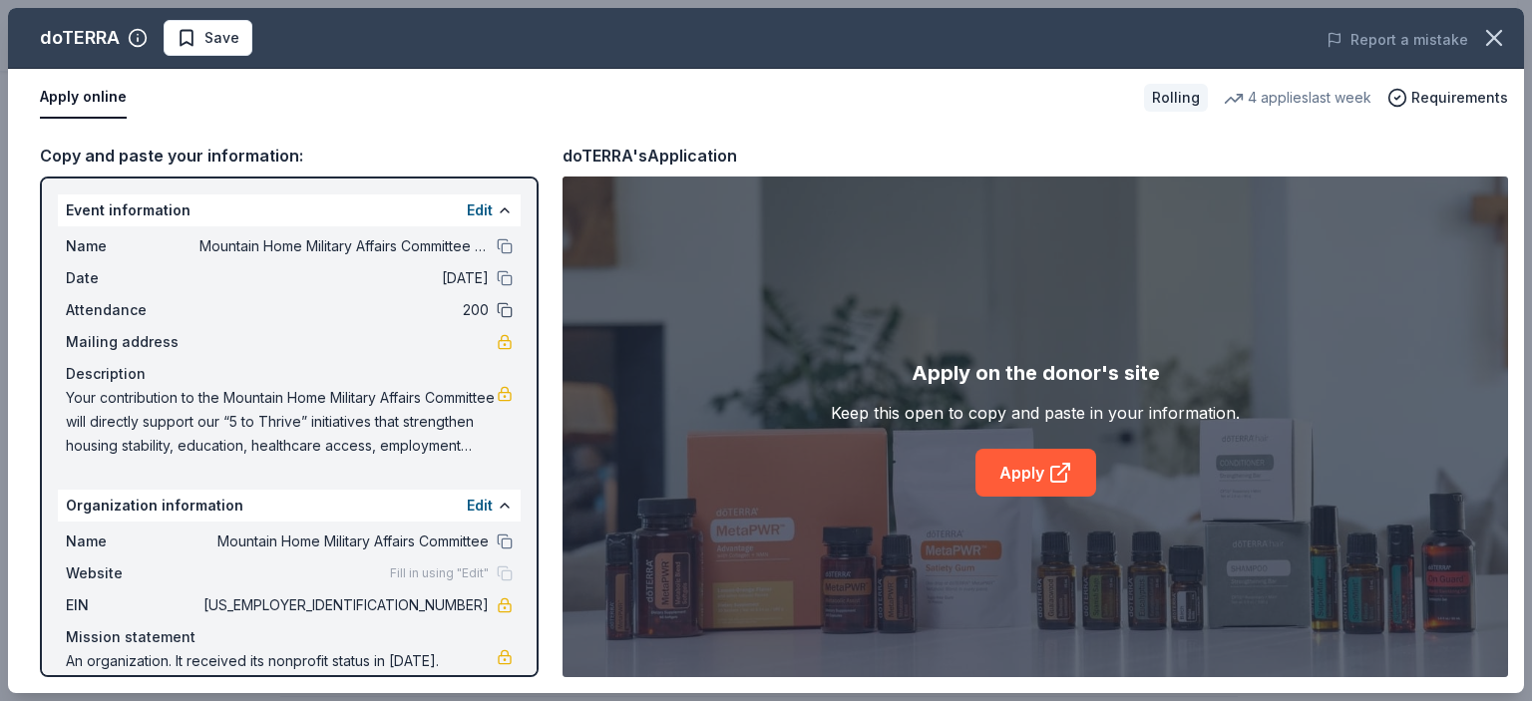
click at [497, 306] on button at bounding box center [505, 310] width 16 height 16
click at [497, 241] on button at bounding box center [505, 246] width 16 height 16
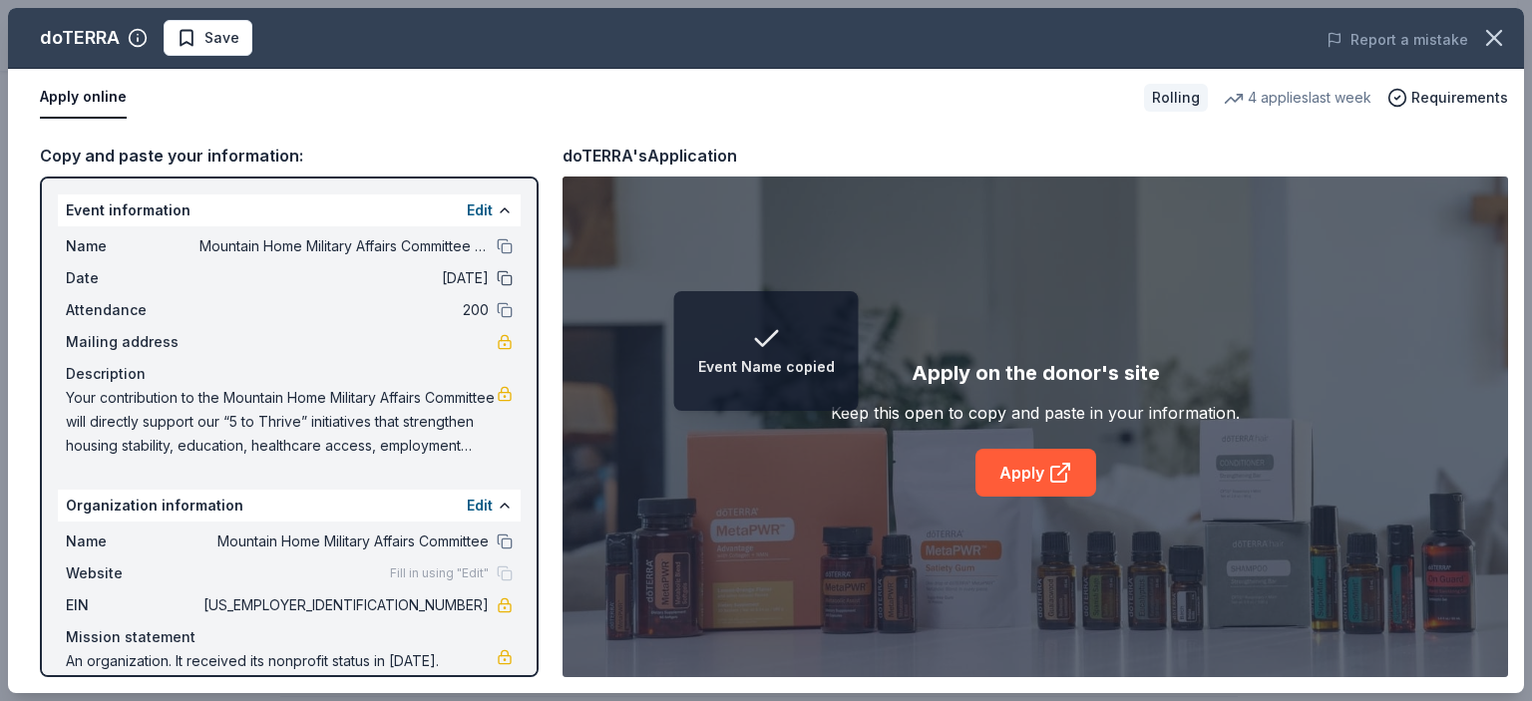
click at [497, 276] on button at bounding box center [505, 278] width 16 height 16
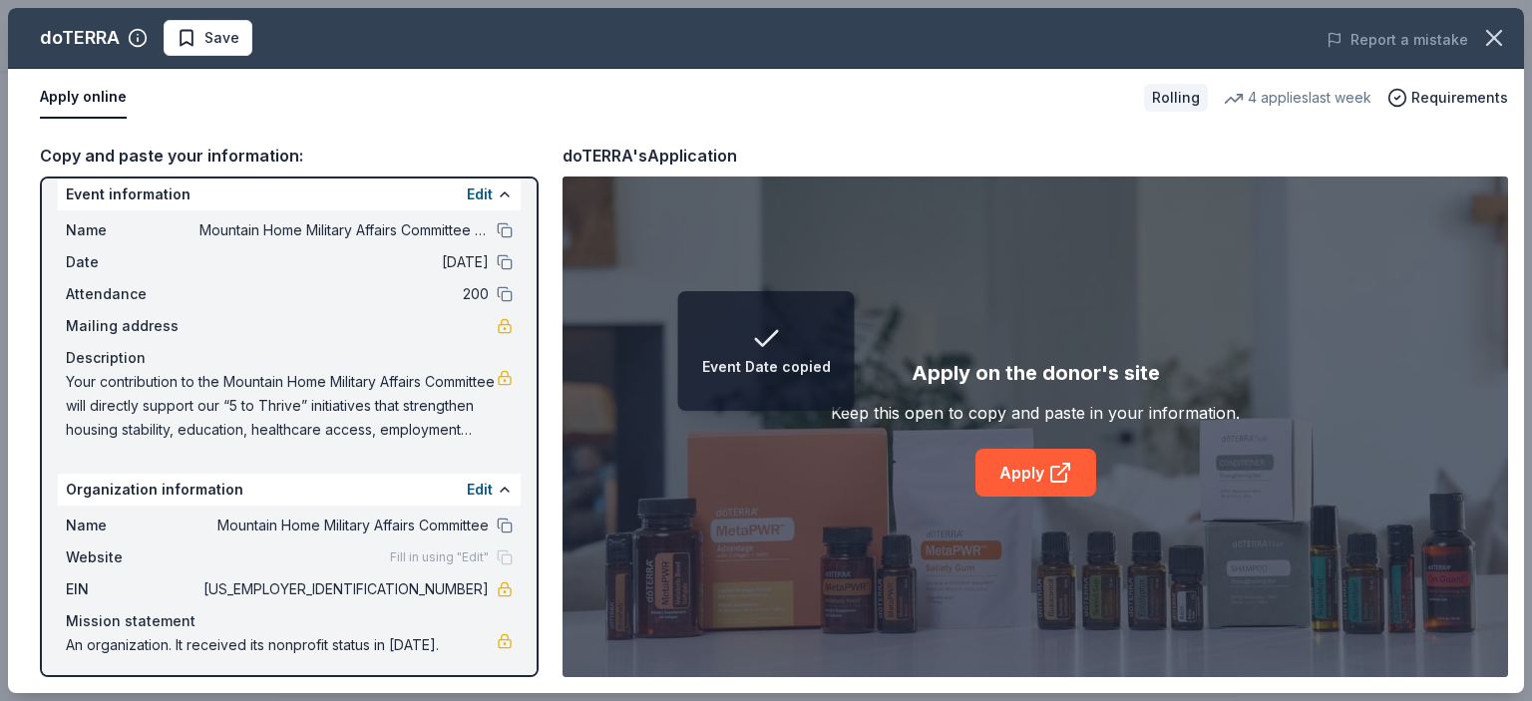
scroll to position [20, 0]
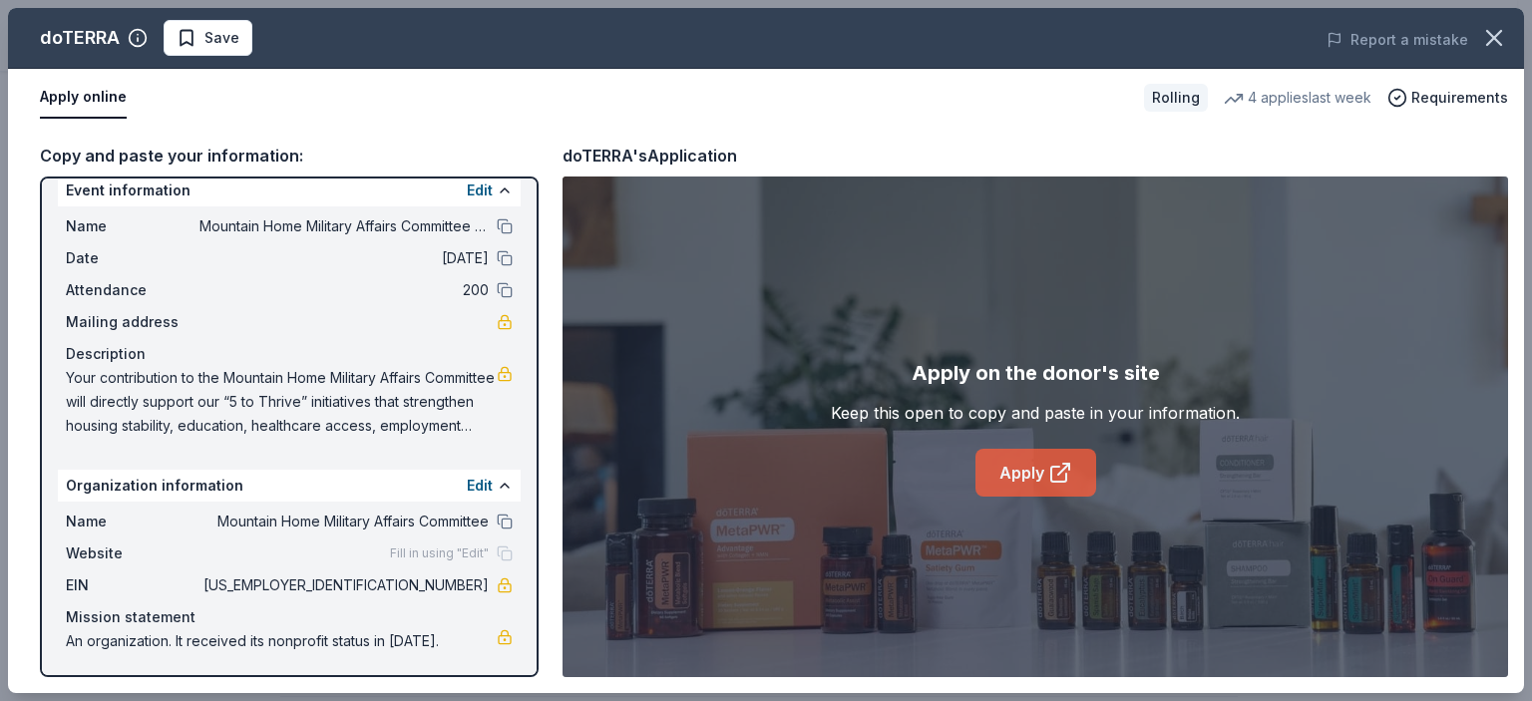
click at [1033, 474] on link "Apply" at bounding box center [1036, 473] width 121 height 48
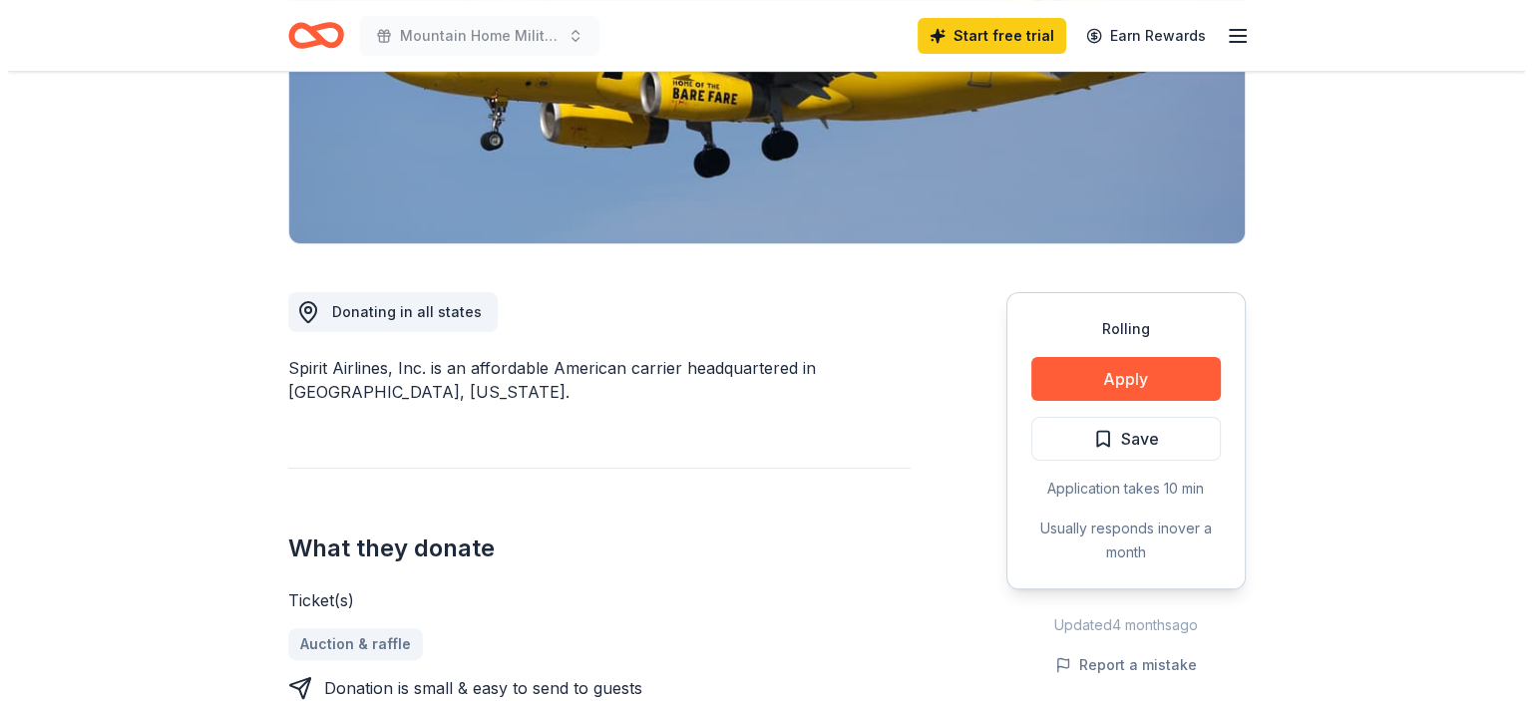
scroll to position [100, 0]
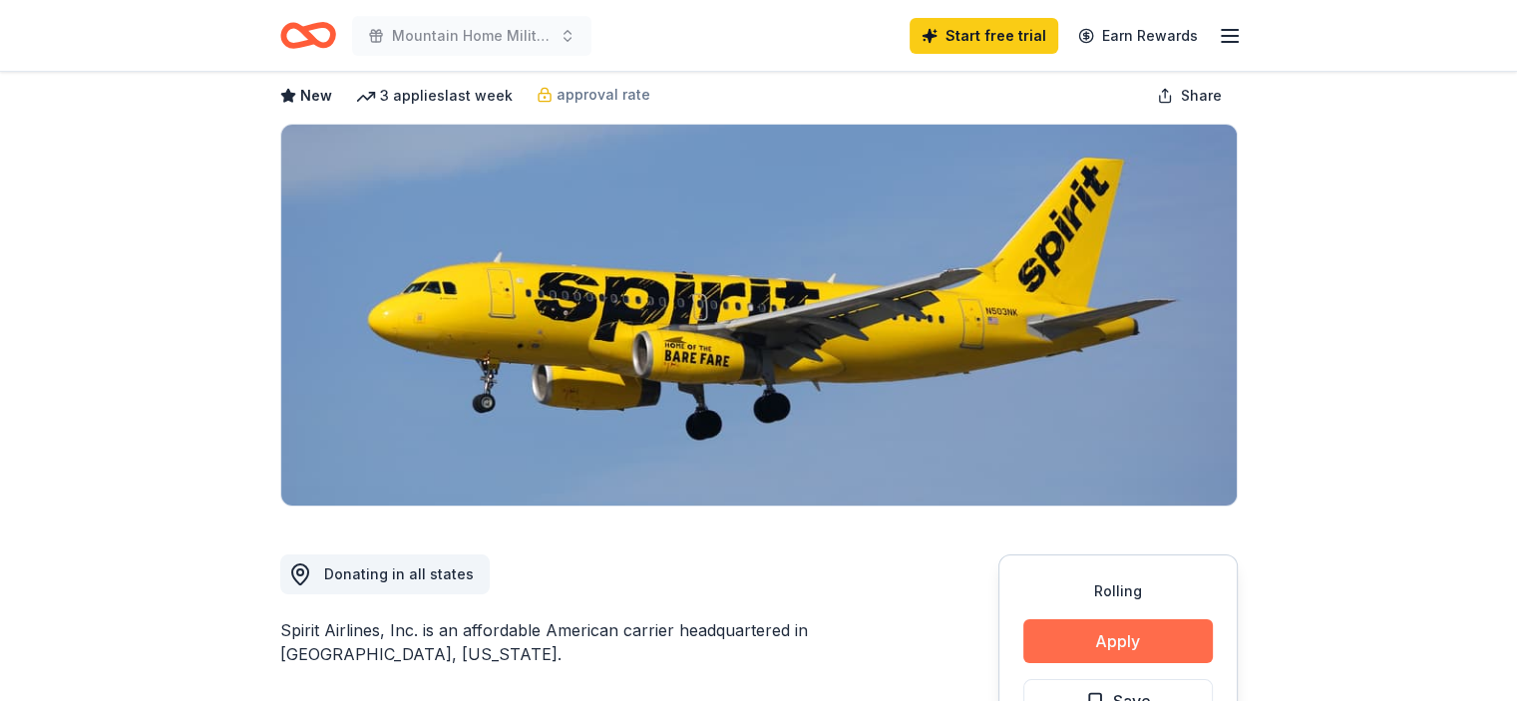
click at [1139, 645] on button "Apply" at bounding box center [1118, 641] width 190 height 44
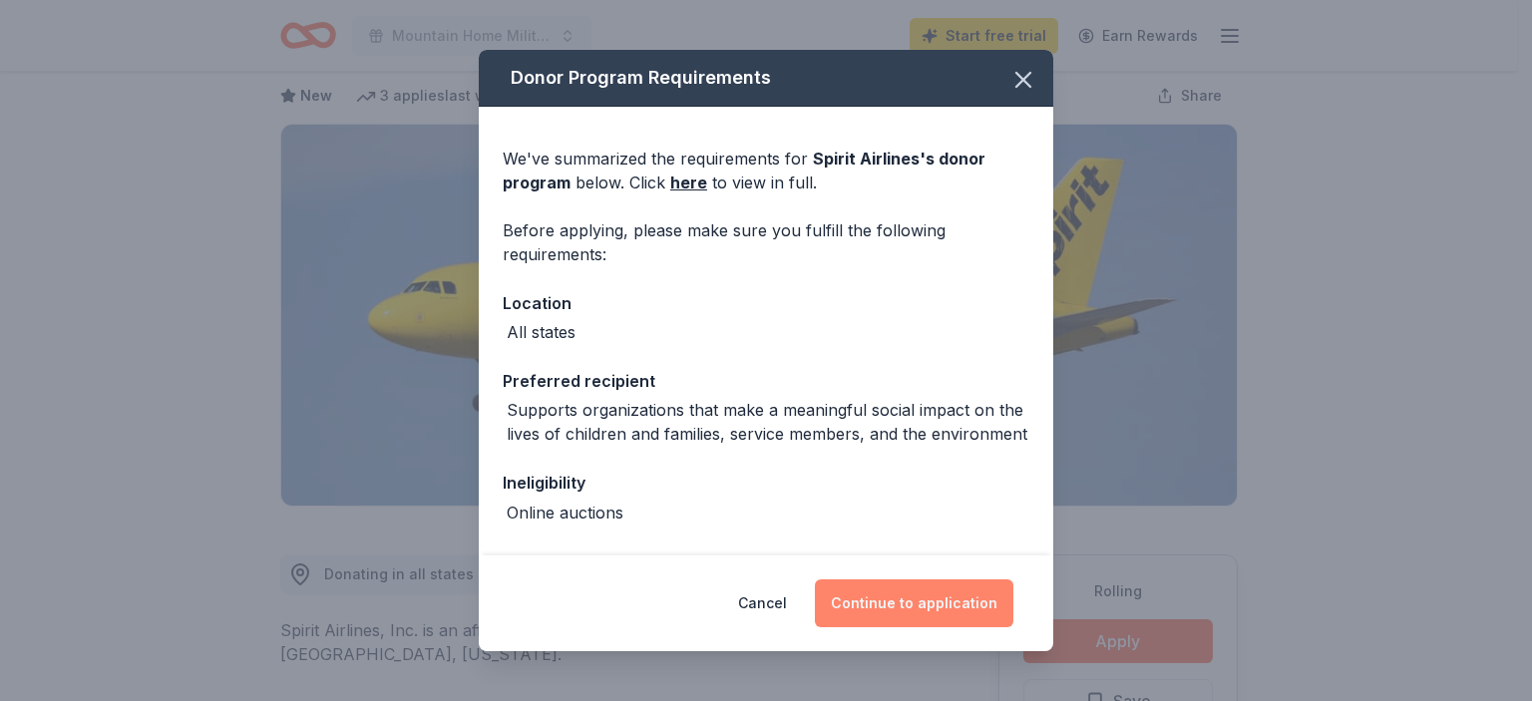
click at [912, 609] on button "Continue to application" at bounding box center [914, 604] width 198 height 48
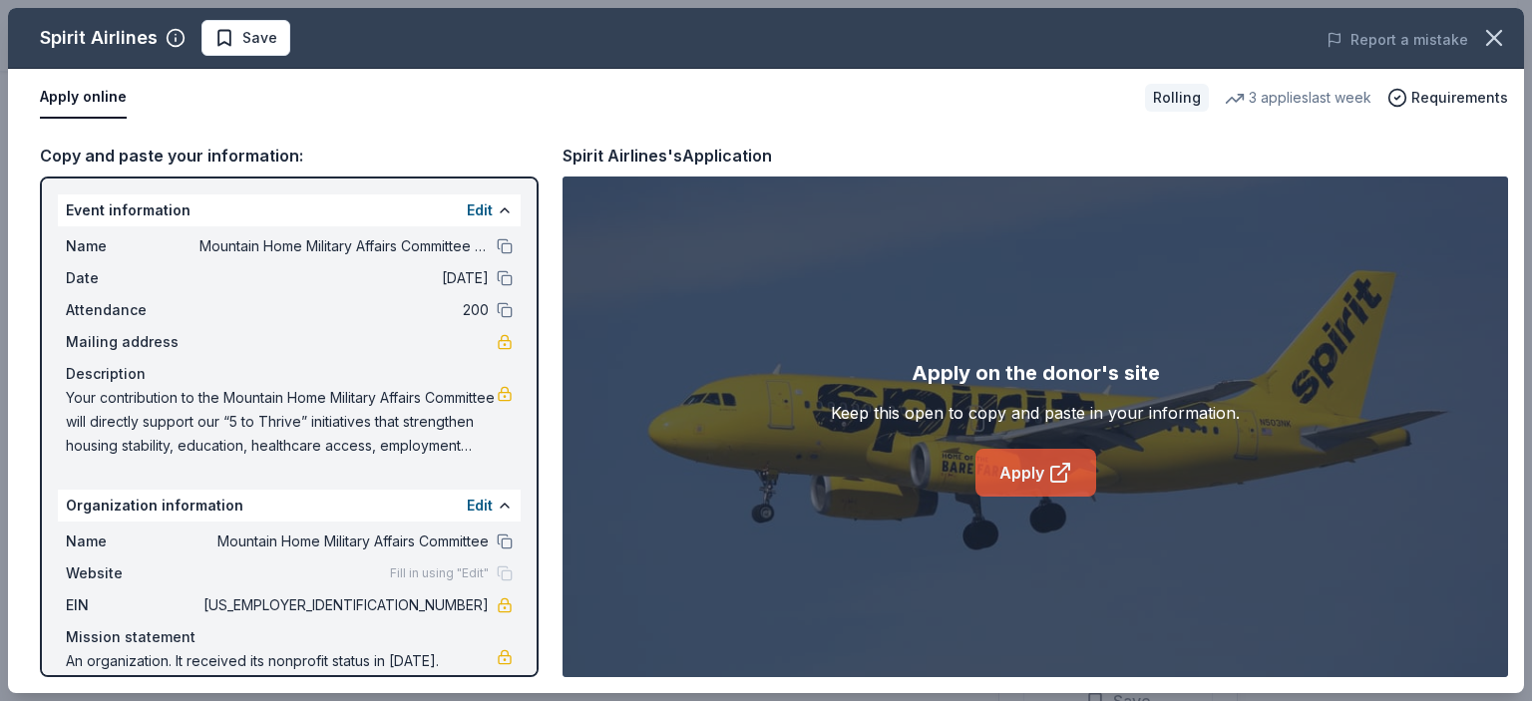
click at [1017, 464] on link "Apply" at bounding box center [1036, 473] width 121 height 48
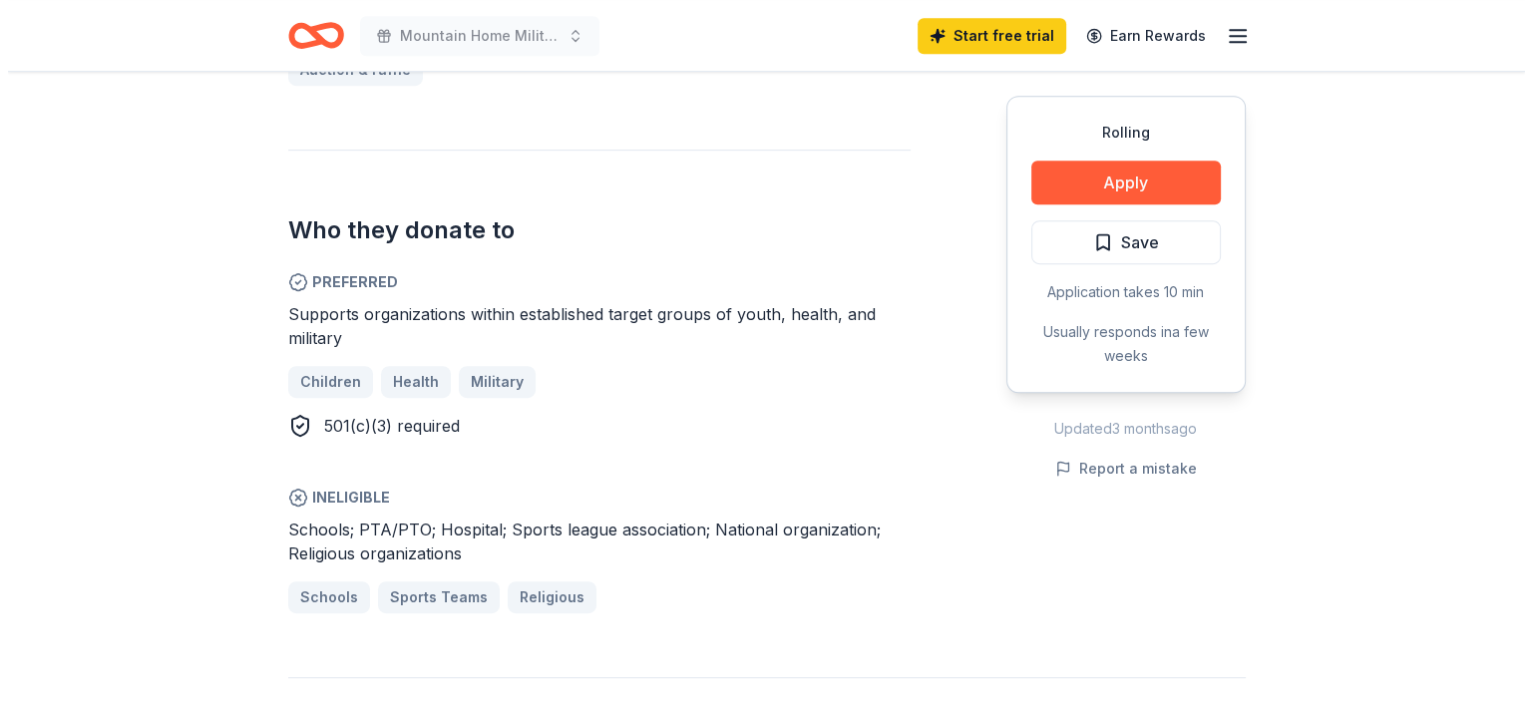
scroll to position [997, 0]
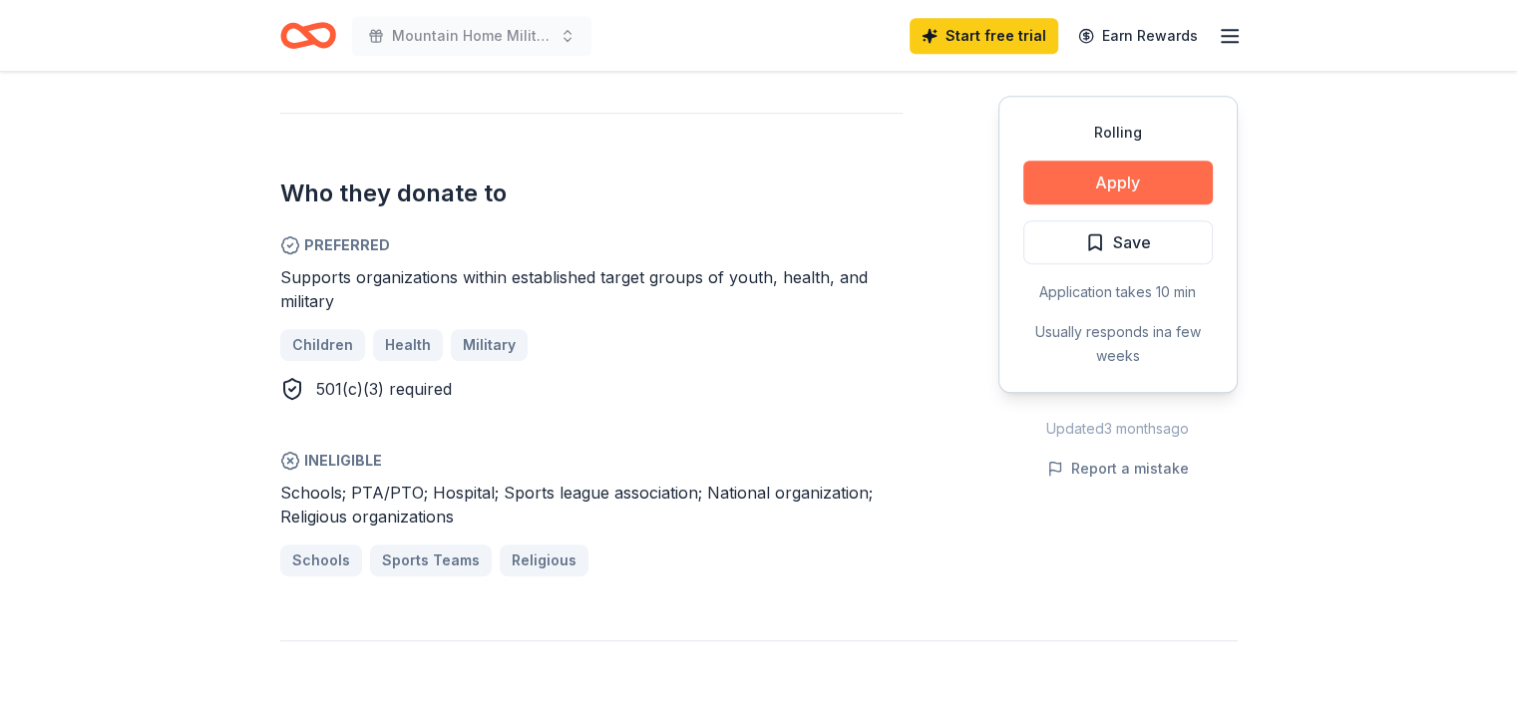
click at [1066, 195] on button "Apply" at bounding box center [1118, 183] width 190 height 44
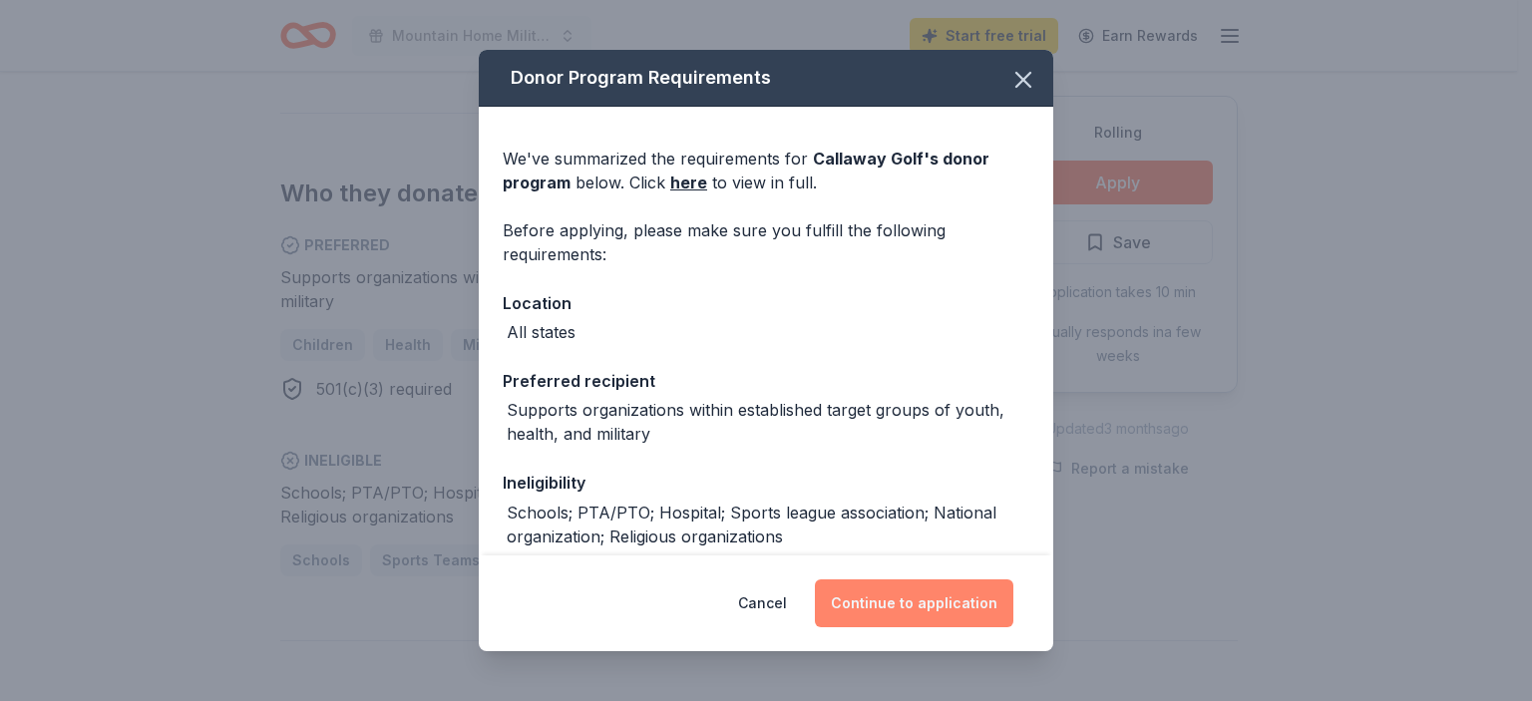
click at [885, 594] on button "Continue to application" at bounding box center [914, 604] width 198 height 48
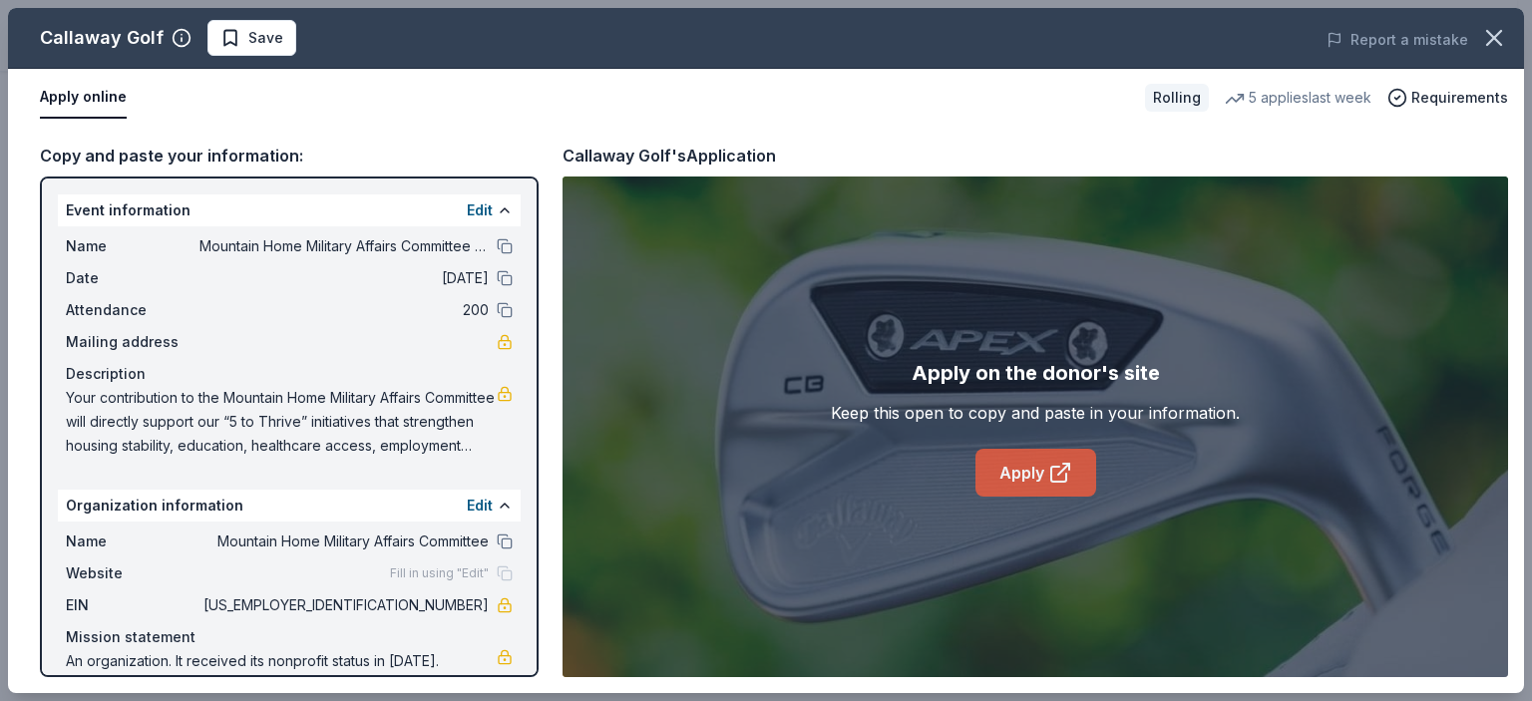
click at [1039, 478] on link "Apply" at bounding box center [1036, 473] width 121 height 48
